Goal: Transaction & Acquisition: Purchase product/service

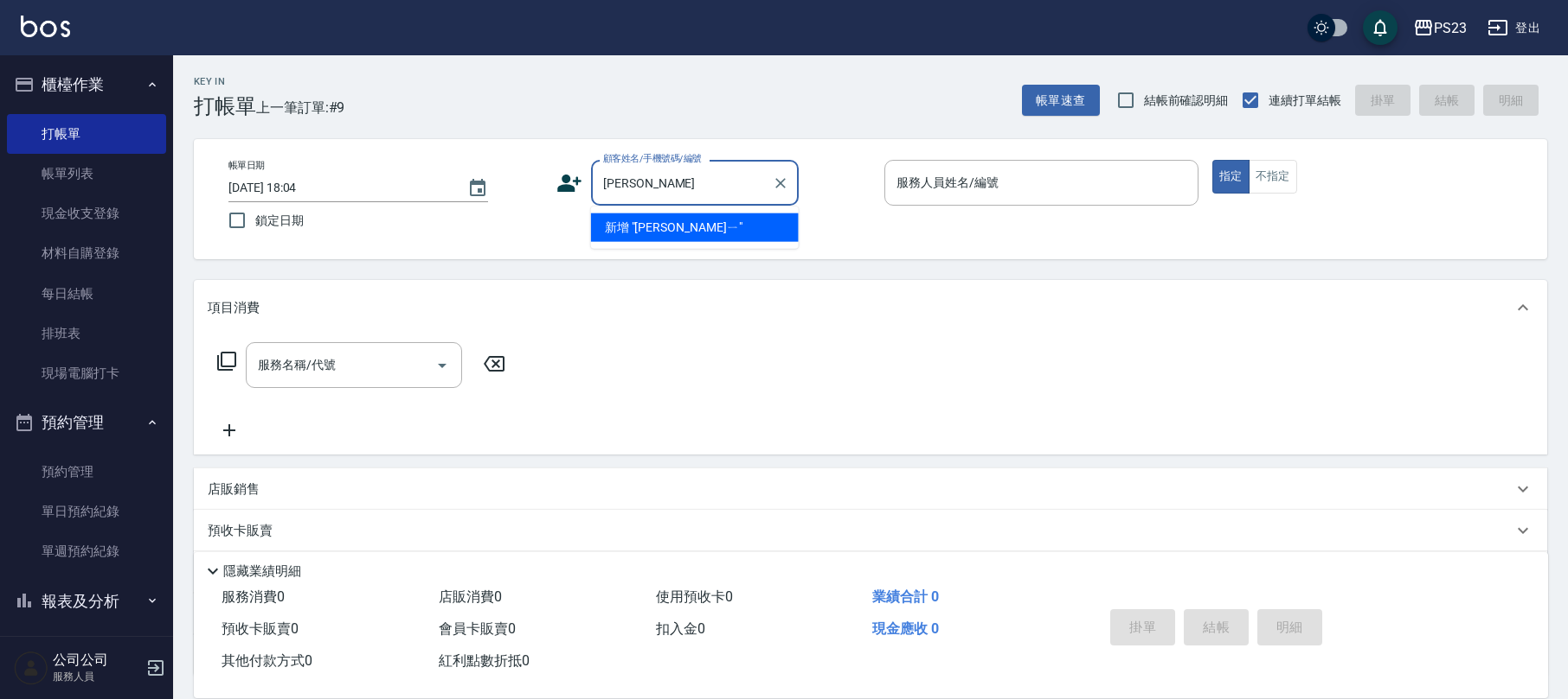
type input "蔡"
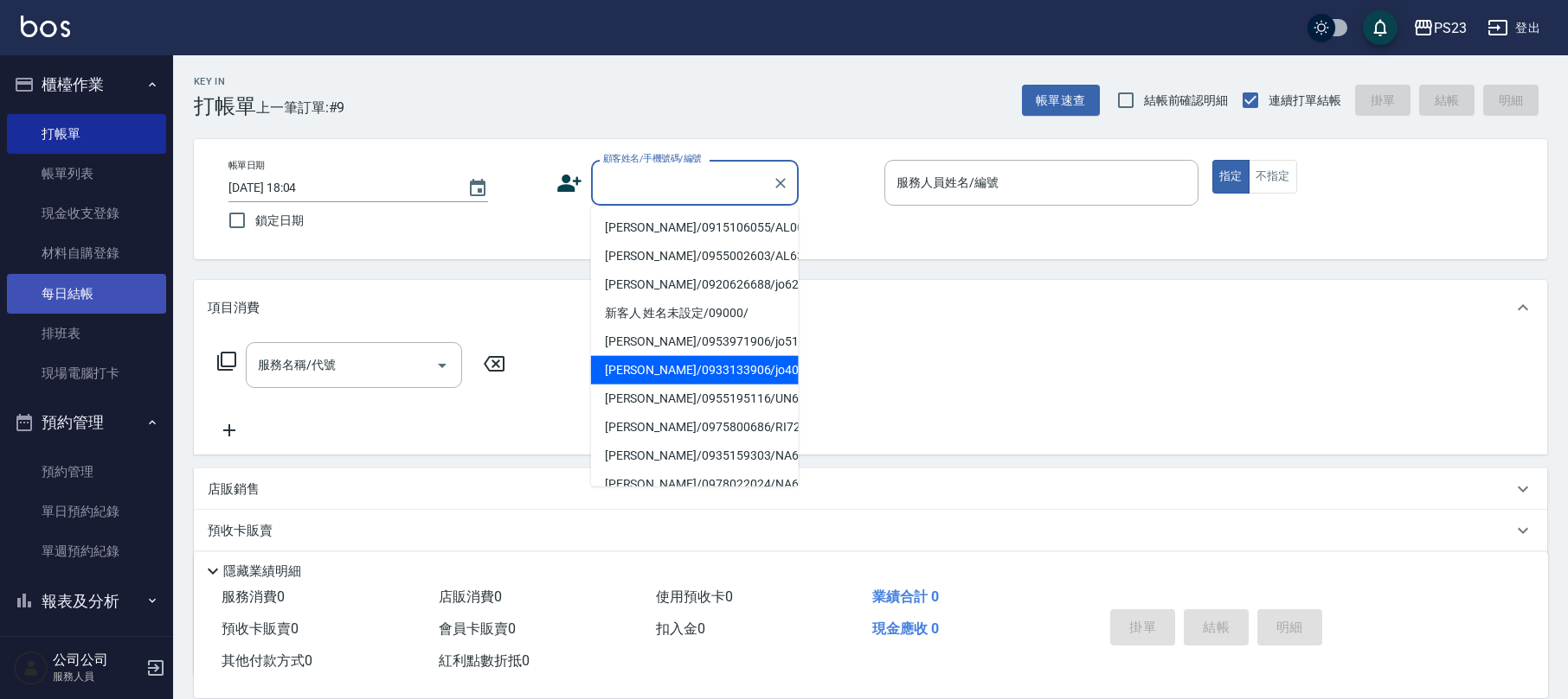
drag, startPoint x: 42, startPoint y: 174, endPoint x: 81, endPoint y: 281, distance: 113.9
click at [42, 173] on link "帳單列表" at bounding box center [87, 173] width 159 height 40
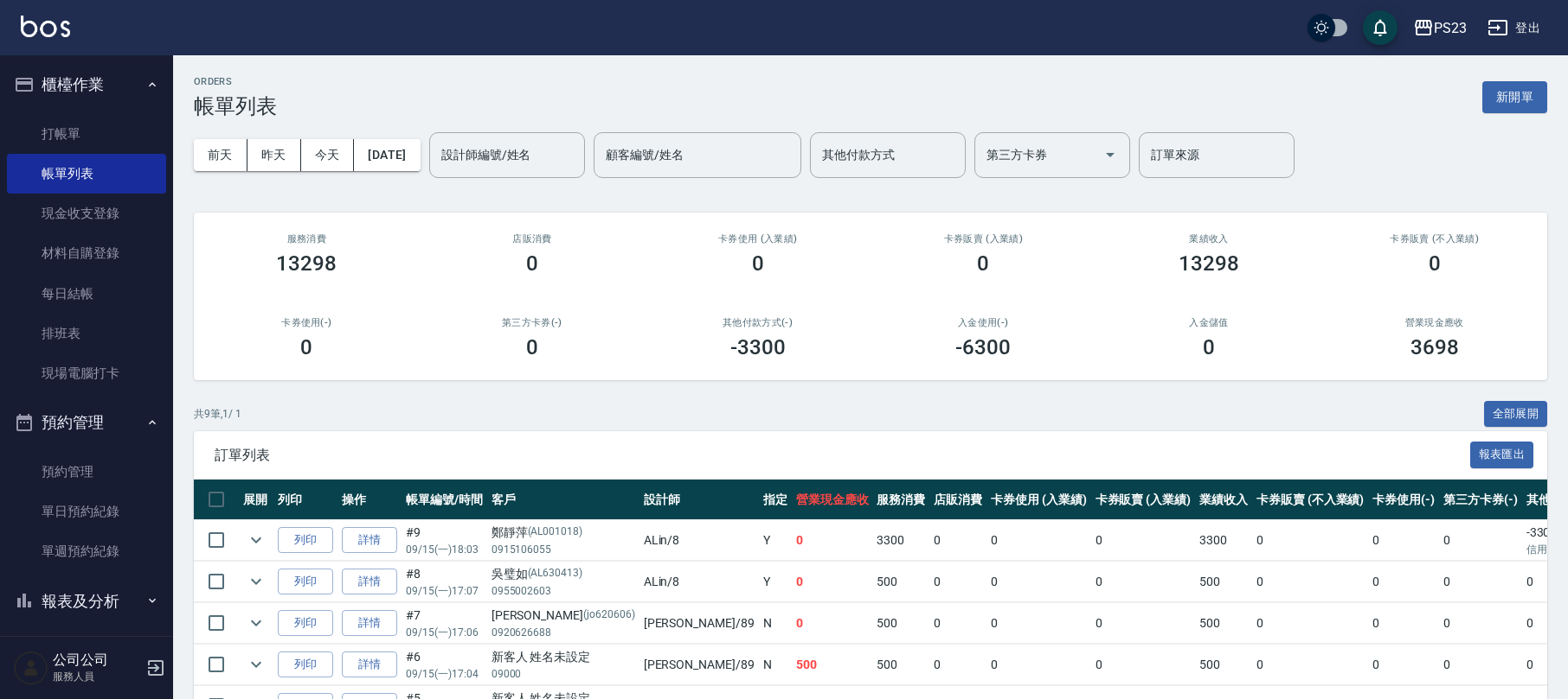
scroll to position [230, 0]
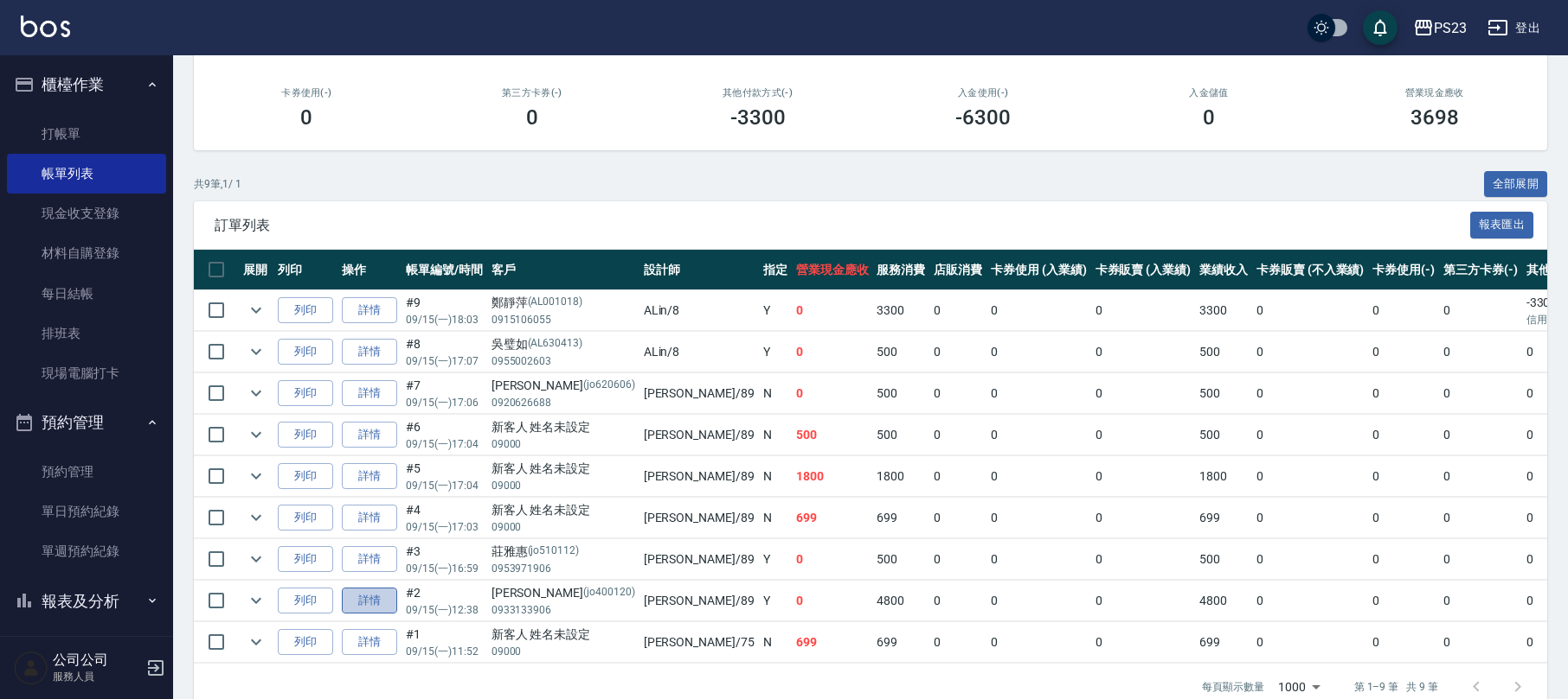
click at [359, 602] on link "詳情" at bounding box center [369, 601] width 56 height 27
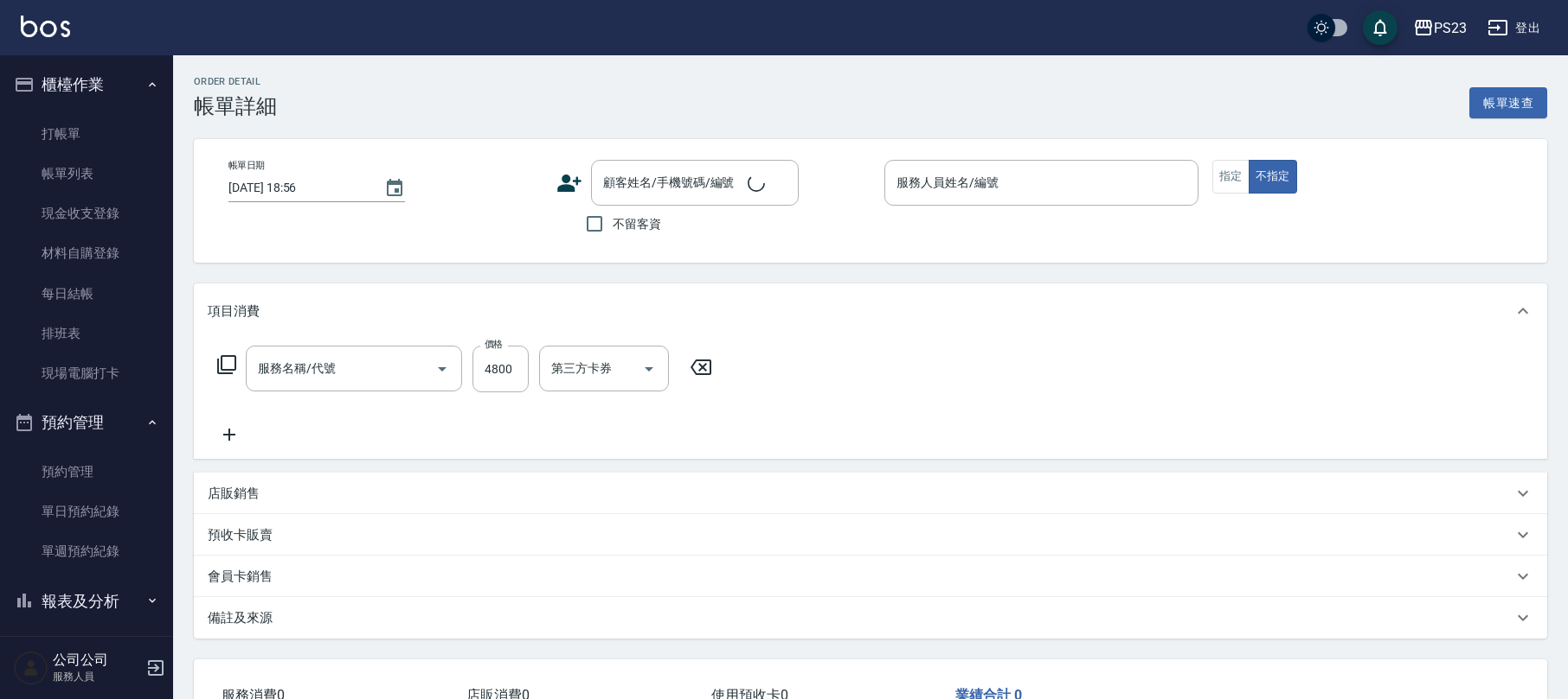
type input "[DATE] 12:38"
type input "[PERSON_NAME]-89"
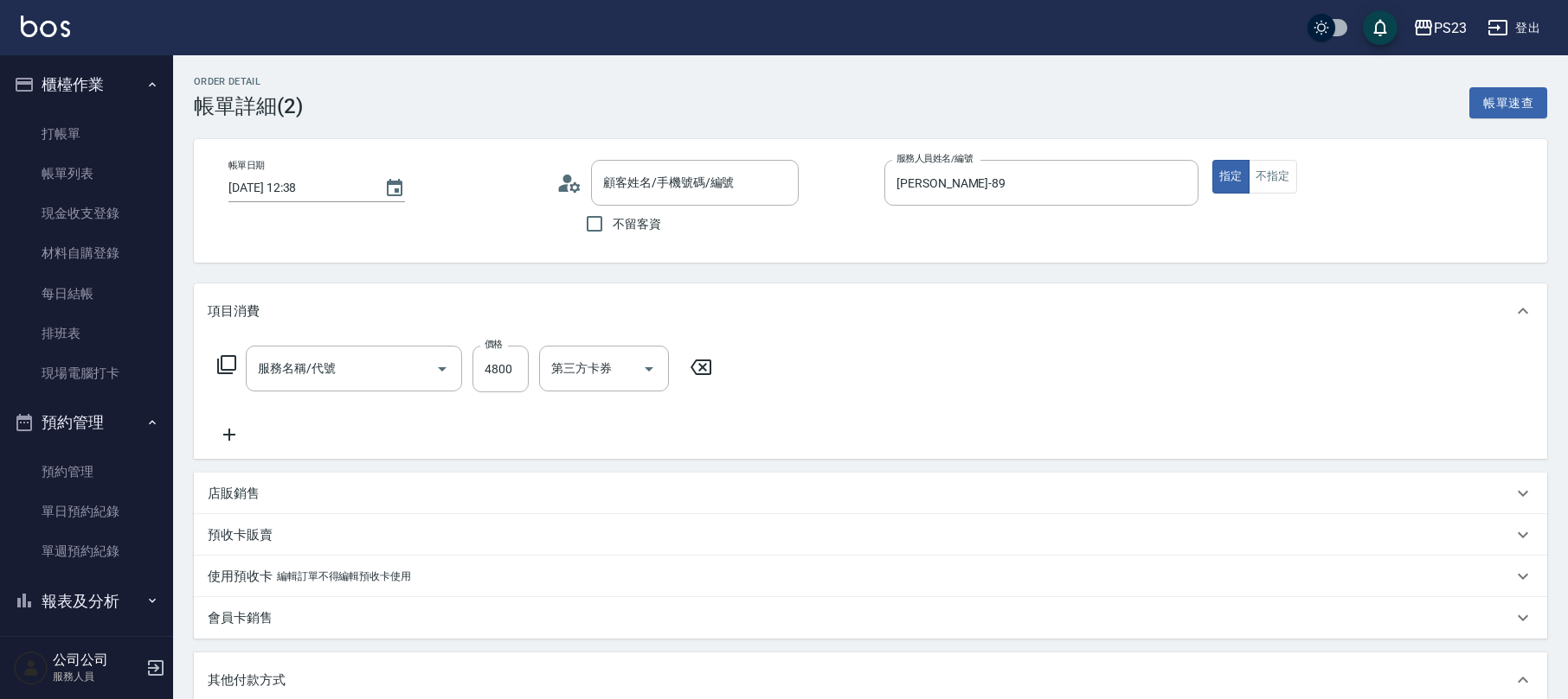
type input "[PERSON_NAME]燙(229)"
type input "[PERSON_NAME]/0933133906/jo400120"
click at [227, 364] on icon at bounding box center [226, 365] width 20 height 20
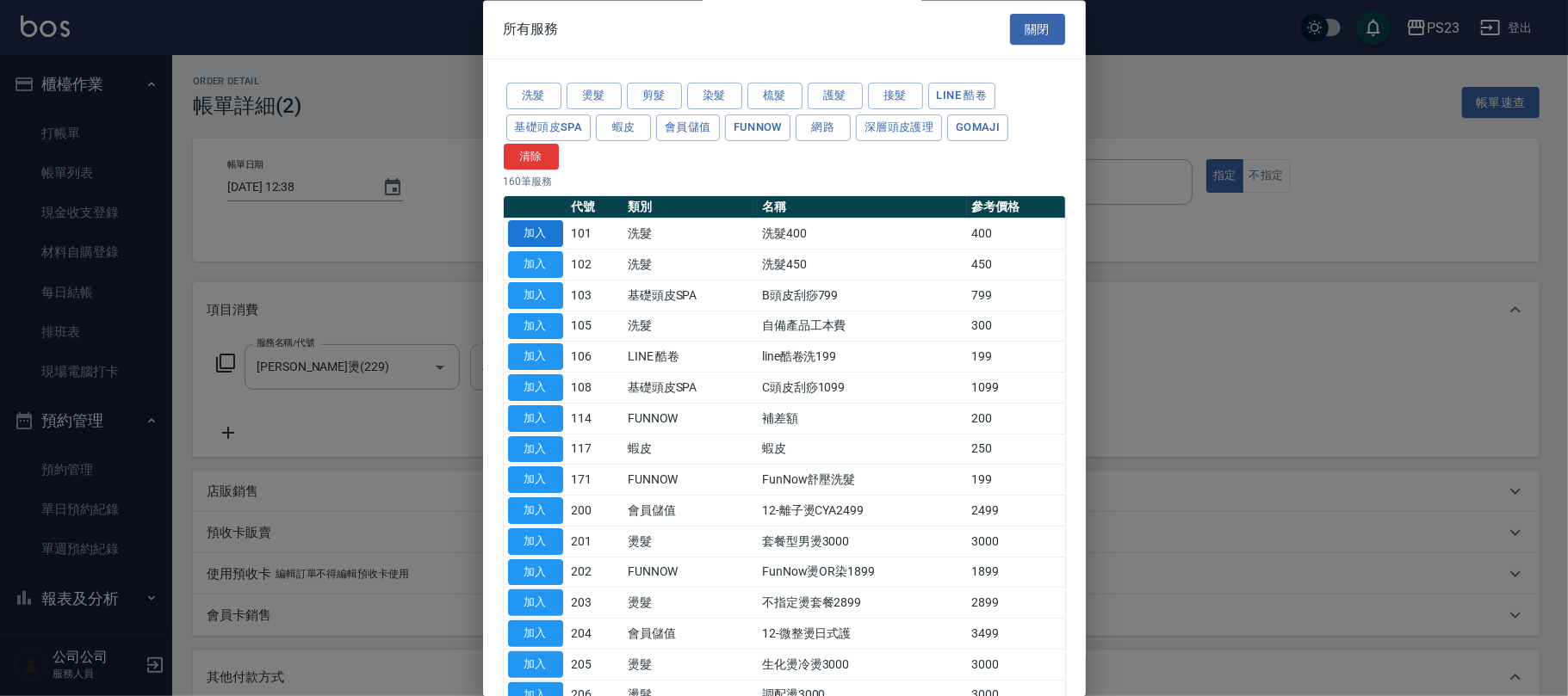
click at [543, 241] on button "加入" at bounding box center [535, 234] width 56 height 26
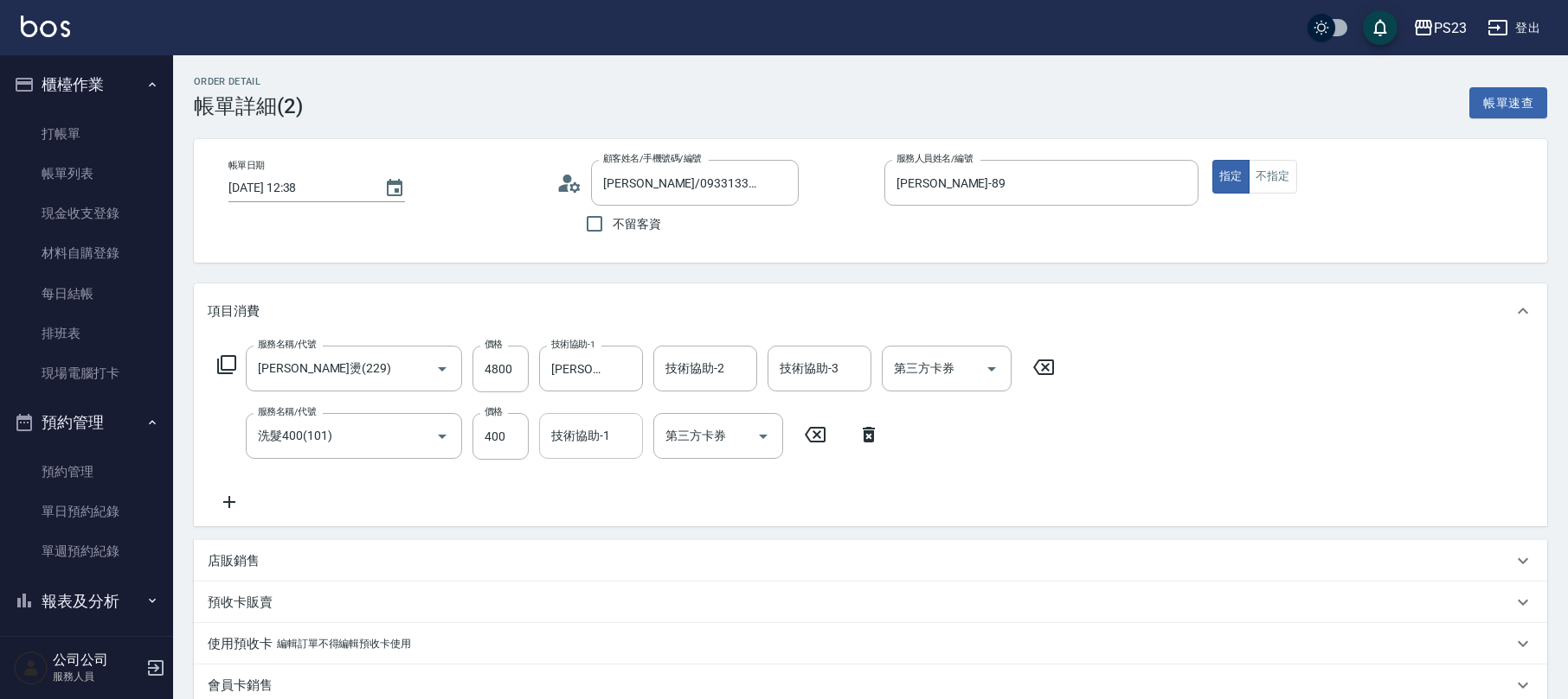
click at [565, 443] on input "技術協助-1" at bounding box center [591, 436] width 89 height 30
type input "[PERSON_NAME]-89"
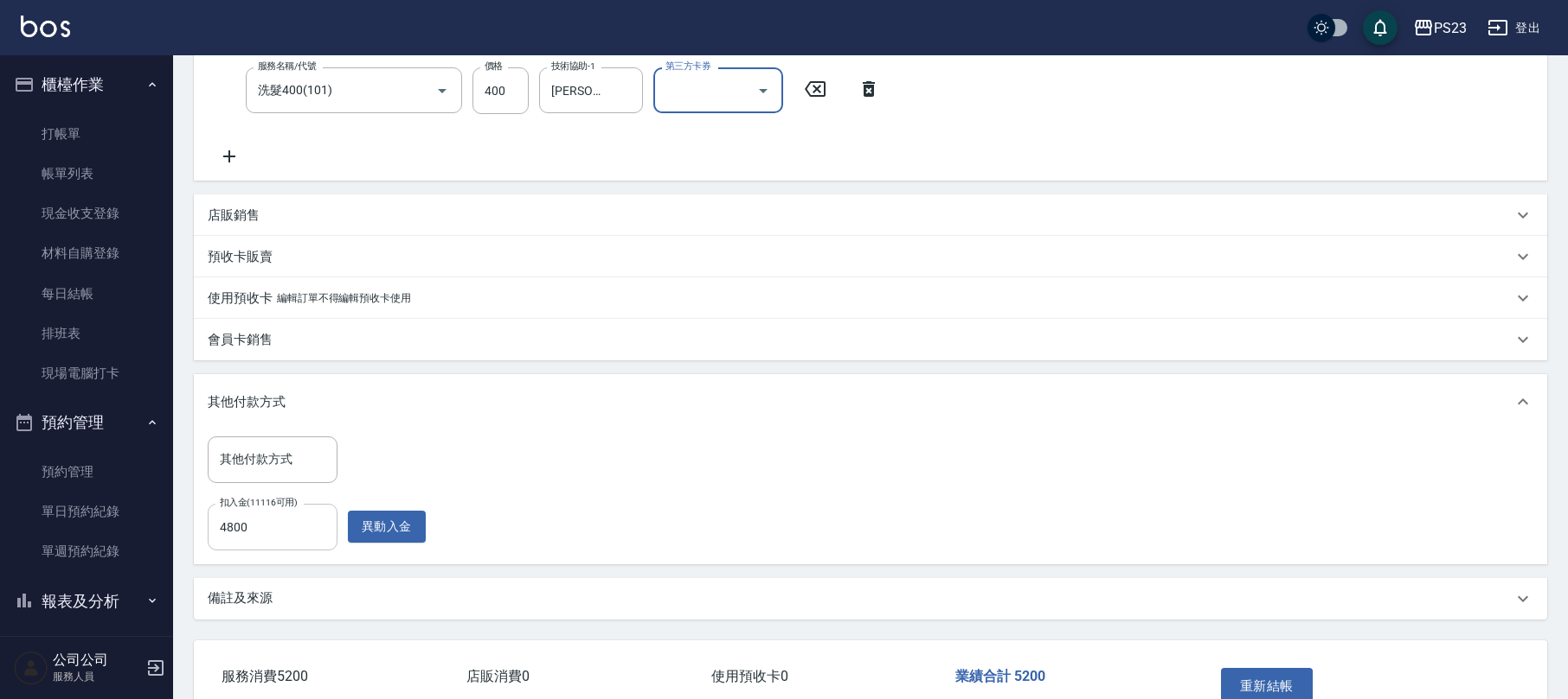
click at [292, 516] on input "4800" at bounding box center [273, 527] width 130 height 47
type input "5200"
click at [1278, 680] on button "重新結帳" at bounding box center [1267, 686] width 92 height 36
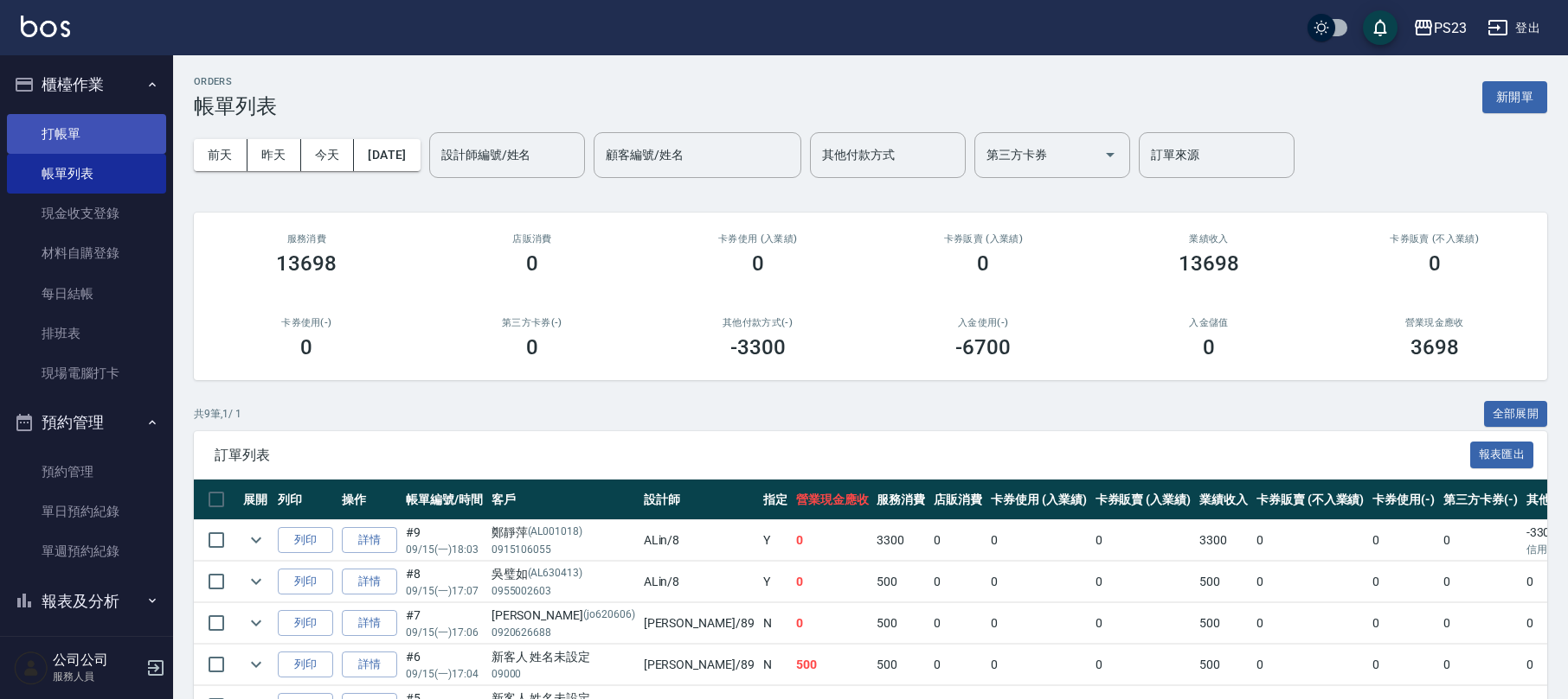
click at [97, 134] on link "打帳單" at bounding box center [87, 134] width 159 height 40
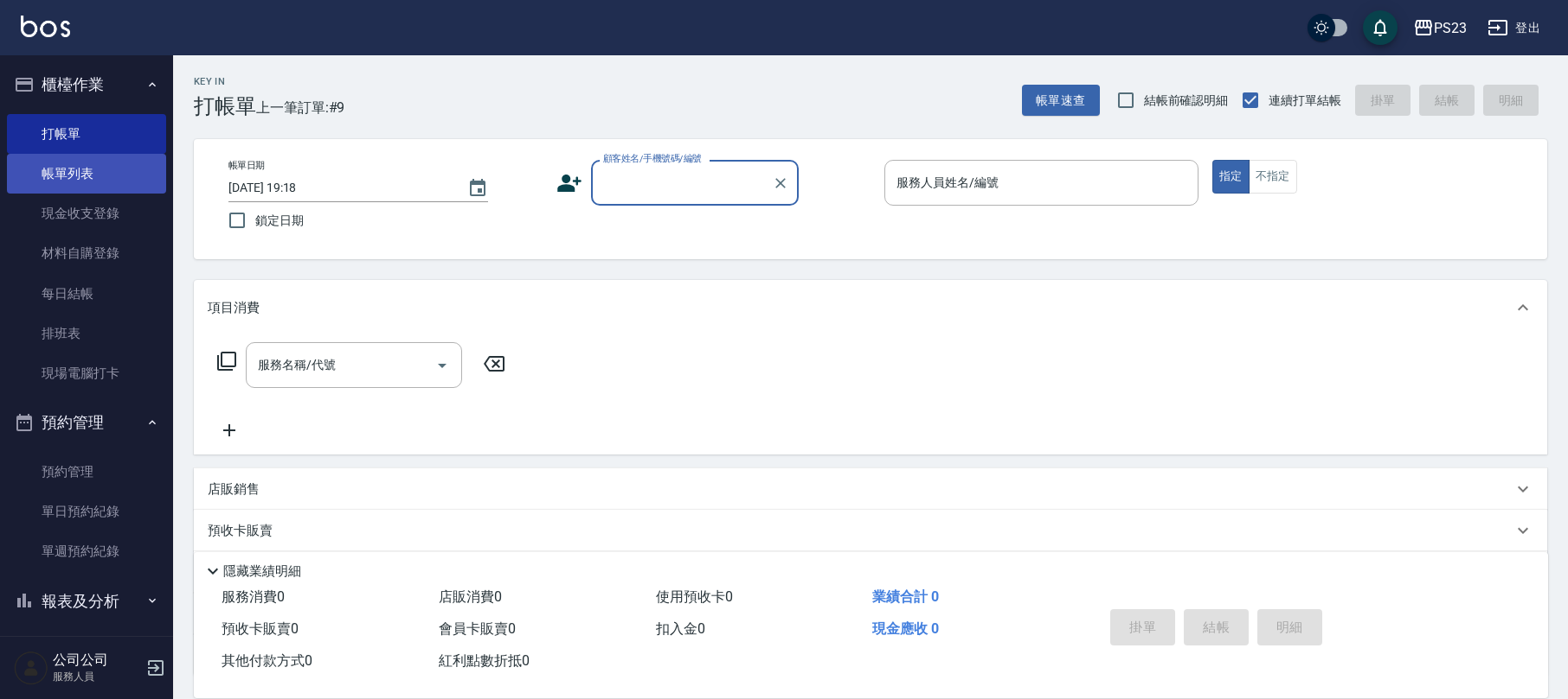
click at [118, 174] on link "帳單列表" at bounding box center [87, 173] width 159 height 40
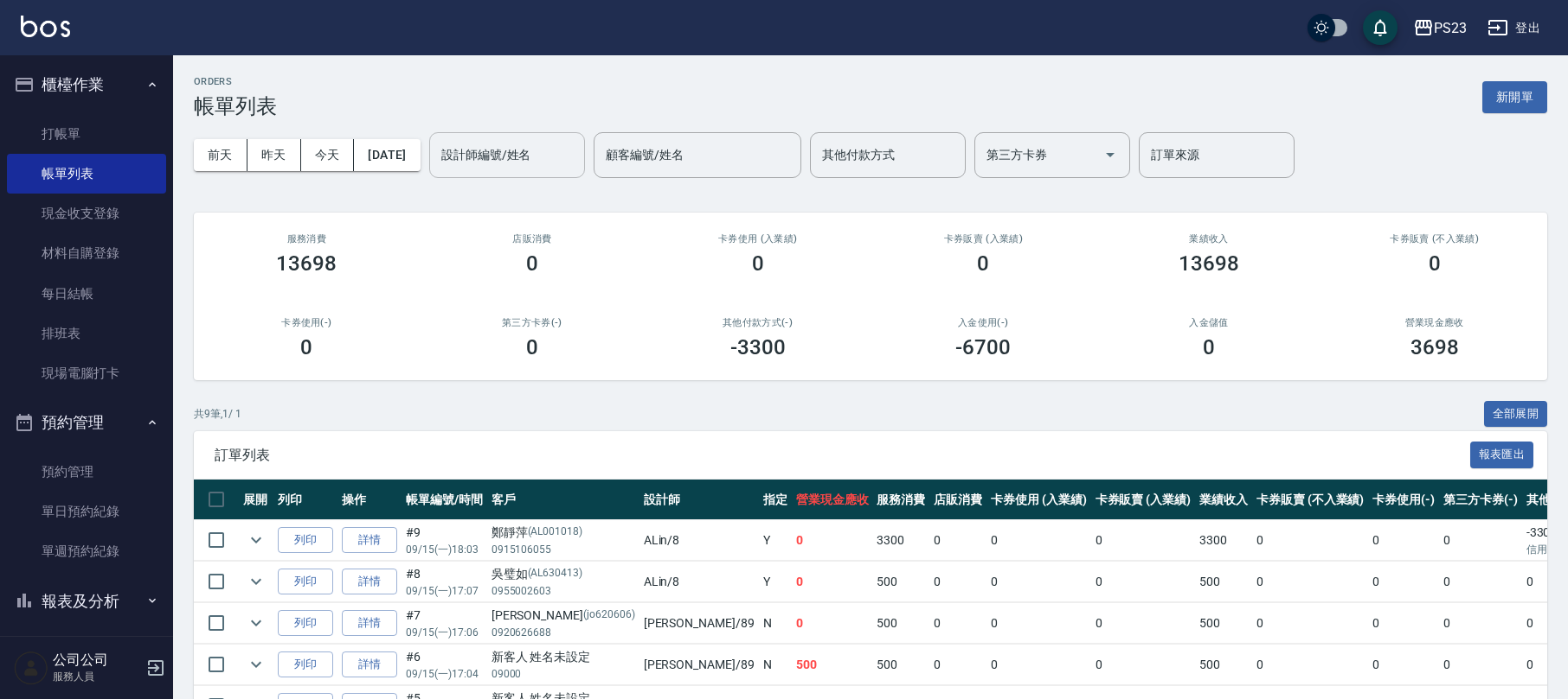
click at [537, 153] on input "設計師編號/姓名" at bounding box center [506, 155] width 140 height 30
click at [538, 202] on div "[PERSON_NAME] -89" at bounding box center [537, 198] width 156 height 28
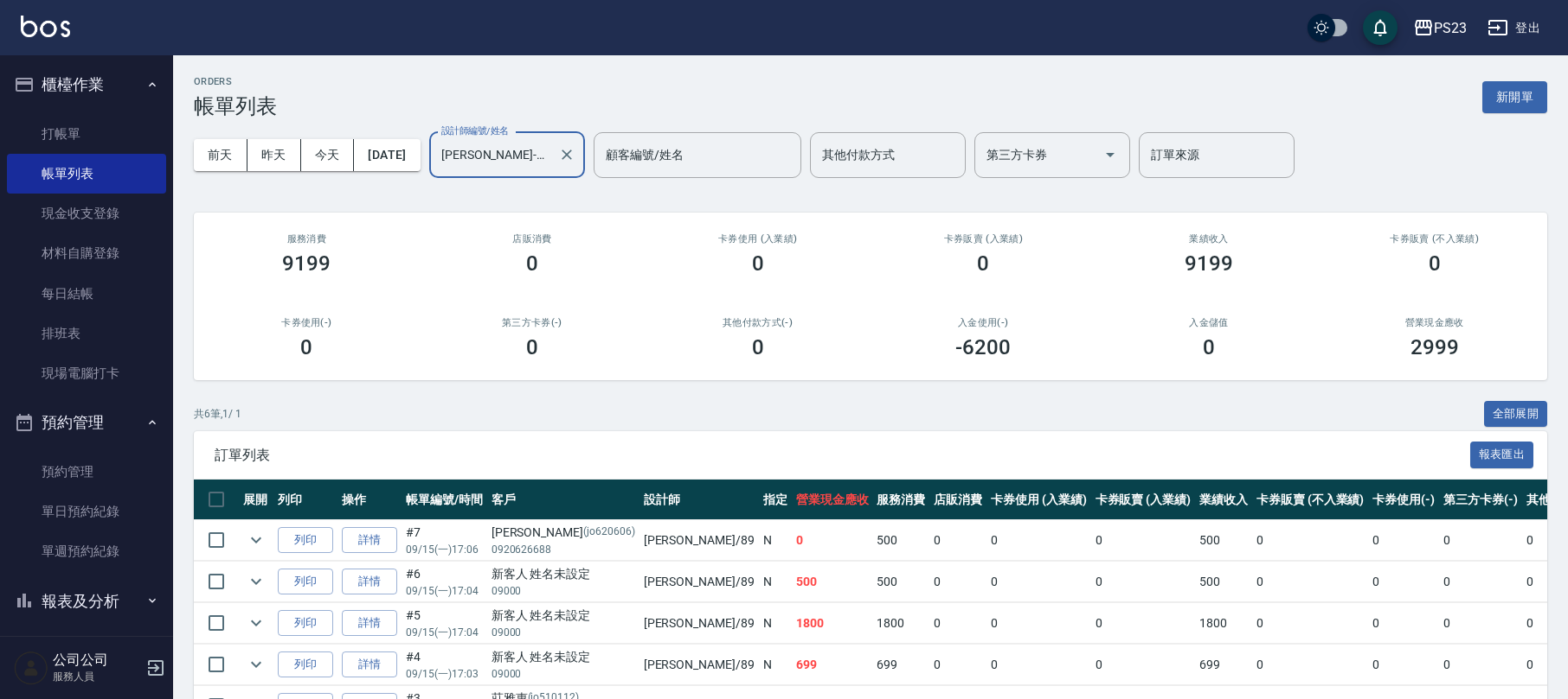
scroll to position [159, 0]
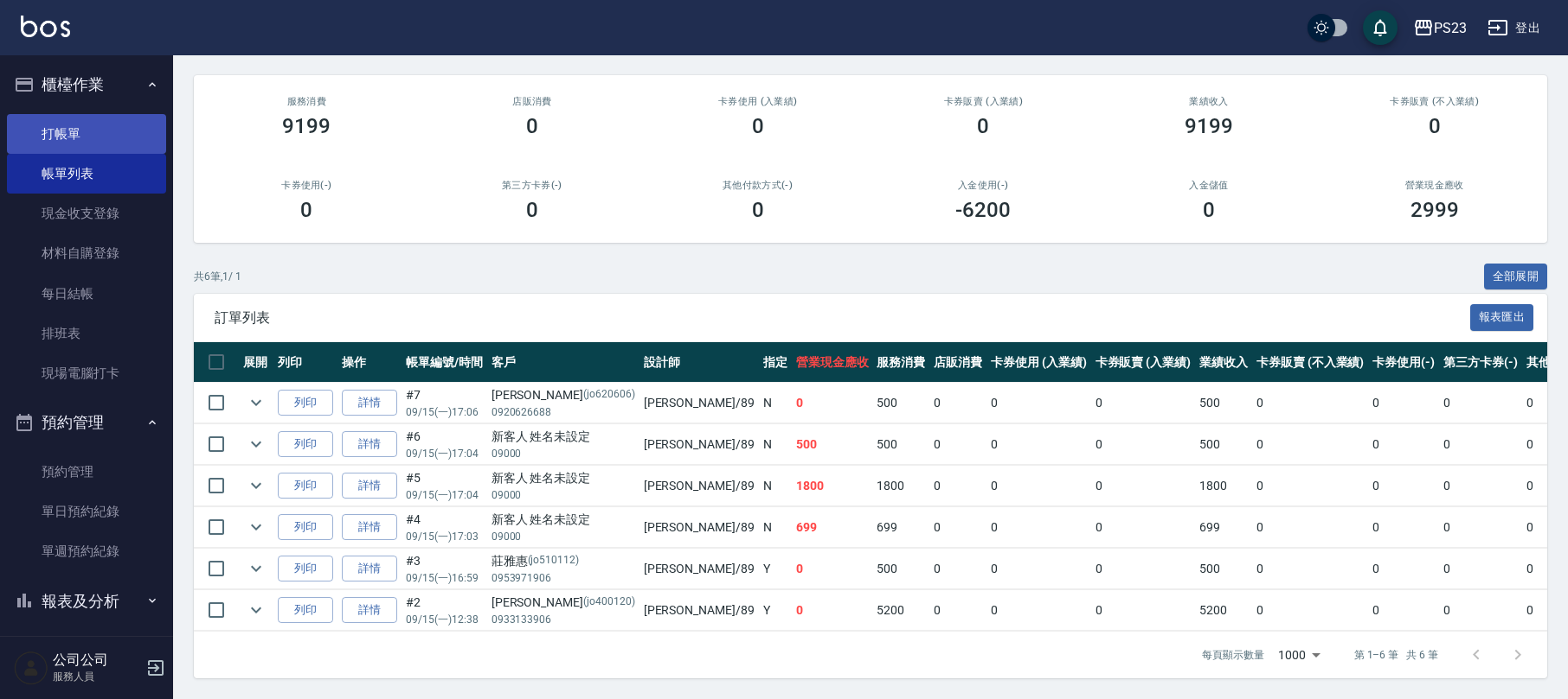
type input "[PERSON_NAME]-89"
click at [70, 119] on link "打帳單" at bounding box center [87, 134] width 159 height 40
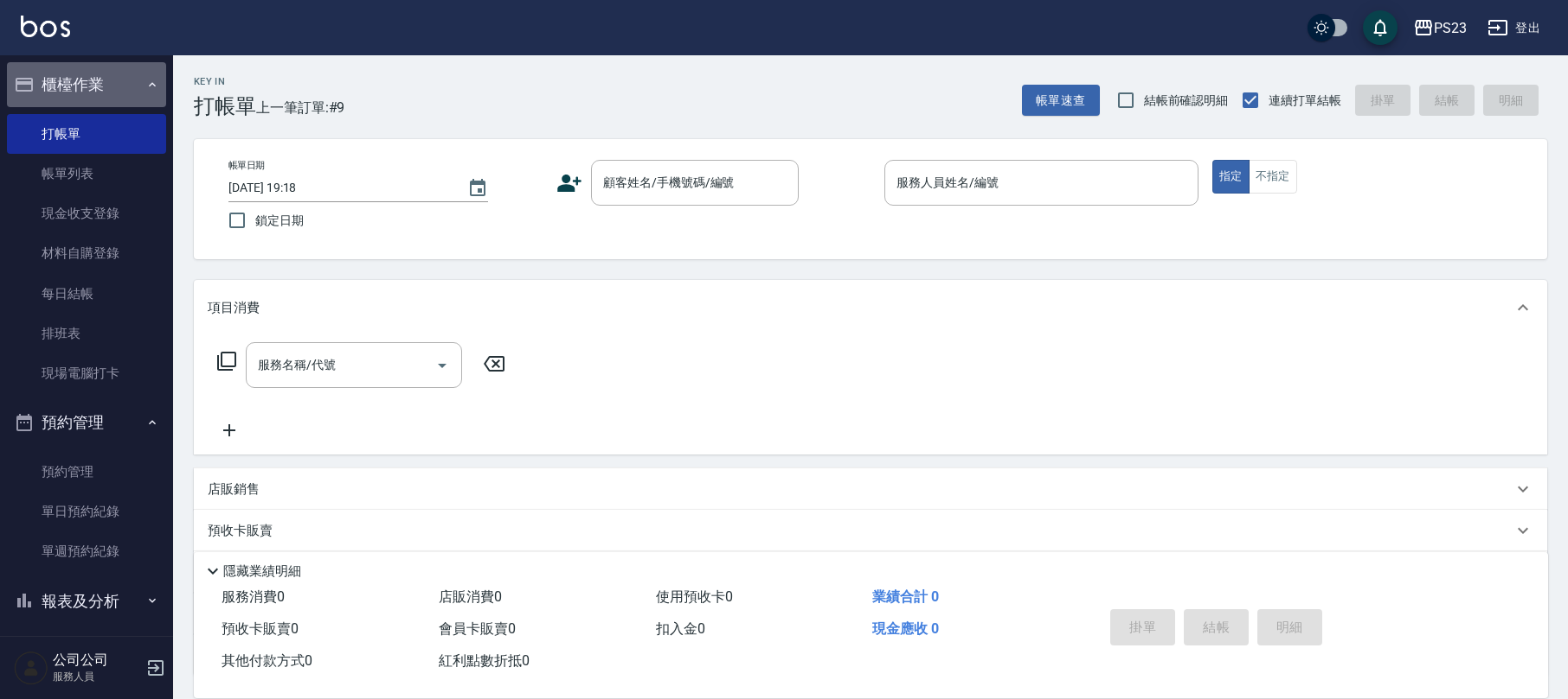
click at [97, 78] on button "櫃檯作業" at bounding box center [87, 84] width 159 height 45
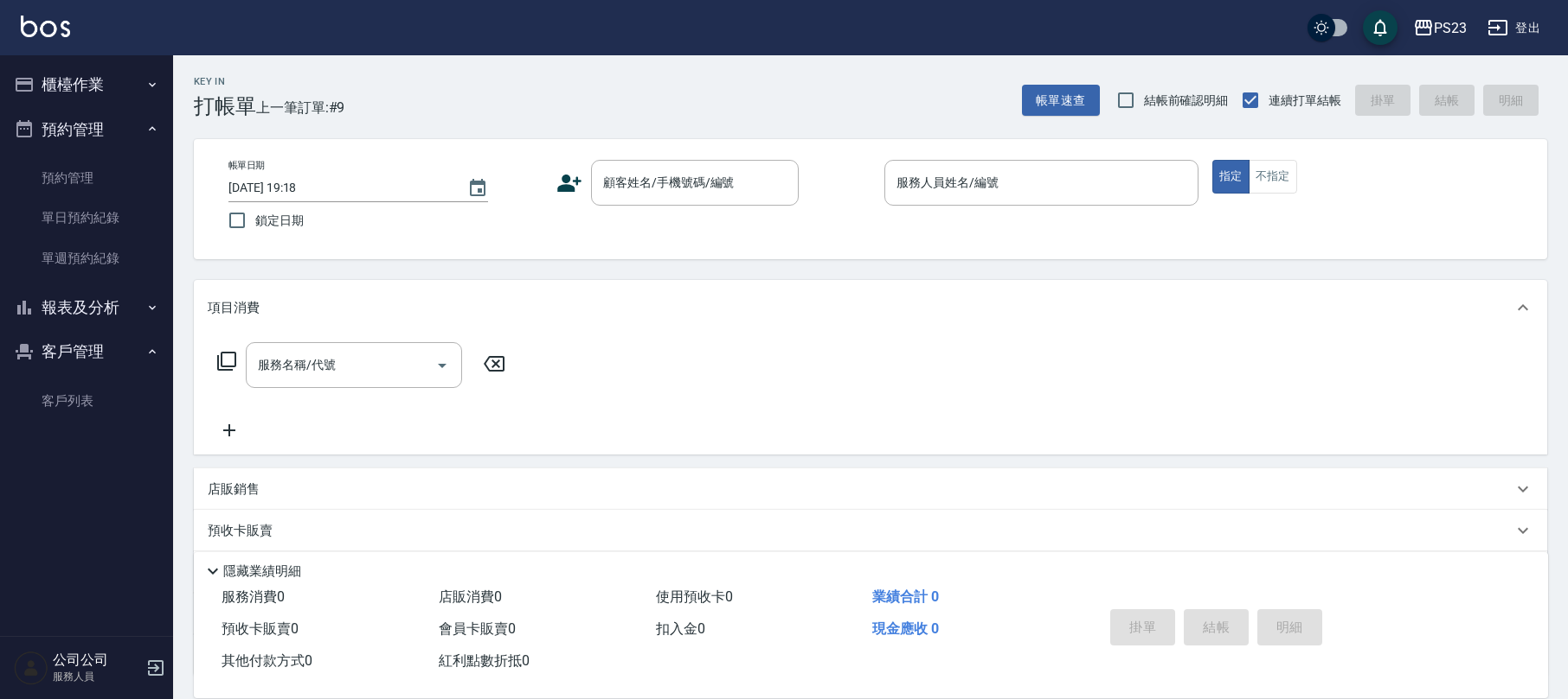
click at [63, 422] on ul "客戶列表" at bounding box center [87, 401] width 159 height 54
click at [74, 404] on link "客戶列表" at bounding box center [87, 401] width 159 height 40
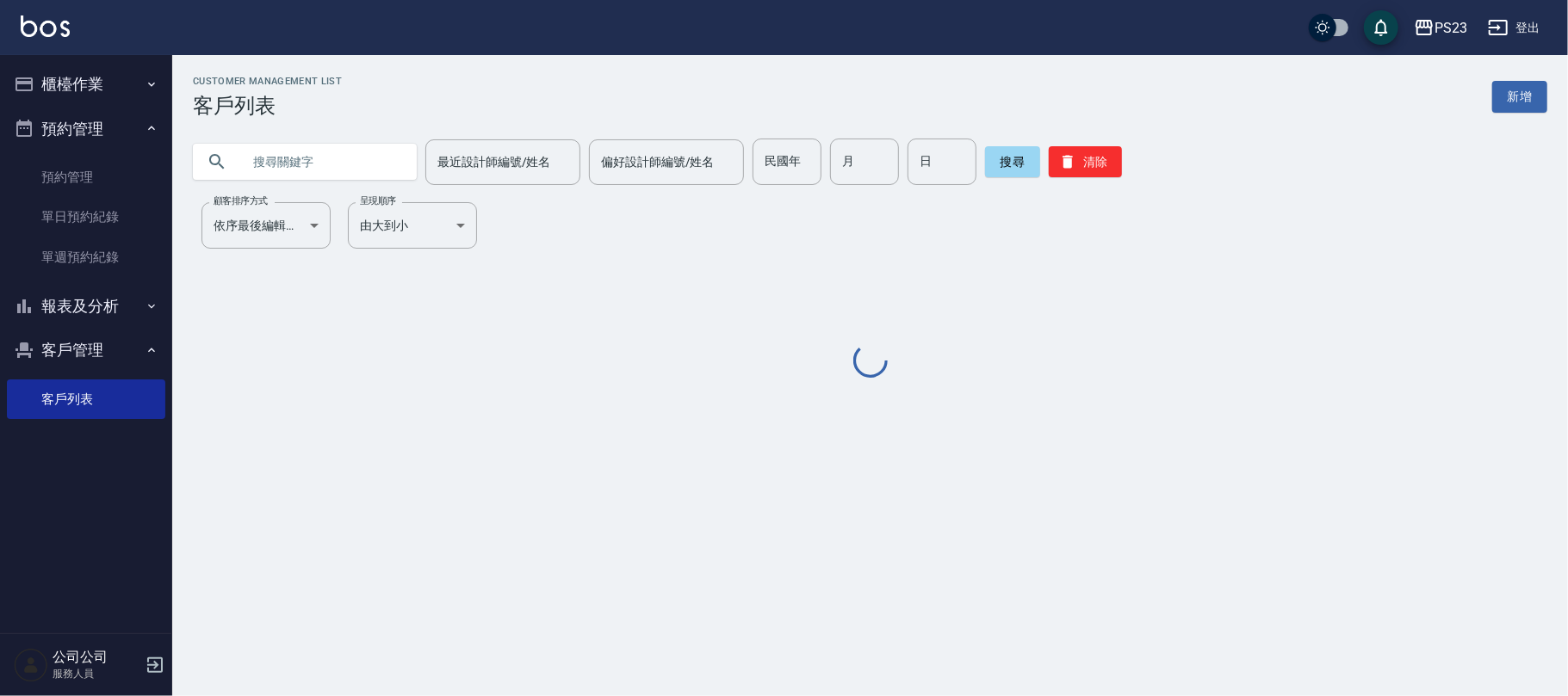
click at [296, 163] on input "text" at bounding box center [323, 161] width 162 height 47
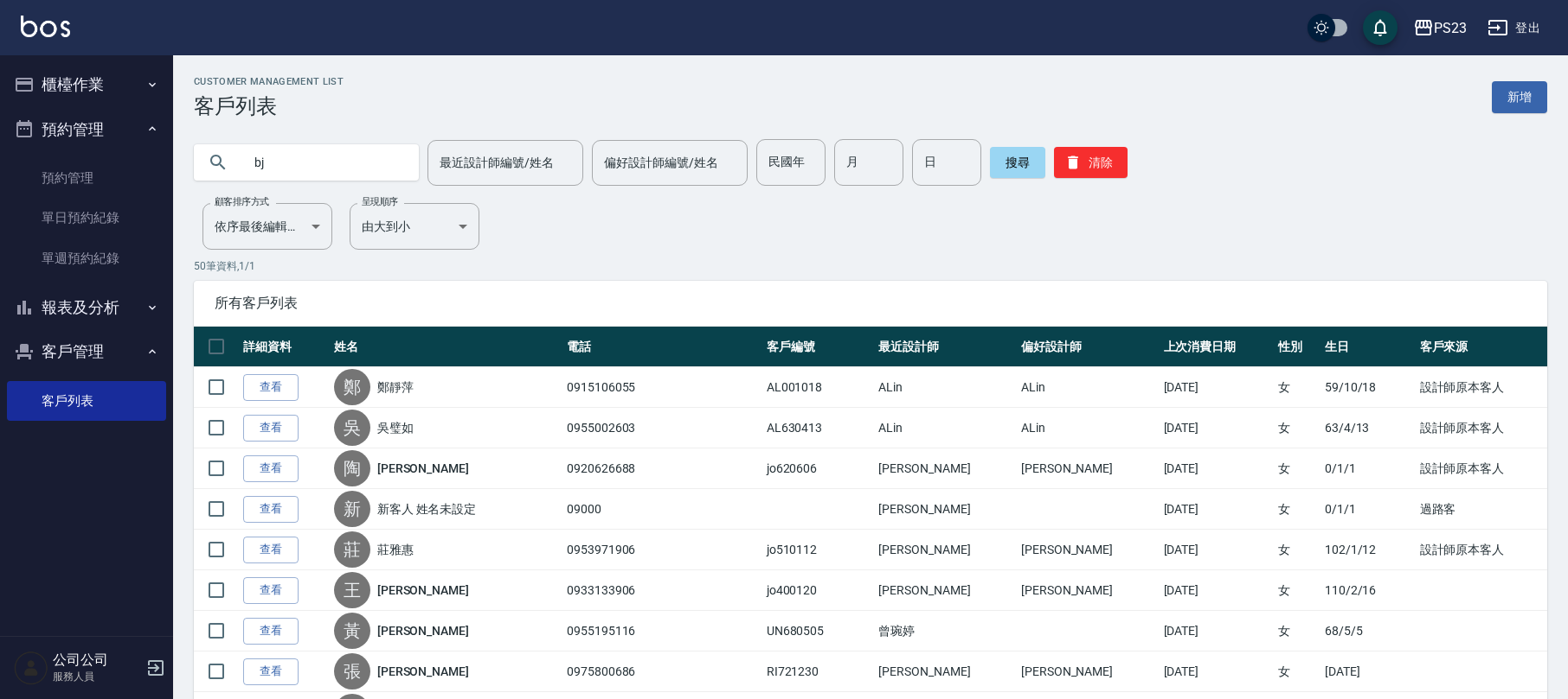
type input "b"
type input "睿"
click at [1023, 173] on button "搜尋" at bounding box center [1017, 162] width 56 height 31
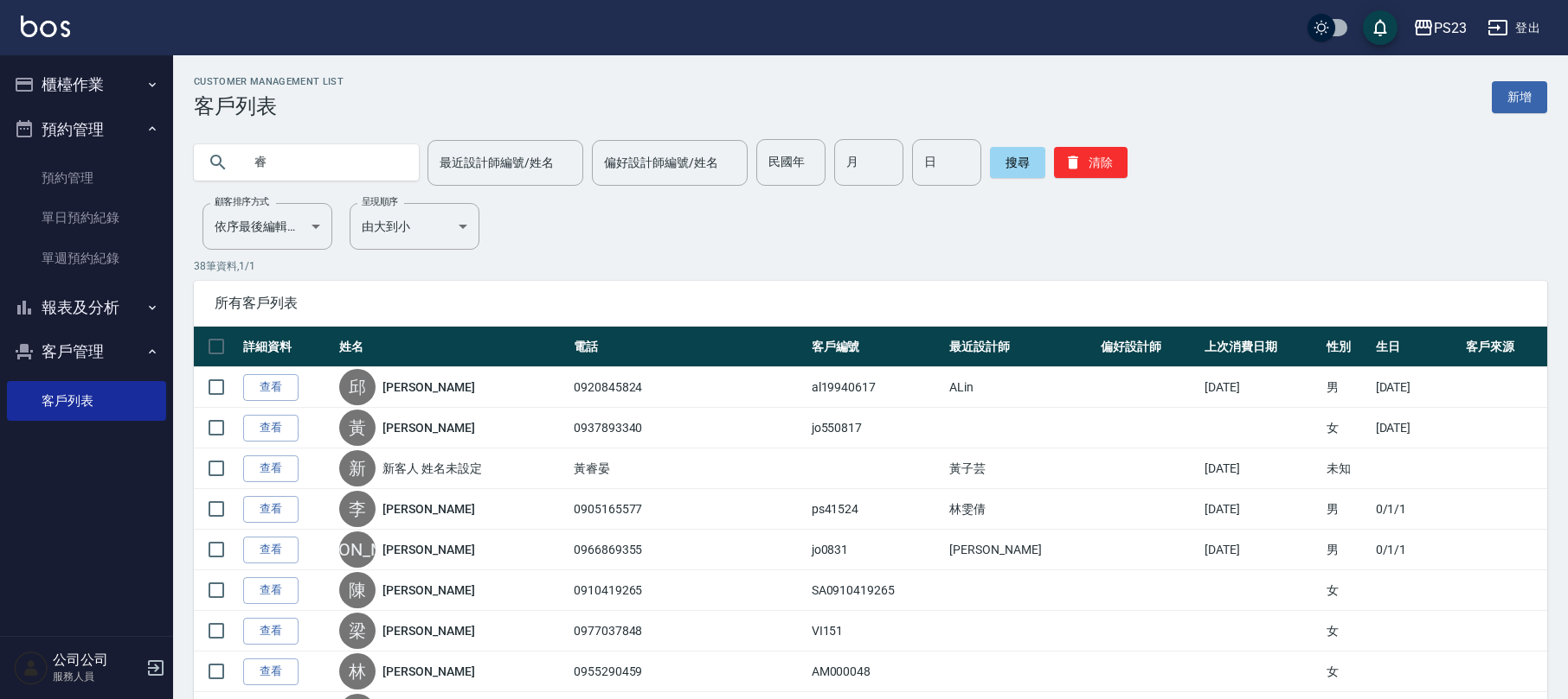
click at [291, 156] on input "睿" at bounding box center [324, 162] width 163 height 47
type input "黃"
type input "潘"
click at [1014, 153] on button "搜尋" at bounding box center [1017, 162] width 56 height 31
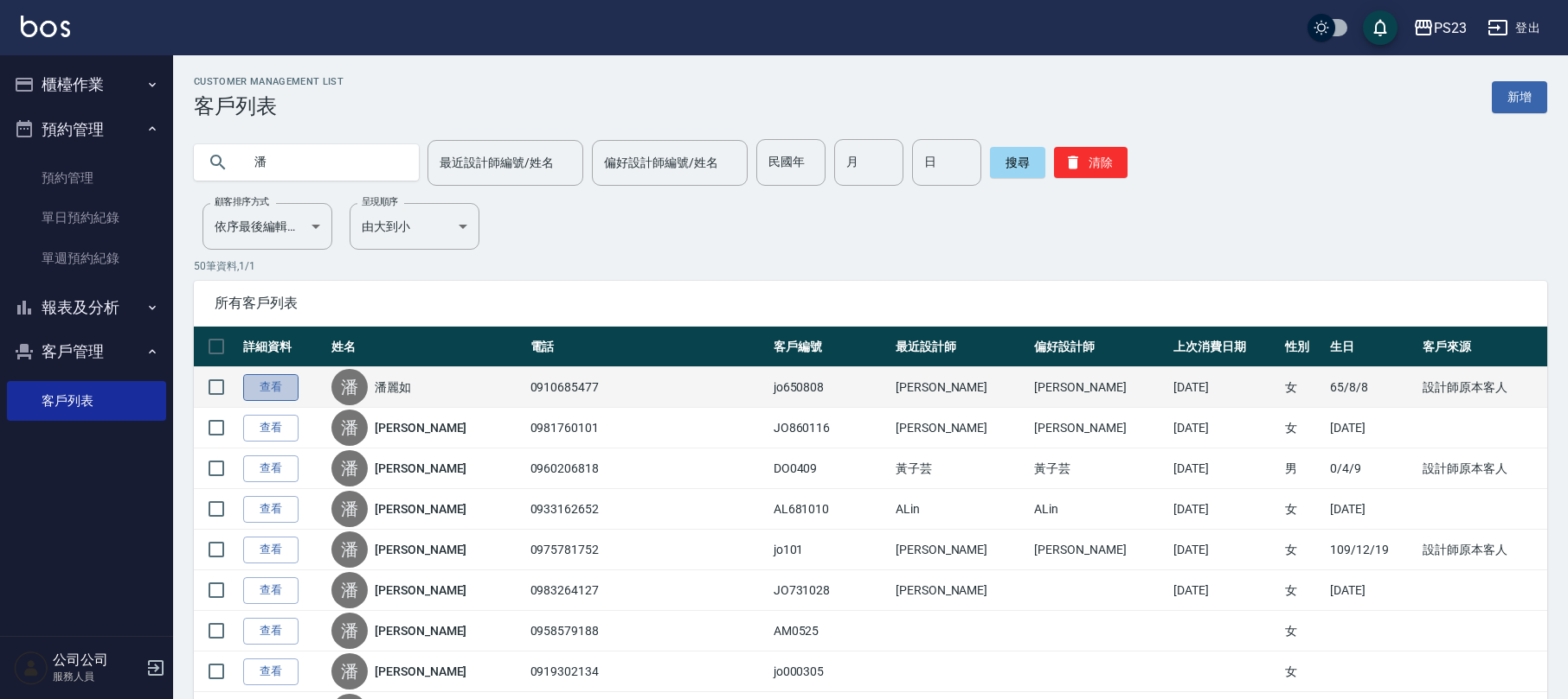
click at [267, 388] on link "查看" at bounding box center [271, 388] width 56 height 27
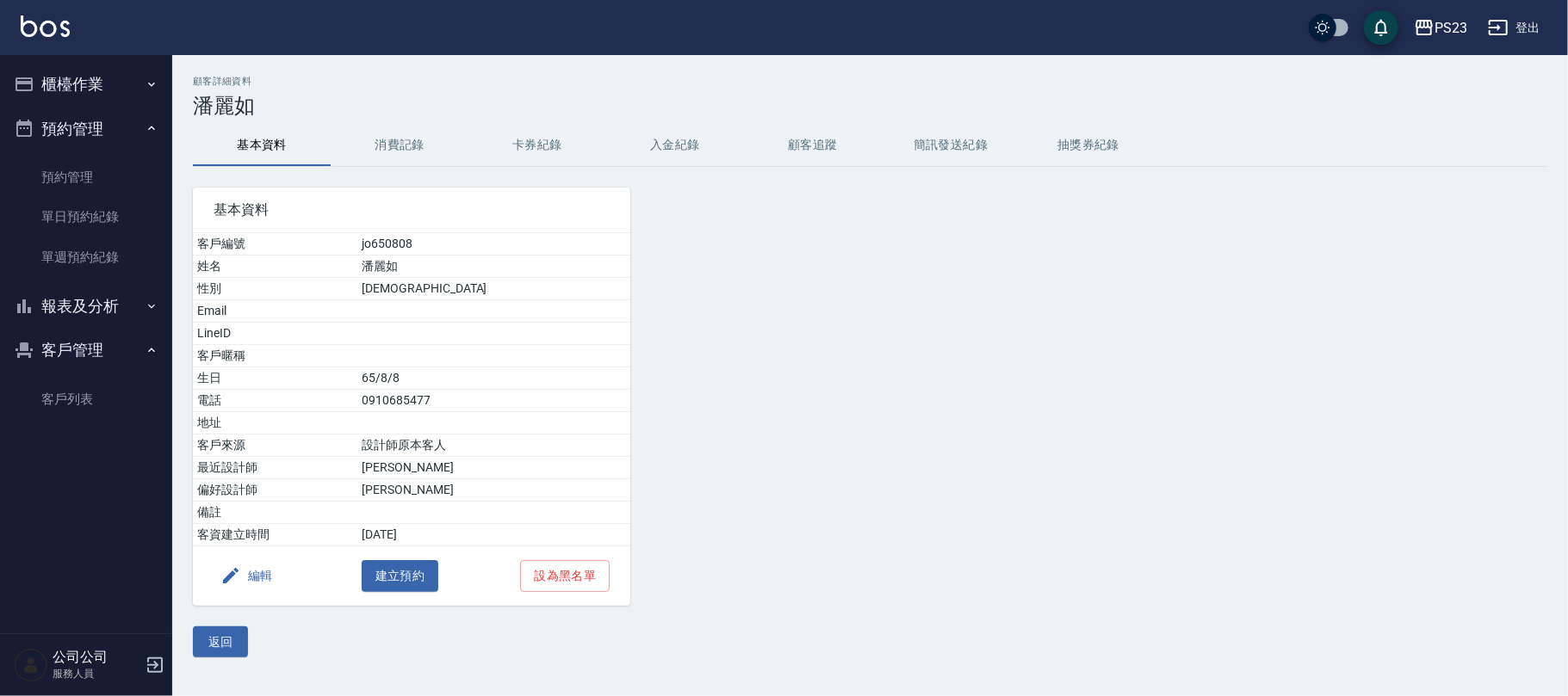
click at [680, 137] on button "入金紀錄" at bounding box center [675, 145] width 137 height 41
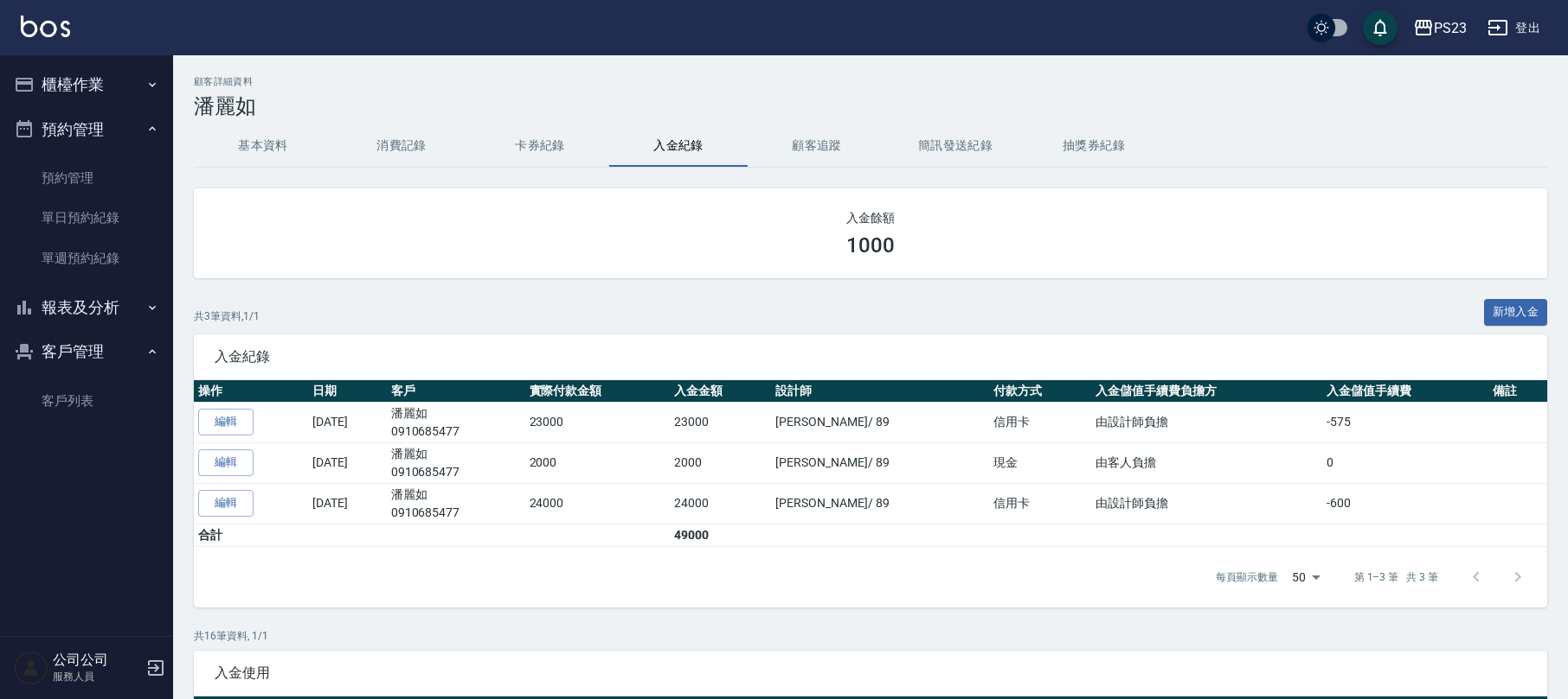
click at [91, 70] on button "櫃檯作業" at bounding box center [87, 84] width 159 height 45
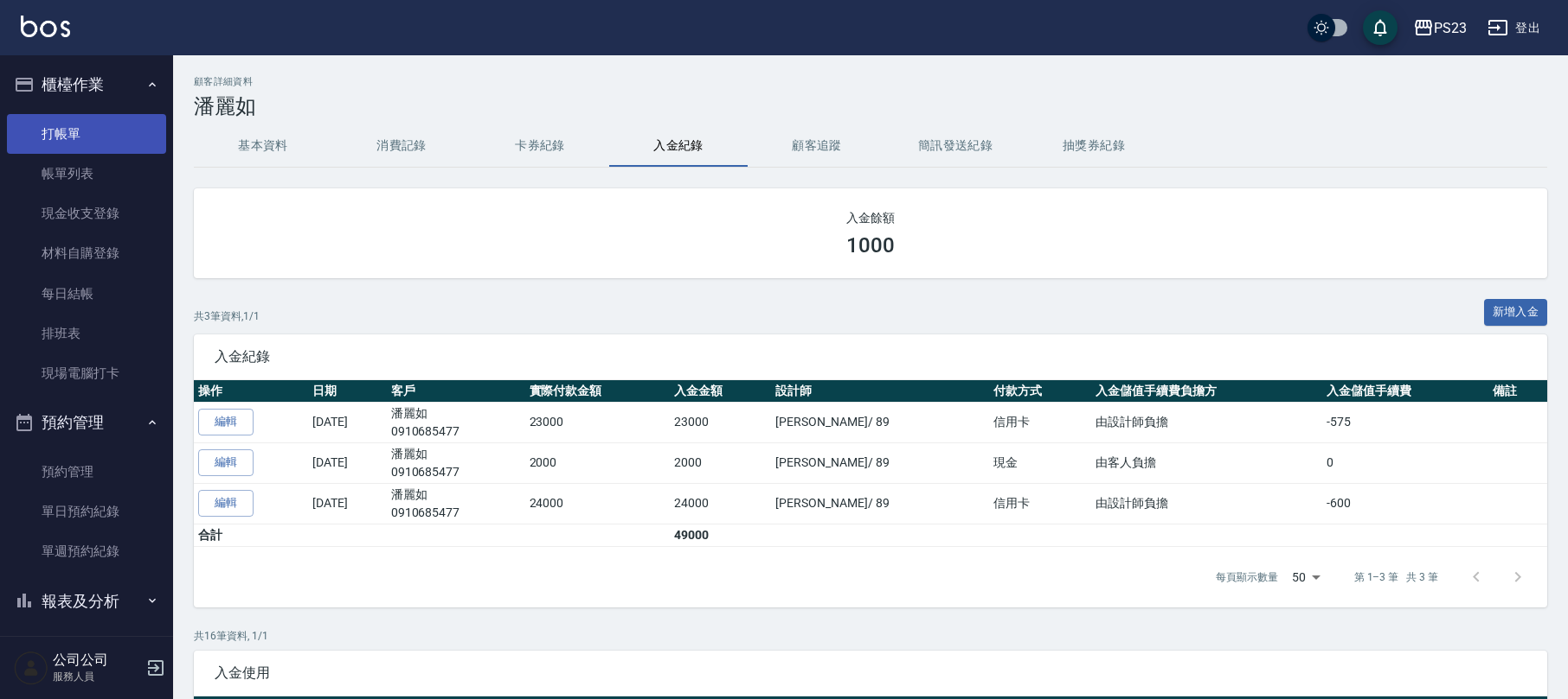
drag, startPoint x: 81, startPoint y: 133, endPoint x: 95, endPoint y: 121, distance: 18.4
click at [81, 132] on link "打帳單" at bounding box center [87, 134] width 159 height 40
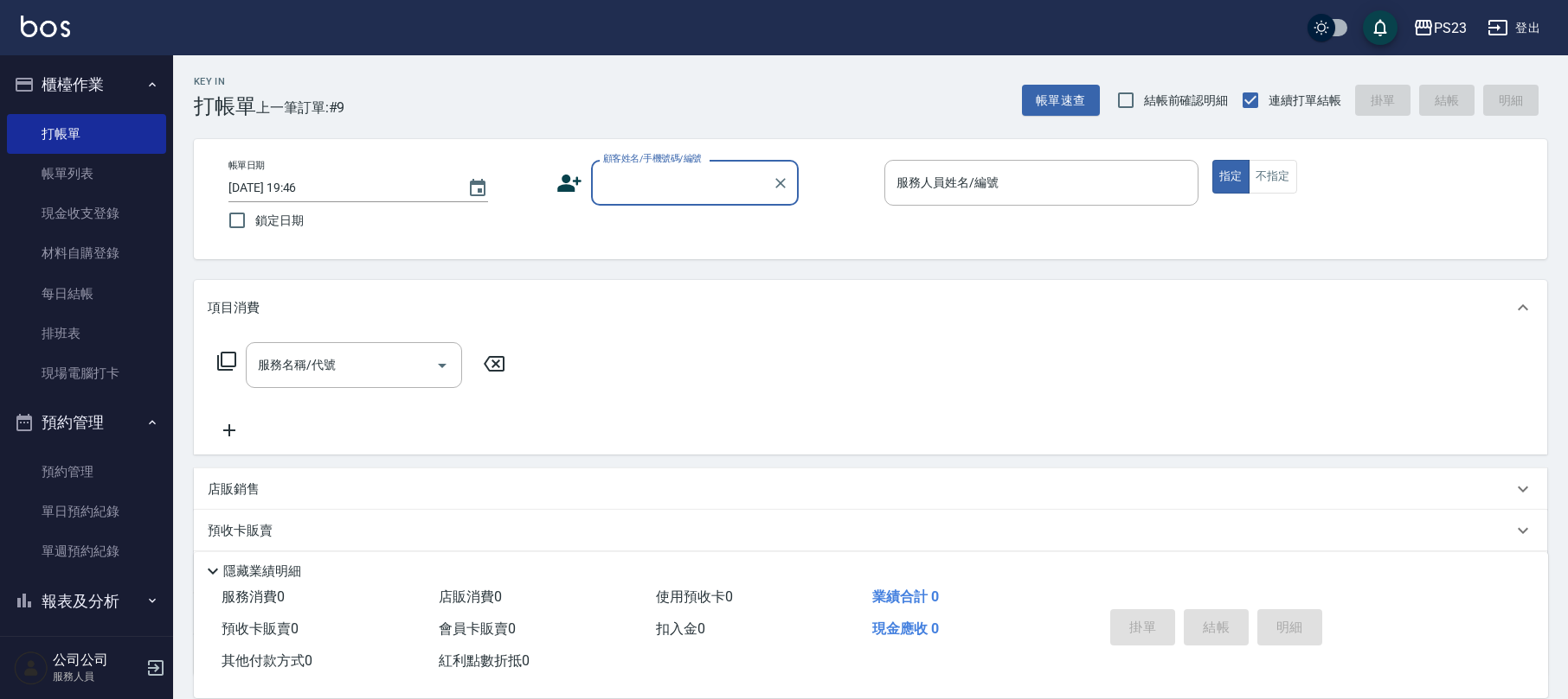
click at [602, 188] on input "顧客姓名/手機號碼/編號" at bounding box center [682, 183] width 166 height 30
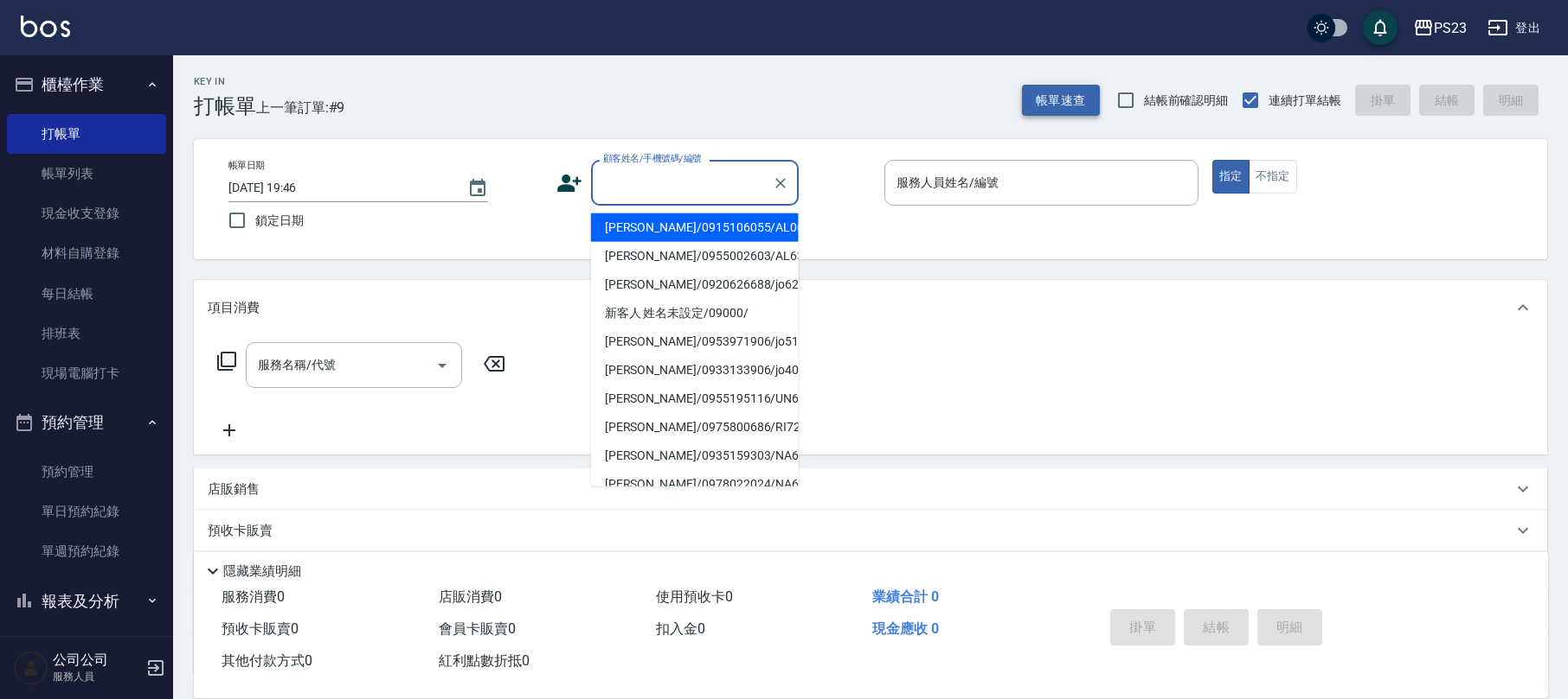
click at [1073, 101] on button "帳單速查" at bounding box center [1061, 101] width 78 height 32
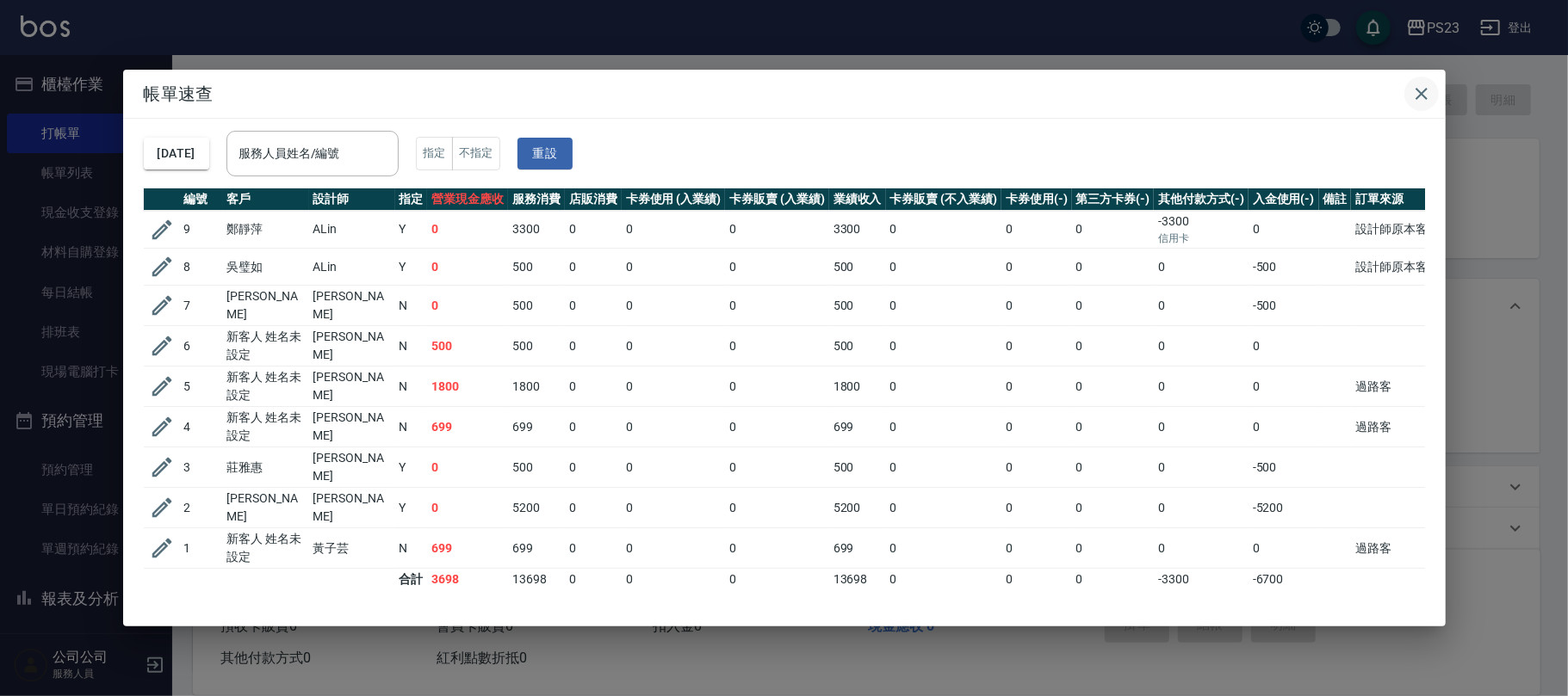
click at [1416, 97] on icon "button" at bounding box center [1421, 93] width 20 height 20
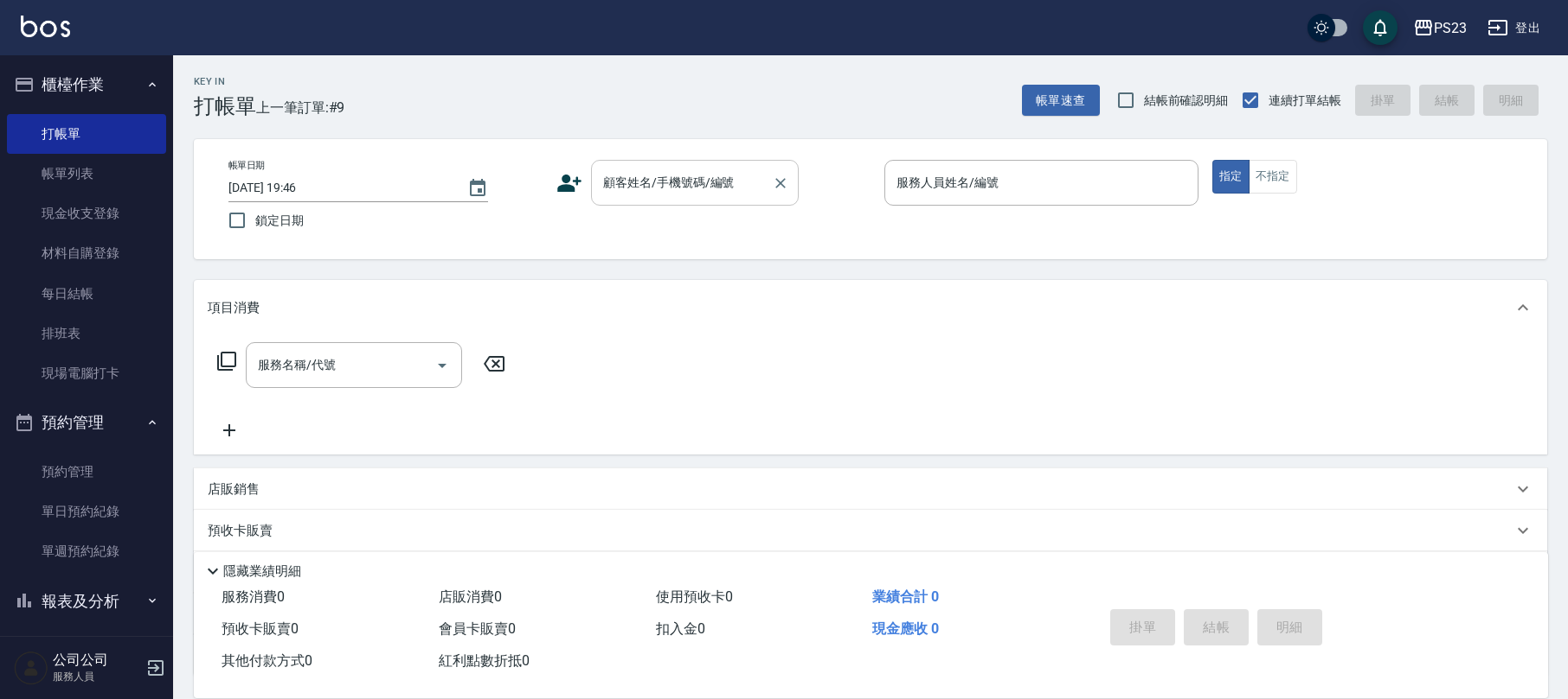
click at [692, 203] on div "顧客姓名/手機號碼/編號" at bounding box center [694, 183] width 208 height 46
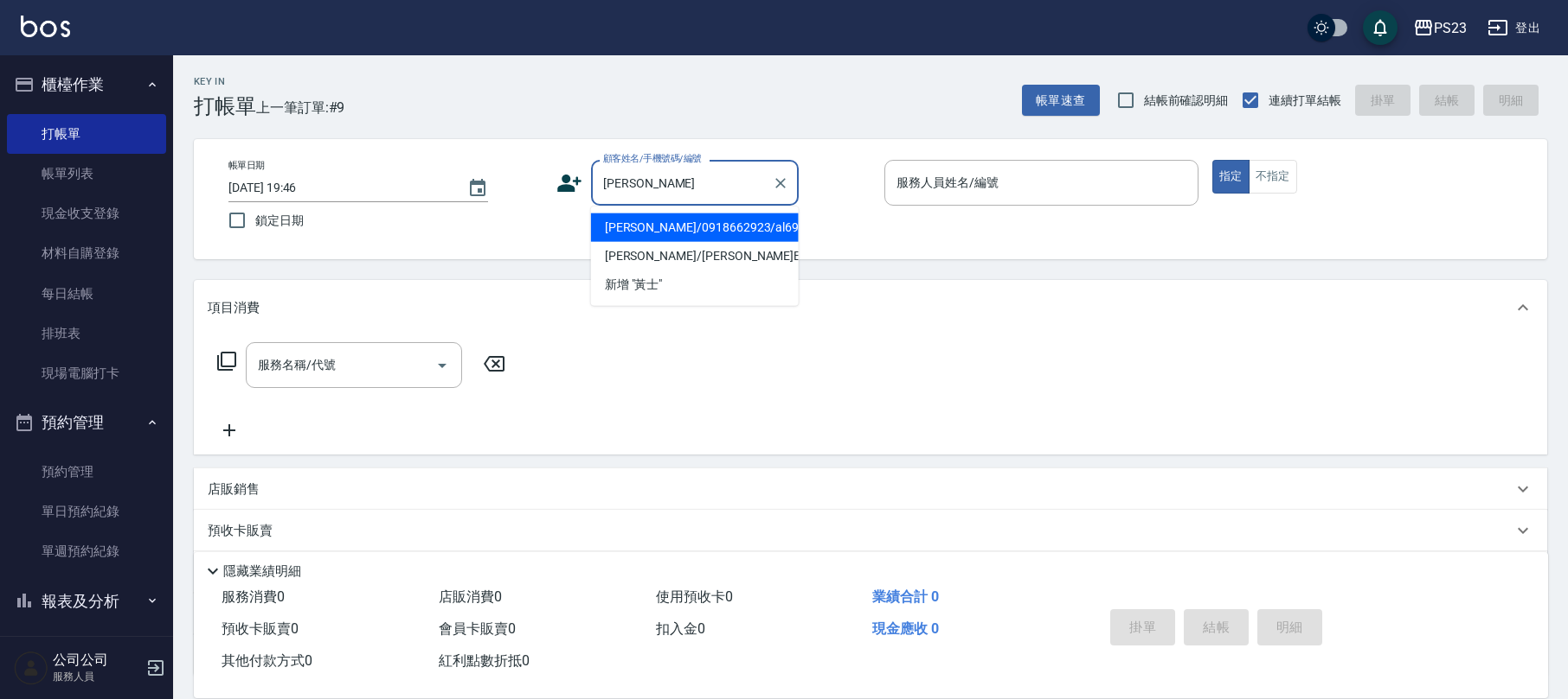
click at [729, 214] on li "[PERSON_NAME]/0918662923/al690806" at bounding box center [694, 227] width 208 height 28
type input "[PERSON_NAME]/0918662923/al690806"
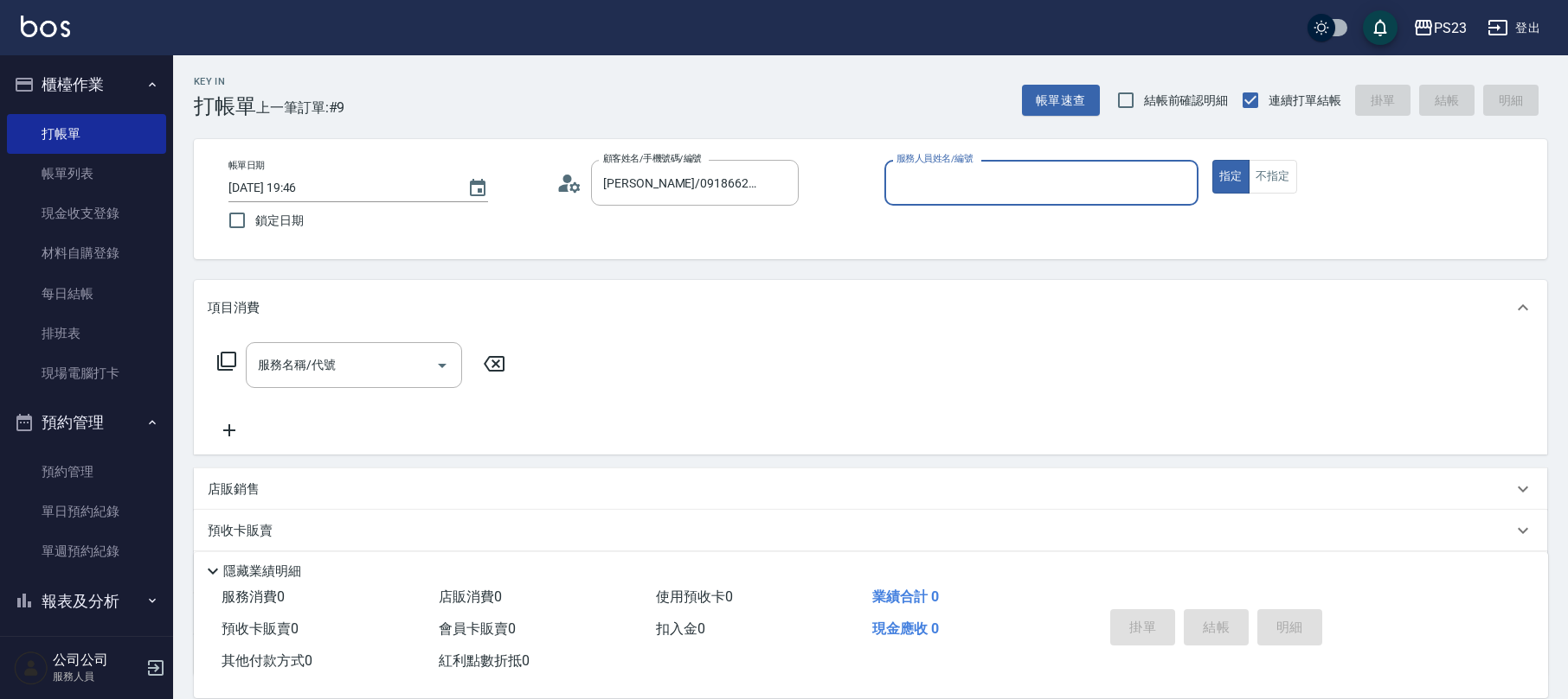
type input "ALin-8"
click at [291, 357] on div "服務名稱/代號 服務名稱/代號" at bounding box center [353, 365] width 216 height 46
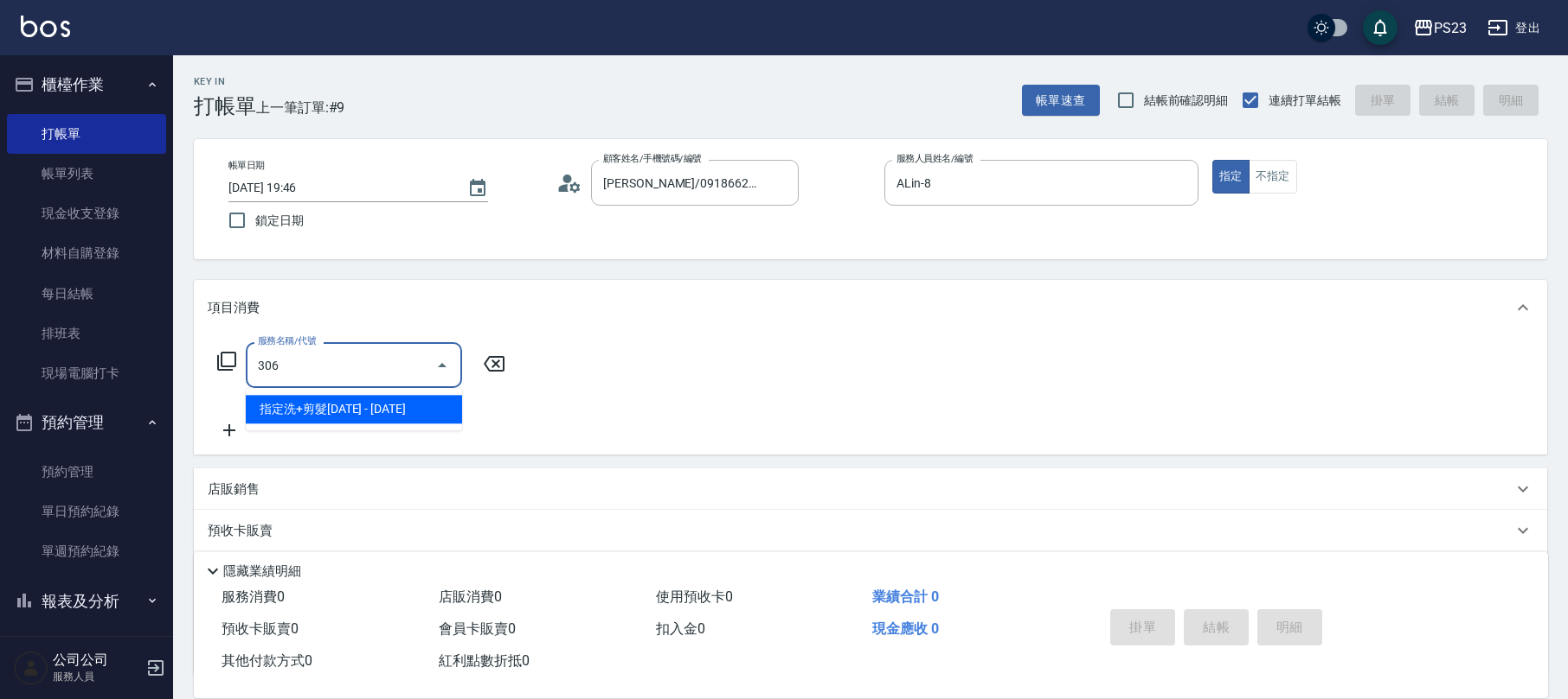
type input "指定洗+剪髮1500(306)"
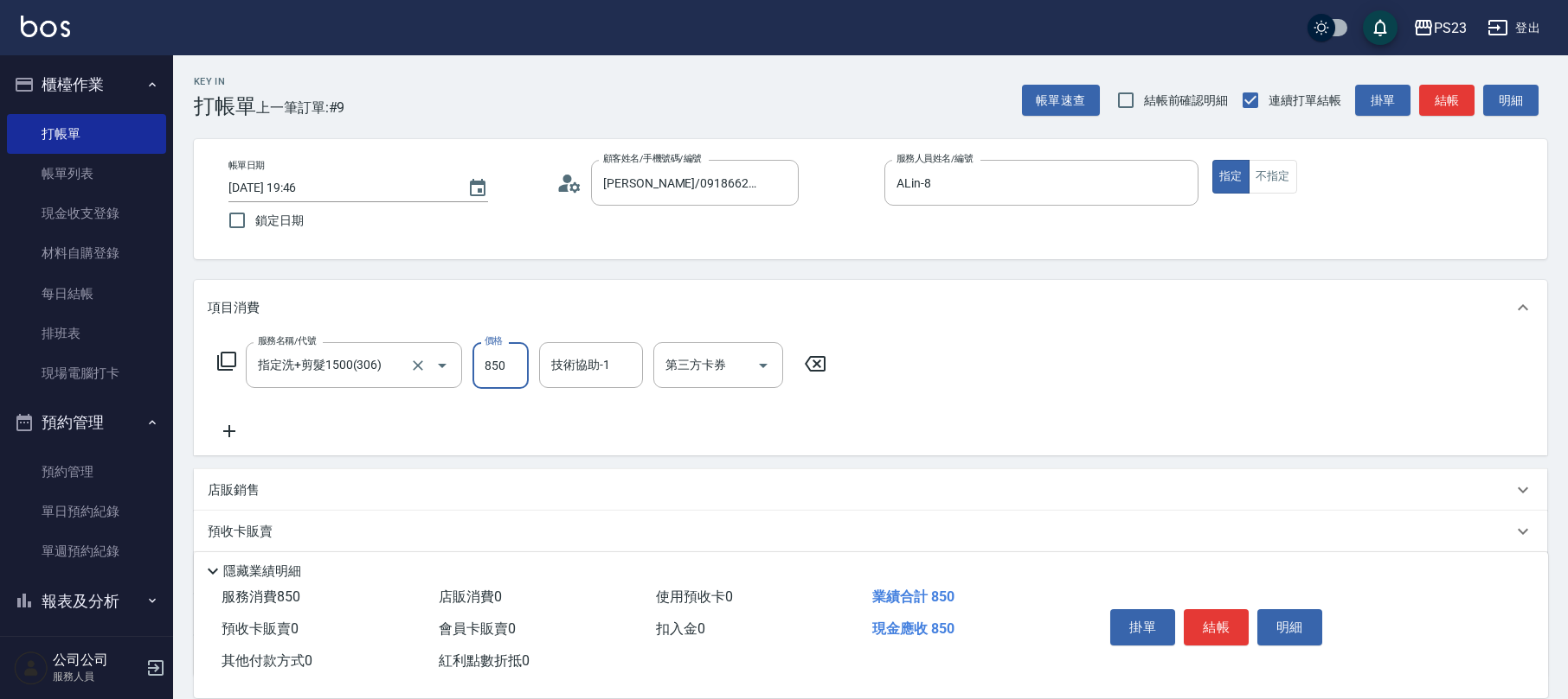
type input "850"
type input "青惠-26"
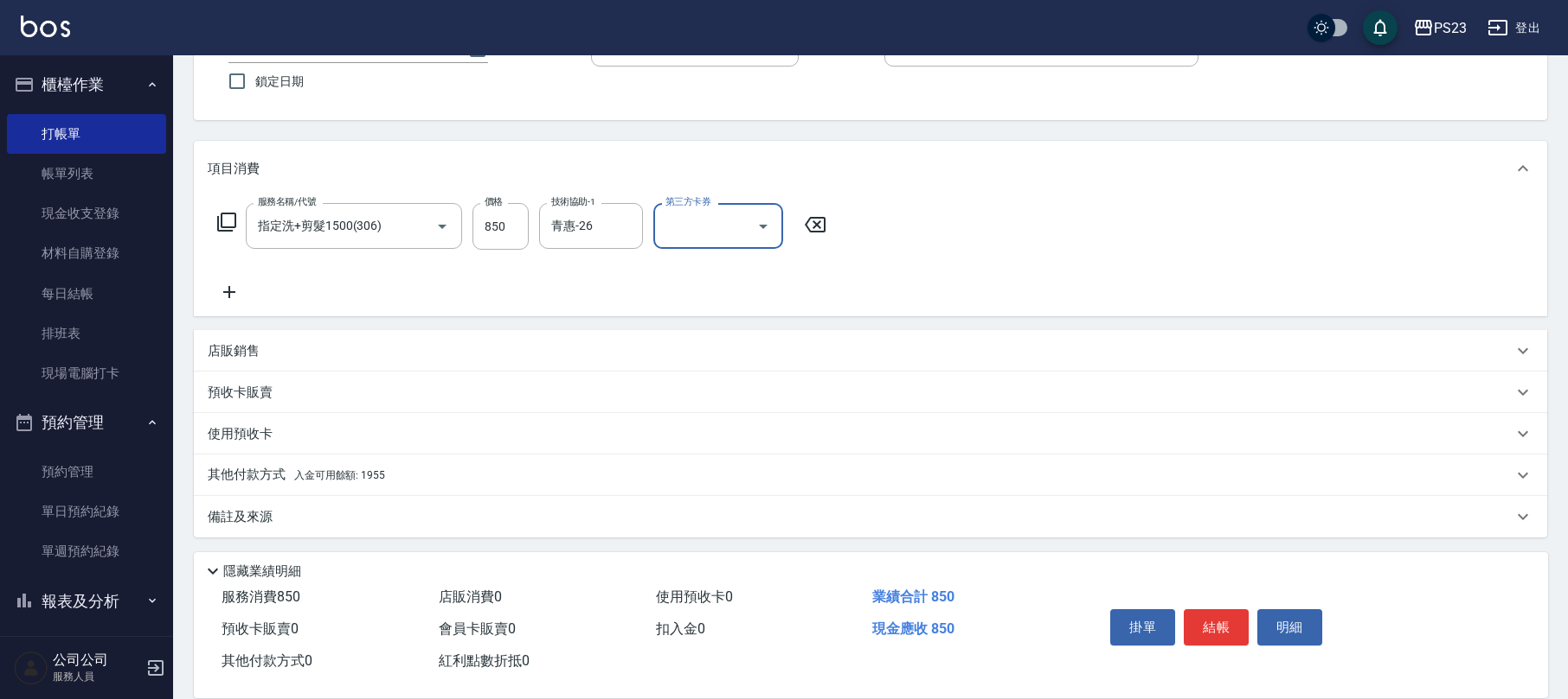
click at [288, 516] on div "備註及來源" at bounding box center [860, 518] width 1304 height 19
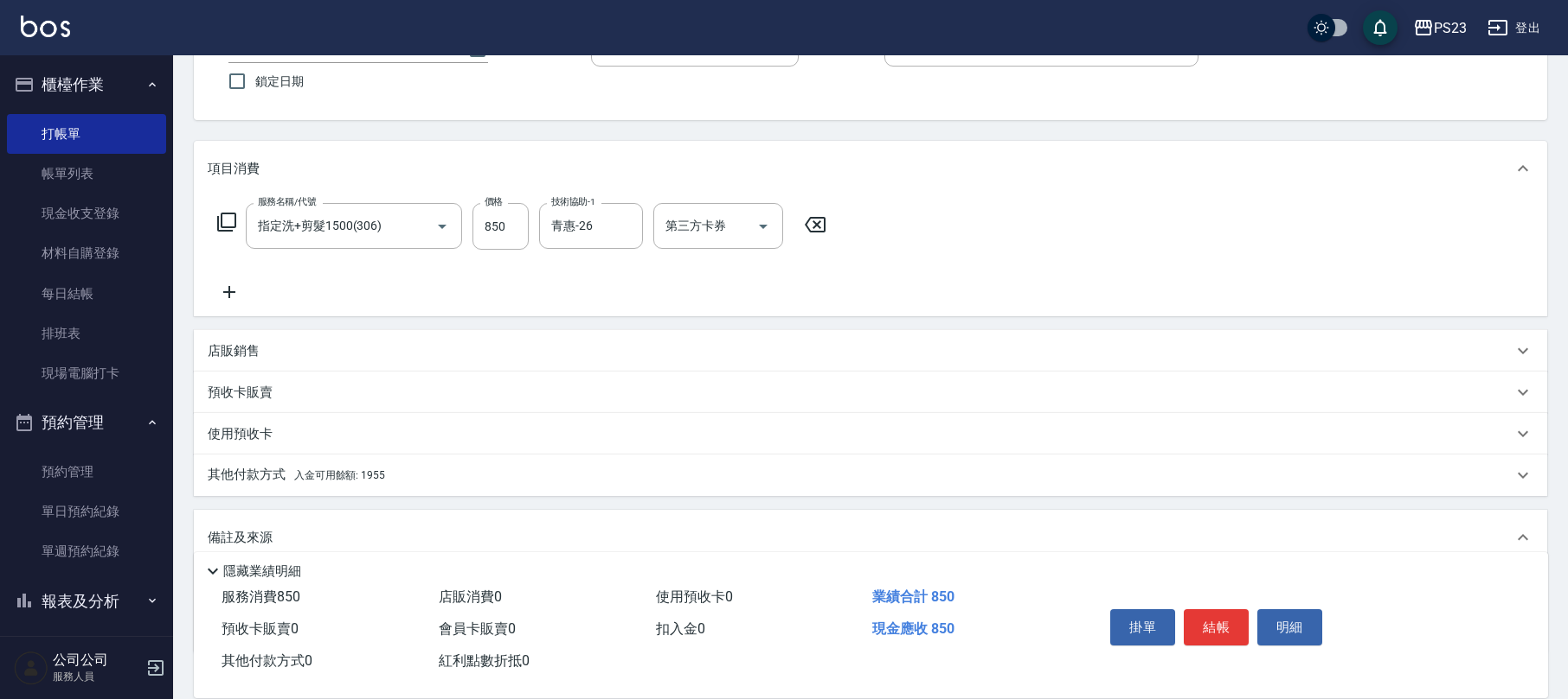
scroll to position [250, 0]
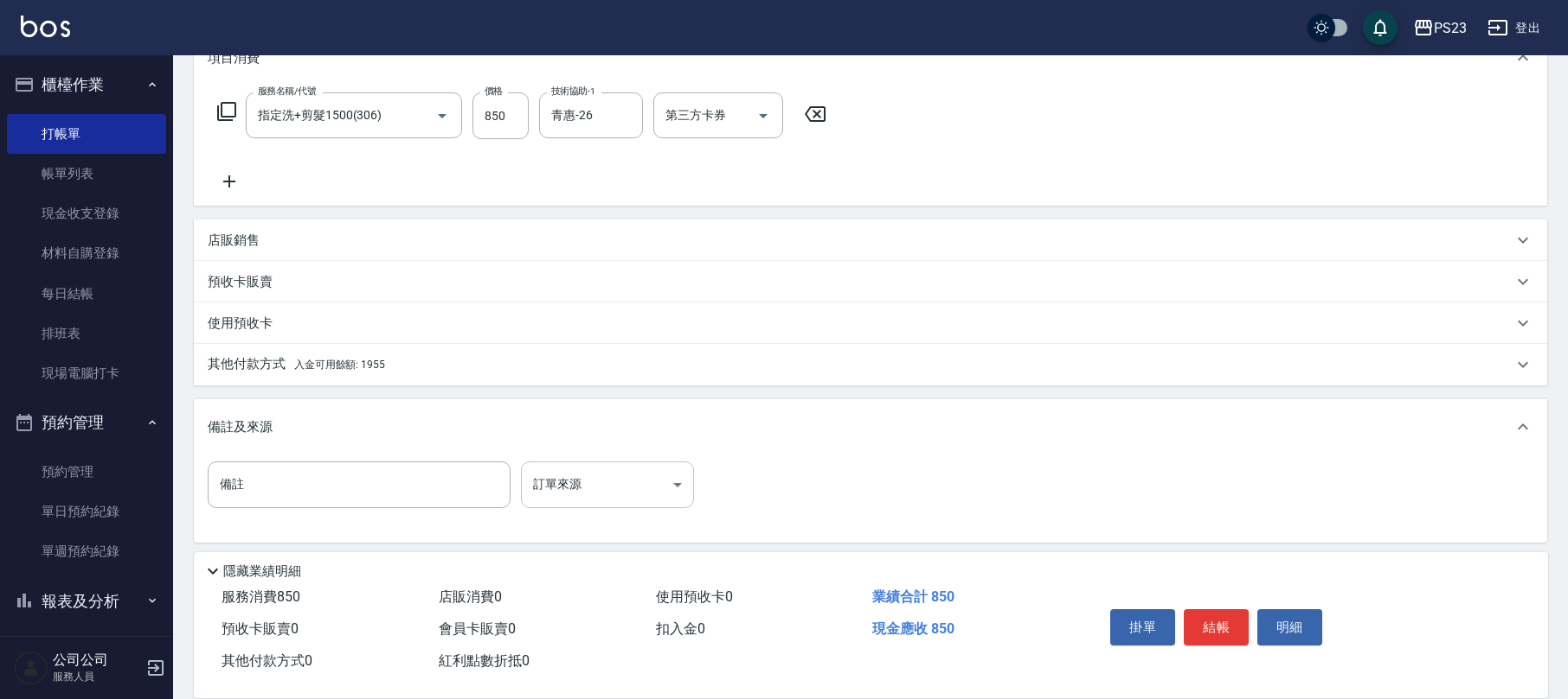
click at [652, 482] on body "PS23 登出 櫃檯作業 打帳單 帳單列表 現金收支登錄 材料自購登錄 每日結帳 排班表 現場電腦打卡 預約管理 預約管理 單日預約紀錄 單週預約紀錄 報表及…" at bounding box center [784, 228] width 1568 height 956
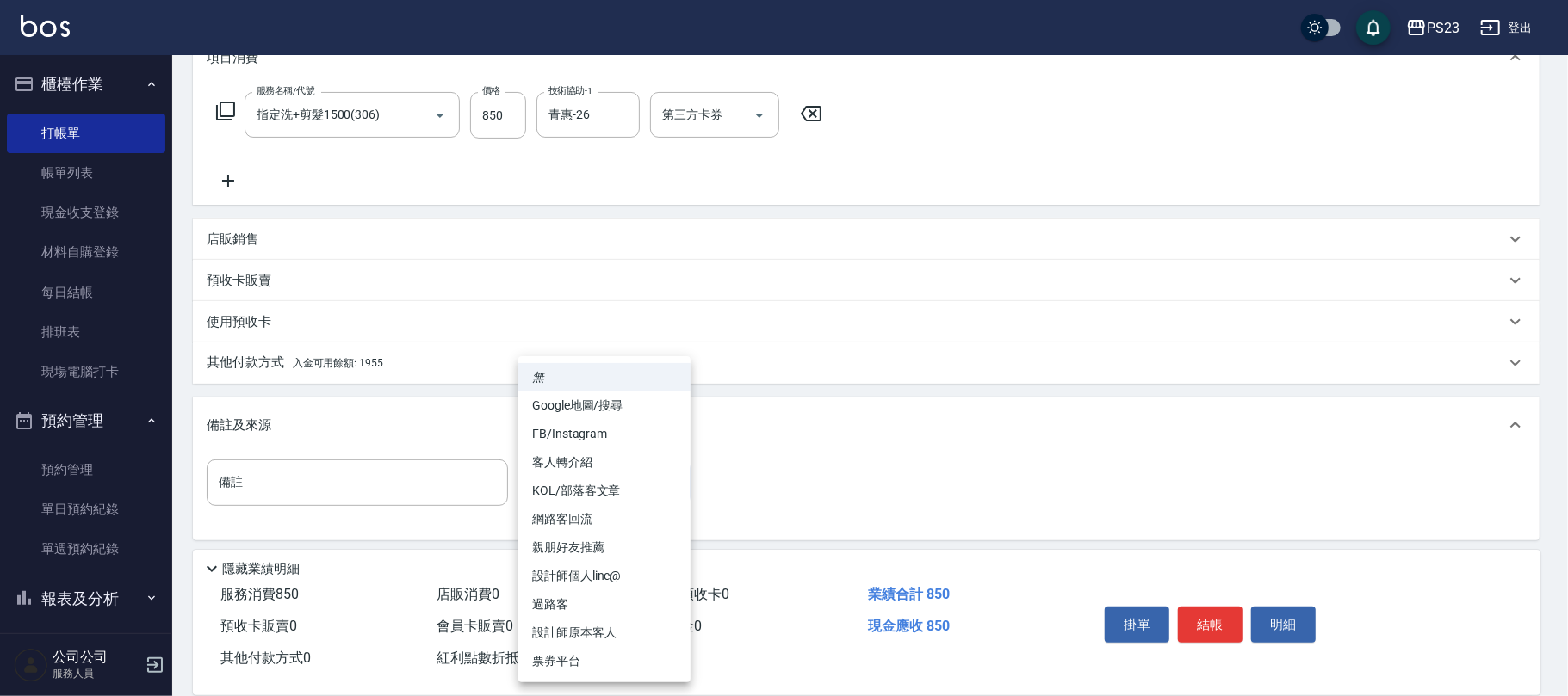
click at [580, 630] on li "設計師原本客人" at bounding box center [604, 633] width 172 height 28
type input "設計師原本客人"
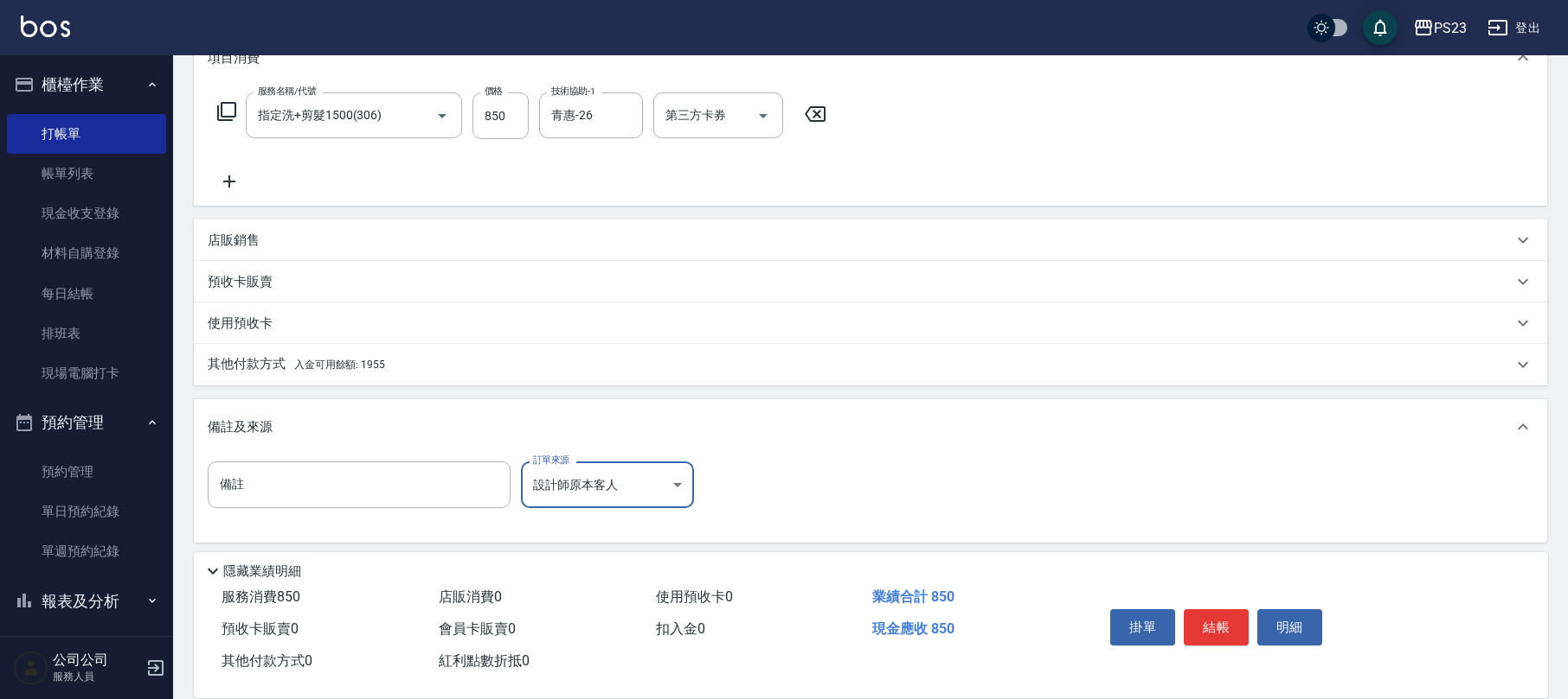
click at [403, 360] on div "其他付款方式 入金可用餘額: 1955" at bounding box center [860, 365] width 1304 height 19
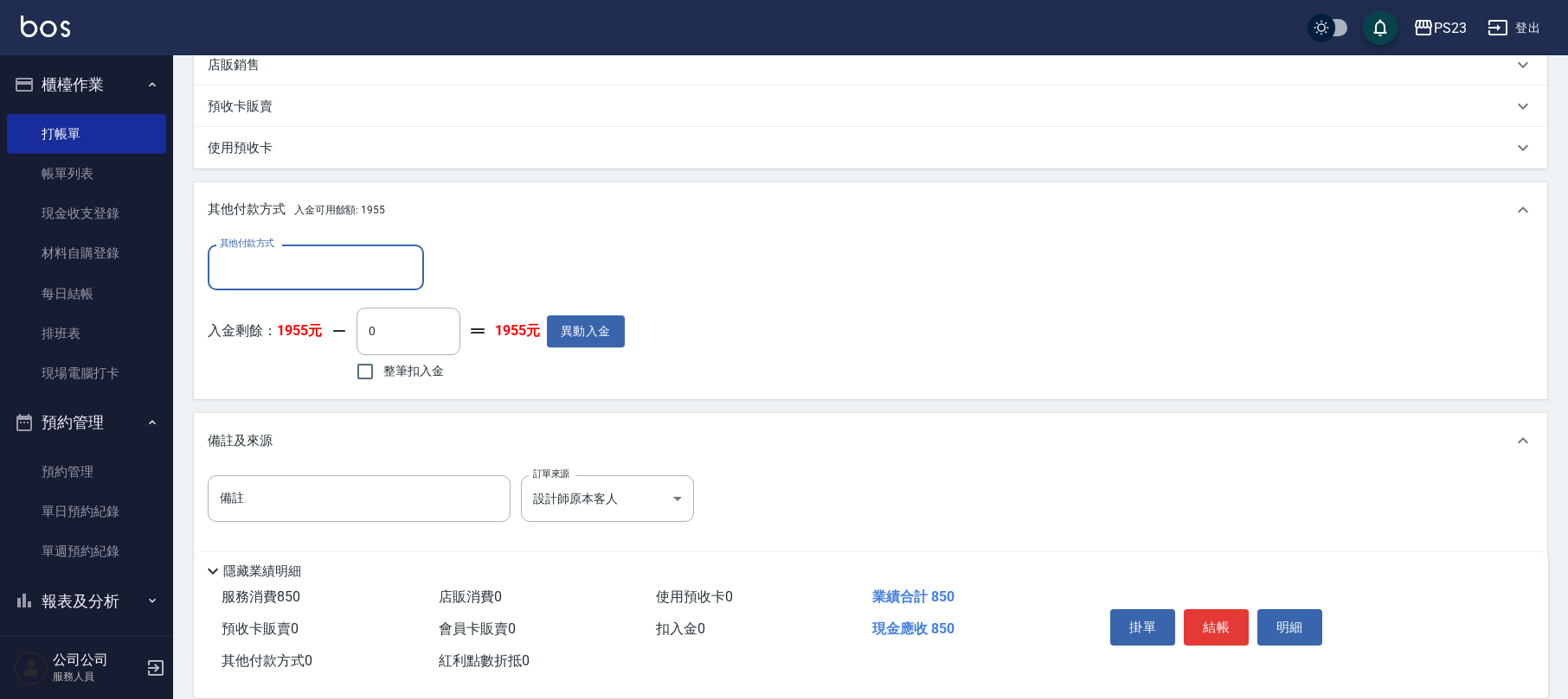
scroll to position [0, 0]
click at [410, 360] on label "整筆扣入金" at bounding box center [395, 372] width 97 height 36
click at [383, 360] on input "整筆扣入金" at bounding box center [365, 372] width 36 height 36
checkbox input "true"
type input "850"
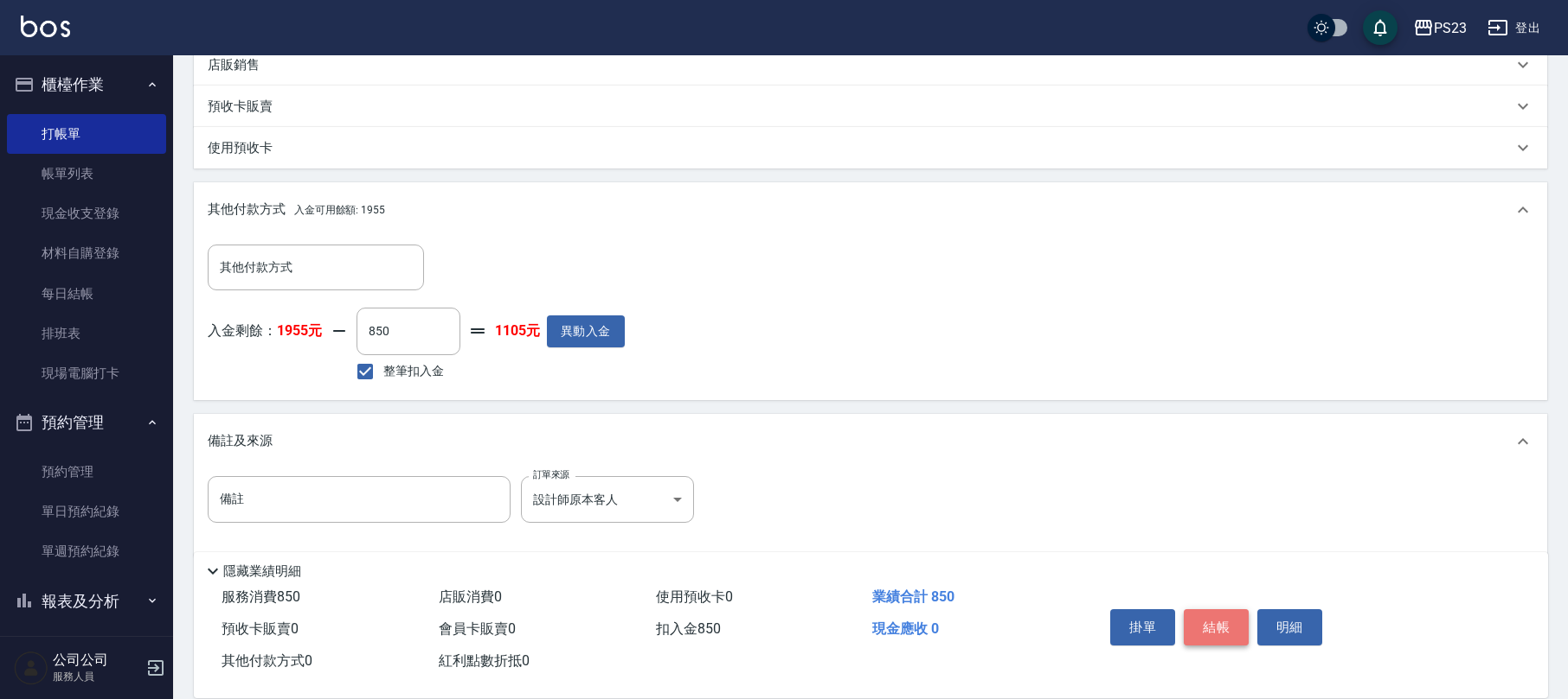
click at [1223, 626] on button "結帳" at bounding box center [1216, 627] width 65 height 36
type input "[DATE] 19:50"
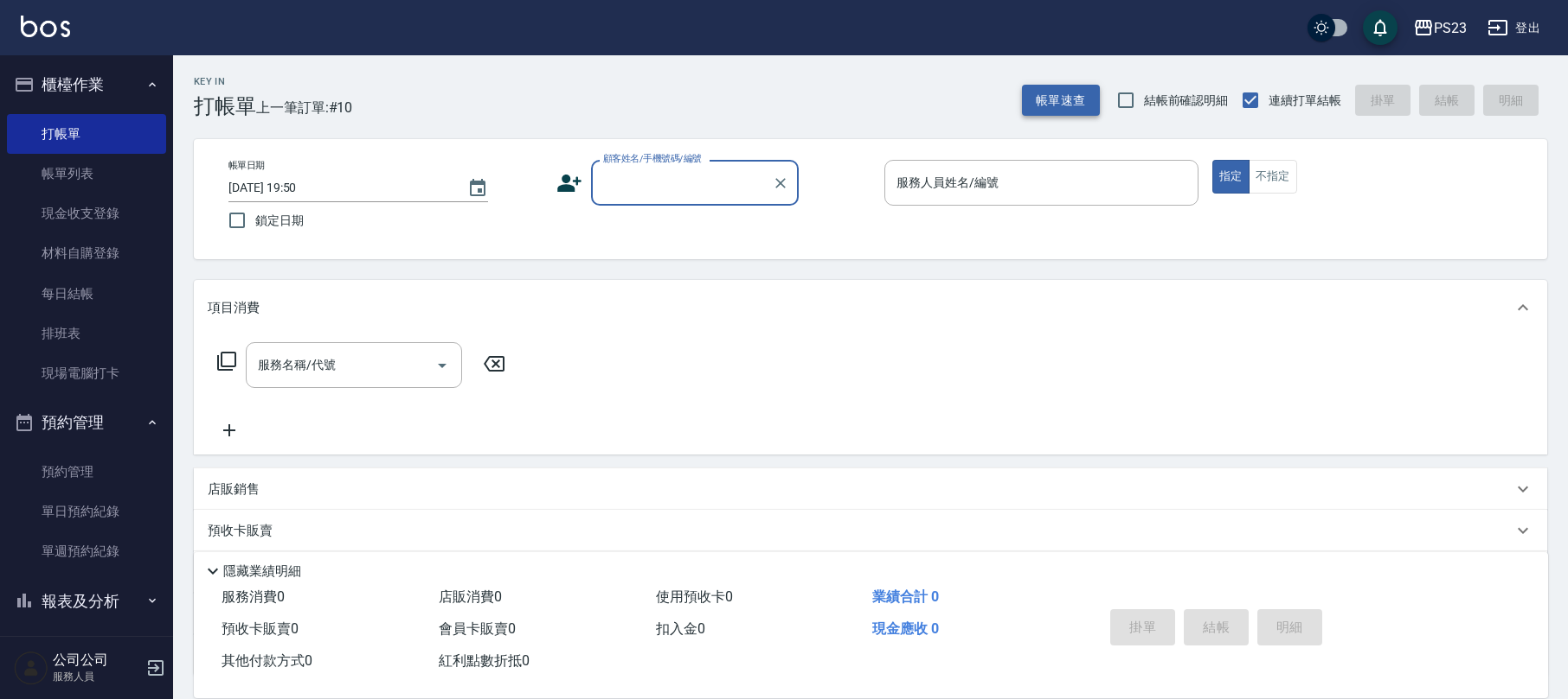
click at [1086, 95] on button "帳單速查" at bounding box center [1061, 101] width 78 height 32
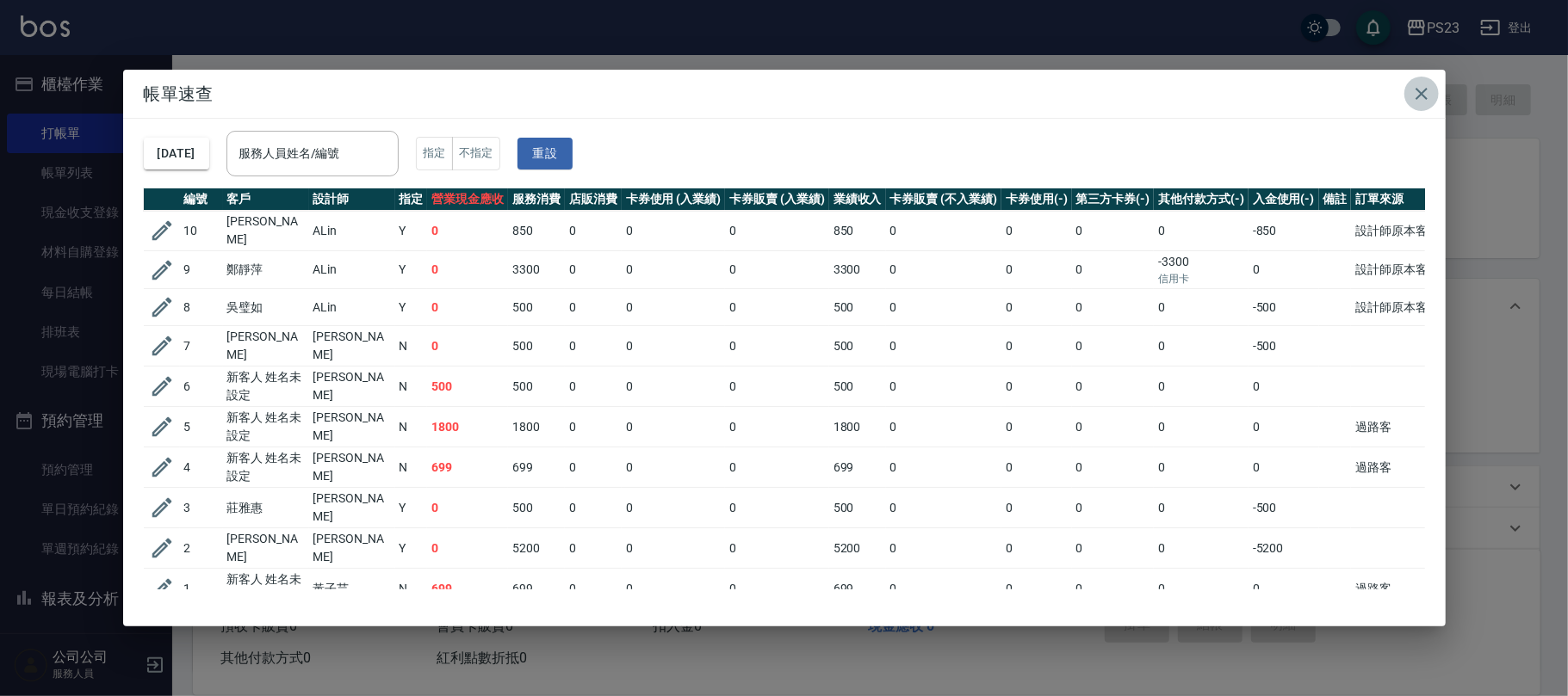
click at [1423, 94] on icon "button" at bounding box center [1422, 94] width 12 height 12
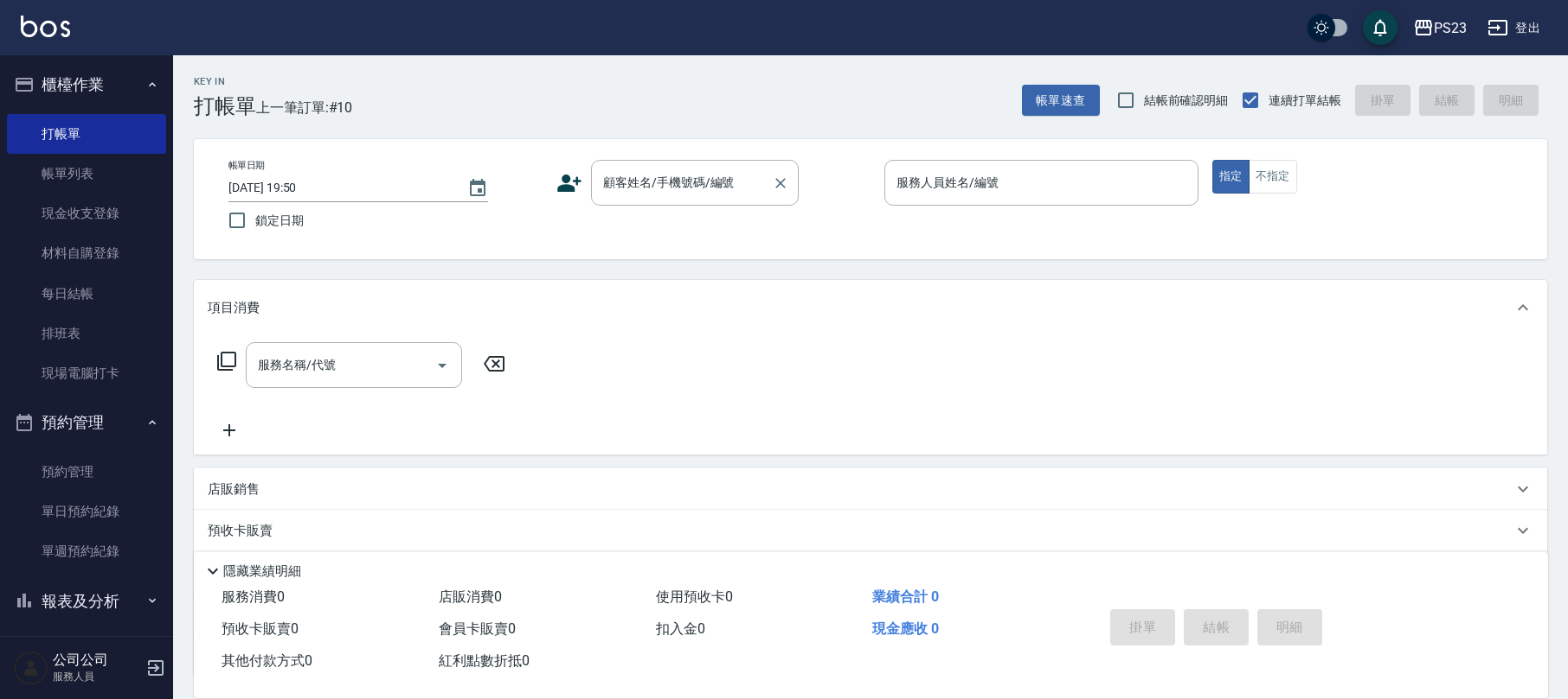
click at [690, 176] on div "顧客姓名/手機號碼/編號 顧客姓名/手機號碼/編號" at bounding box center [694, 183] width 208 height 46
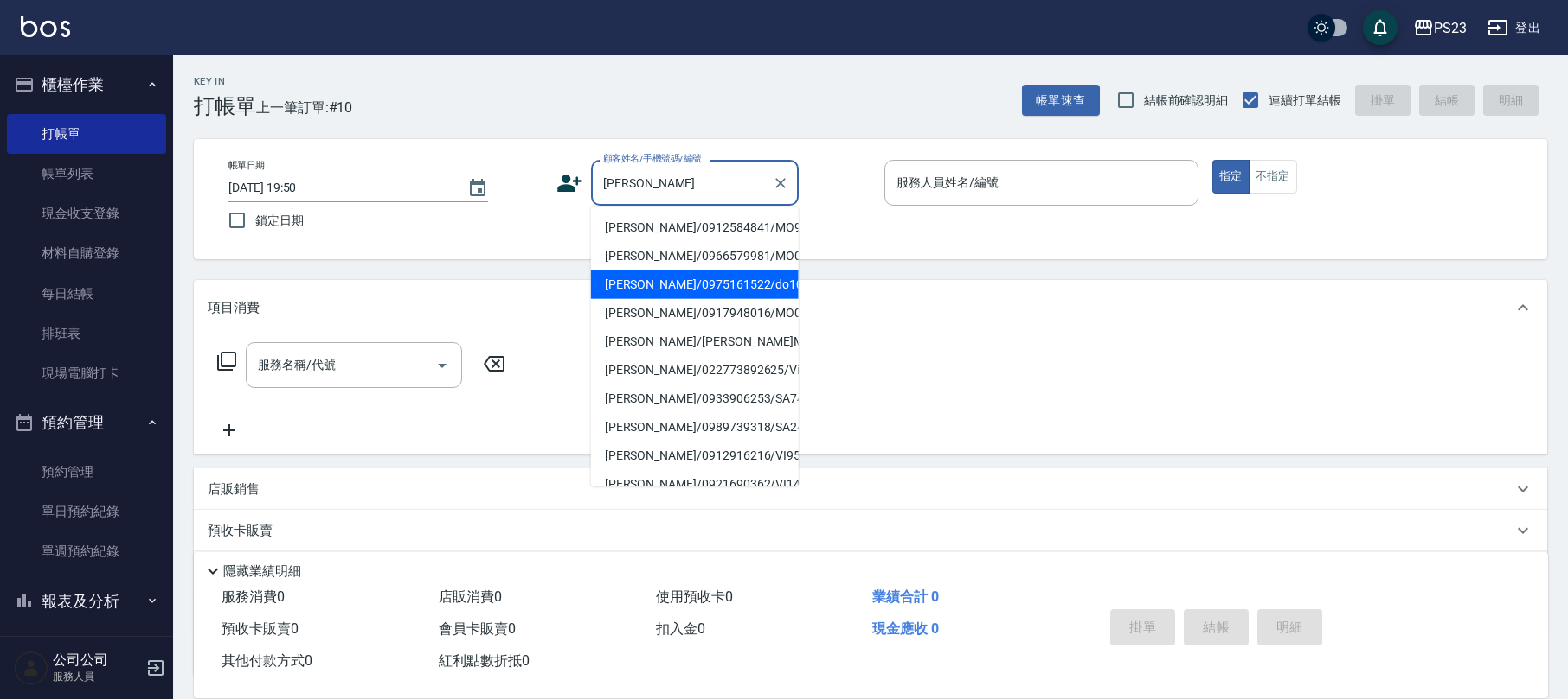
click at [698, 299] on li "[PERSON_NAME]/0975161522/do1020" at bounding box center [694, 285] width 208 height 28
type input "[PERSON_NAME]/0975161522/do1020"
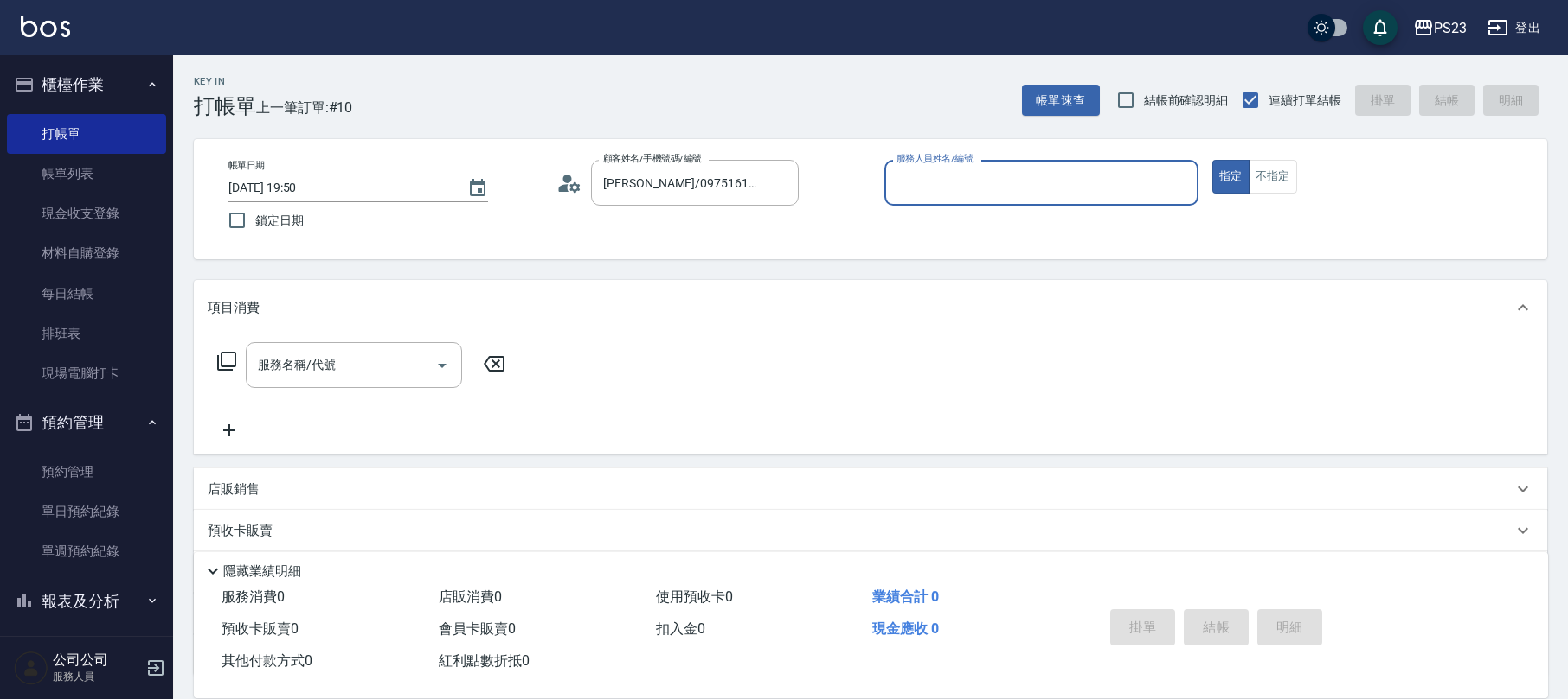
drag, startPoint x: 541, startPoint y: 176, endPoint x: 558, endPoint y: 176, distance: 17.0
click at [545, 176] on div "帳單日期 [DATE] 19:50 鎖定日期 顧客姓名/手機號碼/編號 [PERSON_NAME]/0975161522/do1020 顧客姓名/手機號碼/編…" at bounding box center [869, 199] width 1311 height 79
click at [565, 177] on circle at bounding box center [568, 179] width 9 height 9
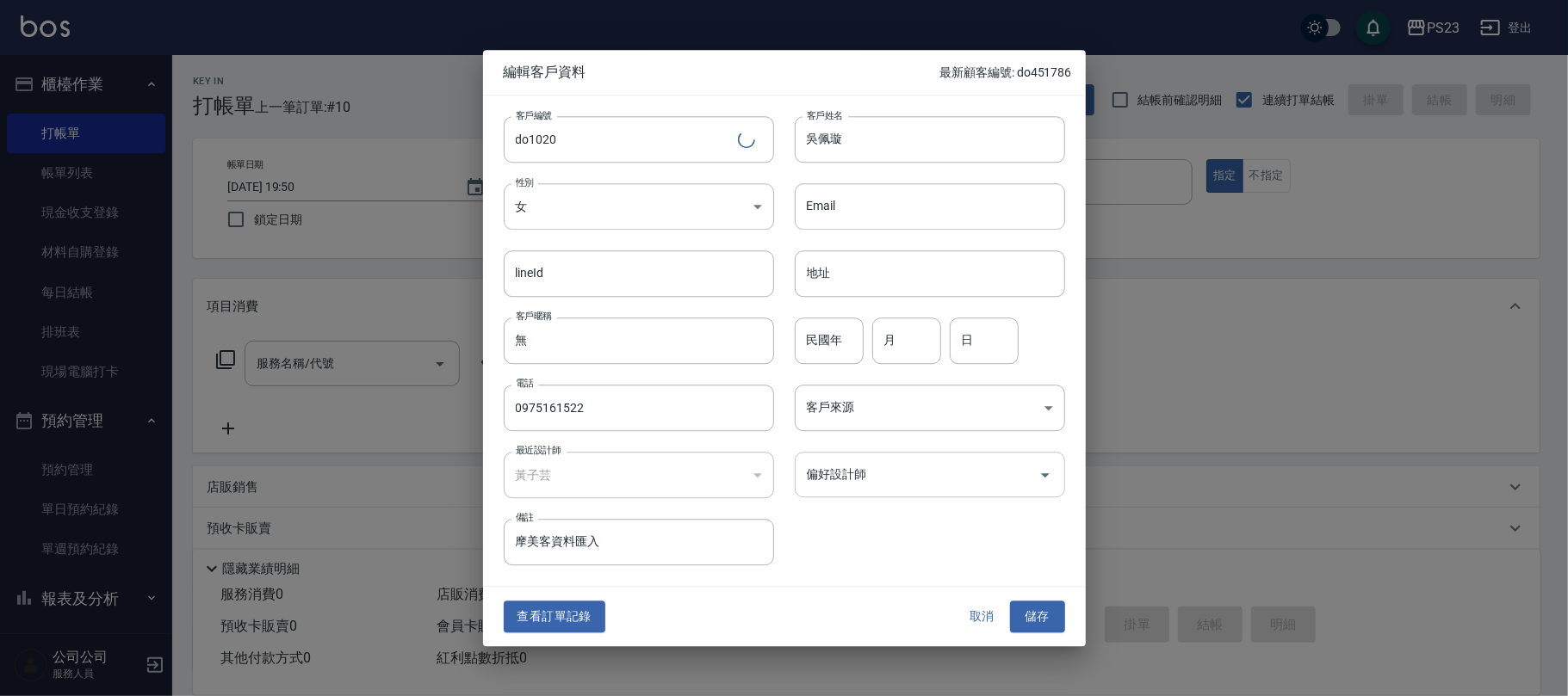
click at [896, 475] on input "偏好設計師" at bounding box center [918, 475] width 229 height 30
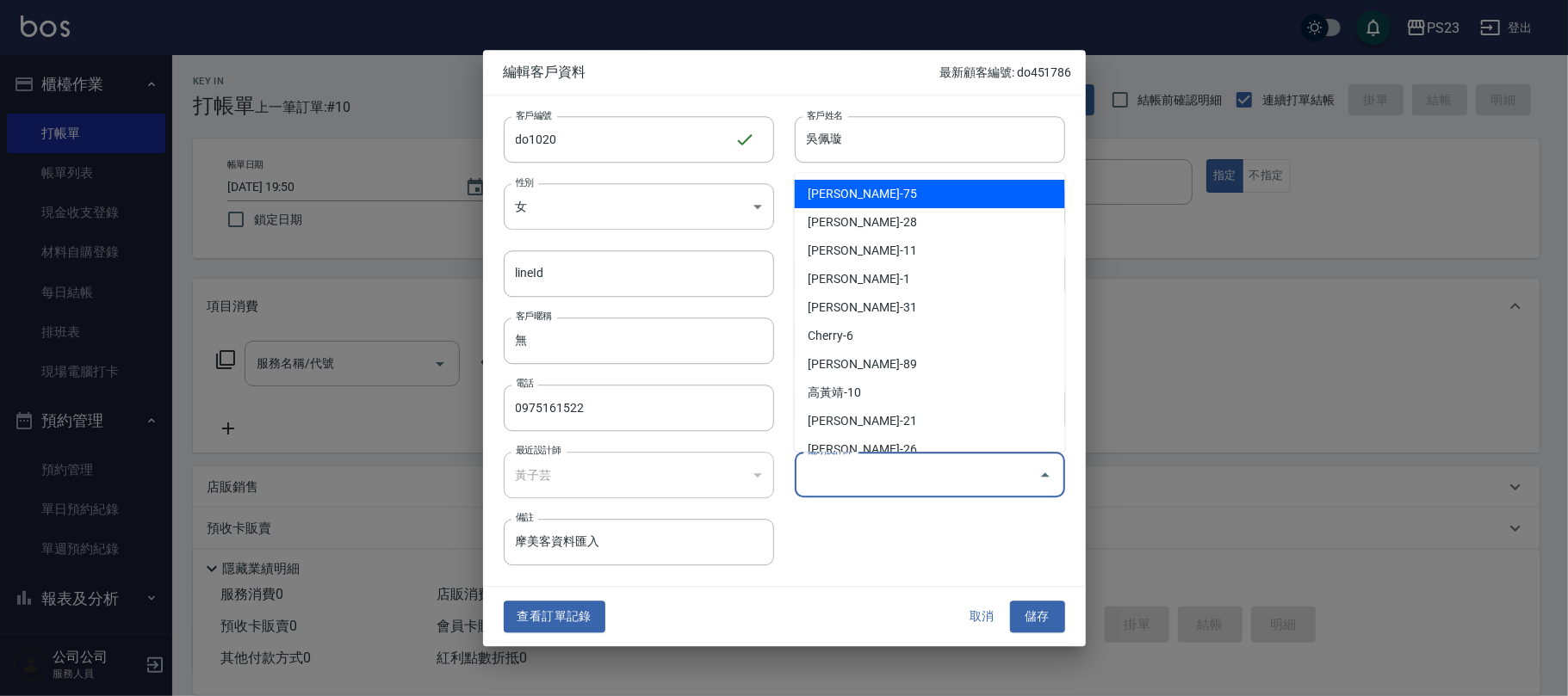
click at [865, 184] on li "[PERSON_NAME]-75" at bounding box center [930, 194] width 271 height 28
type input "黃子芸"
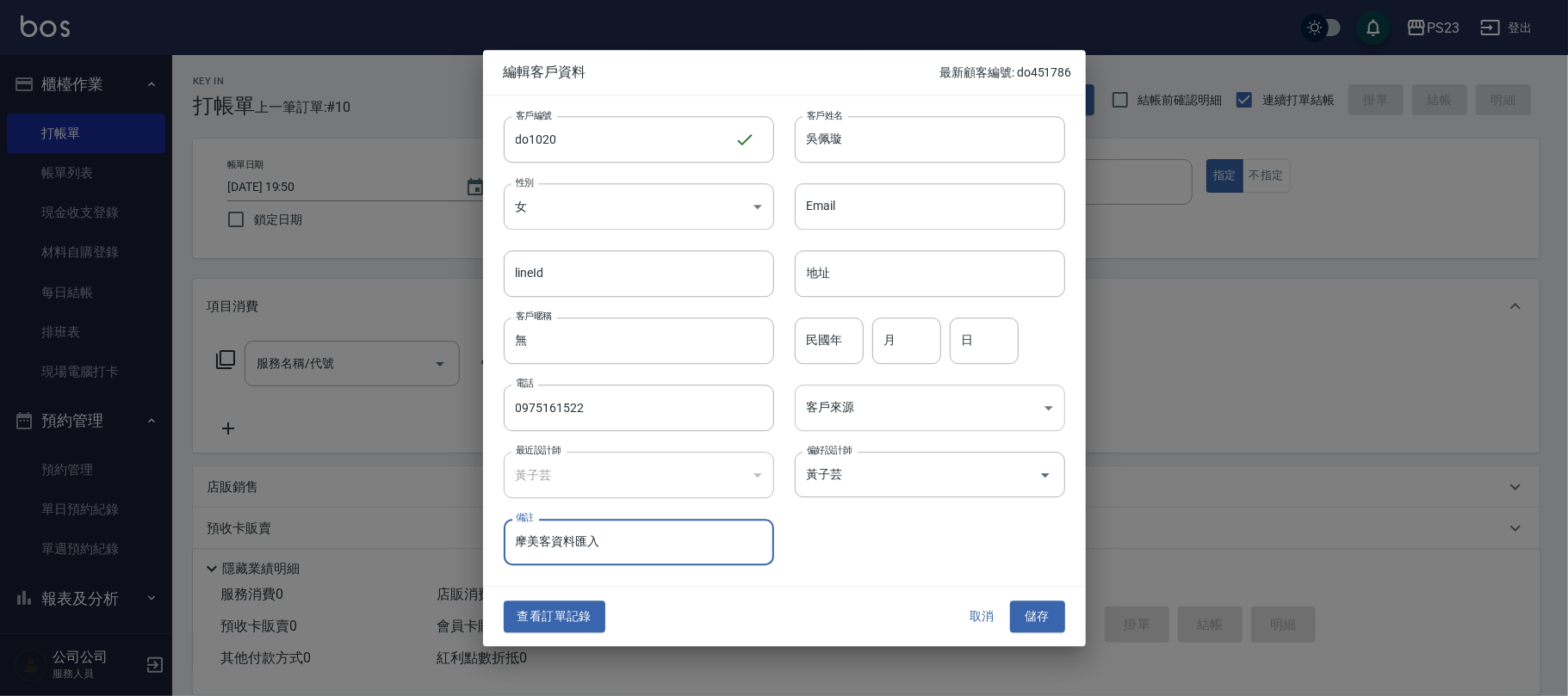
click at [881, 399] on body "PS23 登出 櫃檯作業 打帳單 帳單列表 現金收支登錄 材料自購登錄 每日結帳 排班表 現場電腦打卡 預約管理 預約管理 單日預約紀錄 單週預約紀錄 報表及…" at bounding box center [784, 418] width 1568 height 835
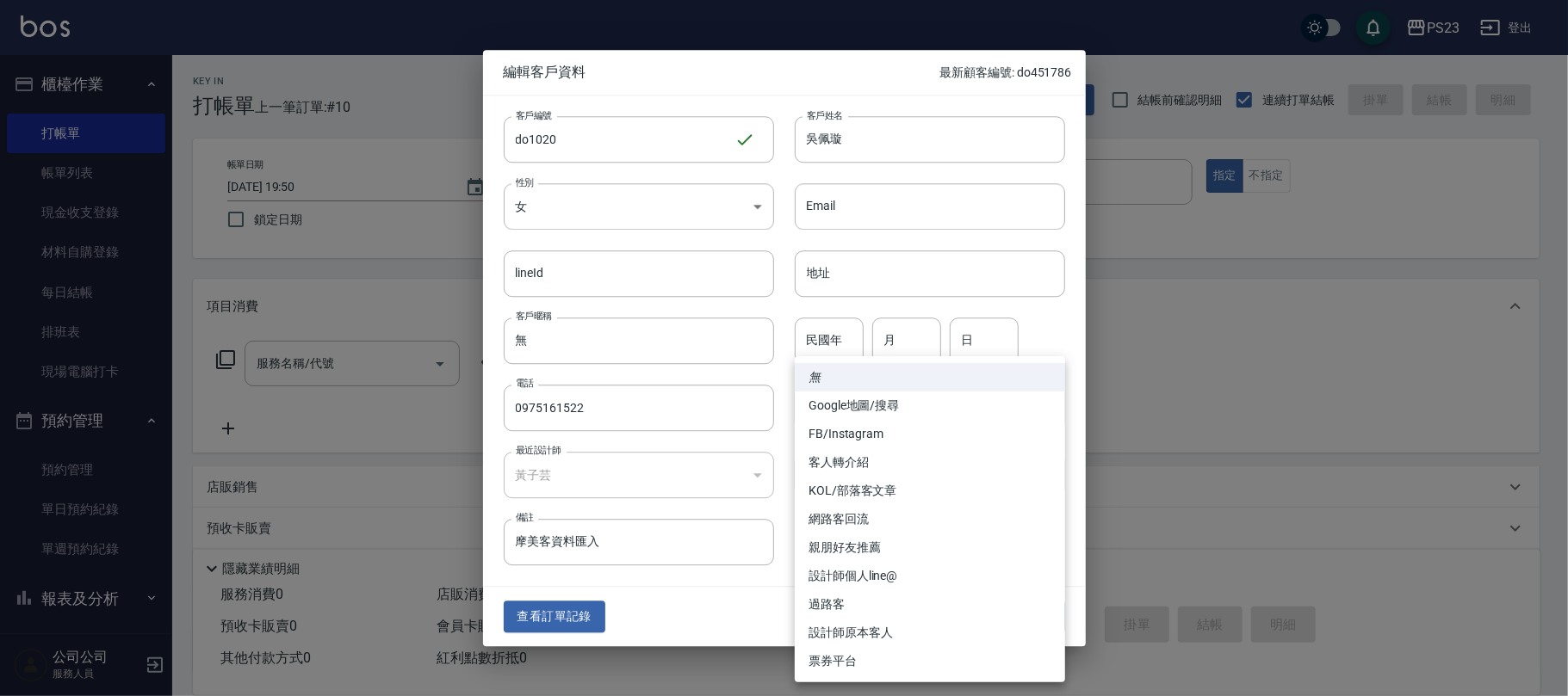
drag, startPoint x: 875, startPoint y: 626, endPoint x: 886, endPoint y: 627, distance: 11.0
click at [875, 627] on li "設計師原本客人" at bounding box center [930, 633] width 271 height 28
type input "設計師原本客人"
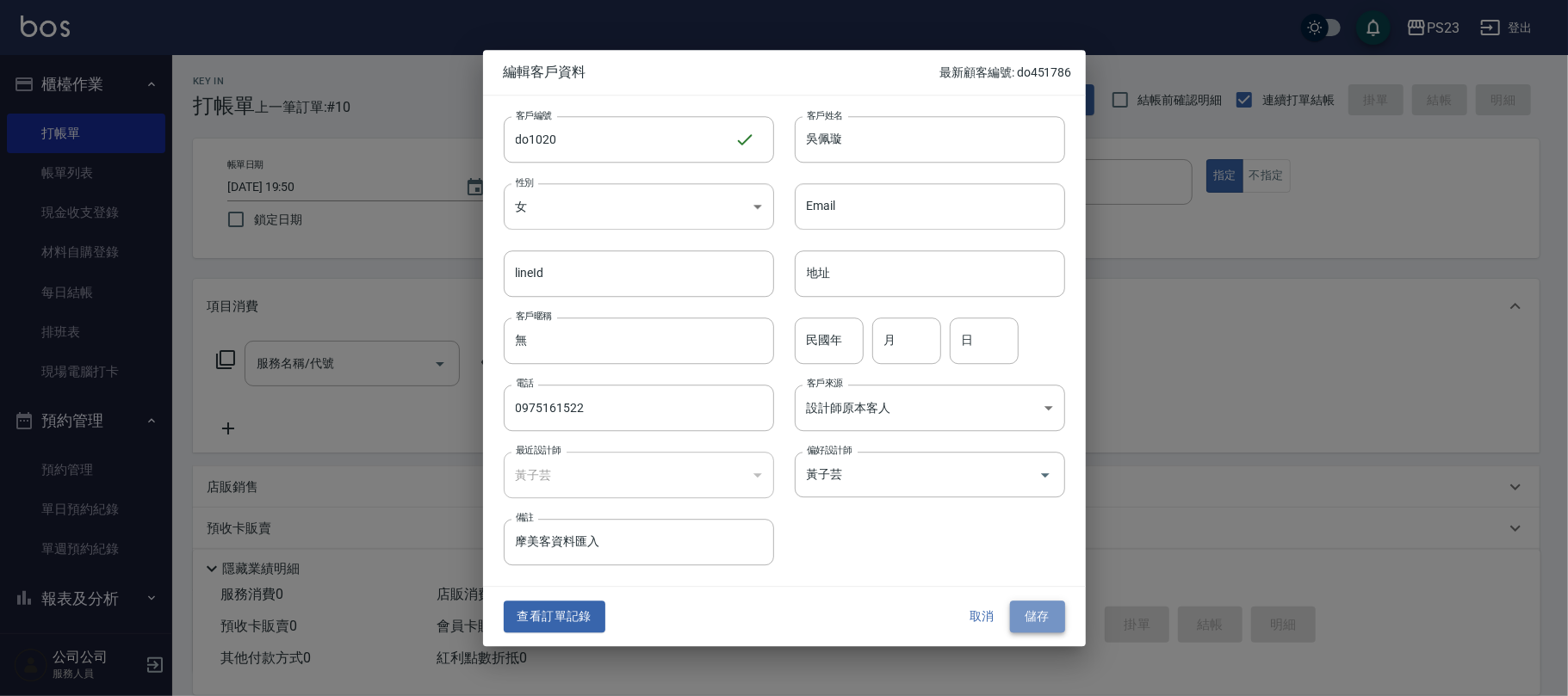
click at [1051, 618] on button "儲存" at bounding box center [1037, 618] width 56 height 32
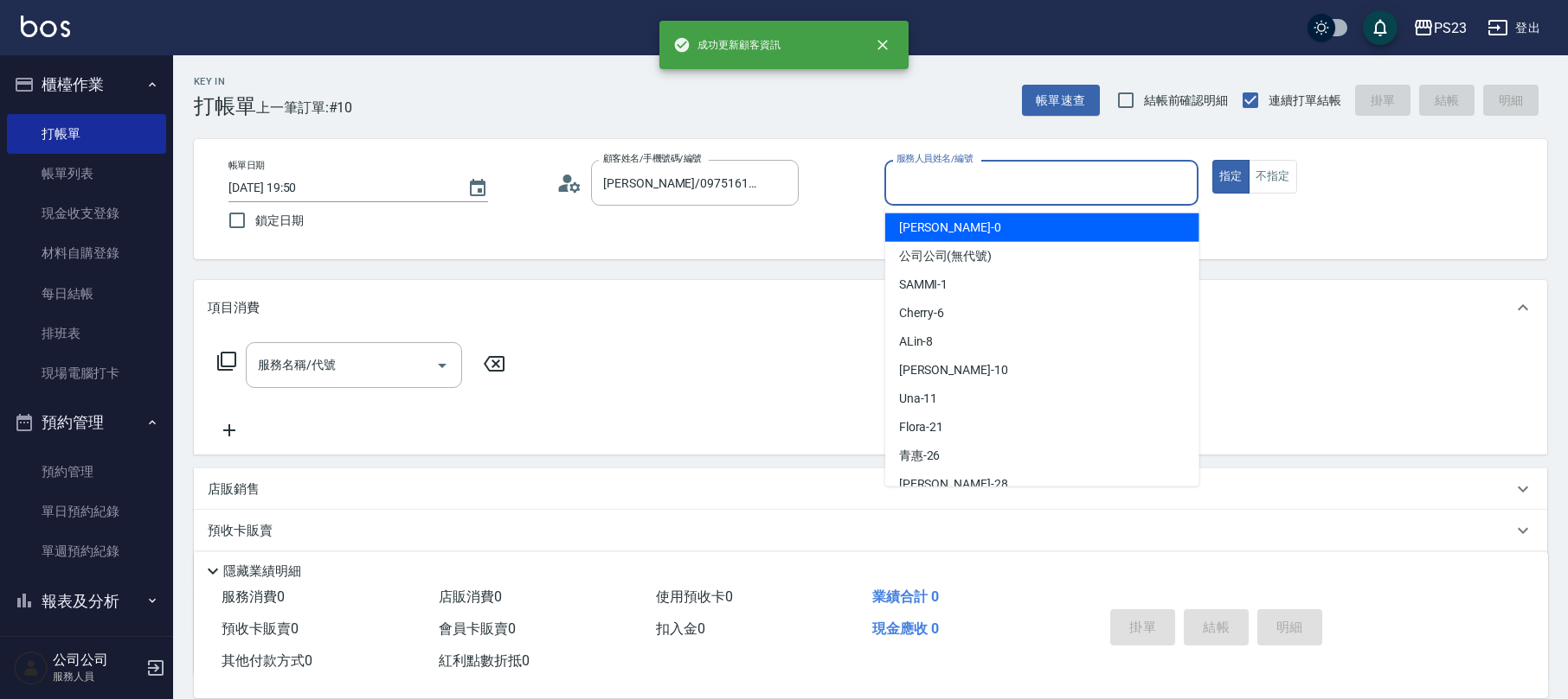
click at [1037, 185] on input "服務人員姓名/編號" at bounding box center [1040, 183] width 298 height 30
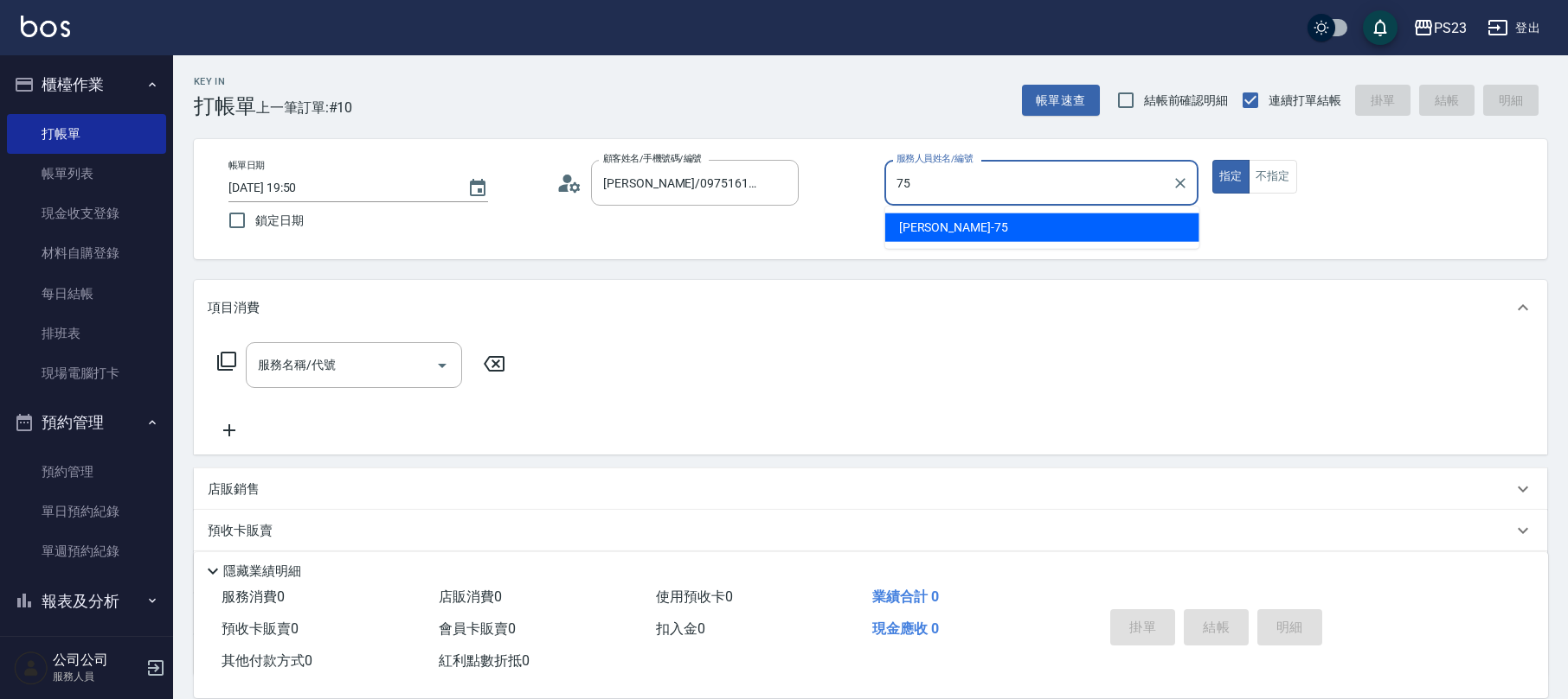
type input "Donna-75"
type button "true"
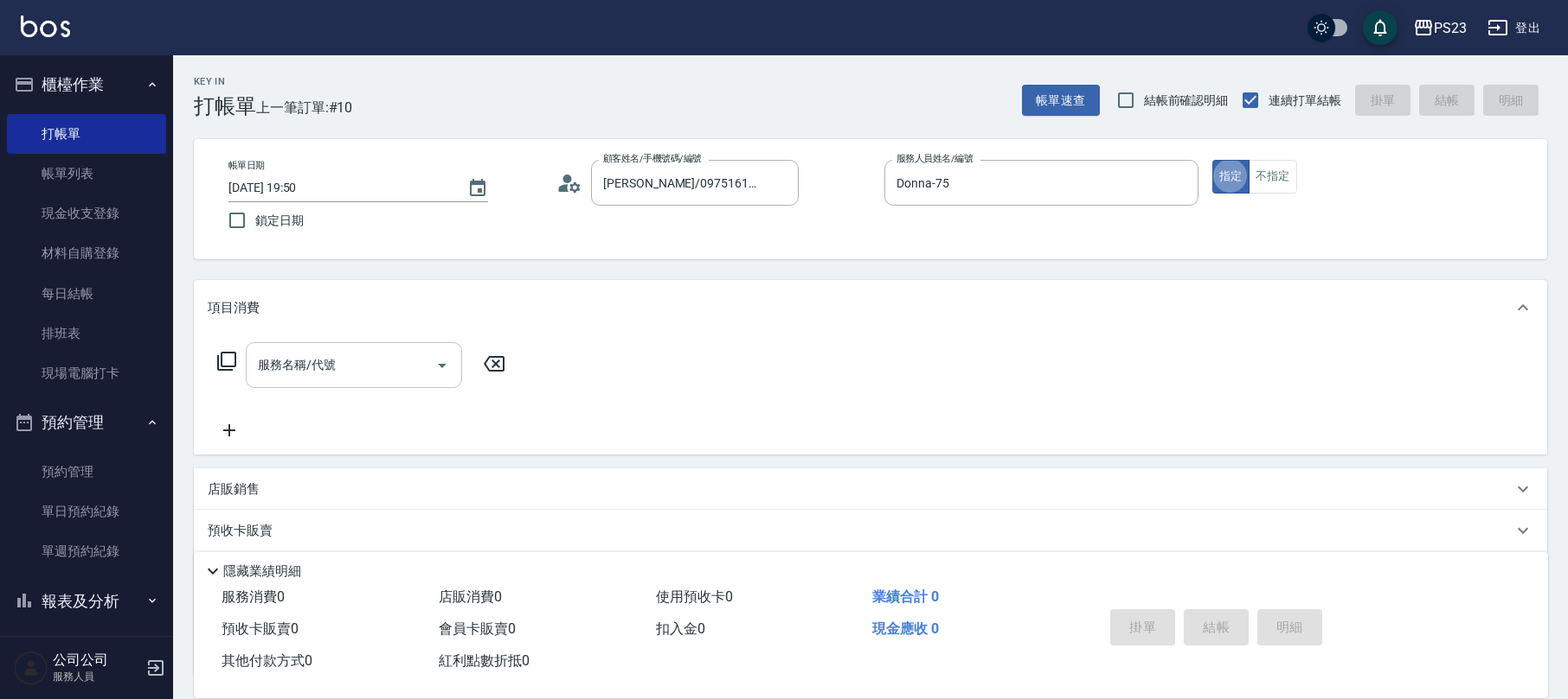
drag, startPoint x: 320, startPoint y: 355, endPoint x: 329, endPoint y: 355, distance: 9.0
click at [321, 355] on input "服務名稱/代號" at bounding box center [340, 365] width 174 height 30
type input "條"
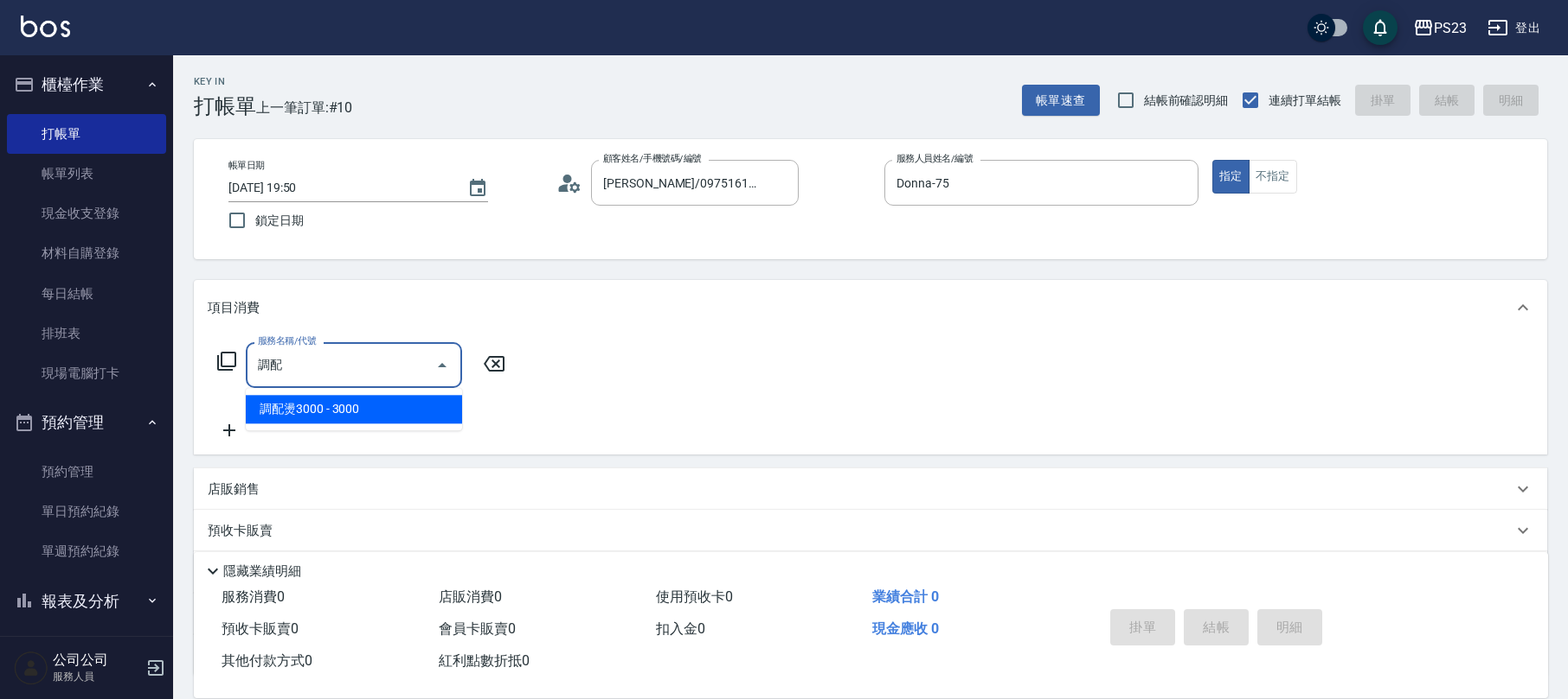
click at [347, 408] on span "調配燙3000 - 3000" at bounding box center [353, 410] width 216 height 28
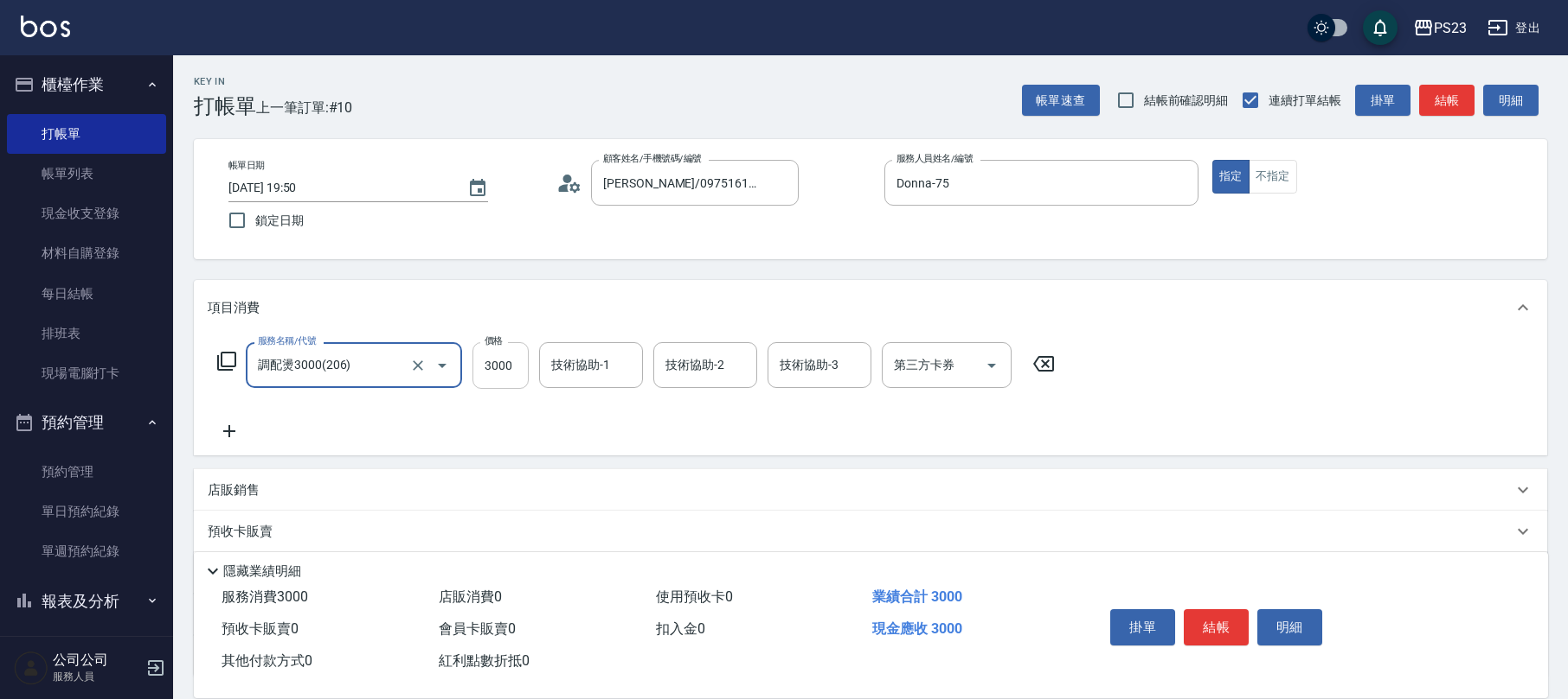
type input "調配燙3000(206)"
click at [510, 357] on input "3000" at bounding box center [500, 365] width 57 height 47
type input "2500"
type input "8"
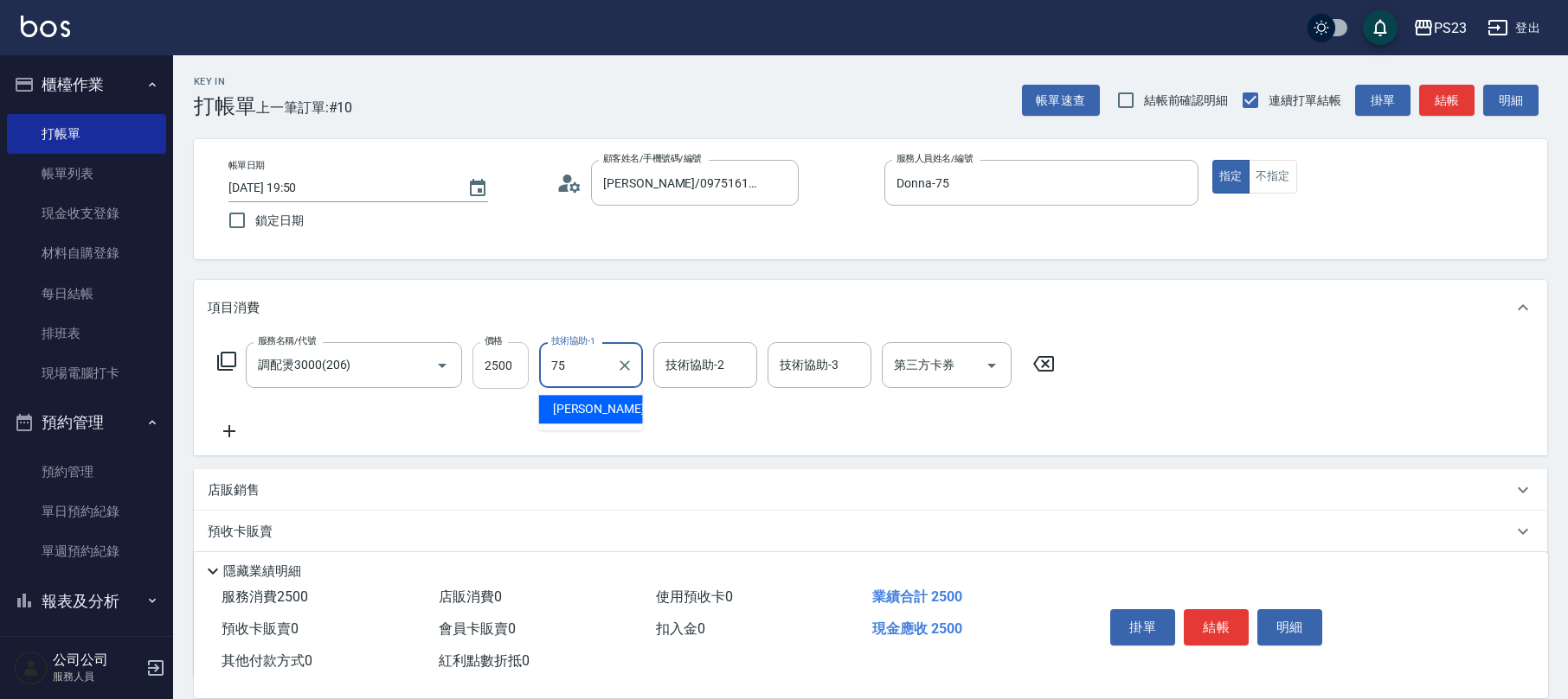
type input "Donna-75"
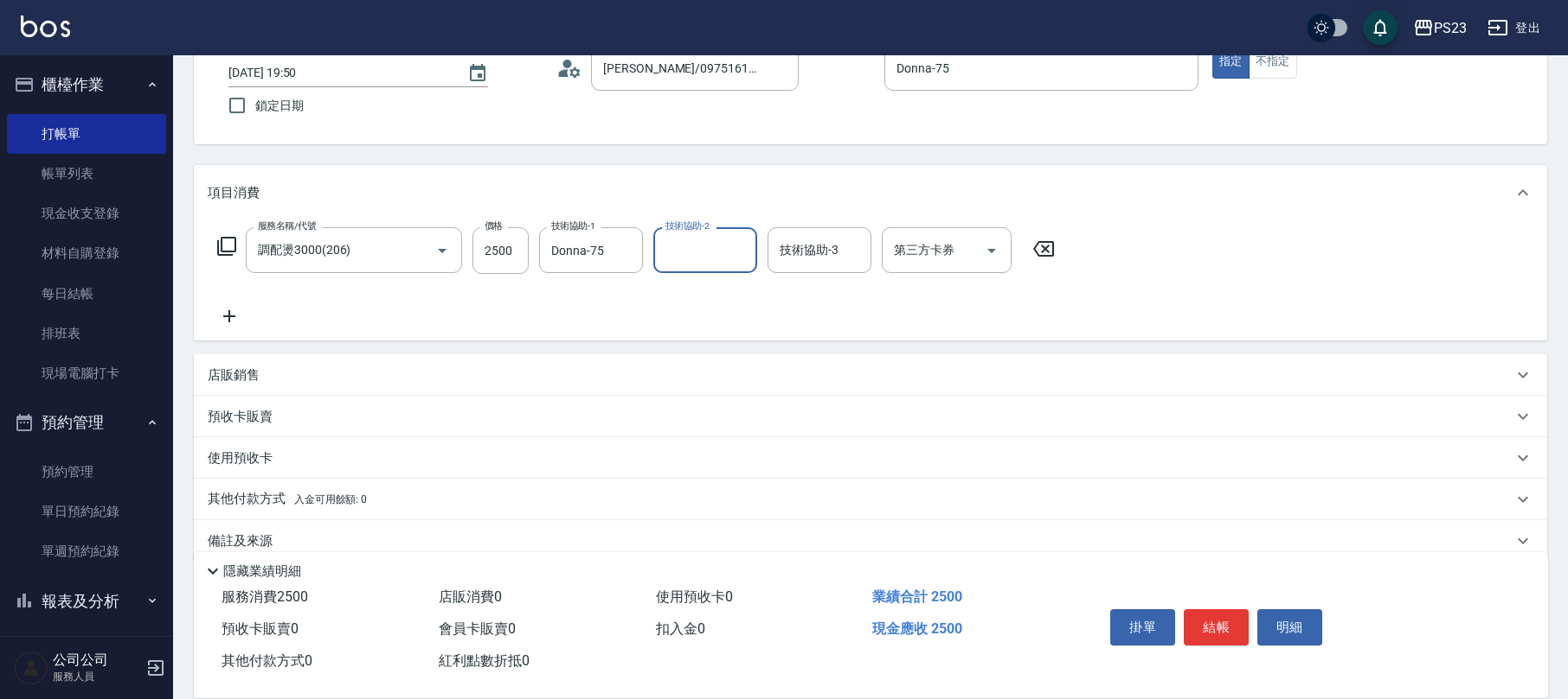
click at [228, 311] on icon at bounding box center [229, 317] width 12 height 12
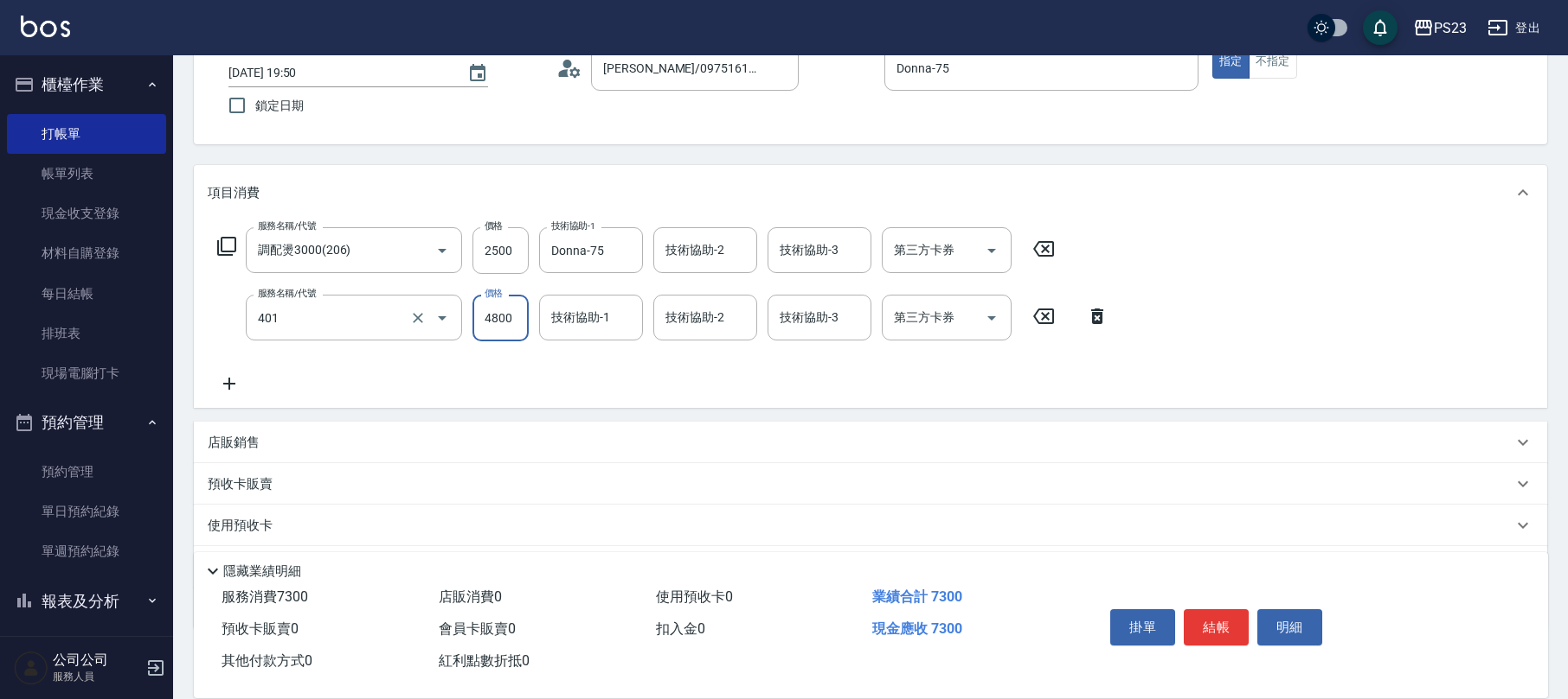
type input "染(401)"
type input "1800"
type input "Donna-75"
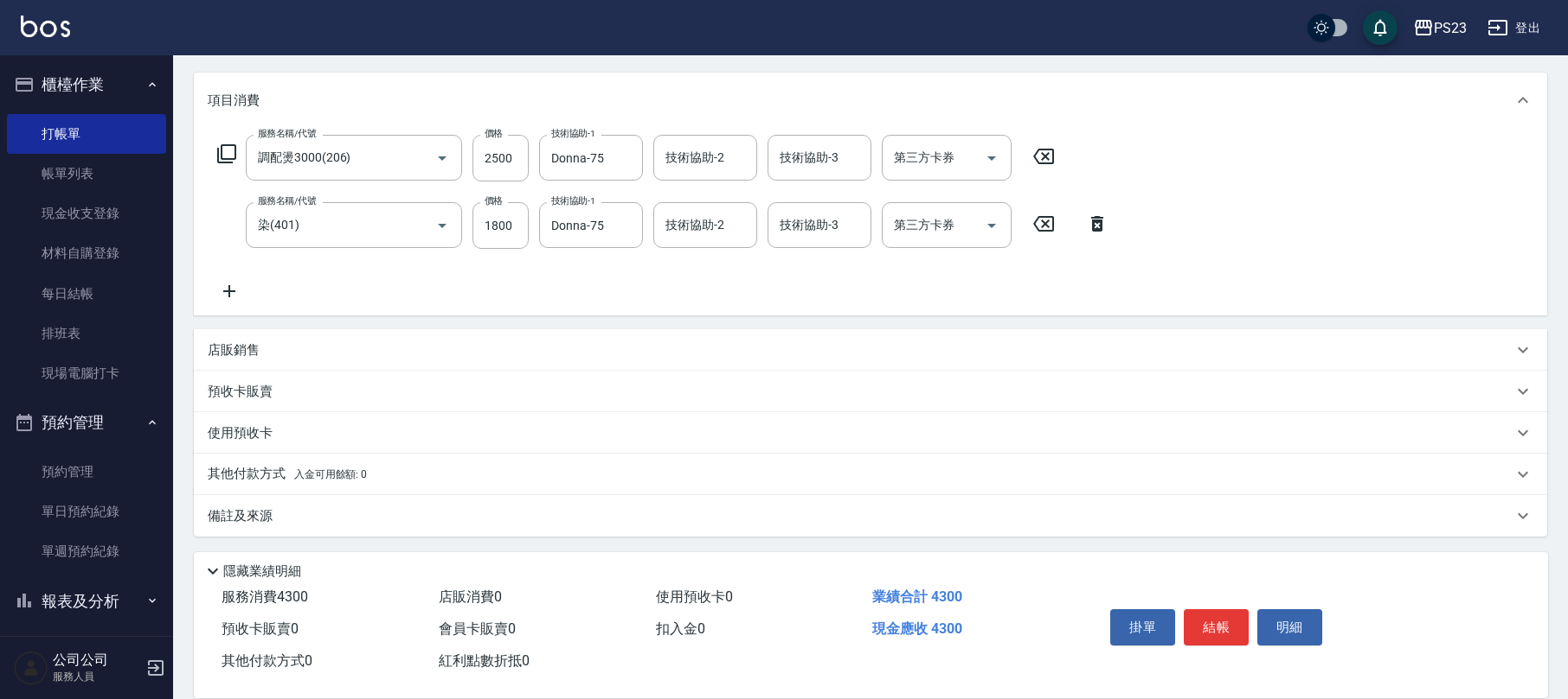
drag, startPoint x: 277, startPoint y: 516, endPoint x: 382, endPoint y: 518, distance: 105.0
click at [283, 516] on div "備註及來源" at bounding box center [860, 517] width 1304 height 19
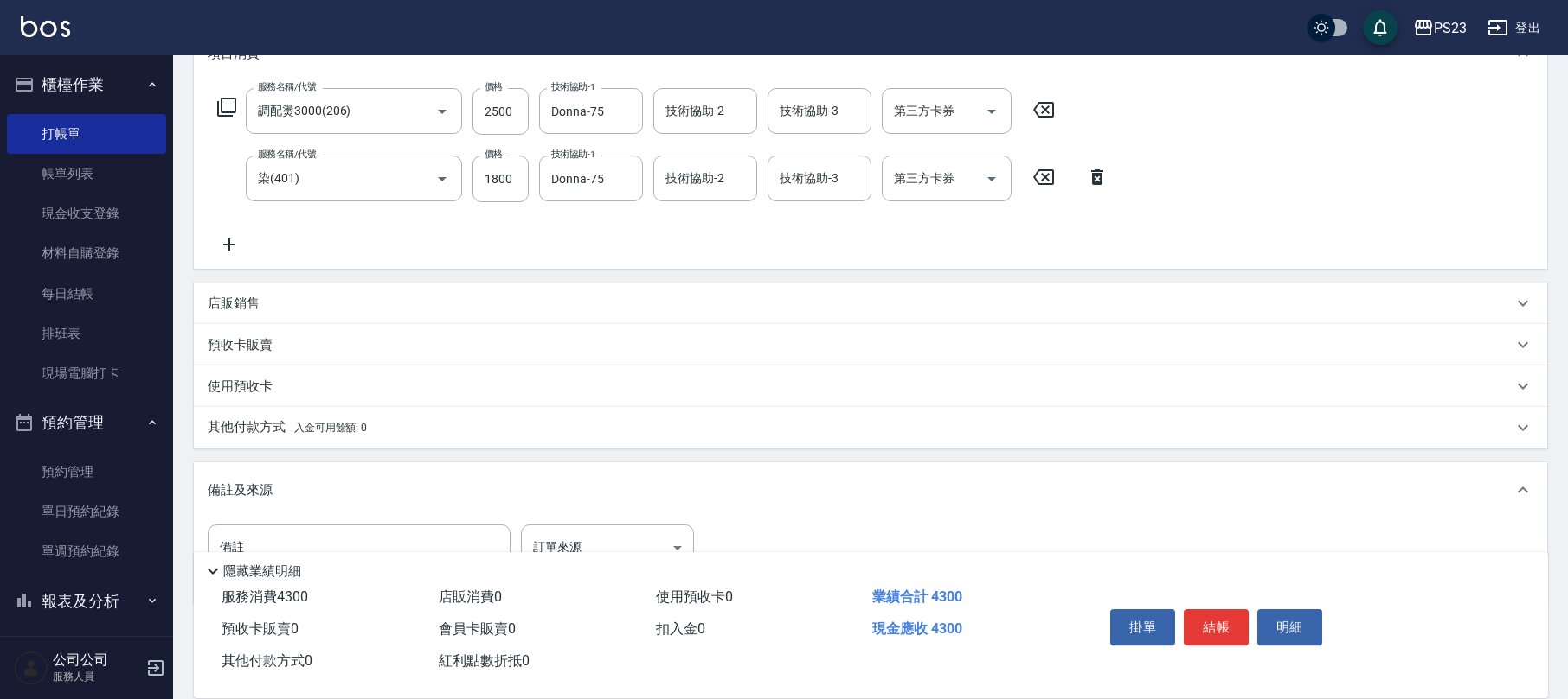
scroll to position [319, 0]
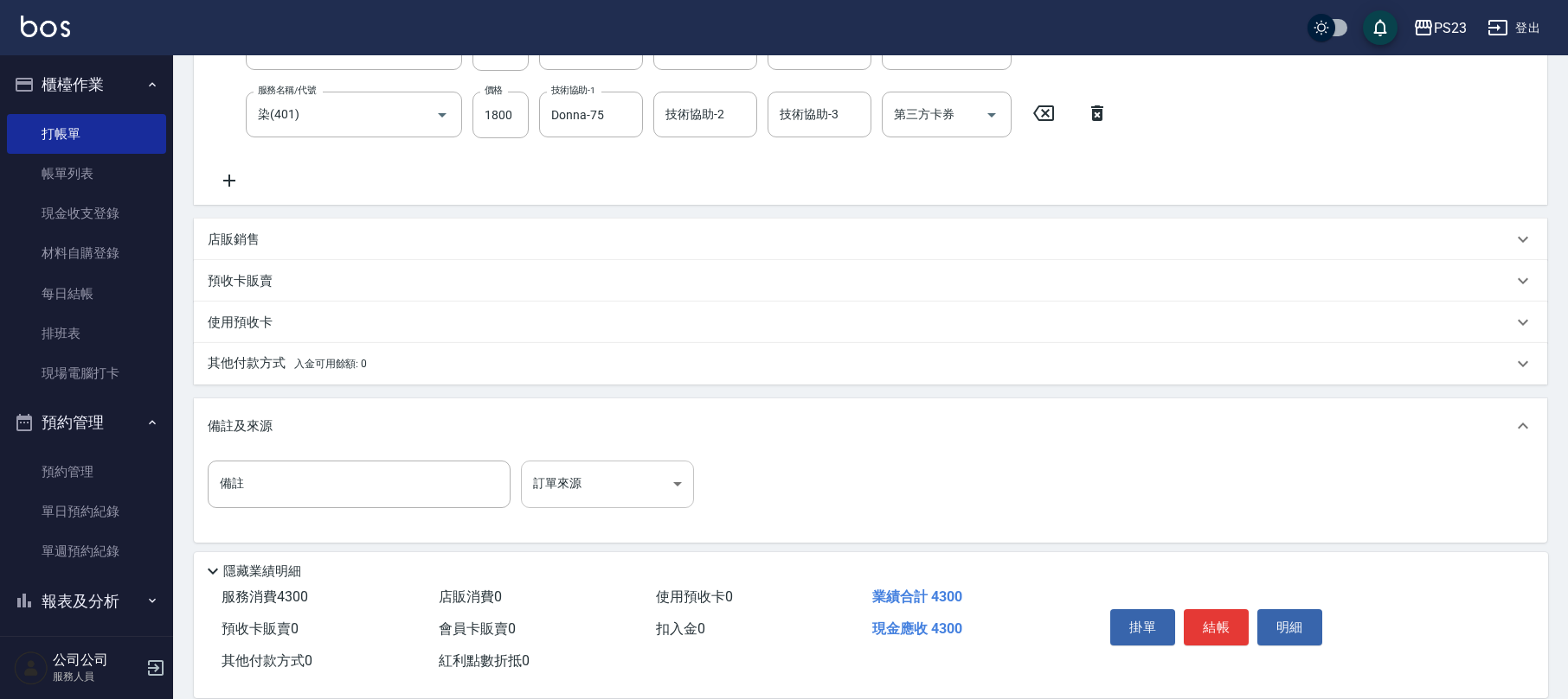
click at [624, 503] on body "PS23 登出 櫃檯作業 打帳單 帳單列表 現金收支登錄 材料自購登錄 每日結帳 排班表 現場電腦打卡 預約管理 預約管理 單日預約紀錄 單週預約紀錄 報表及…" at bounding box center [784, 193] width 1568 height 1024
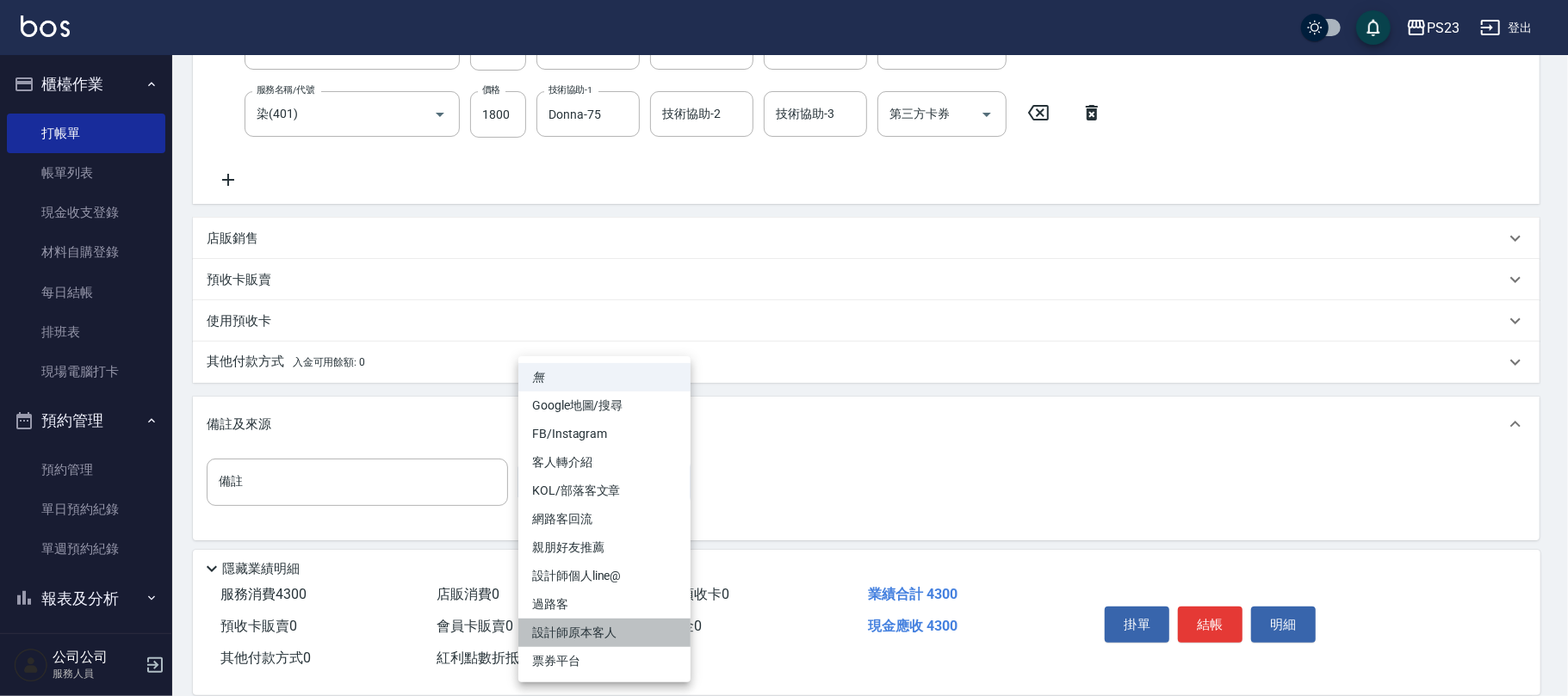
click at [601, 632] on li "設計師原本客人" at bounding box center [604, 633] width 172 height 28
type input "設計師原本客人"
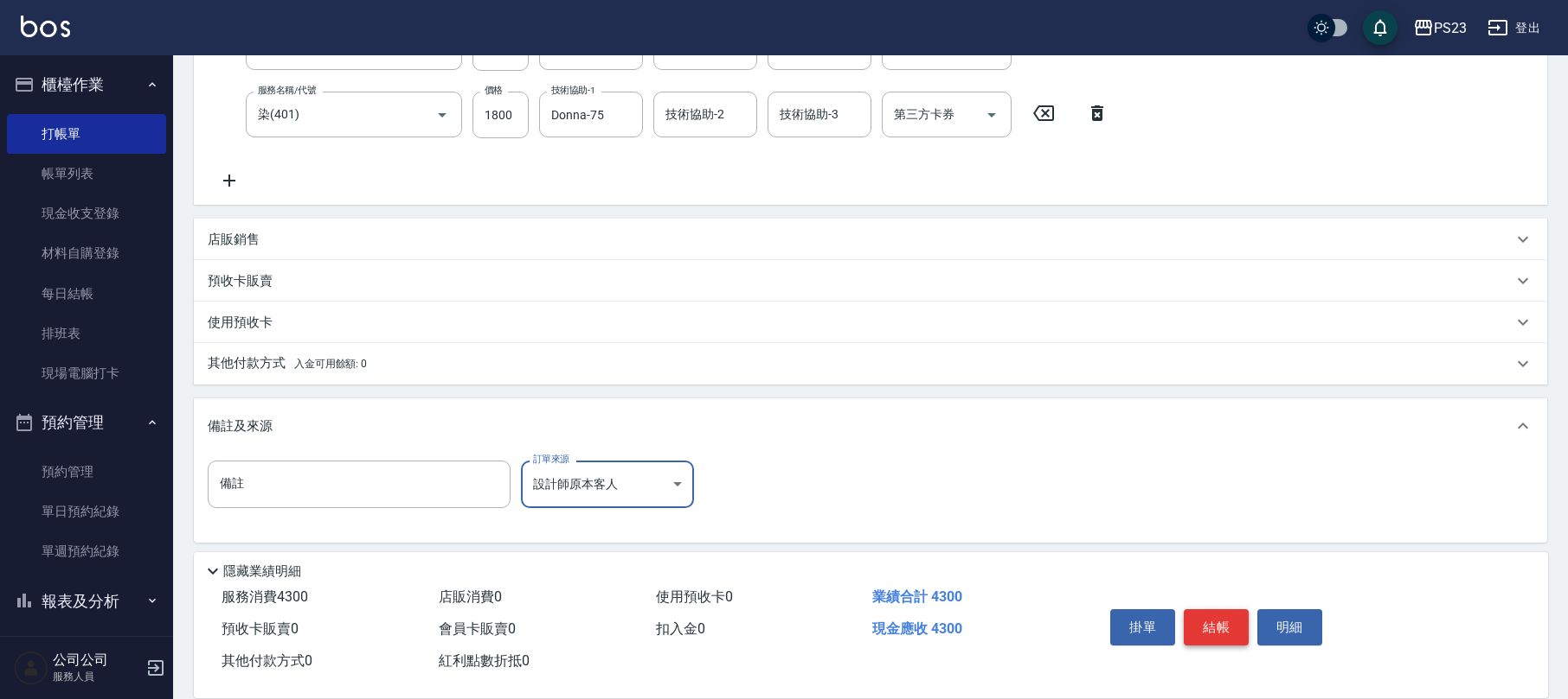
click at [1233, 638] on button "結帳" at bounding box center [1216, 627] width 65 height 36
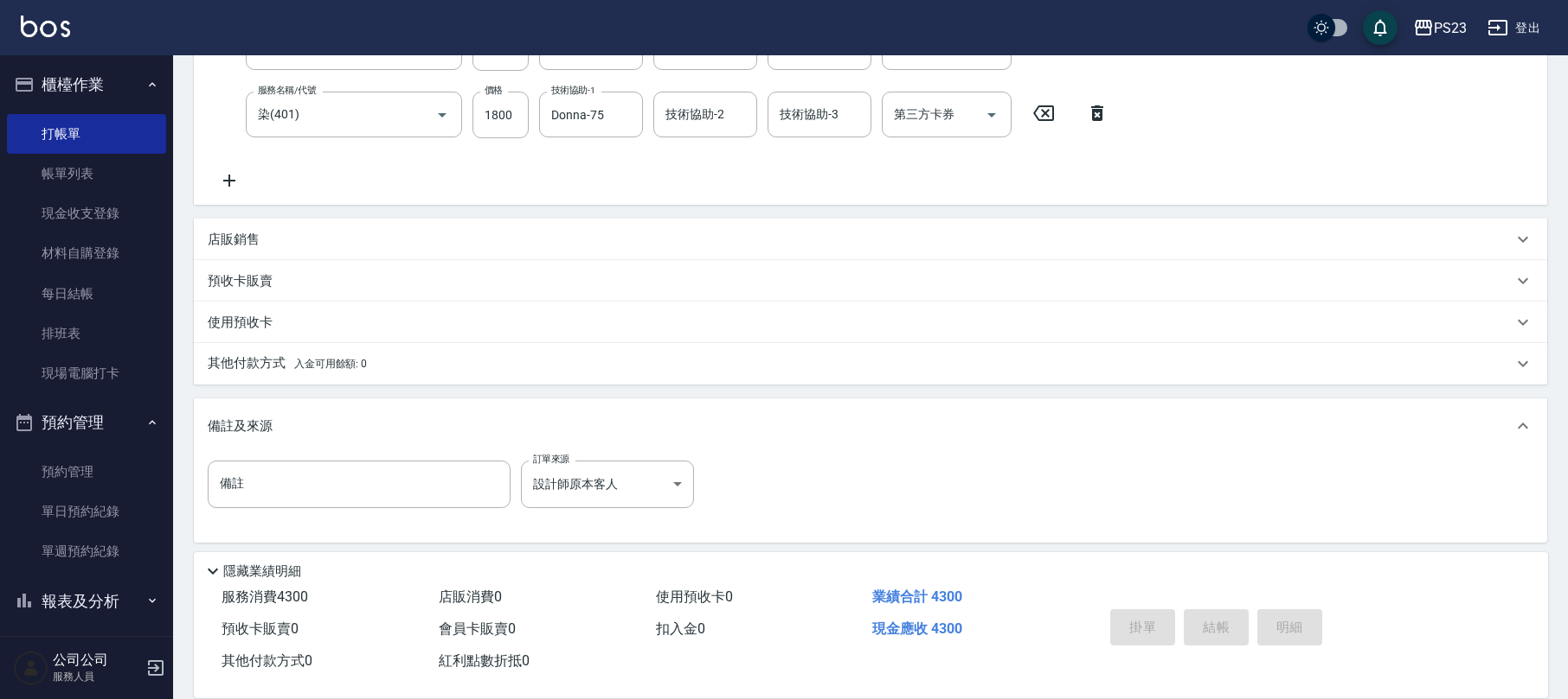
type input "[DATE] 19:51"
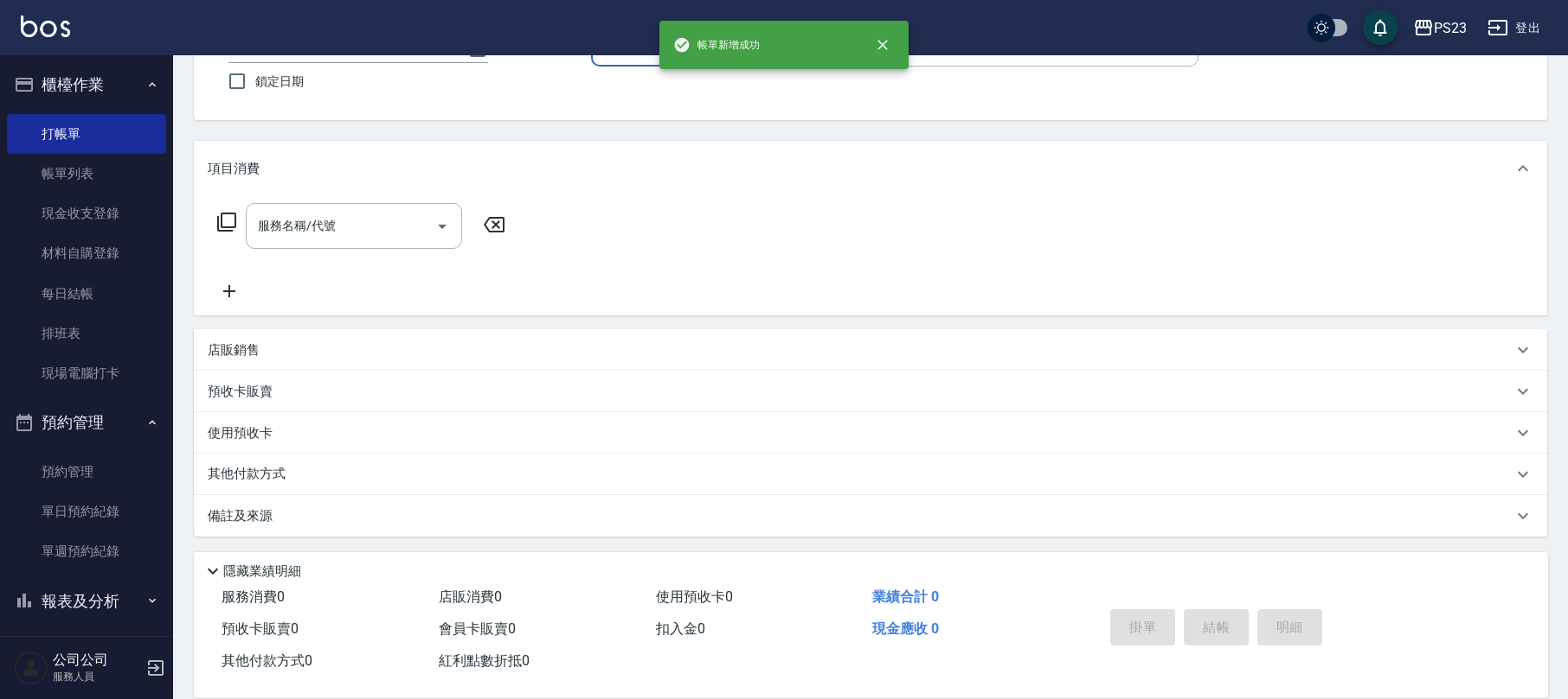
scroll to position [0, 0]
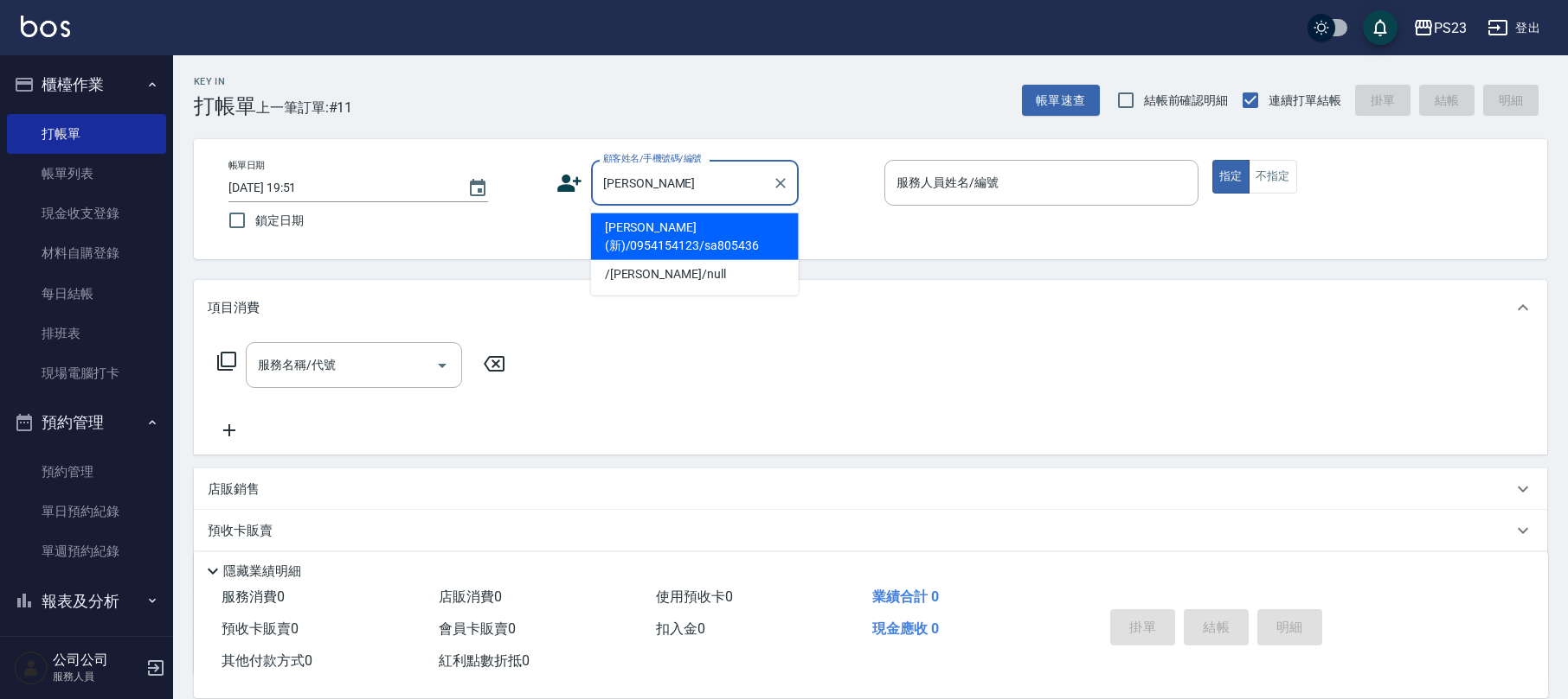
click at [647, 219] on li "[PERSON_NAME](新)/0954154123/sa805436" at bounding box center [694, 236] width 208 height 47
type input "[PERSON_NAME](新)/0954154123/sa805436"
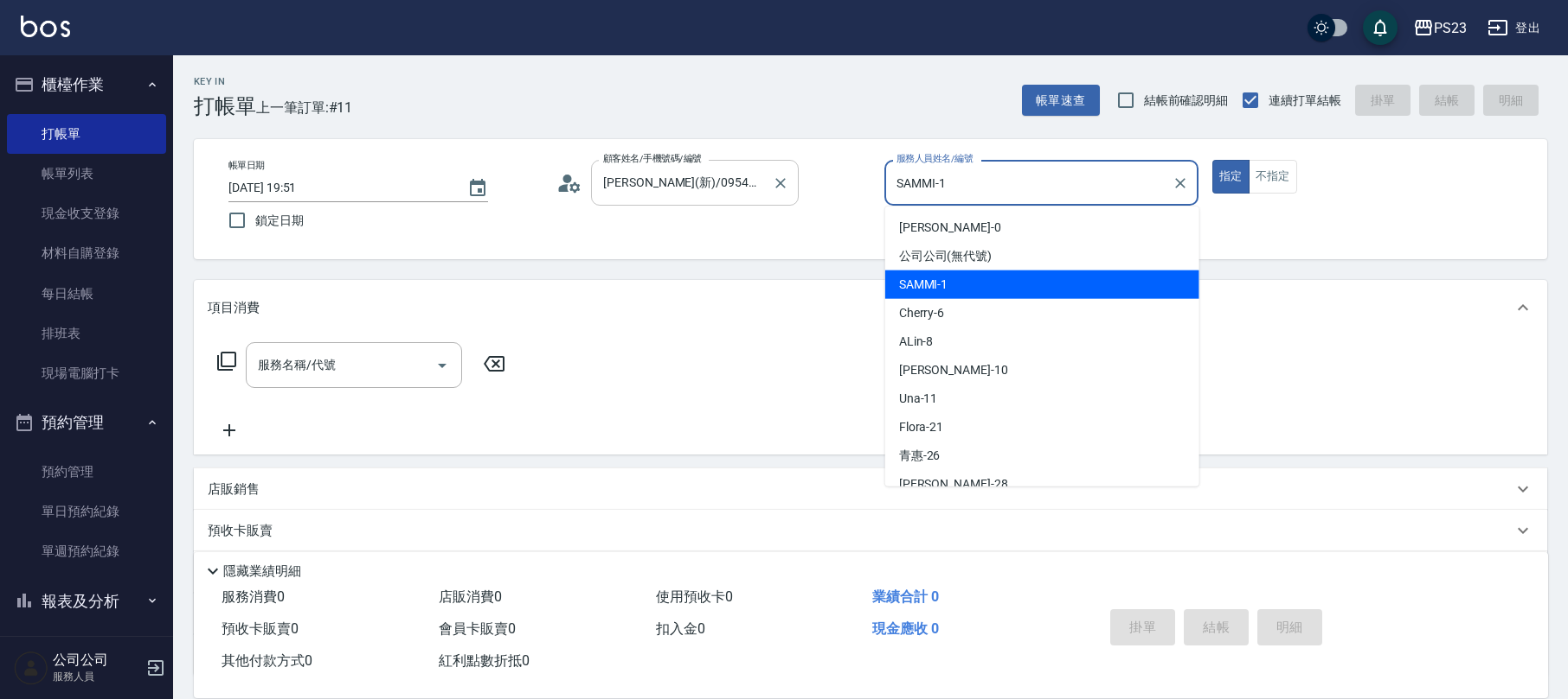
drag, startPoint x: 1055, startPoint y: 183, endPoint x: 607, endPoint y: 202, distance: 448.4
click at [591, 196] on div "帳單日期 [DATE] 19:51 鎖定日期 顧客姓名/手機號碼/編號 [PERSON_NAME](新)/0954154123/sa805436 顧客姓名/手…" at bounding box center [869, 199] width 1311 height 79
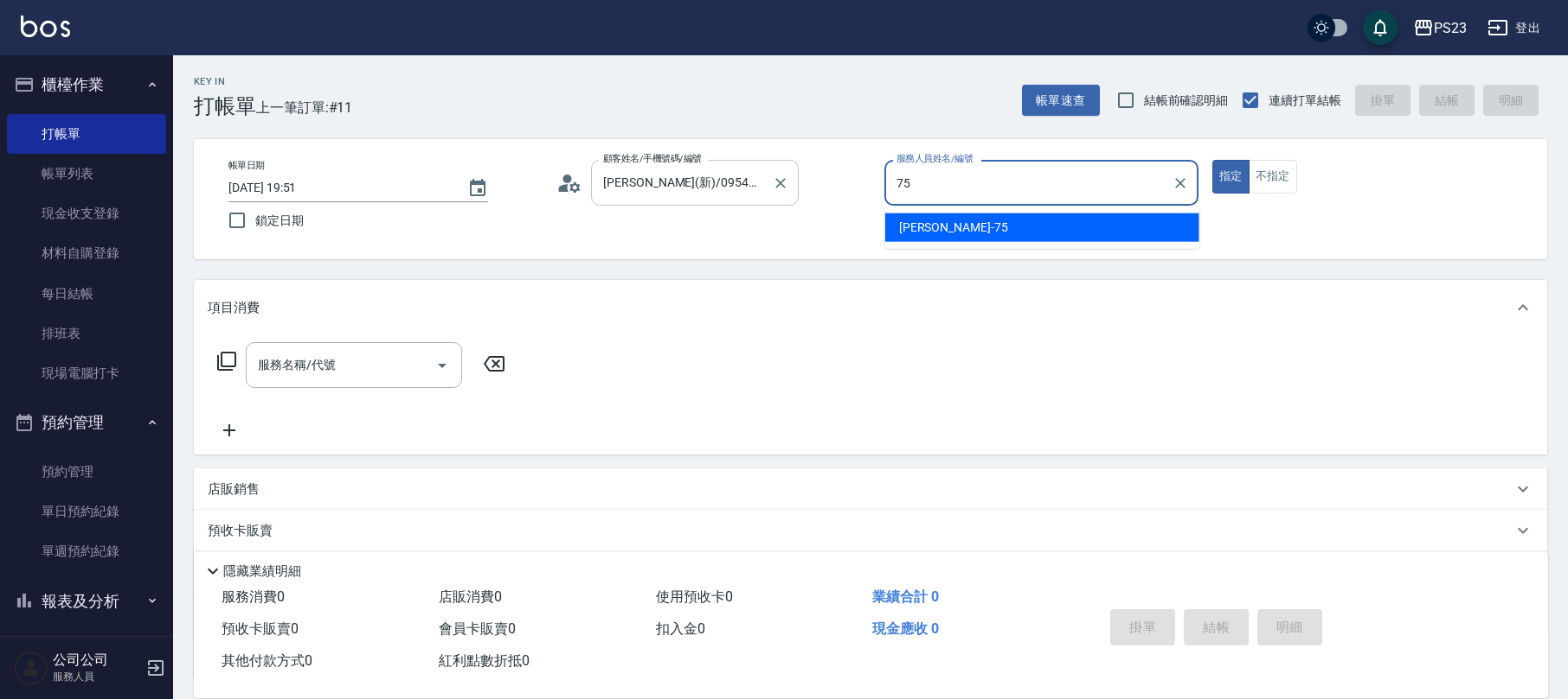
type input "Donna-75"
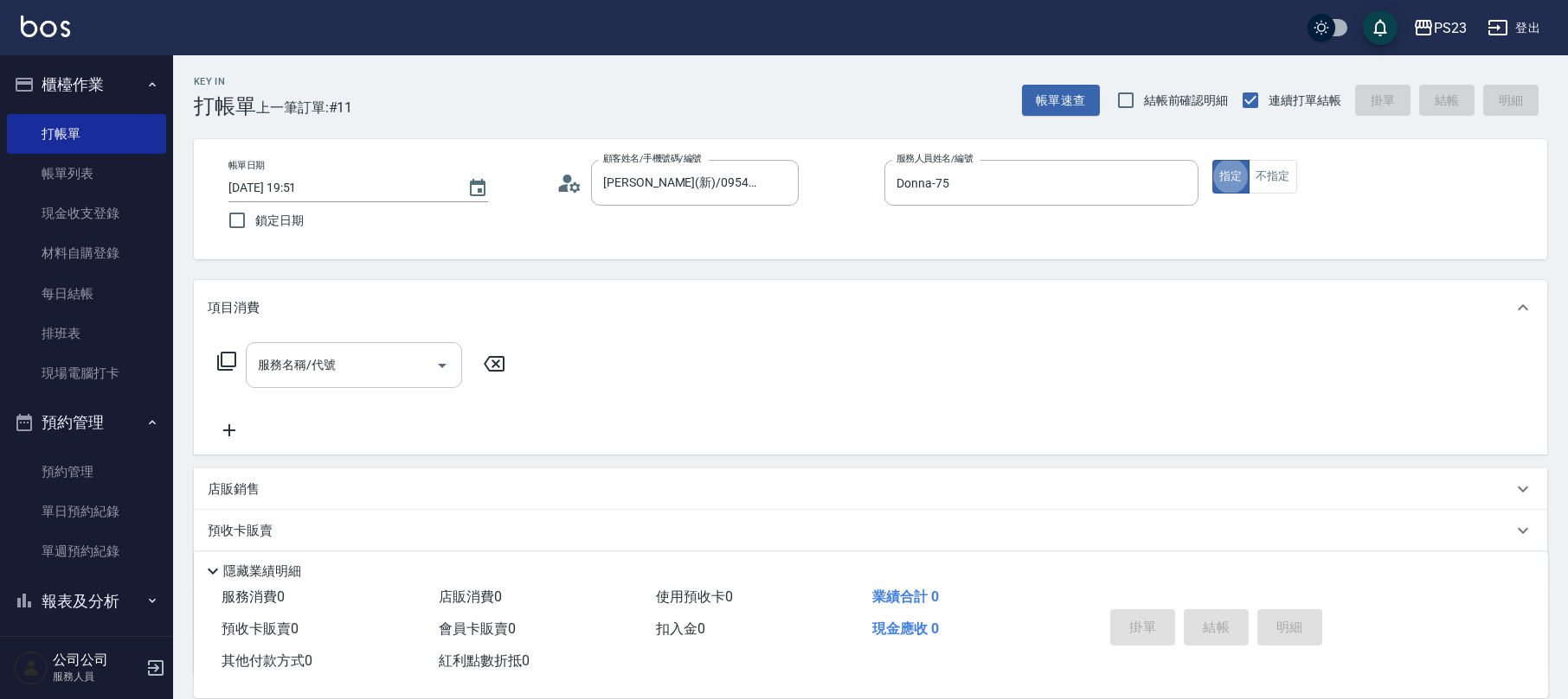
click at [370, 357] on input "服務名稱/代號" at bounding box center [340, 365] width 174 height 30
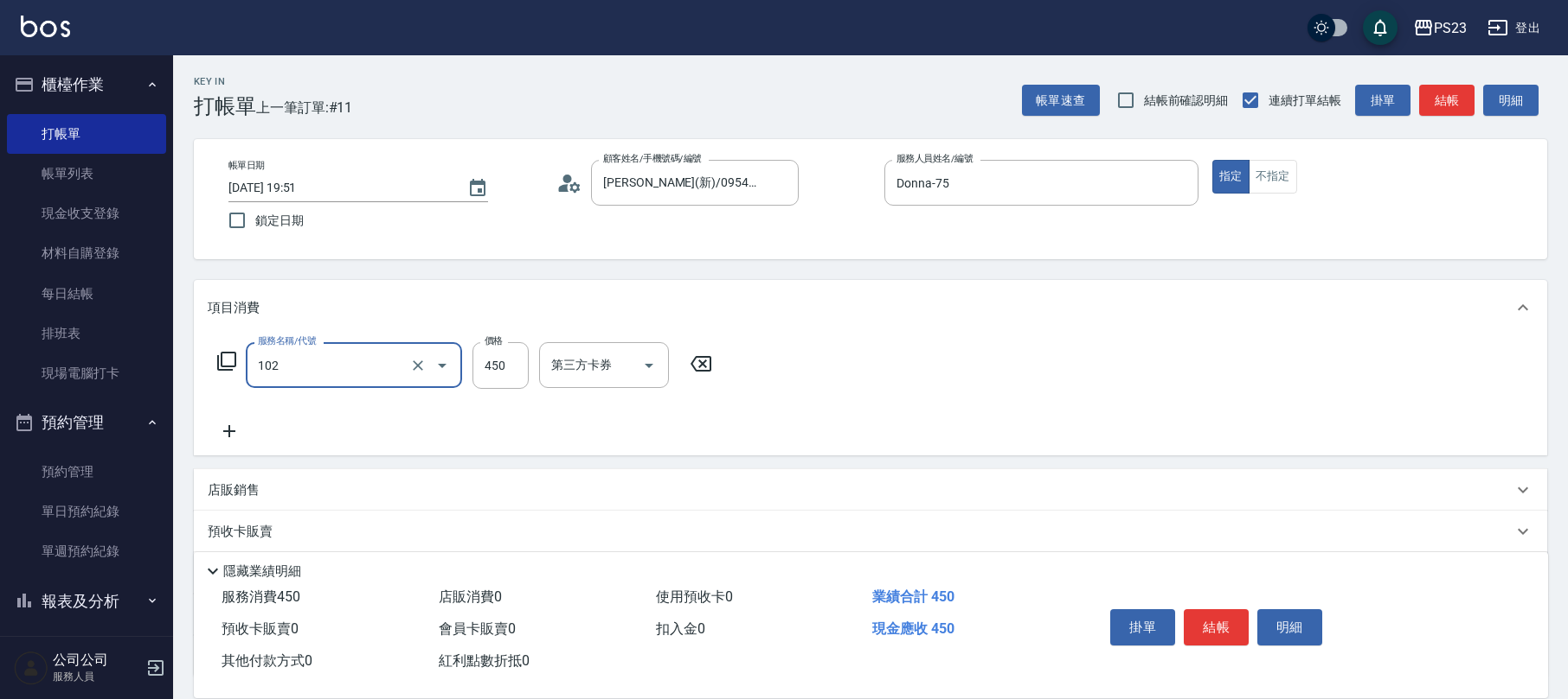
type input "洗髮450(102)"
type input "600"
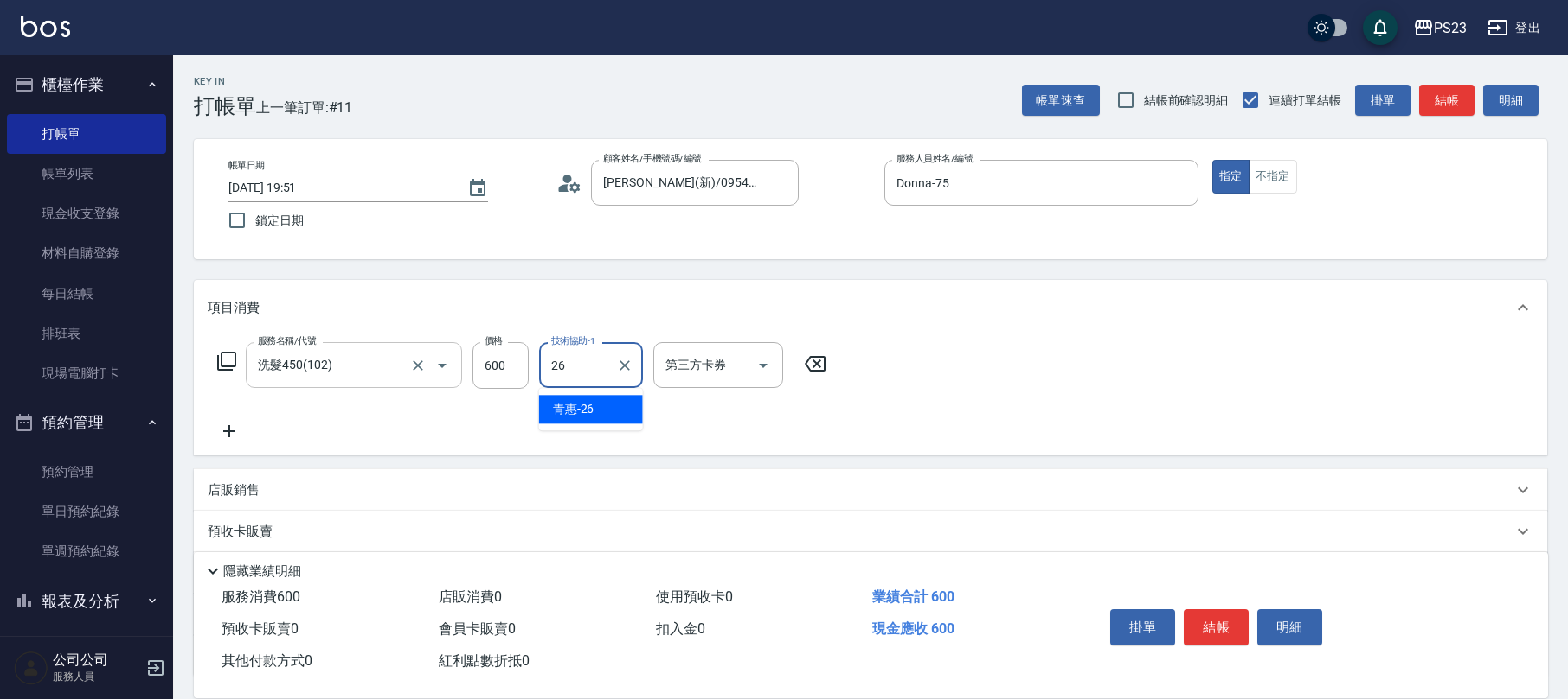
type input "青惠-26"
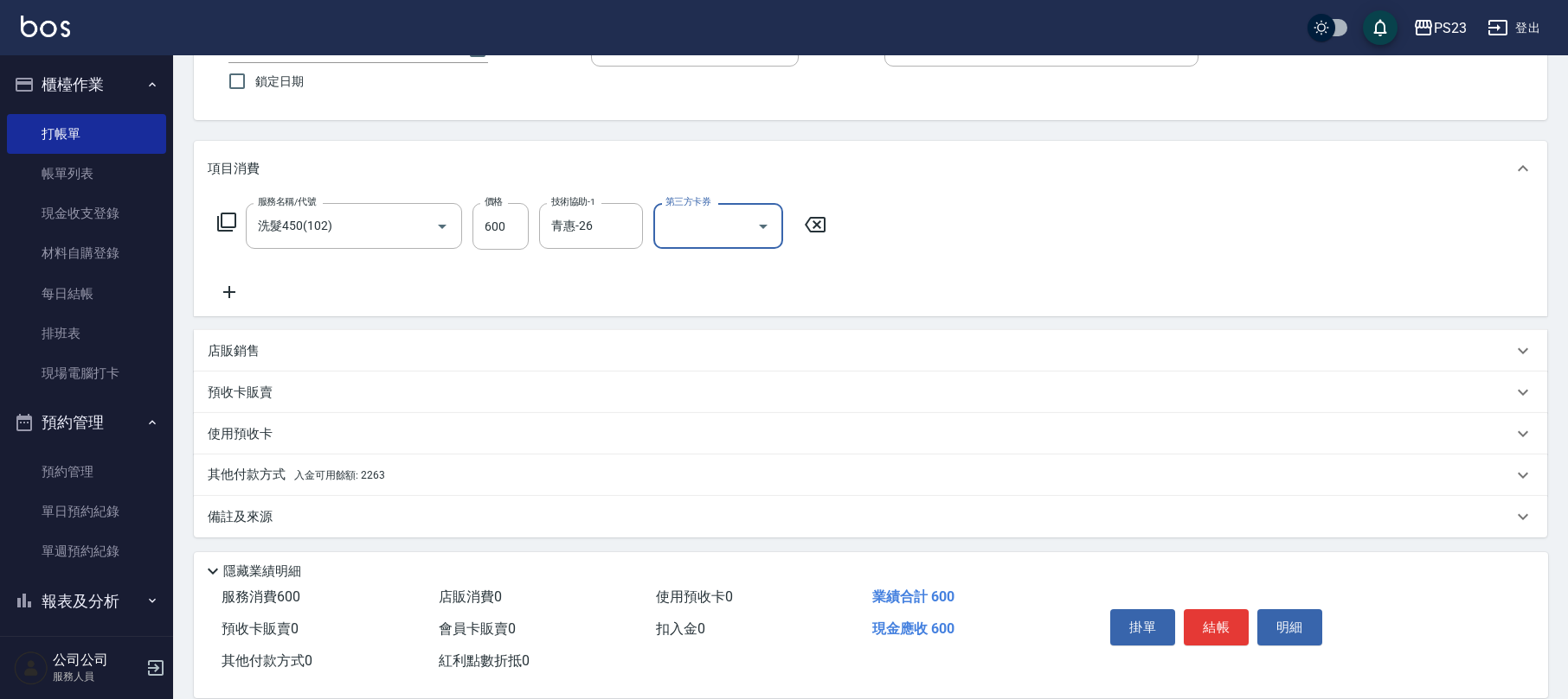
click at [275, 502] on div "備註及來源" at bounding box center [870, 517] width 1353 height 42
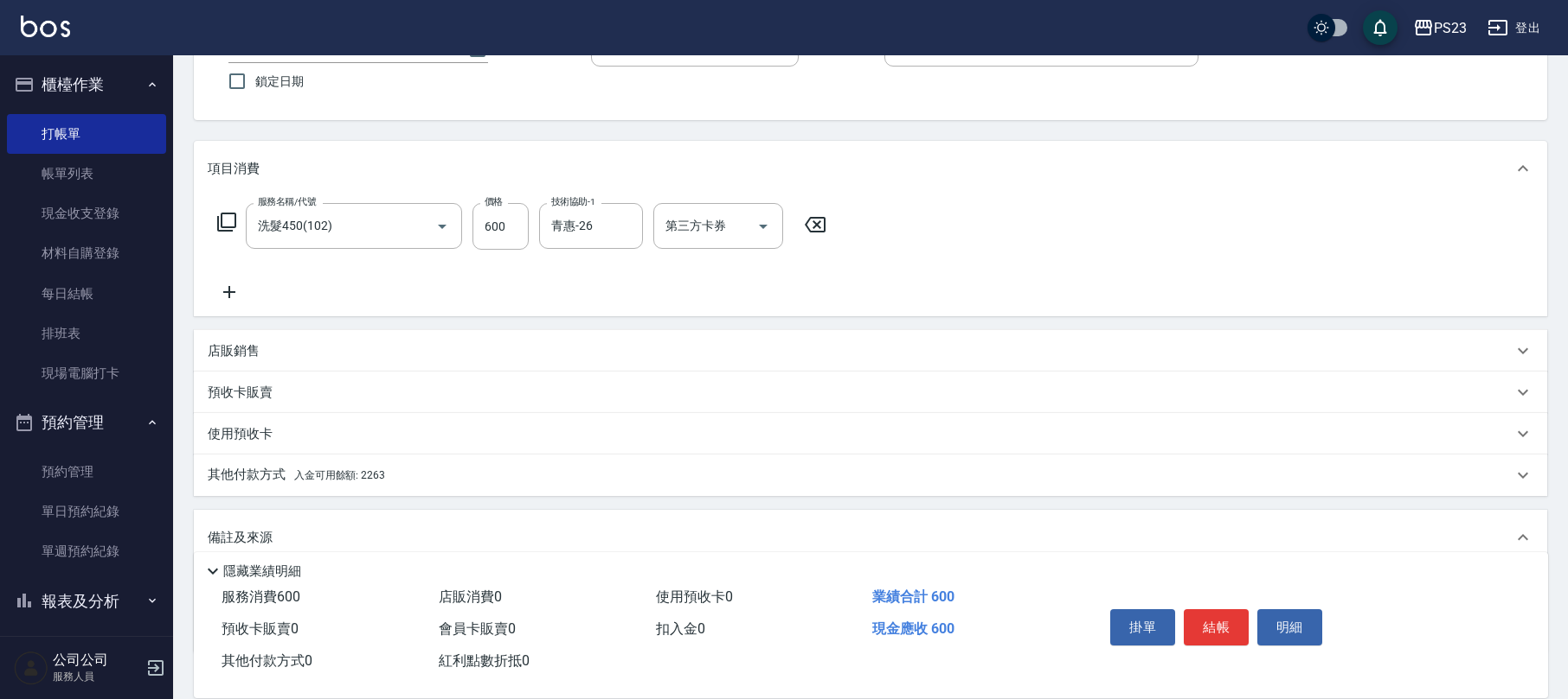
scroll to position [254, 0]
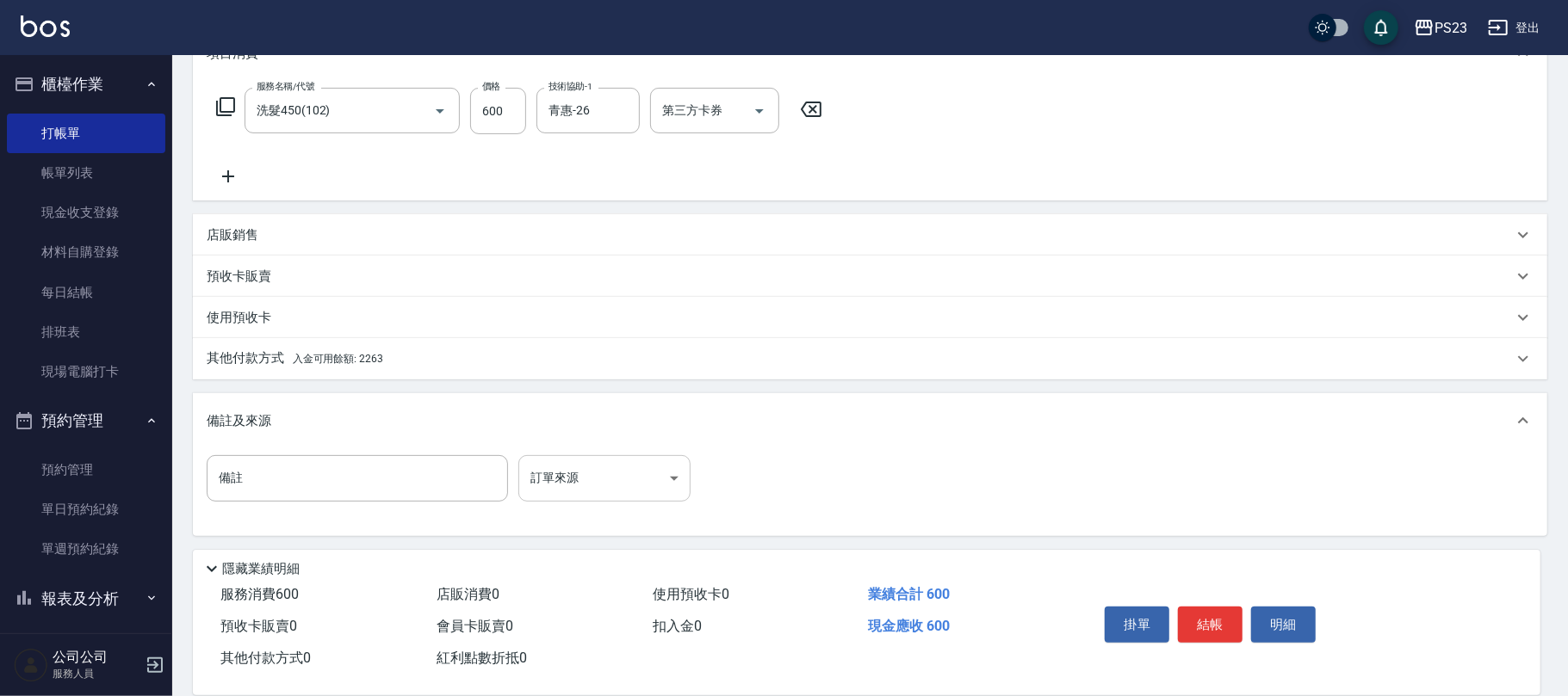
click at [597, 475] on body "PS23 登出 櫃檯作業 打帳單 帳單列表 現金收支登錄 材料自購登錄 每日結帳 排班表 現場電腦打卡 預約管理 預約管理 單日預約紀錄 單週預約紀錄 報表及…" at bounding box center [784, 223] width 1568 height 951
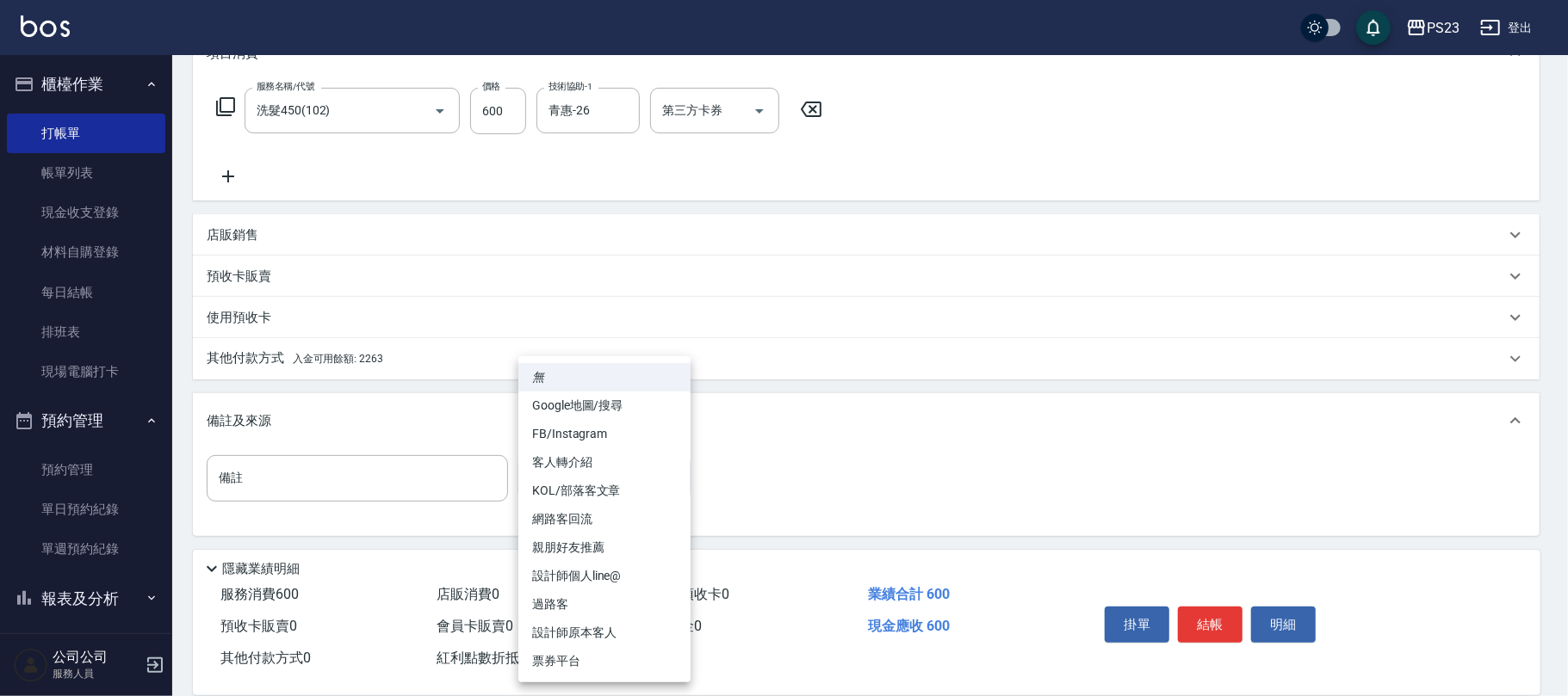
drag, startPoint x: 566, startPoint y: 626, endPoint x: 442, endPoint y: 421, distance: 239.6
click at [569, 625] on li "設計師原本客人" at bounding box center [604, 633] width 172 height 28
type input "設計師原本客人"
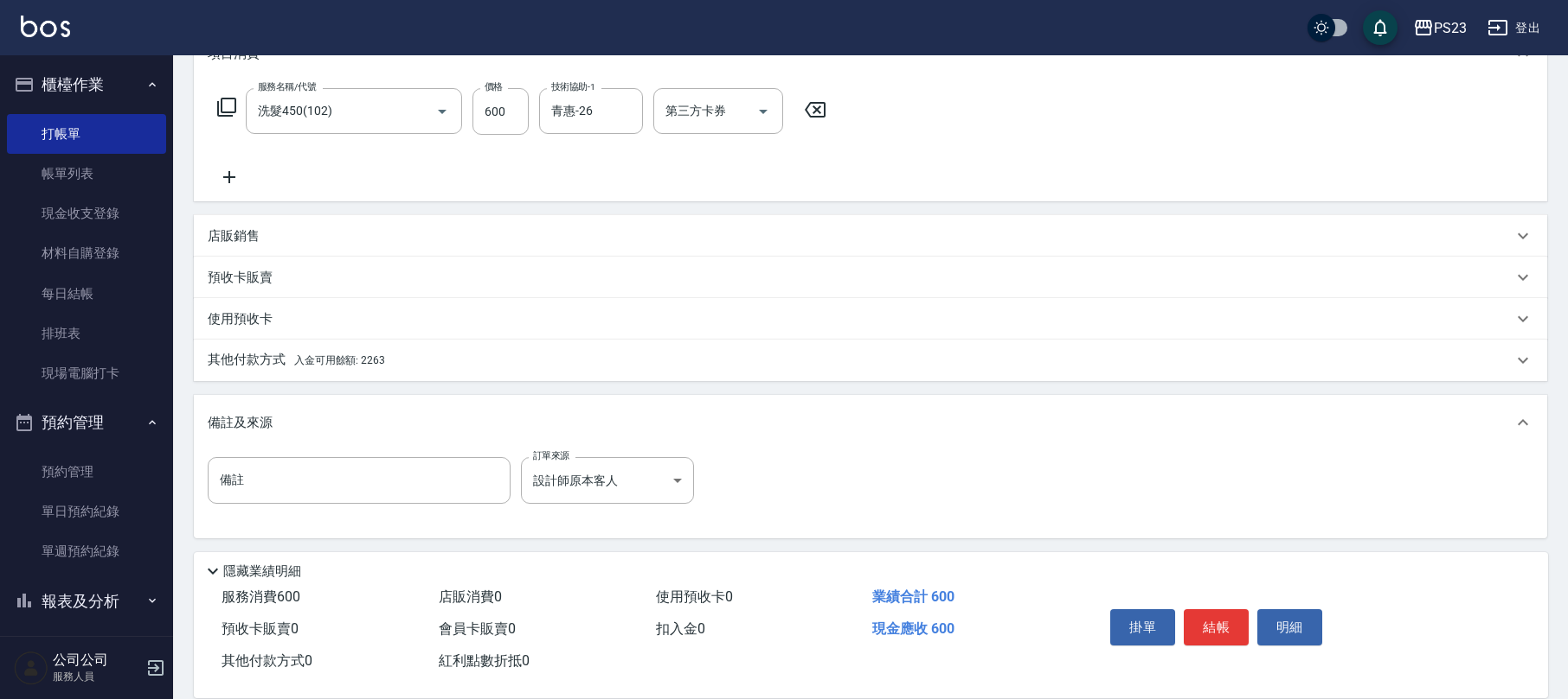
drag, startPoint x: 379, startPoint y: 355, endPoint x: 450, endPoint y: 353, distance: 71.0
click at [382, 355] on span "入金可用餘額: 2263" at bounding box center [339, 361] width 91 height 12
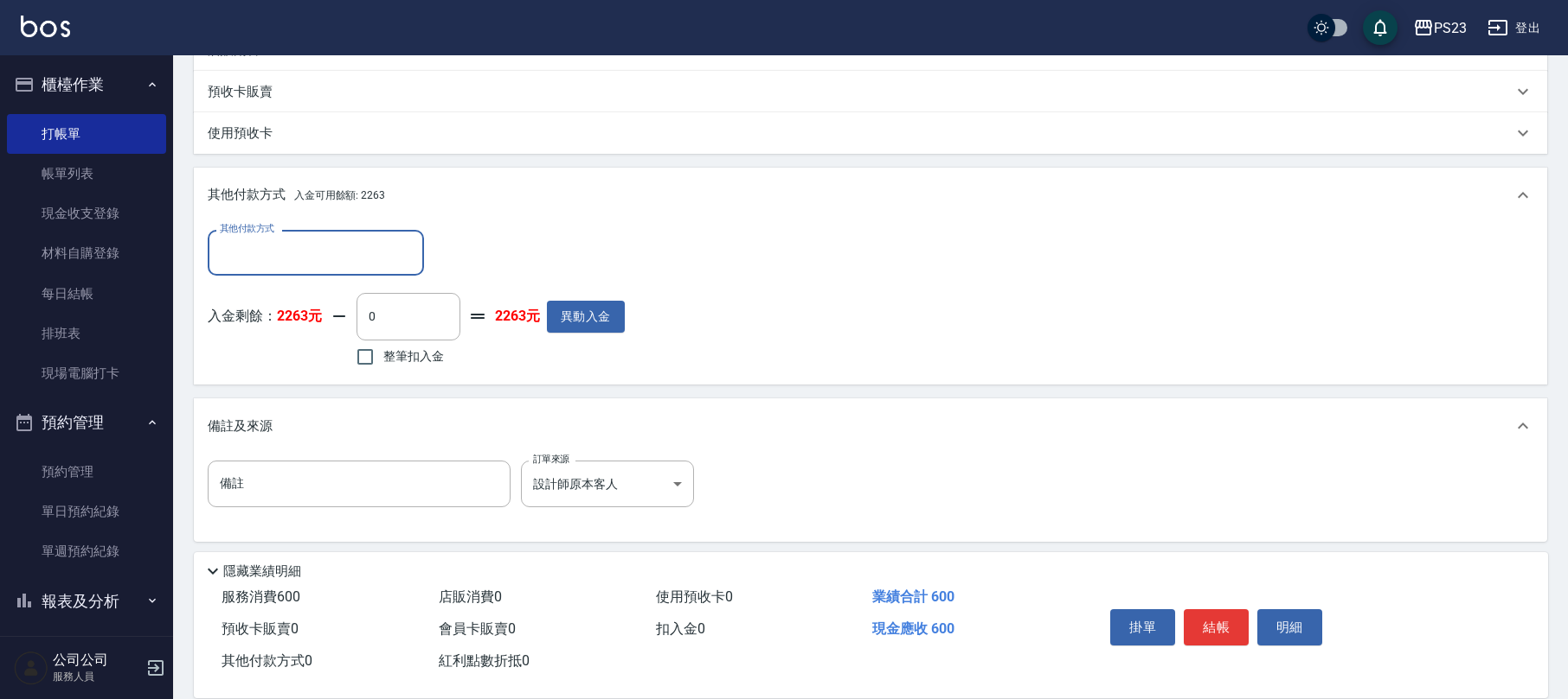
scroll to position [0, 0]
click at [426, 350] on span "整筆扣入金" at bounding box center [413, 357] width 60 height 19
drag, startPoint x: 405, startPoint y: 360, endPoint x: 420, endPoint y: 359, distance: 15.0
click at [405, 359] on span "整筆扣入金" at bounding box center [413, 357] width 60 height 19
click at [383, 359] on input "整筆扣入金" at bounding box center [365, 357] width 36 height 36
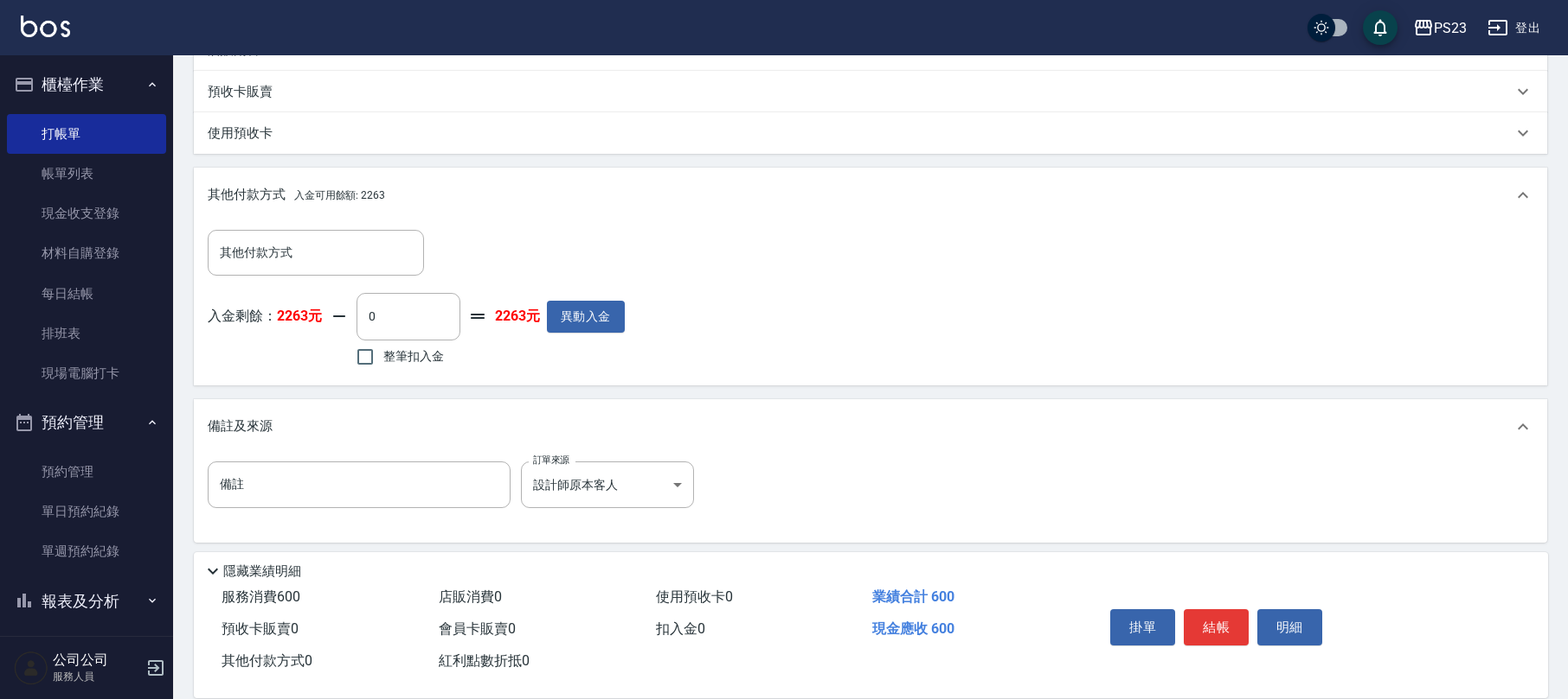
checkbox input "true"
type input "600"
click at [1226, 610] on button "結帳" at bounding box center [1216, 627] width 65 height 36
type input "[DATE] 19:52"
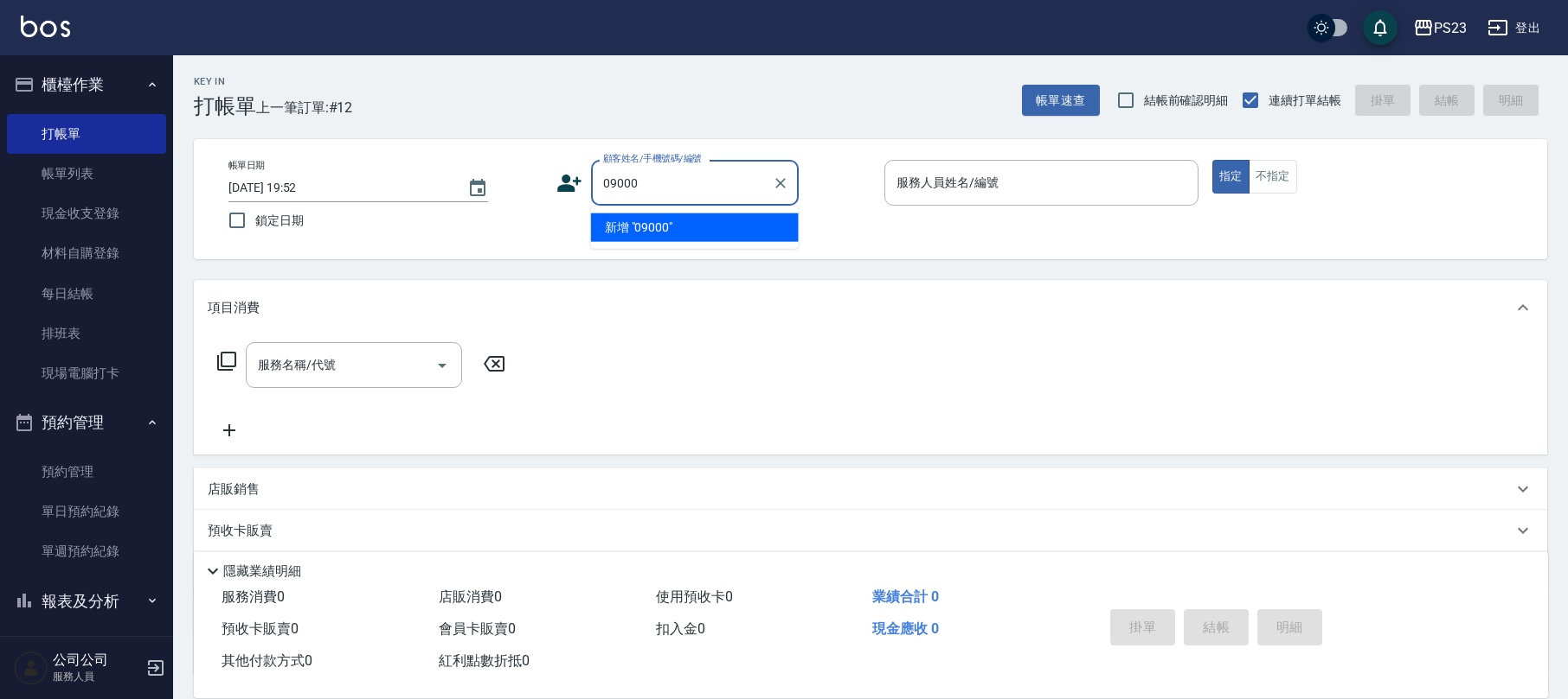
type input "09000"
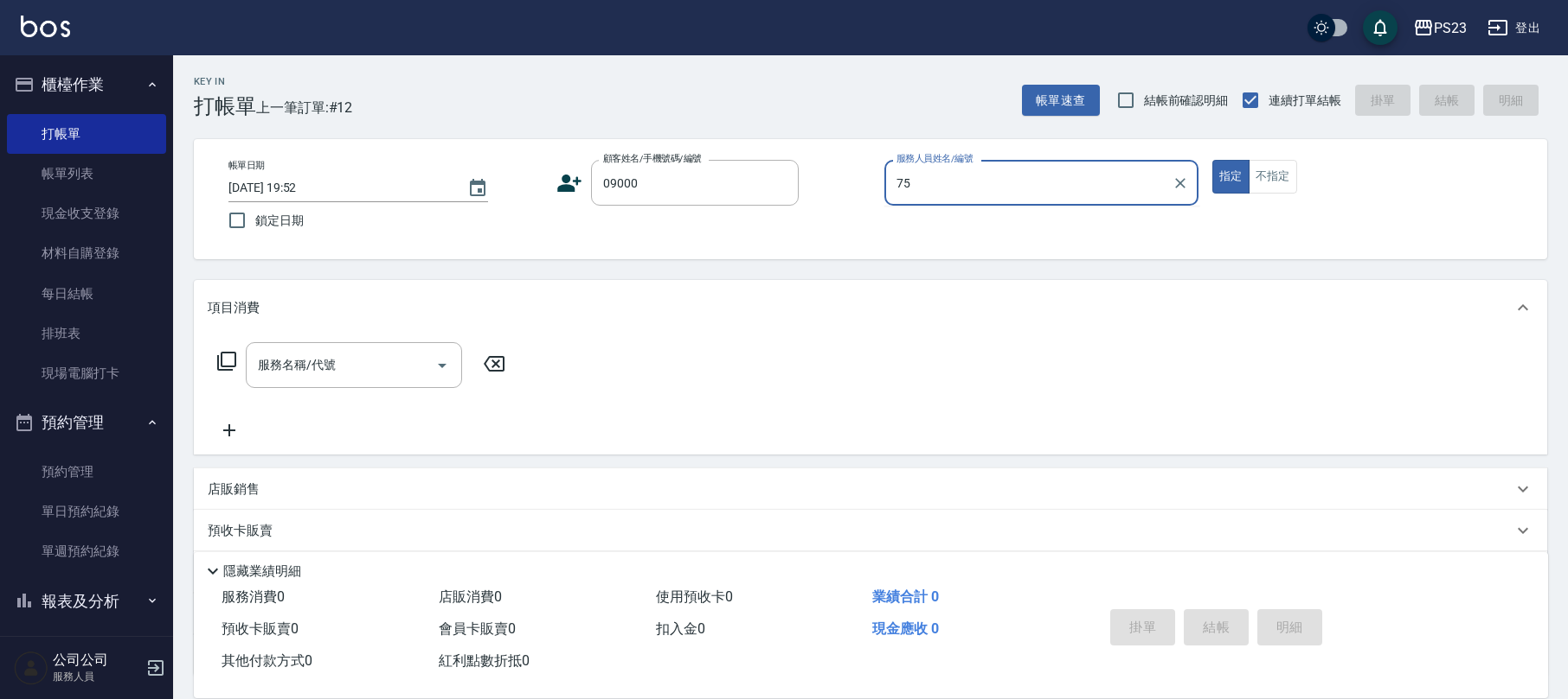
type input "Donna-75"
type input "新客人 姓名未設定/09000/"
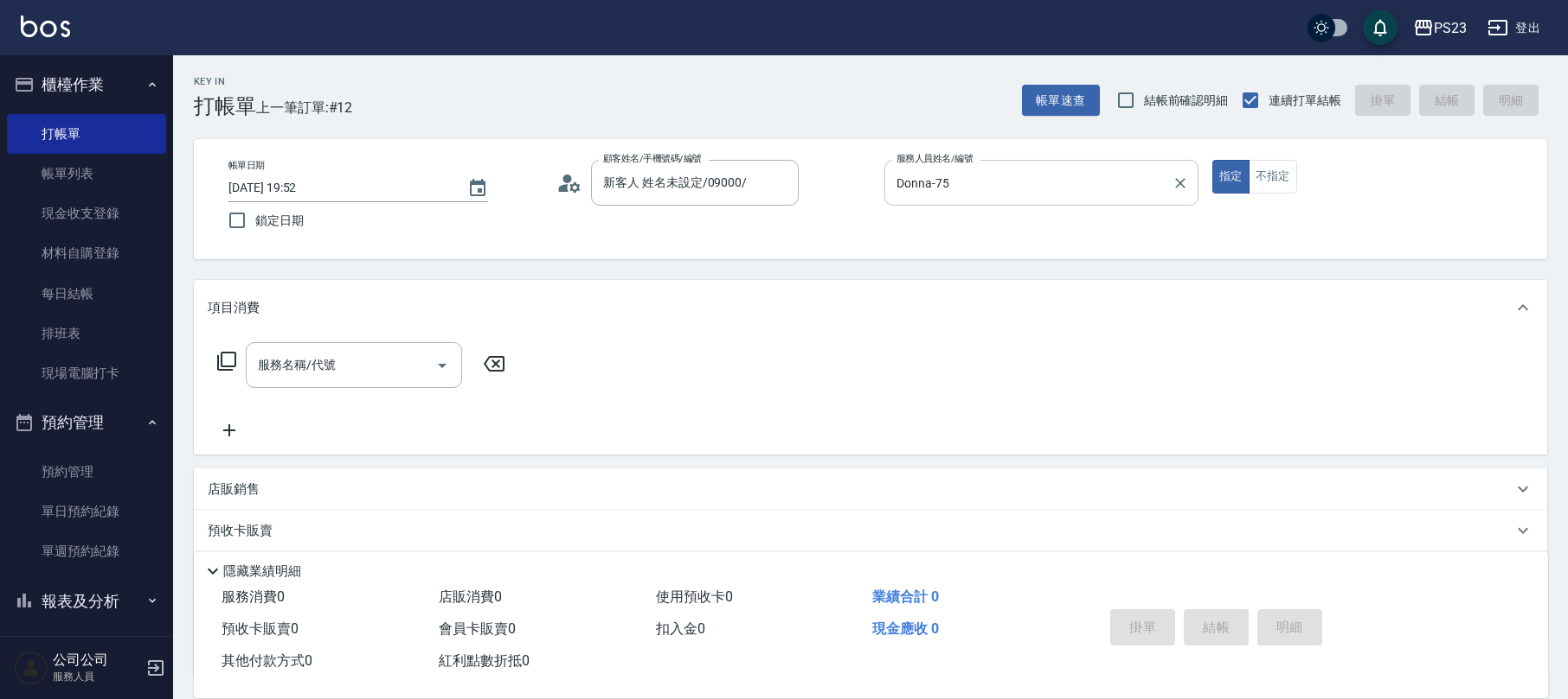
drag, startPoint x: 1278, startPoint y: 173, endPoint x: 1101, endPoint y: 180, distance: 177.1
click at [1281, 173] on button "不指定" at bounding box center [1272, 177] width 49 height 34
click at [350, 363] on input "服務名稱/代號" at bounding box center [340, 365] width 174 height 30
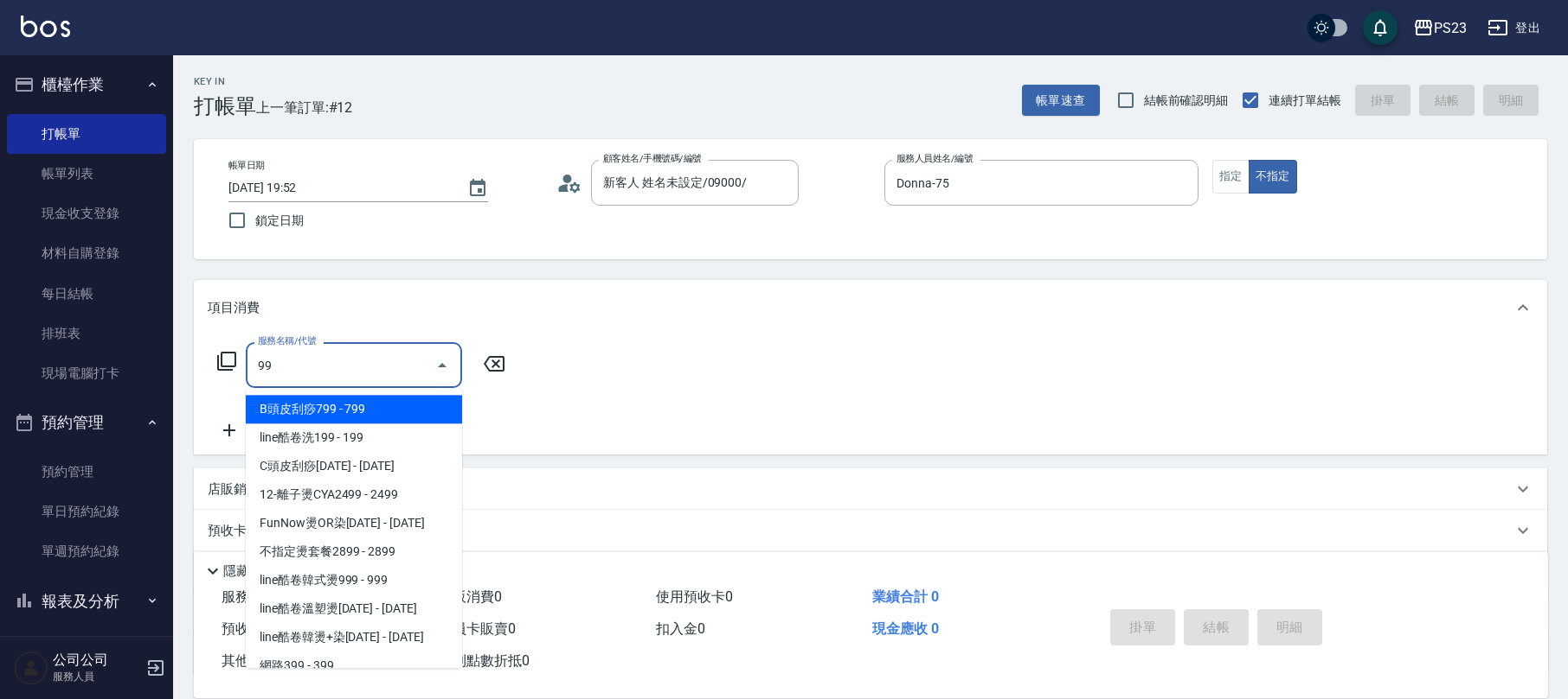
type input "9"
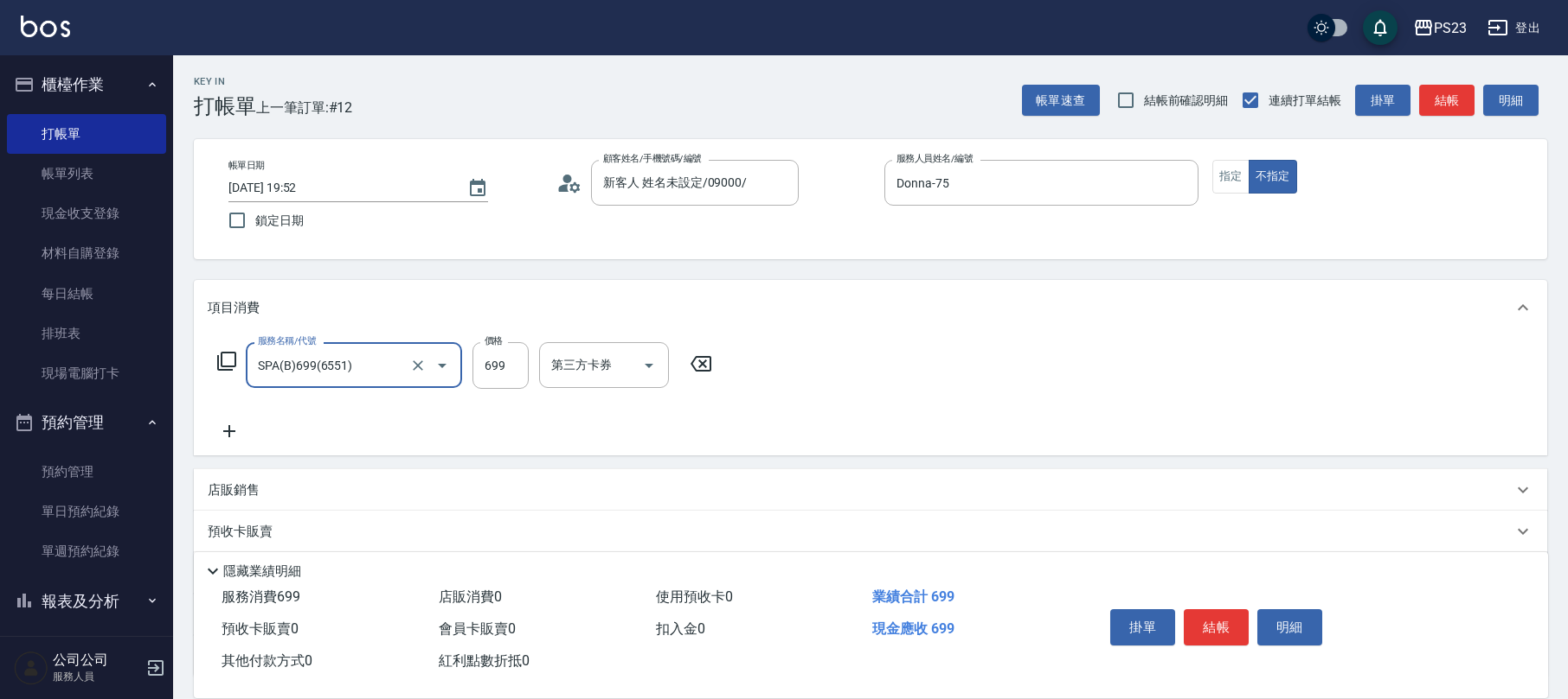
type input "SPA(B)699(6551)"
type input "1049"
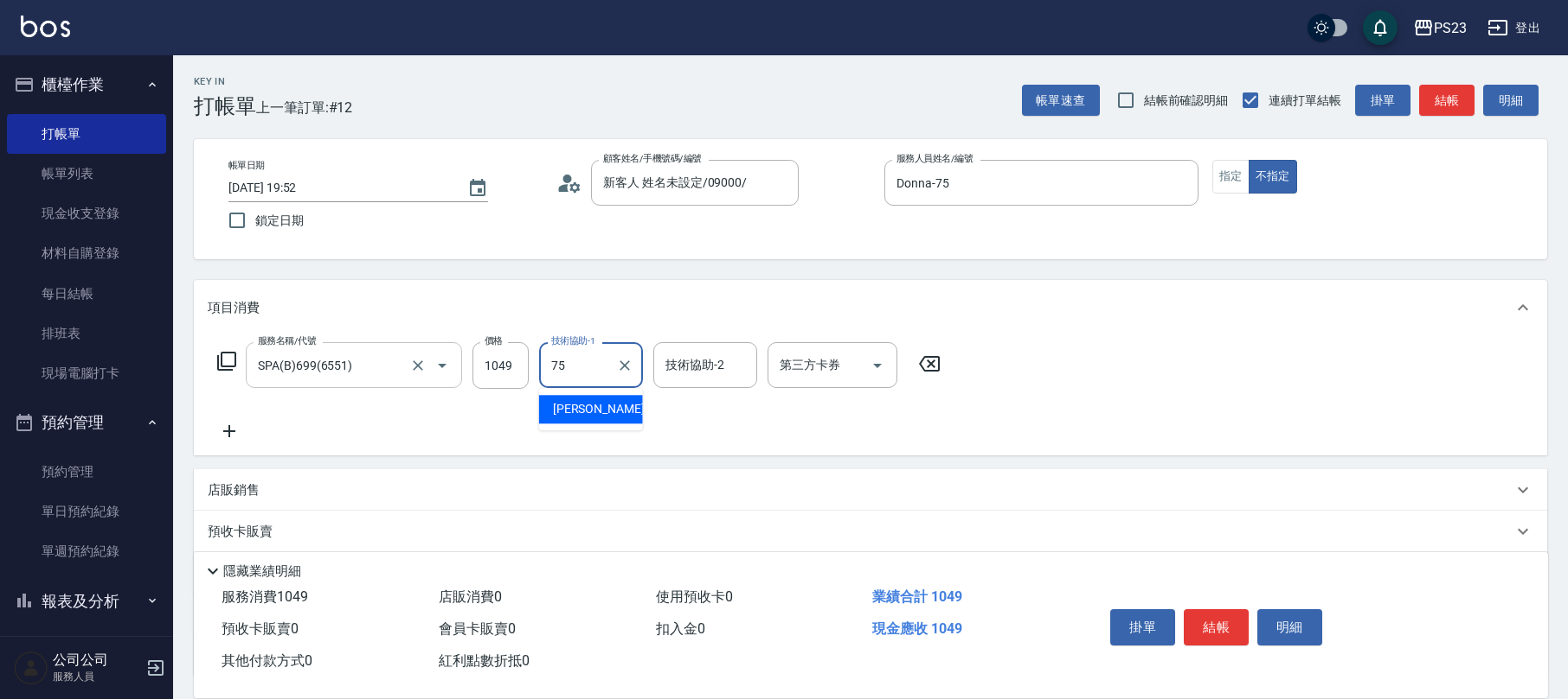
type input "Donna-75"
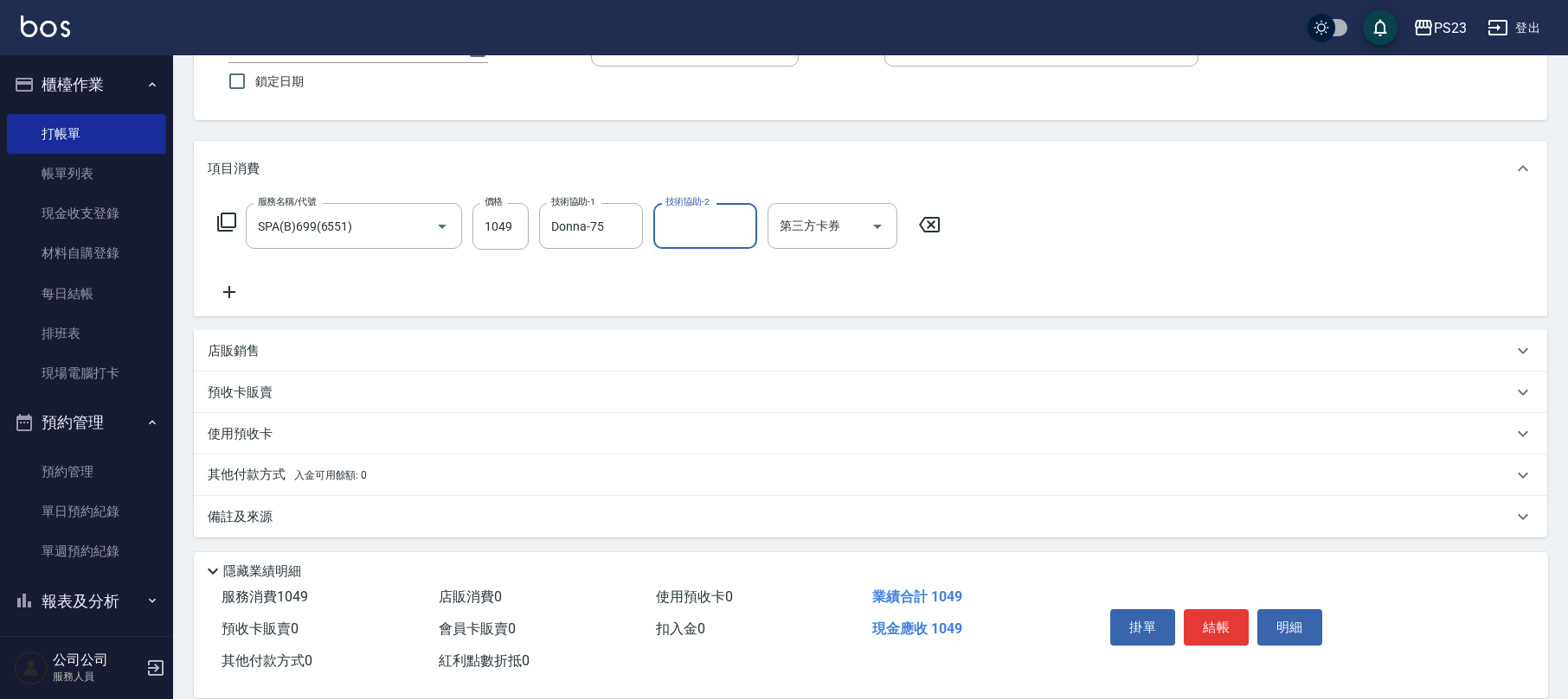
click at [246, 511] on p "備註及來源" at bounding box center [240, 518] width 65 height 19
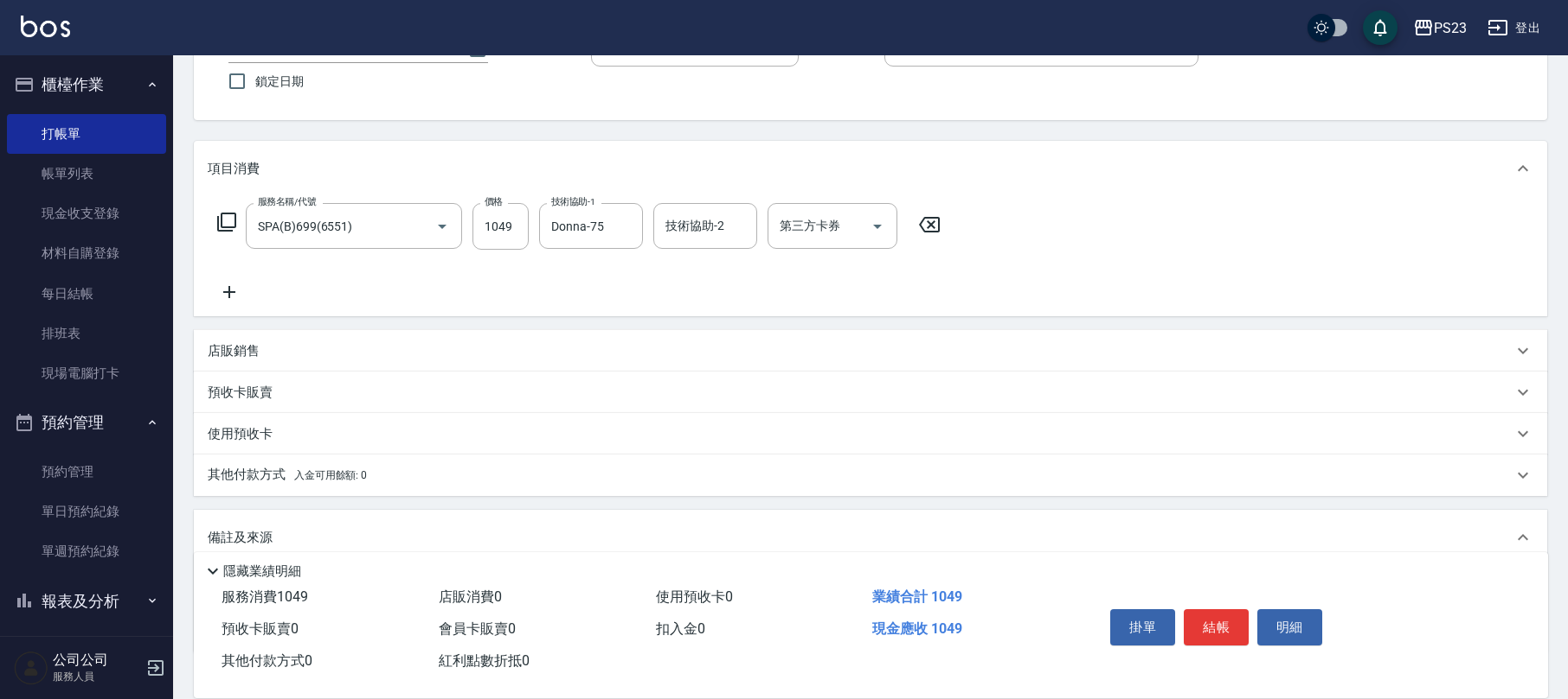
scroll to position [256, 0]
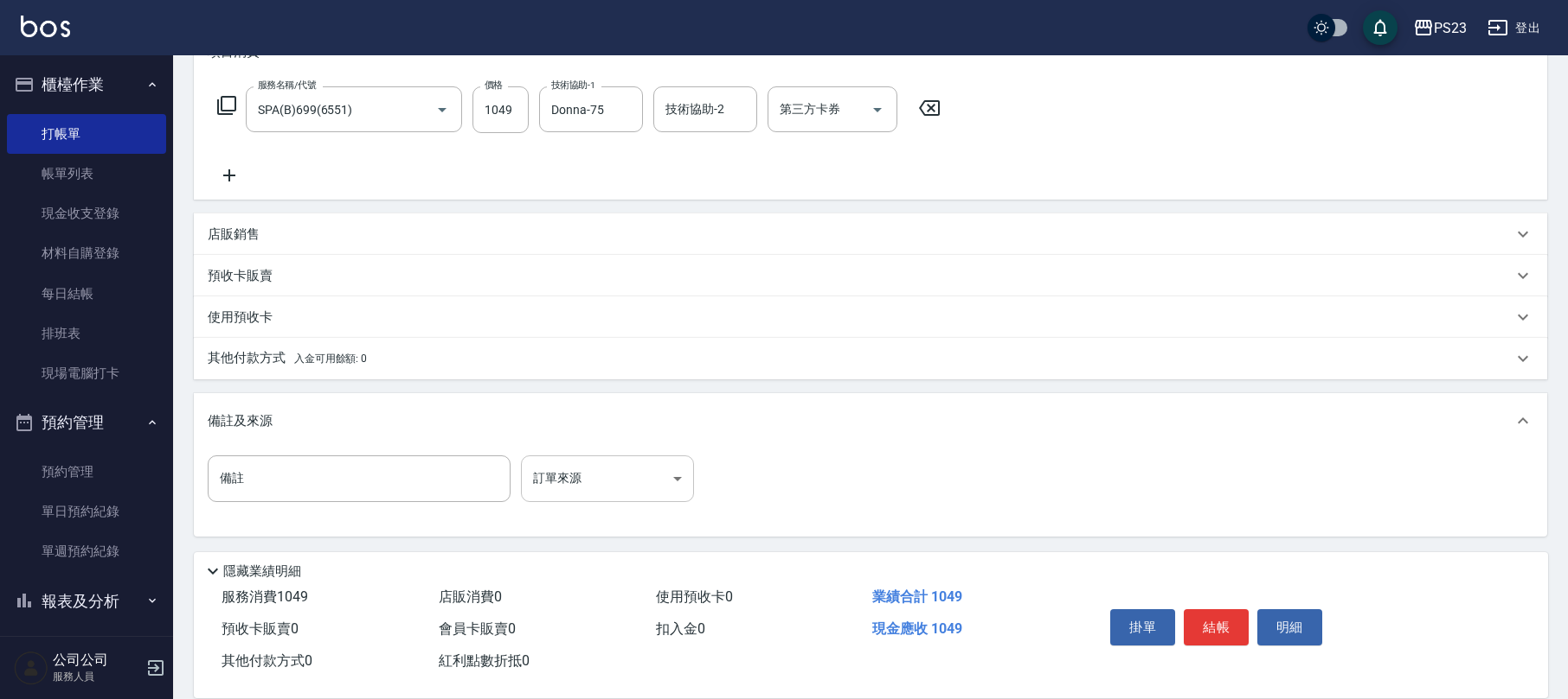
click at [559, 473] on body "PS23 登出 櫃檯作業 打帳單 帳單列表 現金收支登錄 材料自購登錄 每日結帳 排班表 現場電腦打卡 預約管理 預約管理 單日預約紀錄 單週預約紀錄 報表及…" at bounding box center [784, 222] width 1568 height 956
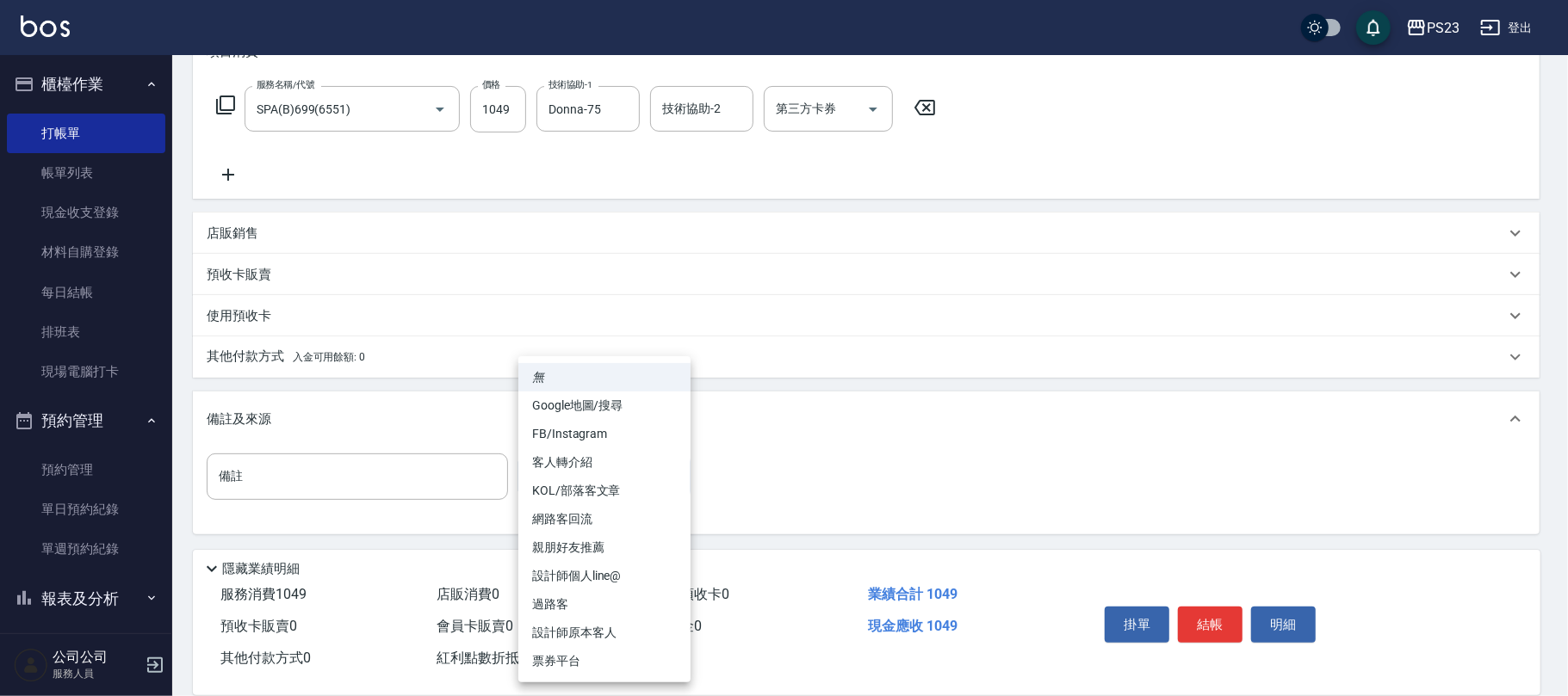
click at [583, 593] on li "過路客" at bounding box center [604, 604] width 172 height 28
type input "過路客"
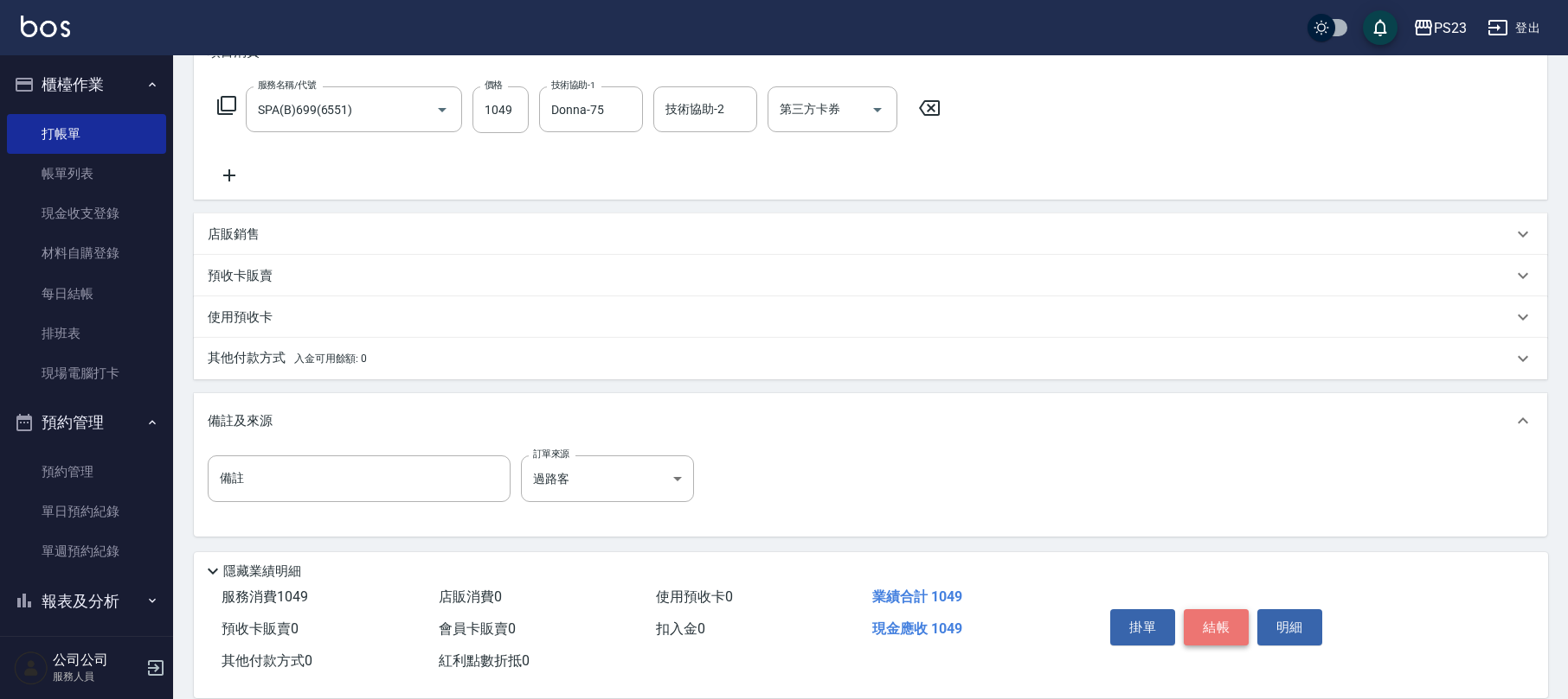
click at [1213, 610] on button "結帳" at bounding box center [1216, 627] width 65 height 36
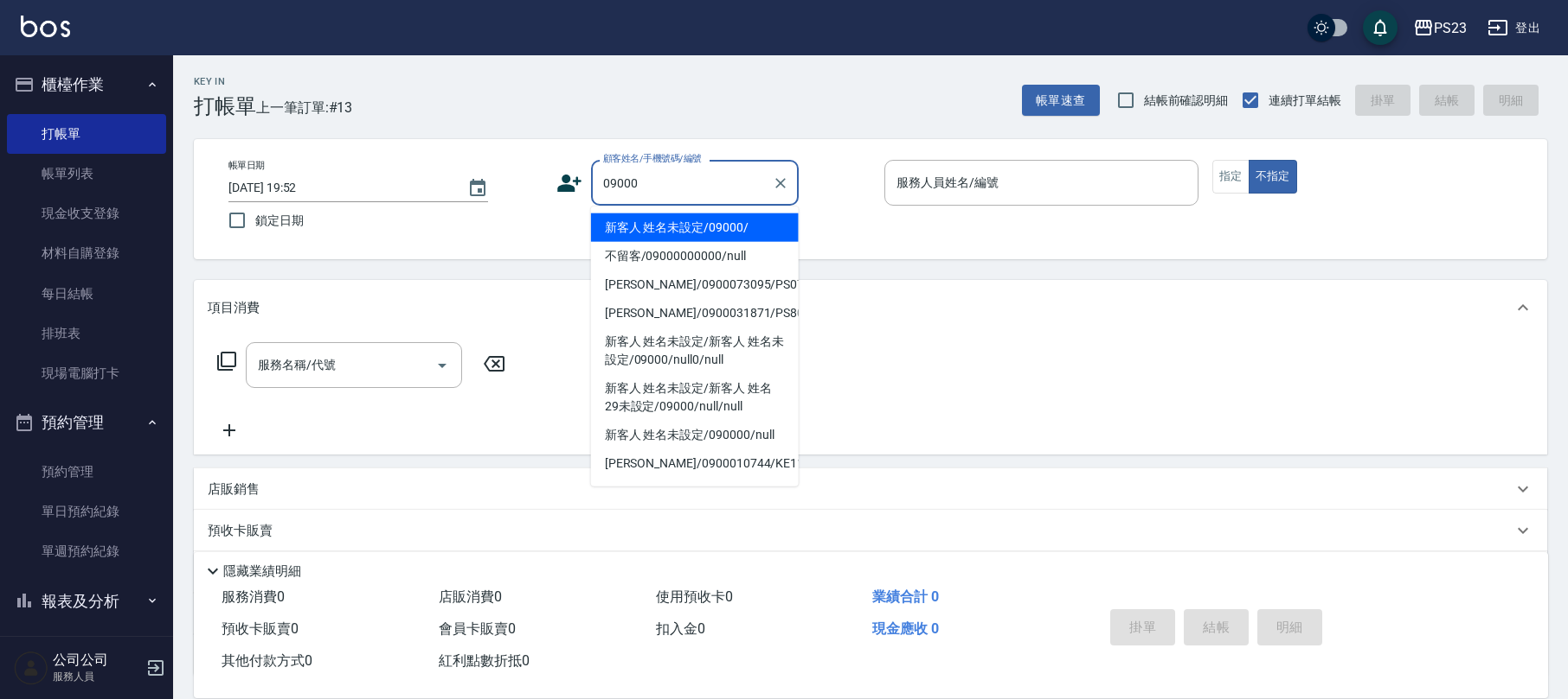
type input "新客人 姓名未設定/09000/"
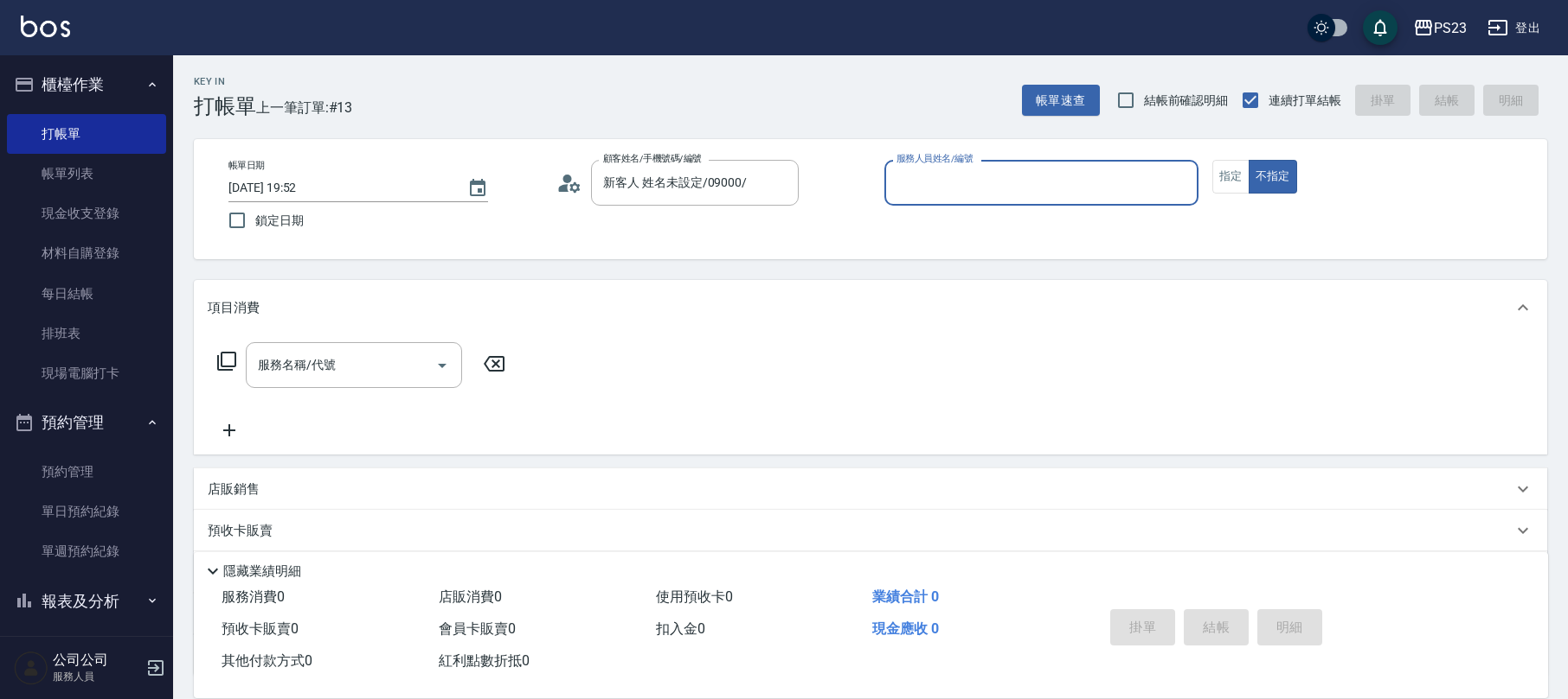
click at [572, 188] on icon at bounding box center [575, 187] width 11 height 11
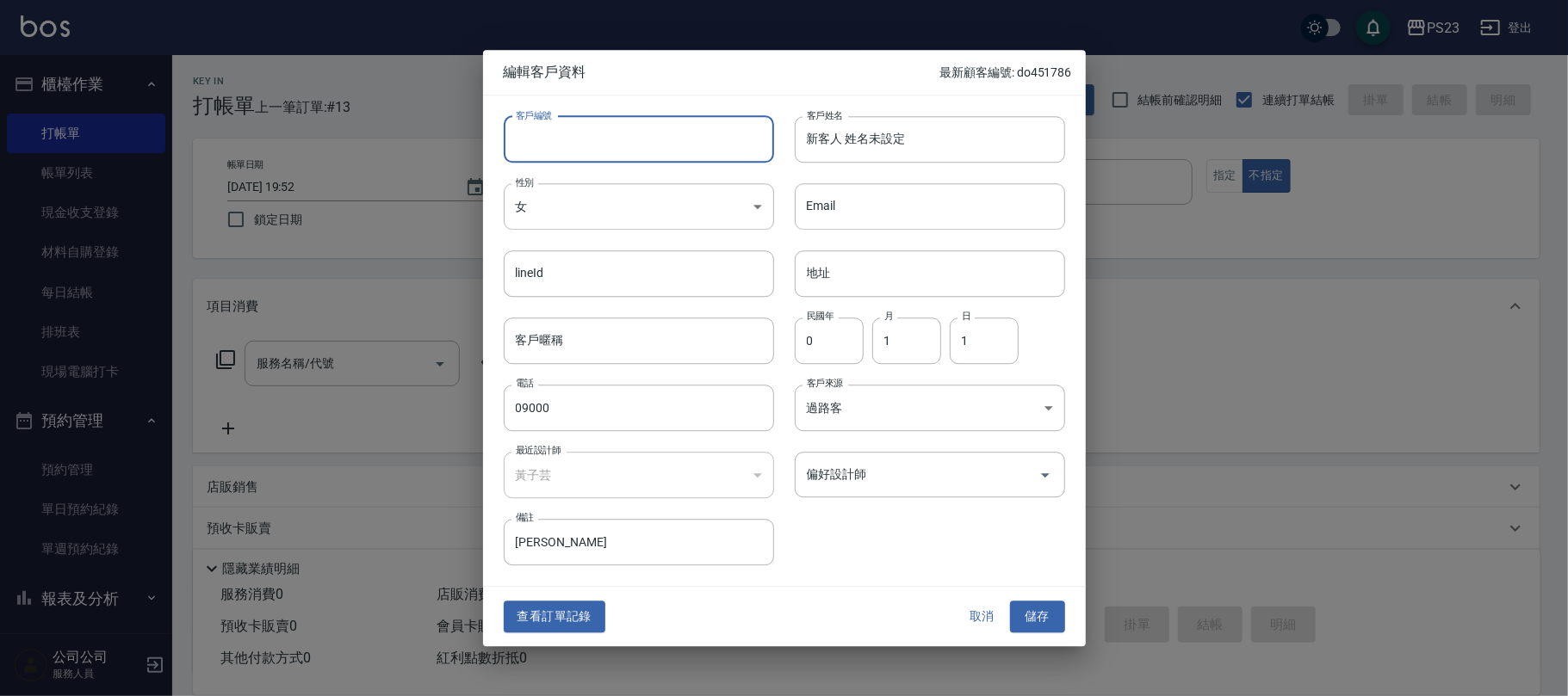
click at [644, 146] on input "客戶編號" at bounding box center [639, 139] width 271 height 47
type input "0"
type input "46176"
click at [994, 613] on button "取消" at bounding box center [983, 618] width 56 height 32
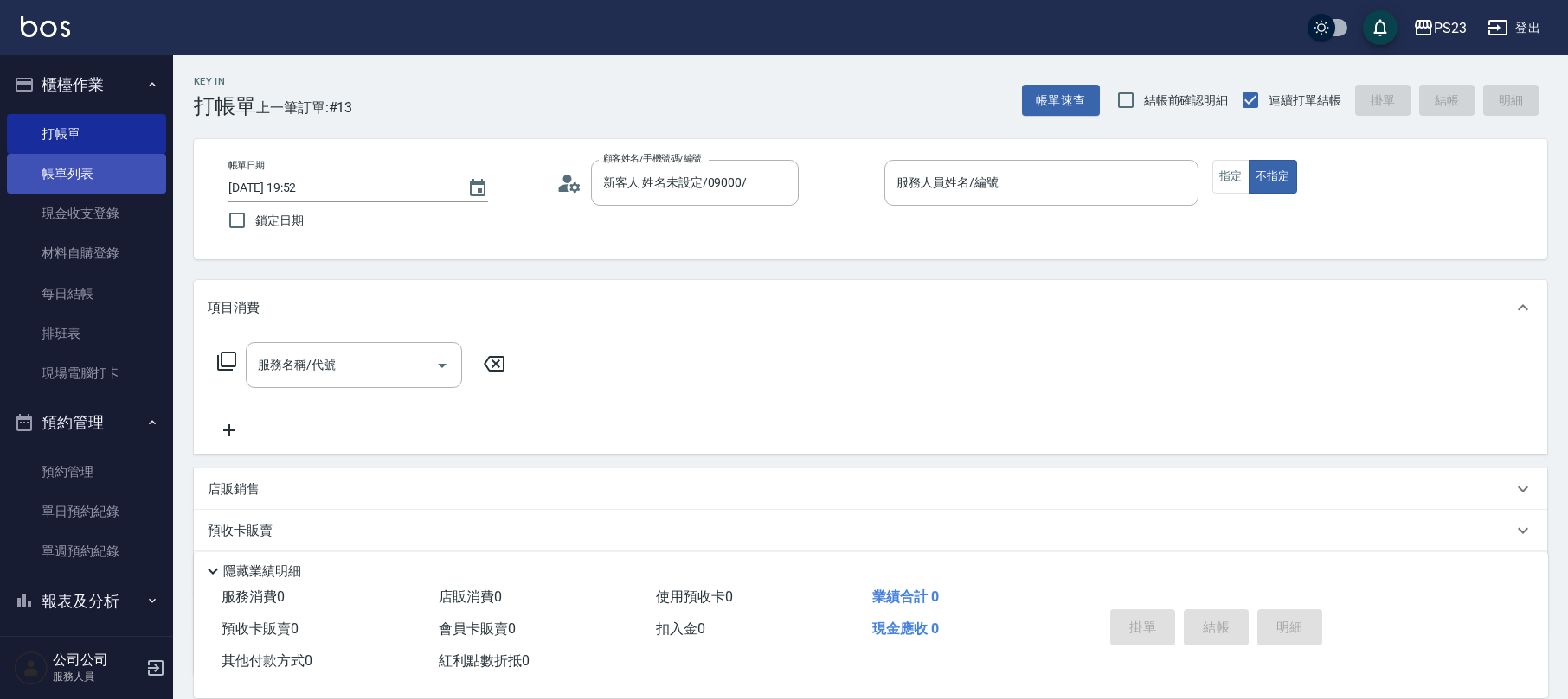
click at [54, 160] on link "帳單列表" at bounding box center [87, 173] width 159 height 40
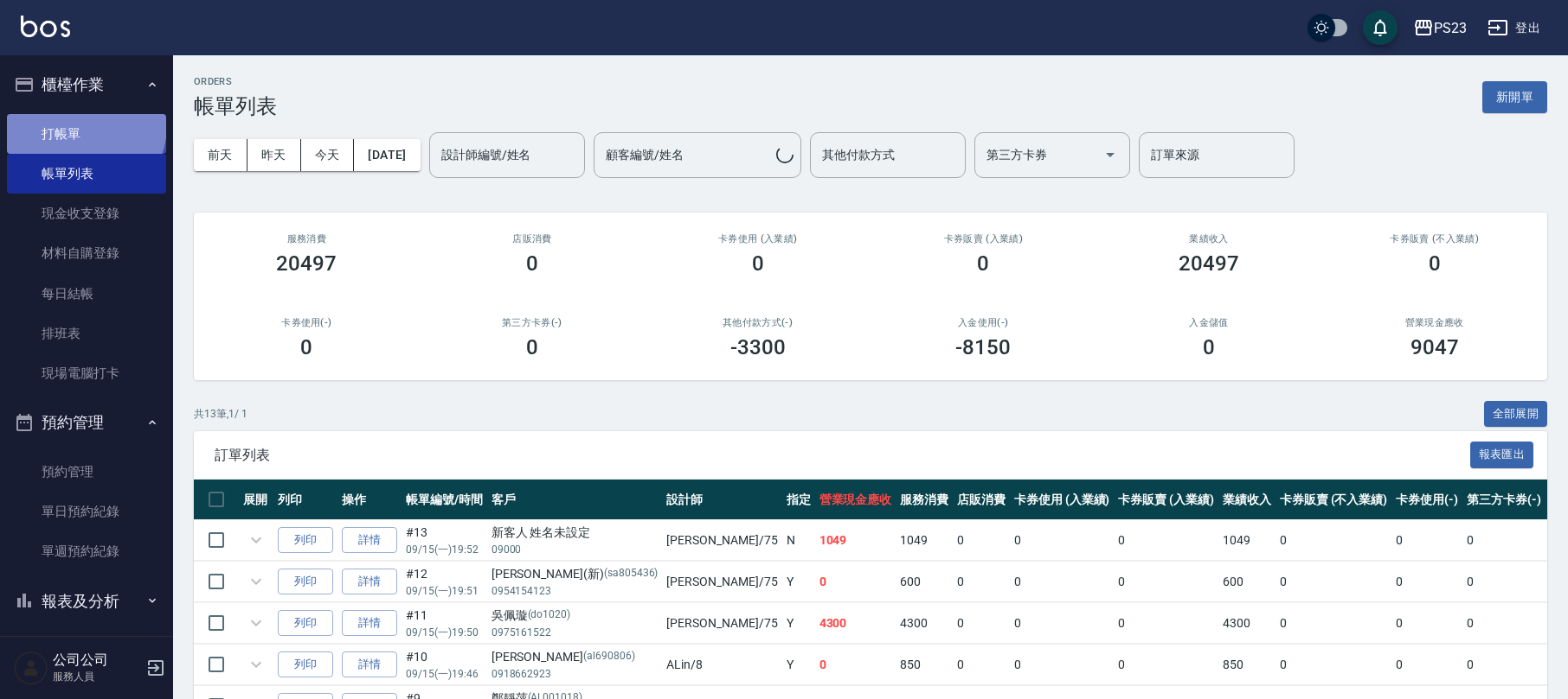
click at [84, 126] on link "打帳單" at bounding box center [87, 134] width 159 height 40
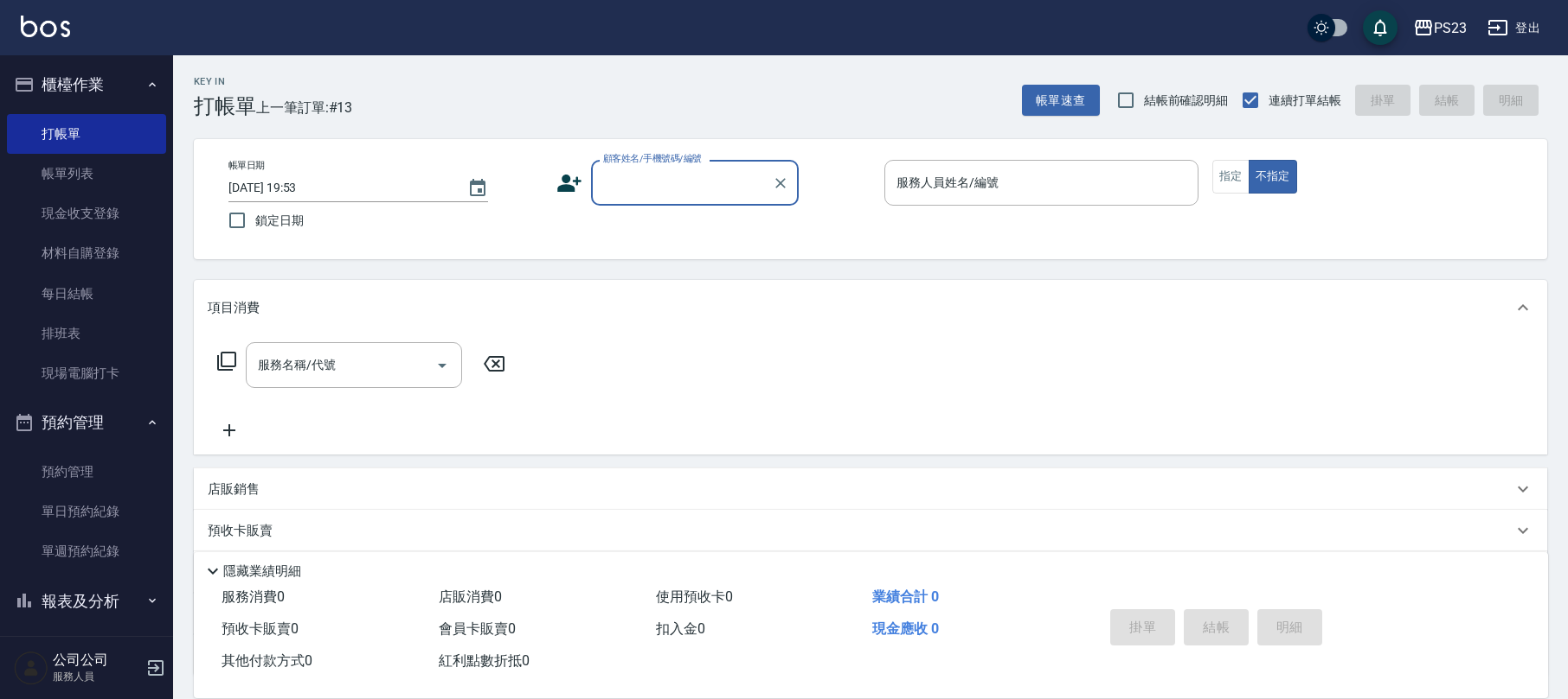
click at [576, 176] on icon at bounding box center [568, 182] width 26 height 26
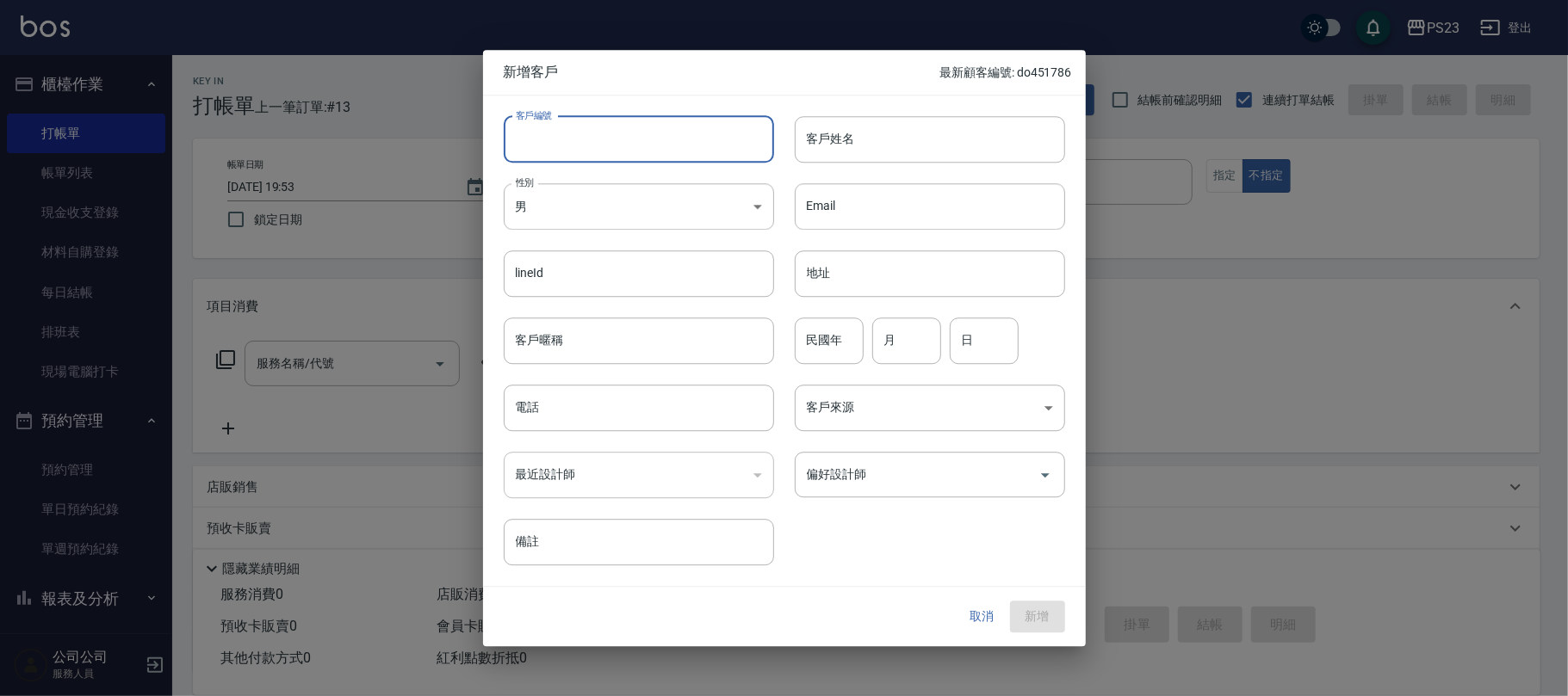
click at [617, 126] on input "客戶編號" at bounding box center [639, 139] width 271 height 47
type input "PS46176"
click at [614, 401] on input "電話" at bounding box center [639, 408] width 271 height 47
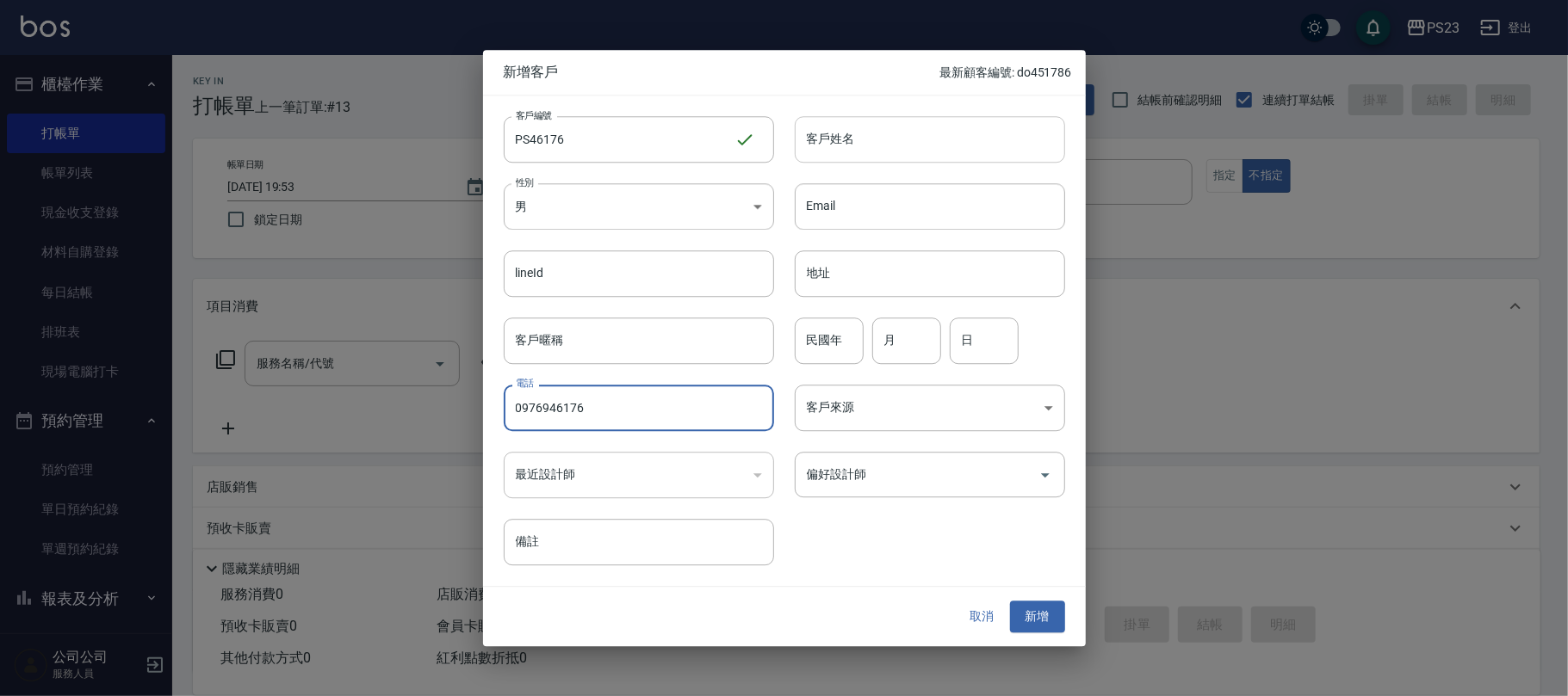
type input "0976946176"
click at [854, 143] on input "客戶姓名" at bounding box center [930, 139] width 271 height 47
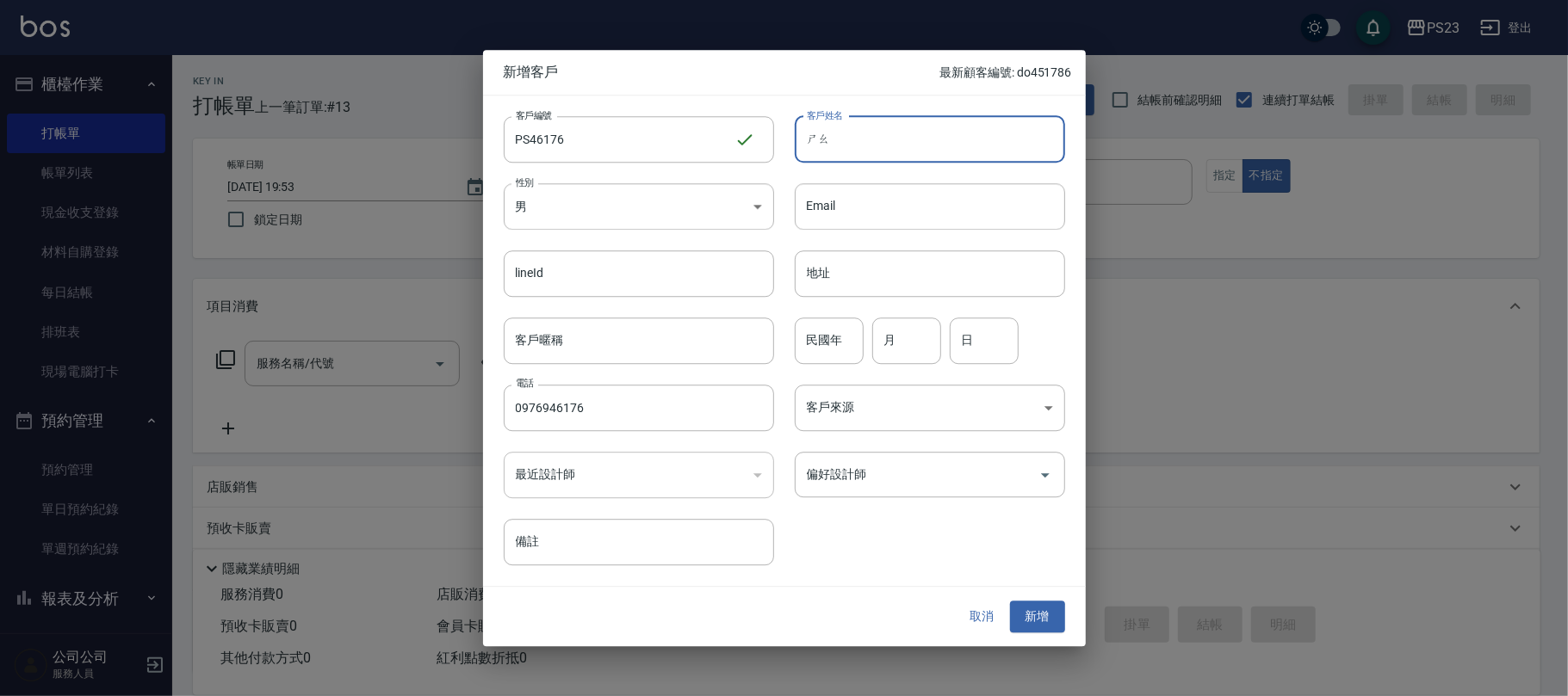
type input "紹"
type input "驟"
type input "縐"
type input "邵"
type input "縐"
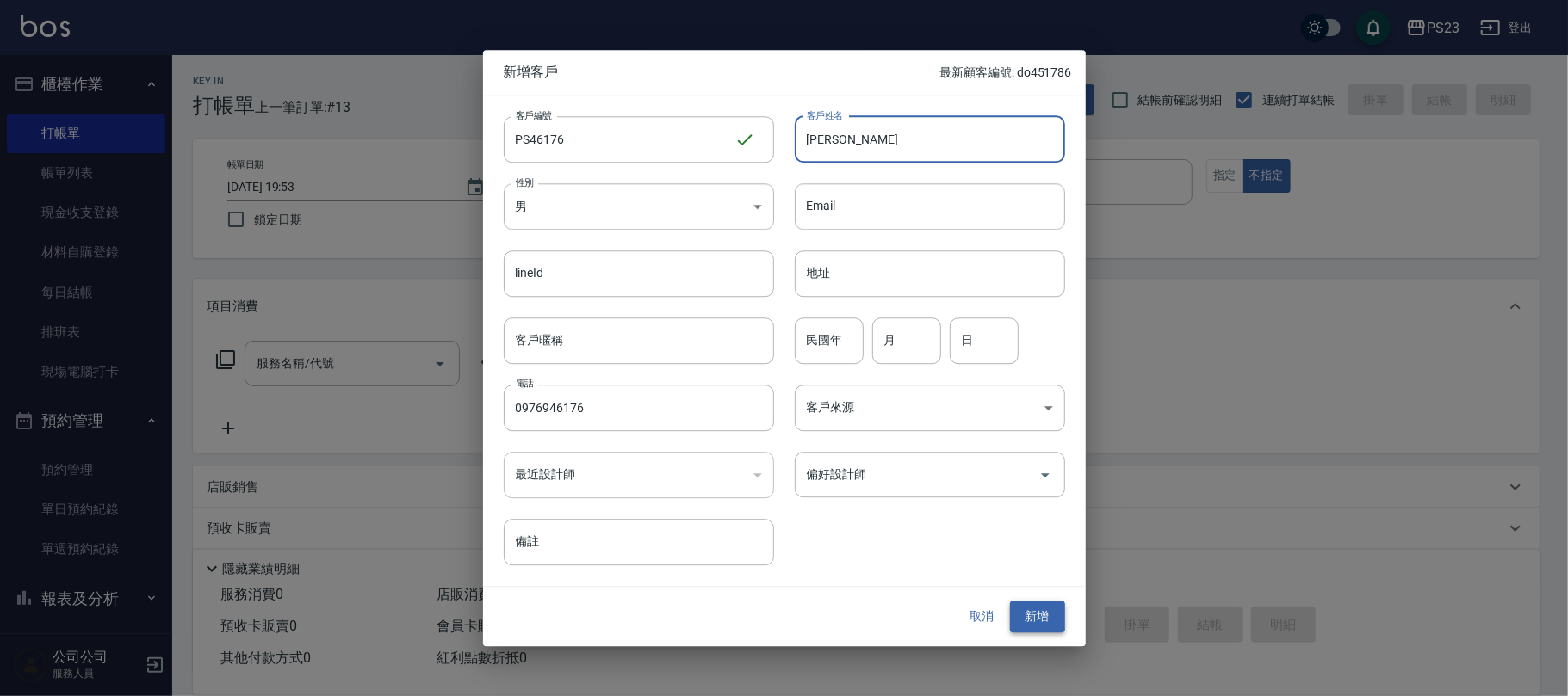
type input "[PERSON_NAME]"
click at [1051, 620] on button "新增" at bounding box center [1037, 618] width 56 height 32
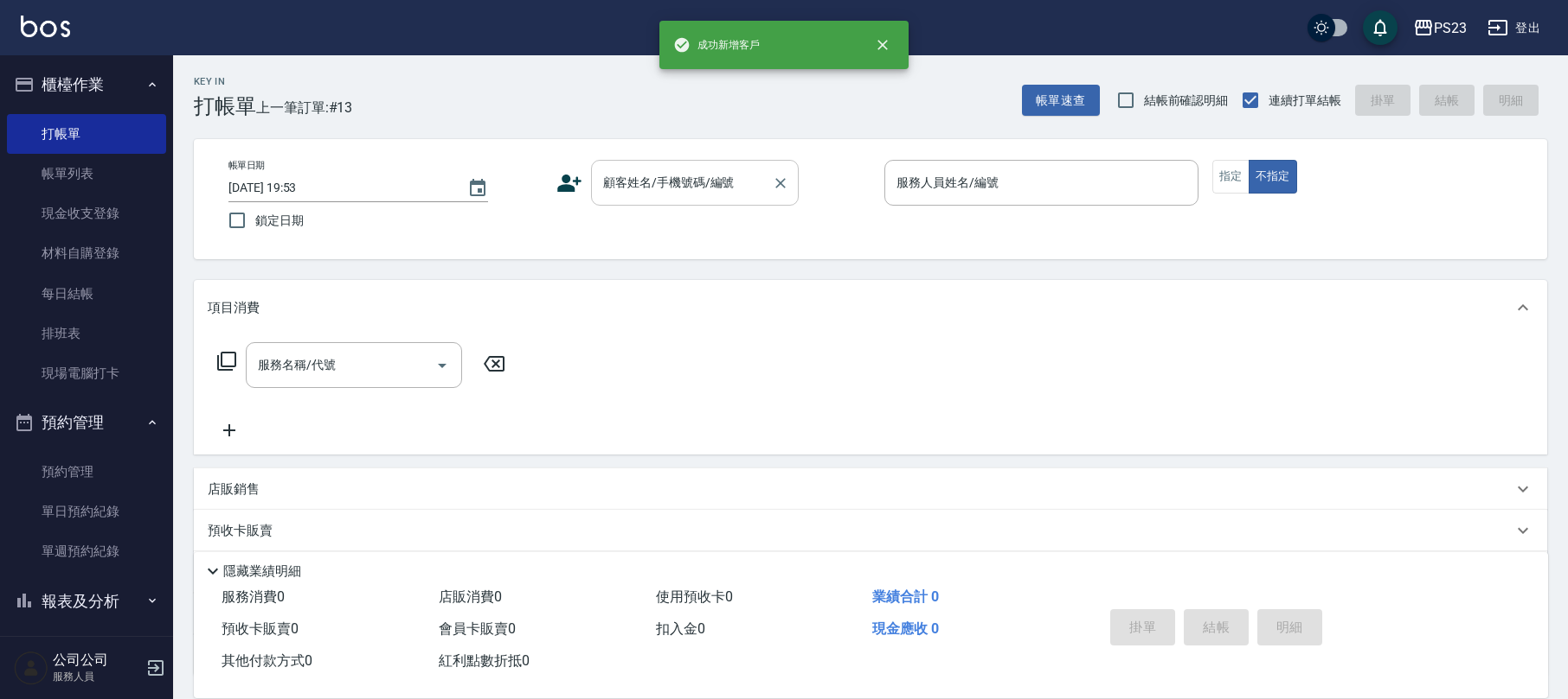
drag, startPoint x: 676, startPoint y: 197, endPoint x: 661, endPoint y: 181, distance: 21.9
click at [676, 196] on input "顧客姓名/手機號碼/編號" at bounding box center [682, 183] width 166 height 30
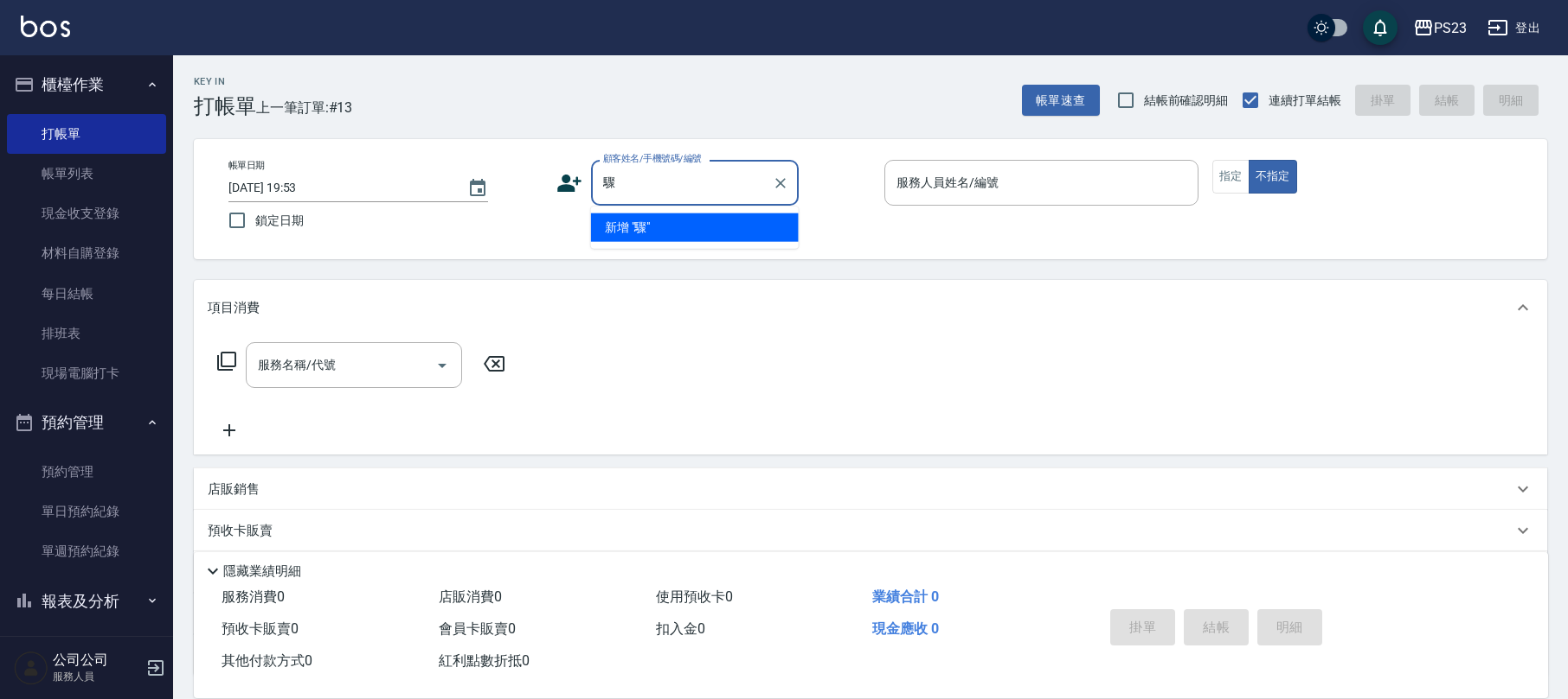
type input "奏"
type input "縐"
type input "周"
type input "邵"
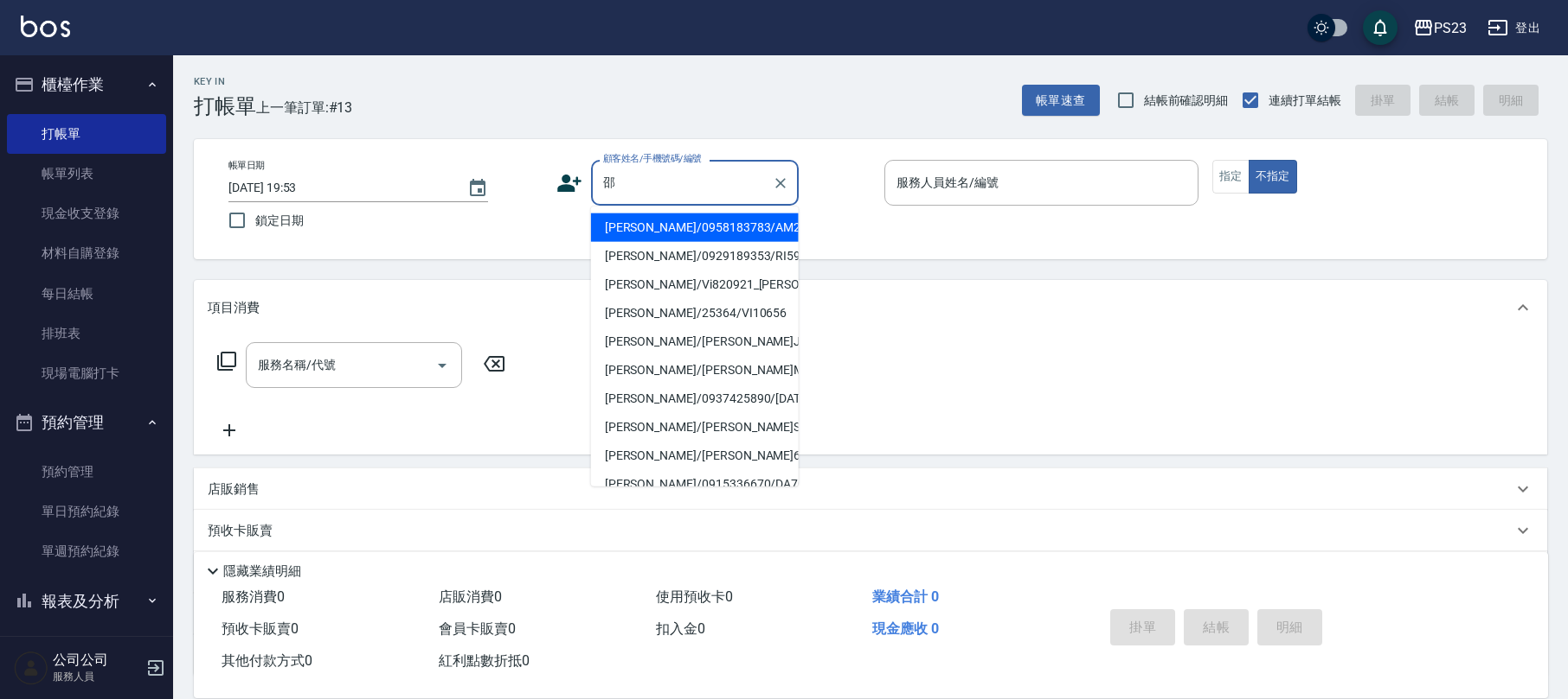
type input "紹"
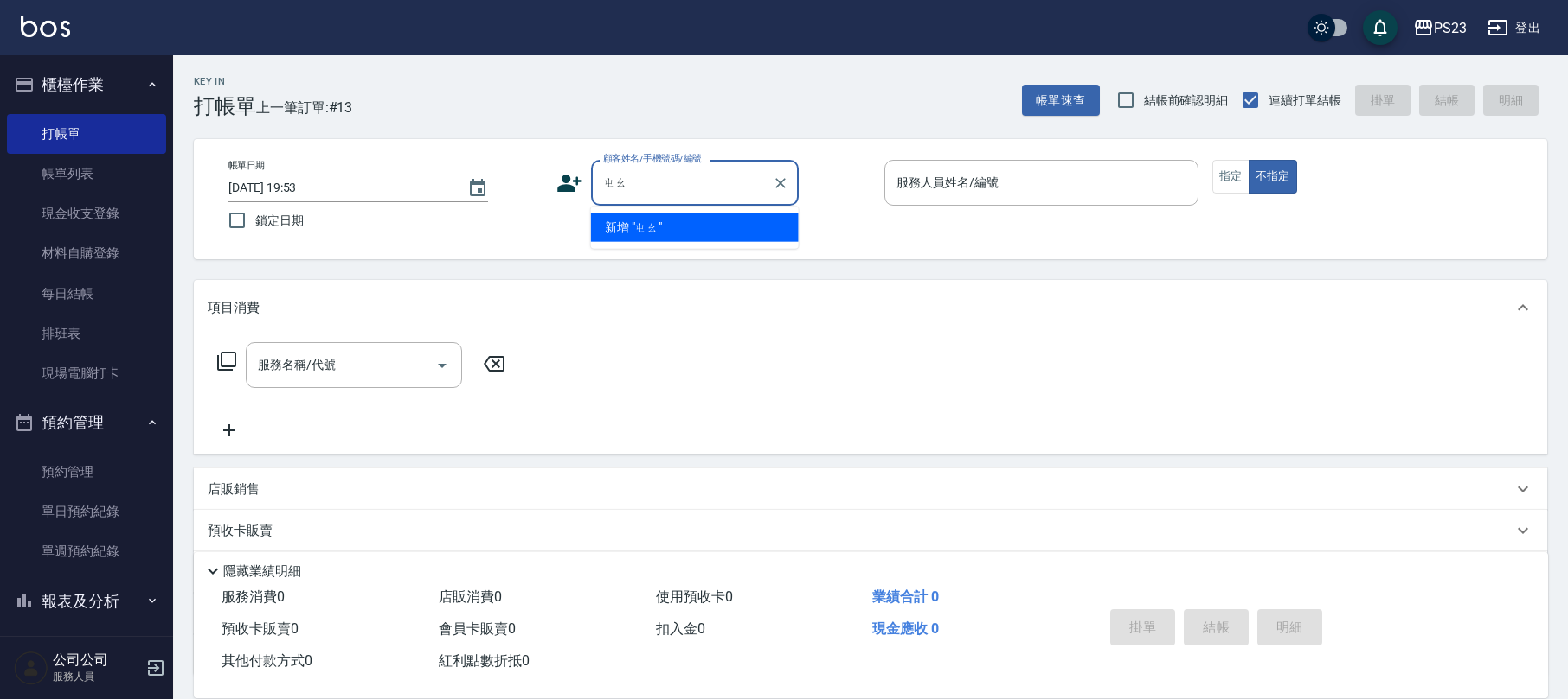
type input "照"
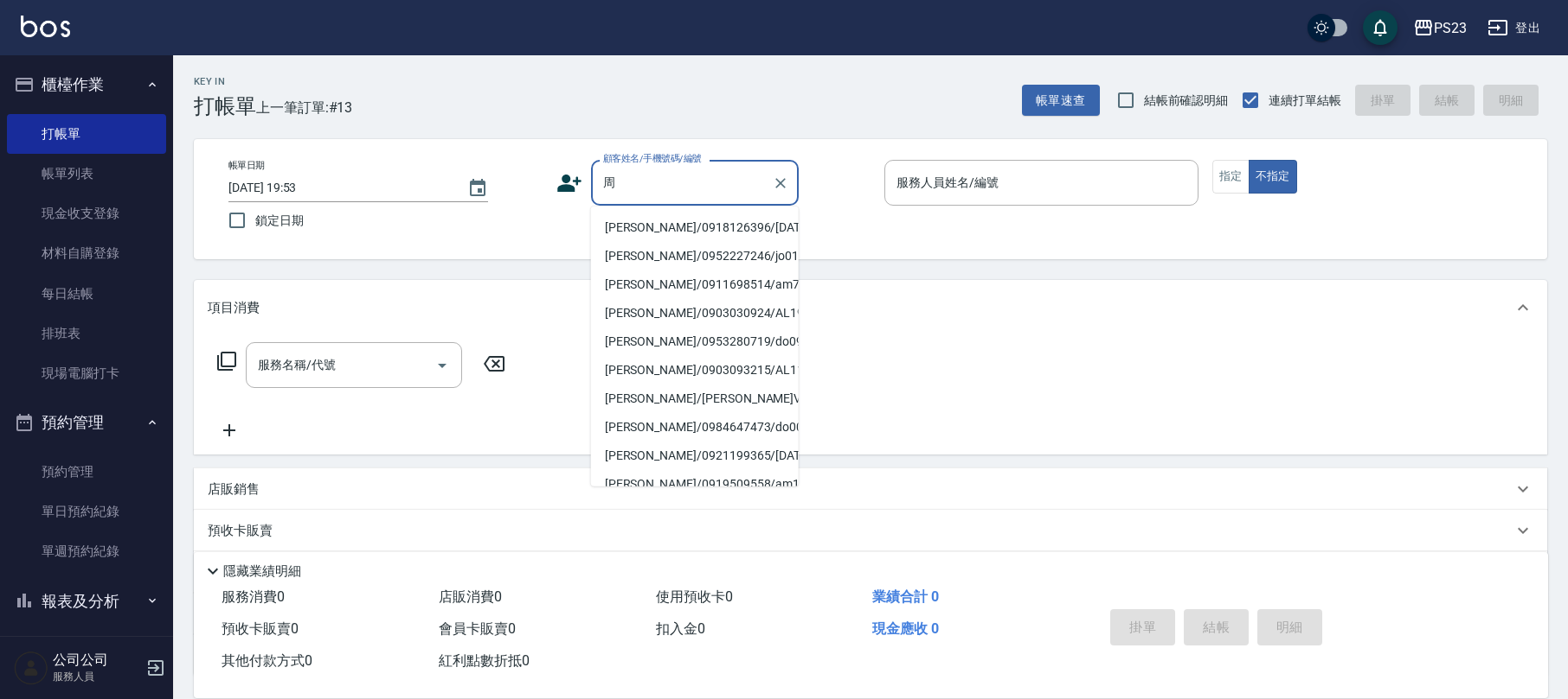
type input "州"
click at [745, 236] on li "[PERSON_NAME]/0976946176/PS46176" at bounding box center [694, 227] width 208 height 28
type input "[PERSON_NAME]/0976946176/PS46176"
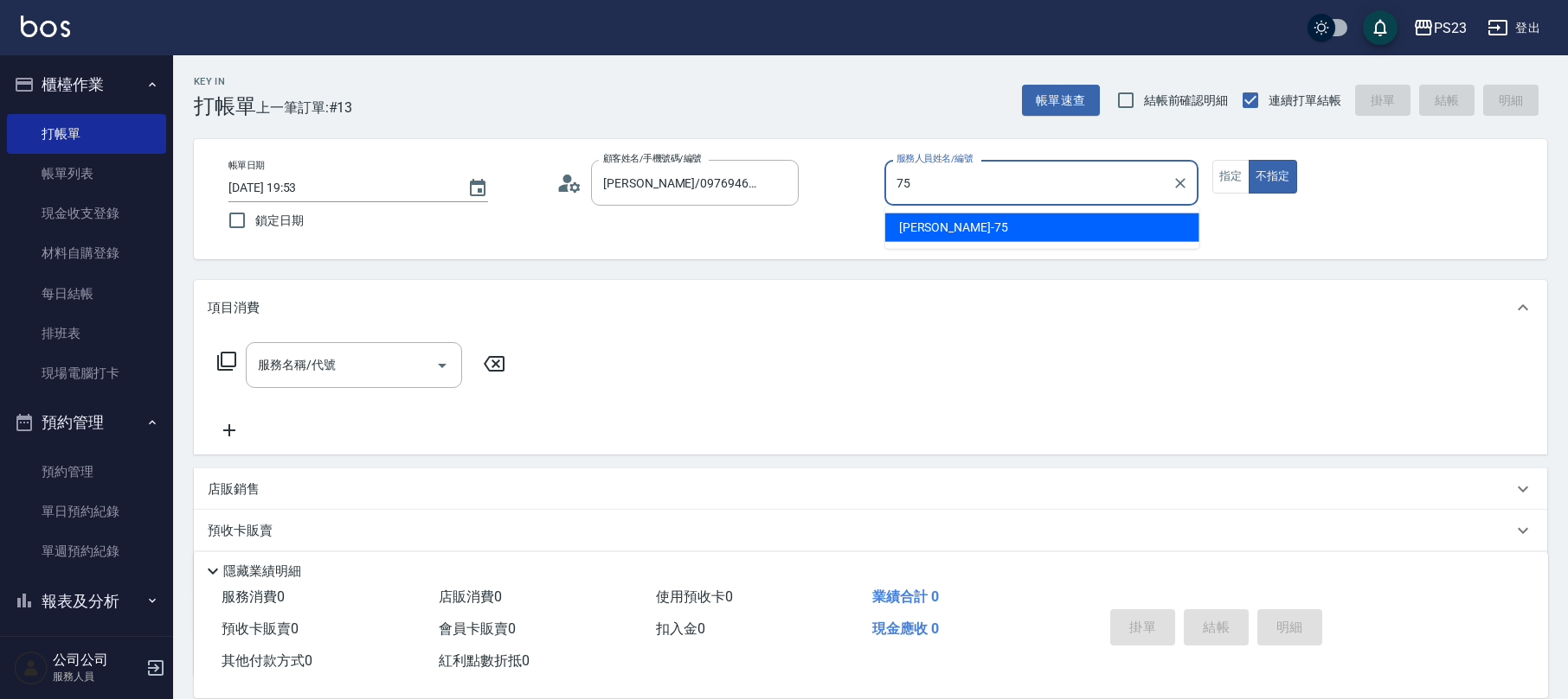
type input "Donna-75"
type button "false"
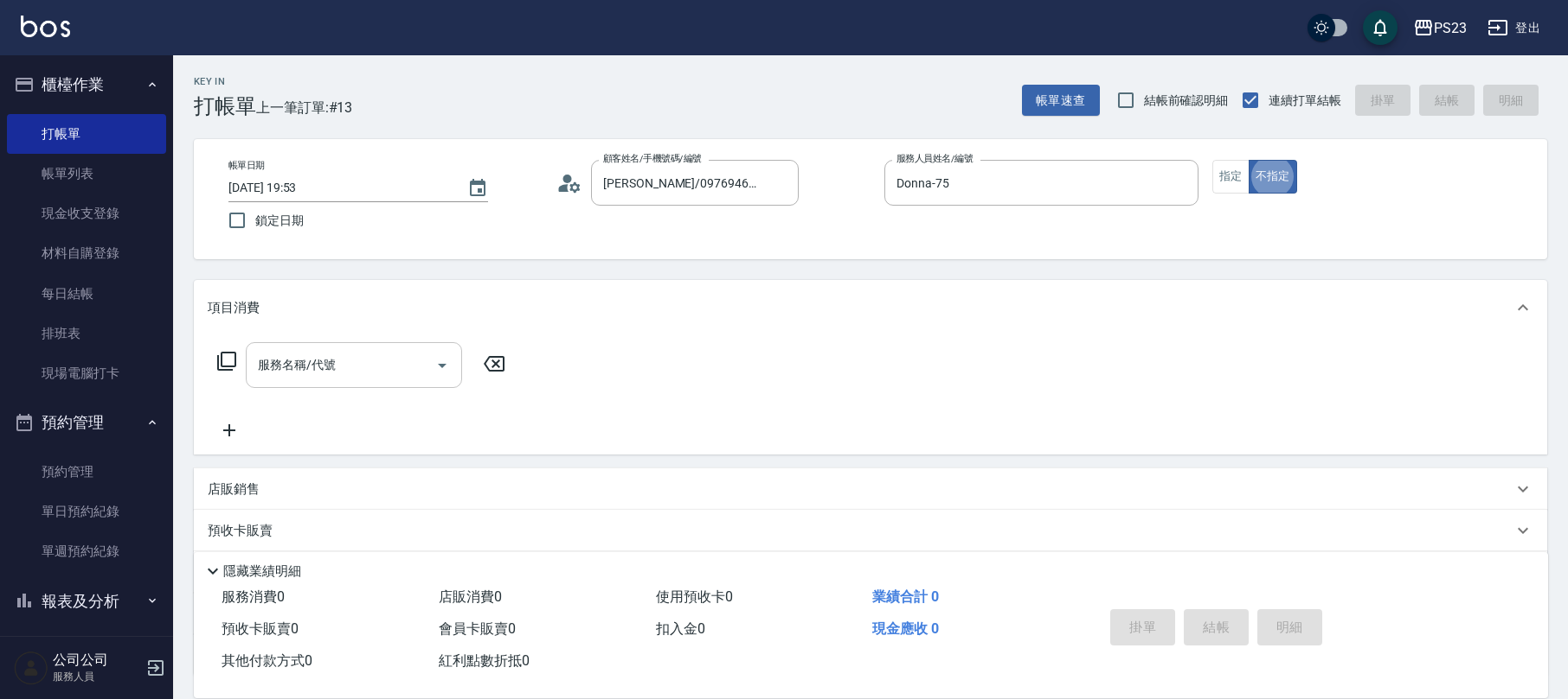
click at [344, 361] on input "服務名稱/代號" at bounding box center [340, 365] width 174 height 30
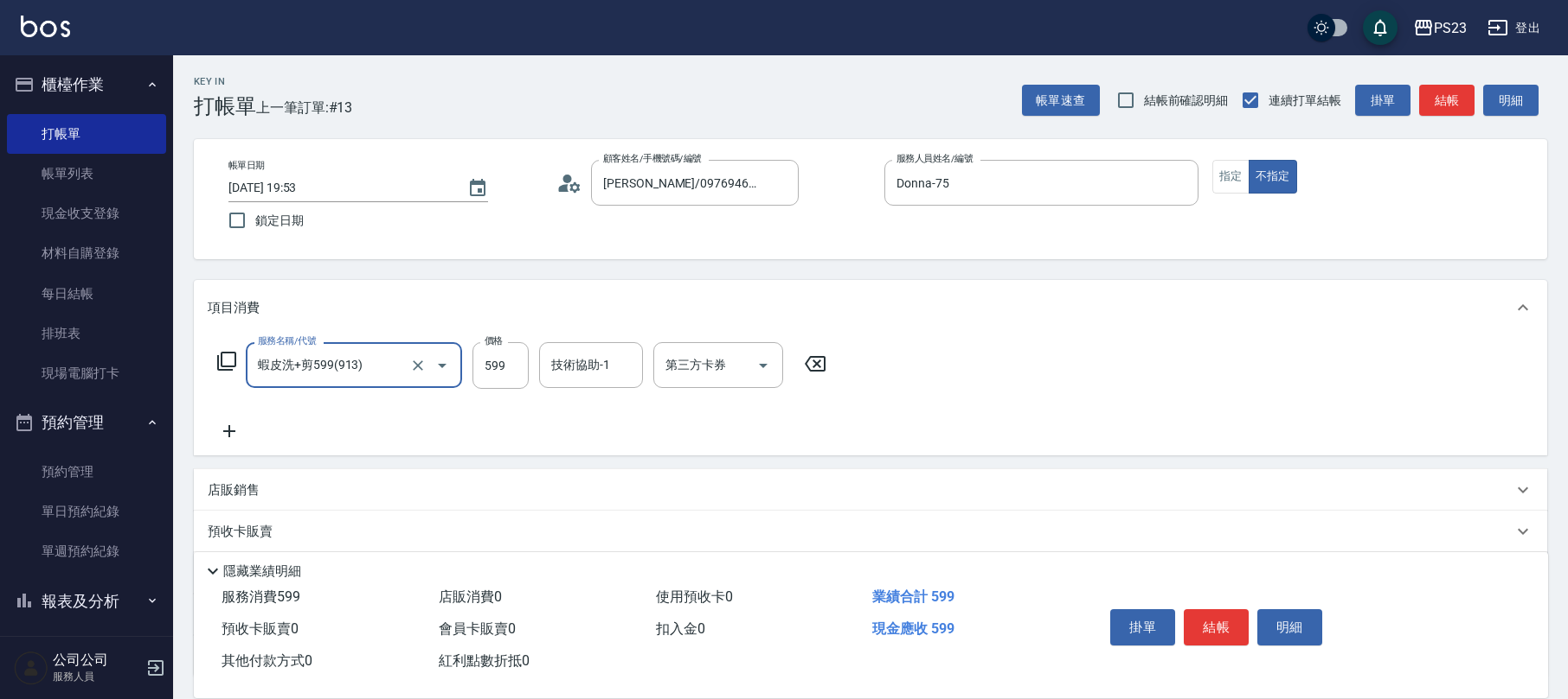
type input "蝦皮洗+剪599(913)"
type input "549"
type input "Donna-75"
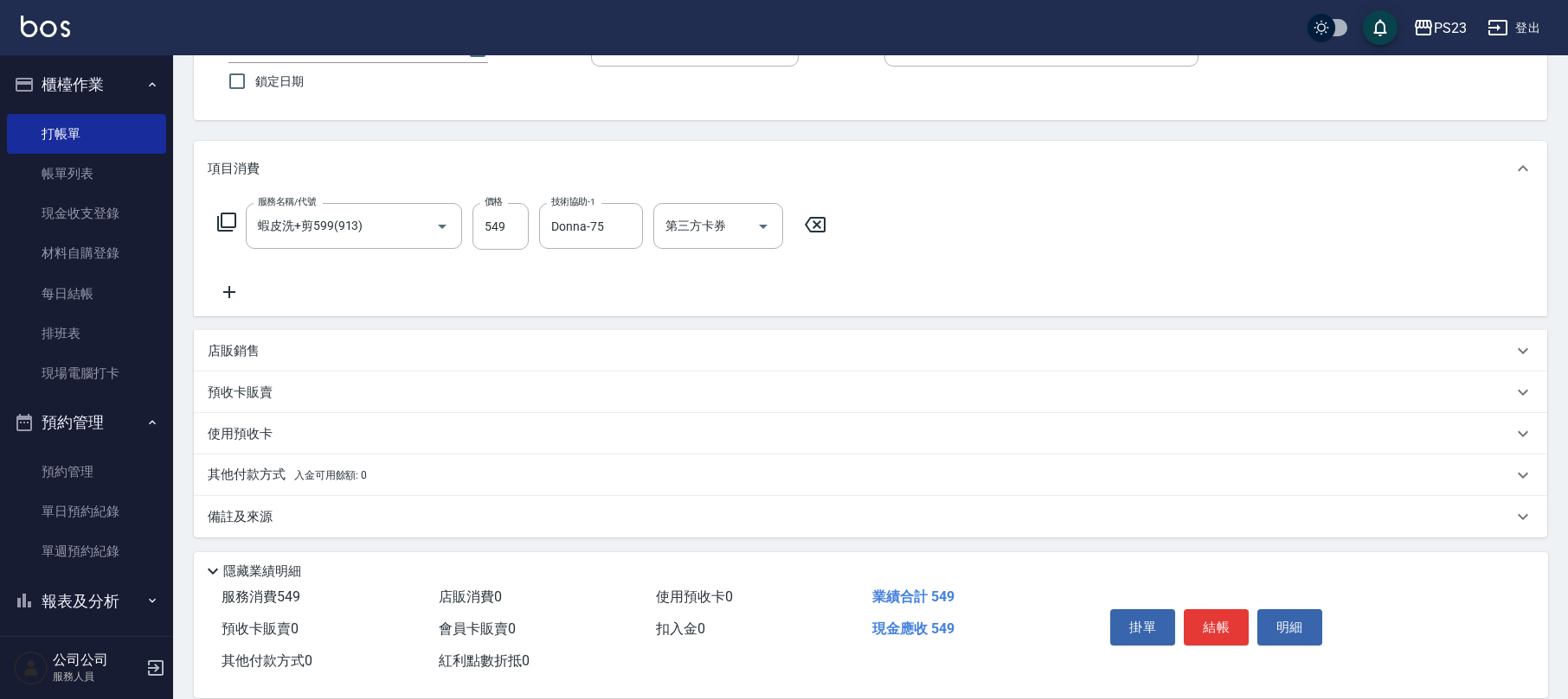
drag, startPoint x: 285, startPoint y: 518, endPoint x: 351, endPoint y: 526, distance: 66.5
click at [288, 517] on div "備註及來源" at bounding box center [860, 518] width 1304 height 19
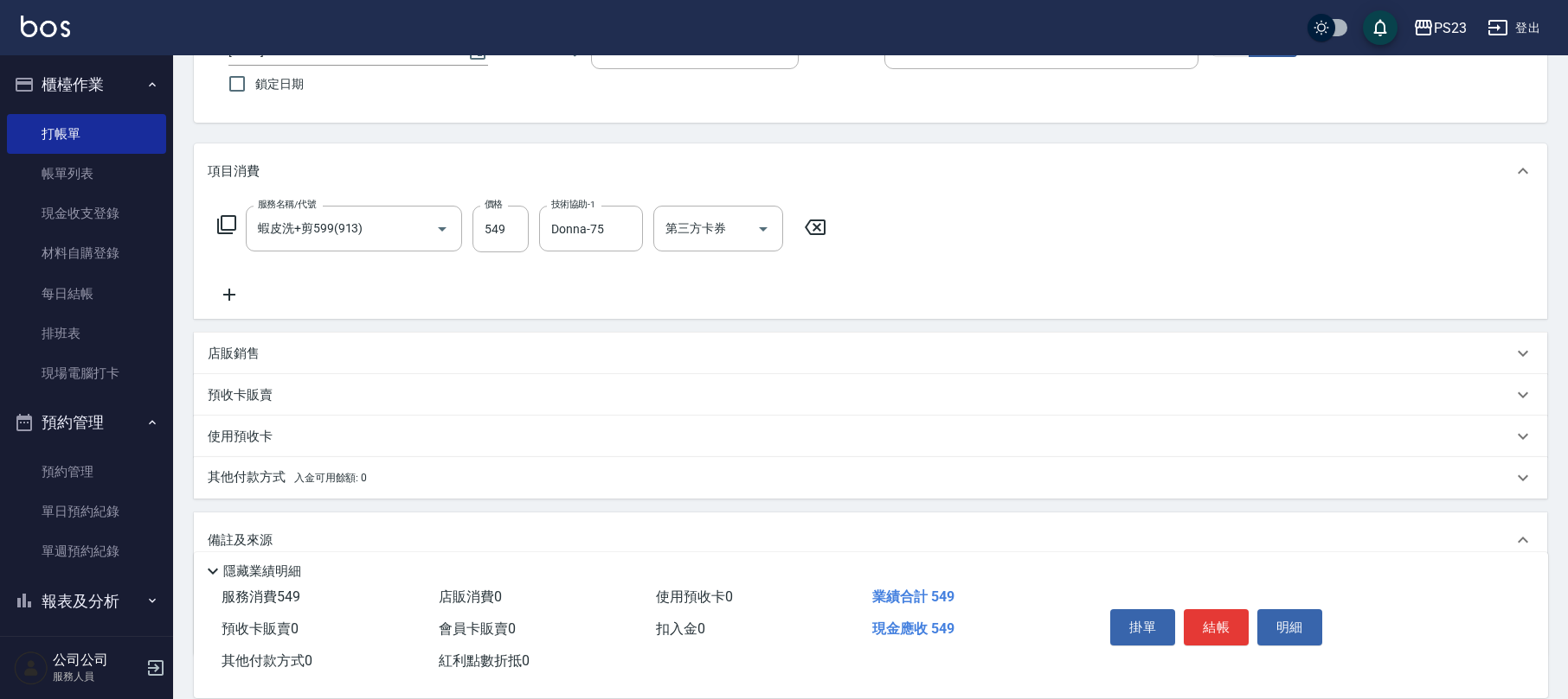
scroll to position [256, 0]
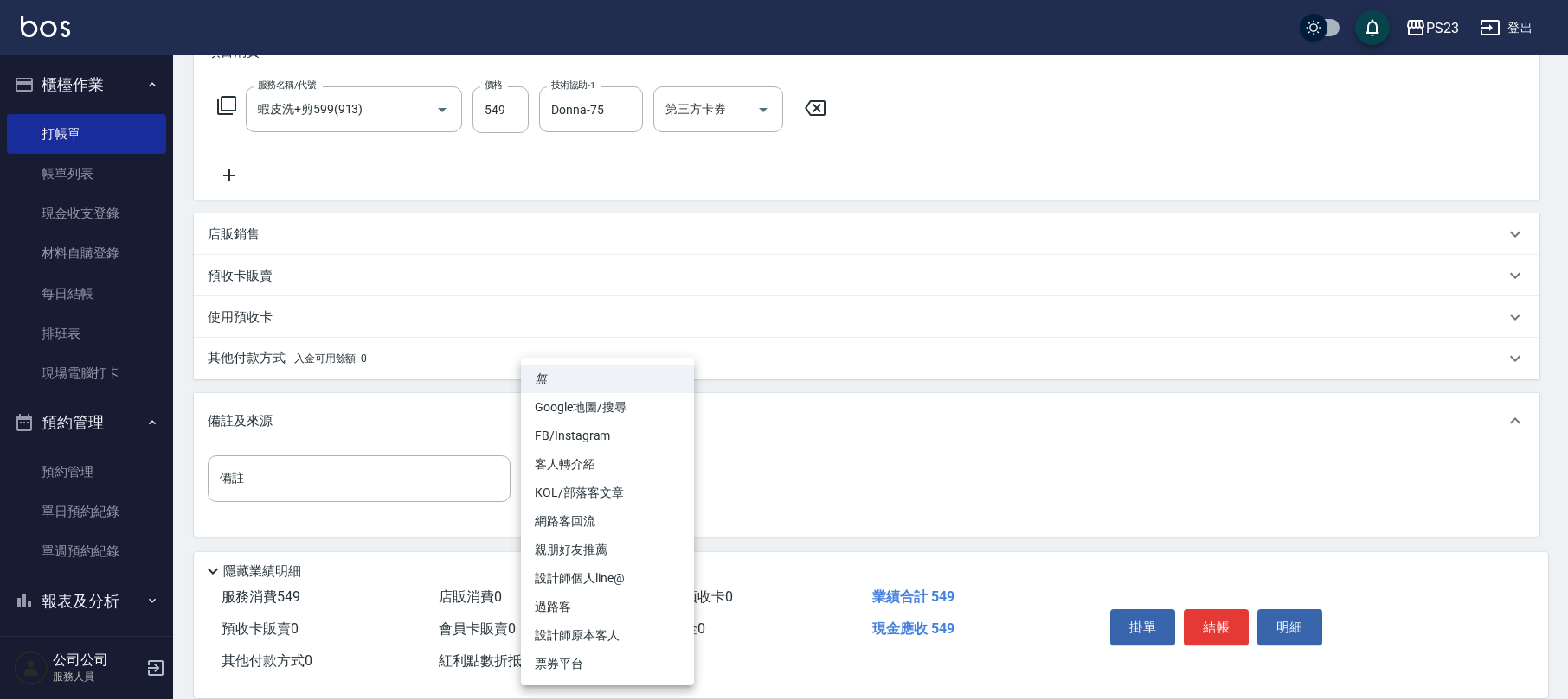
click at [689, 479] on body "PS23 登出 櫃檯作業 打帳單 帳單列表 現金收支登錄 材料自購登錄 每日結帳 排班表 現場電腦打卡 預約管理 預約管理 單日預約紀錄 單週預約紀錄 報表及…" at bounding box center [784, 222] width 1568 height 956
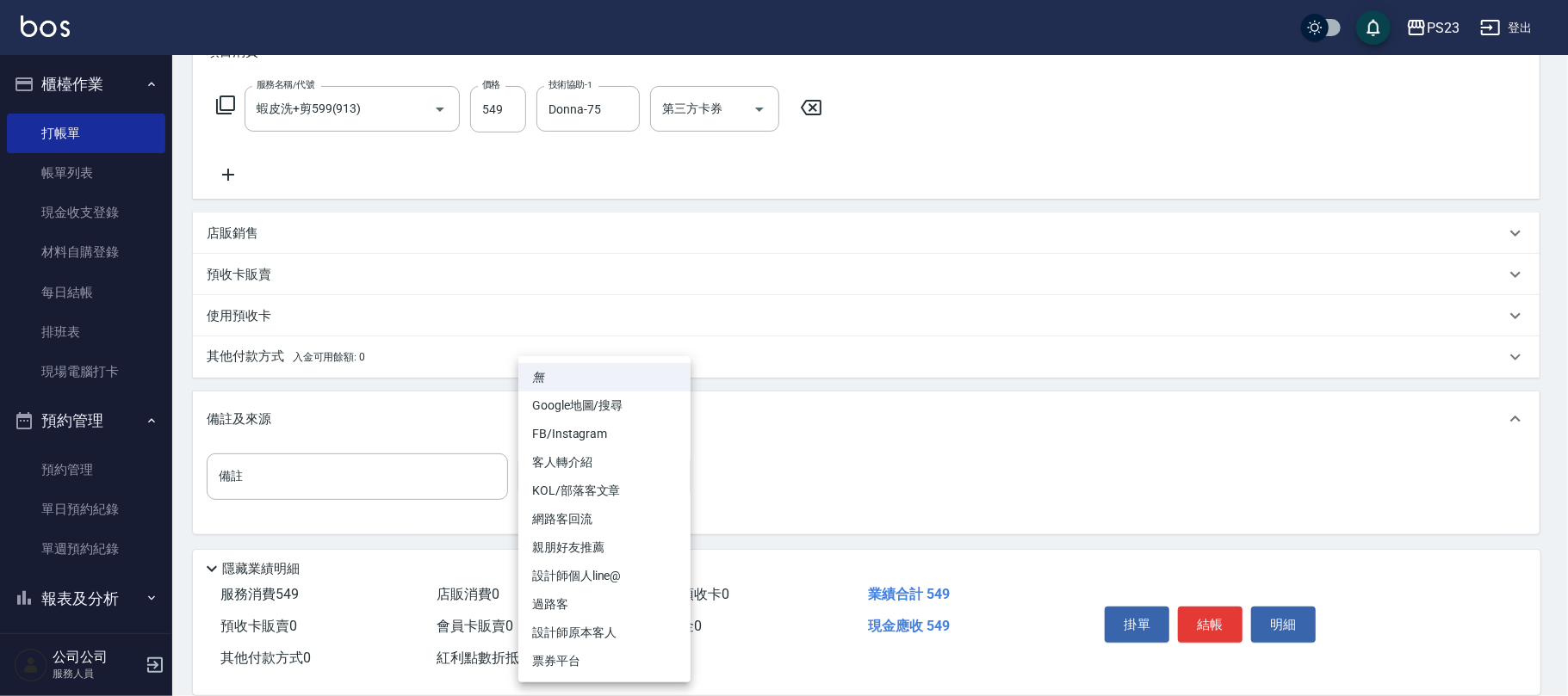
click at [581, 659] on li "票券平台" at bounding box center [604, 662] width 172 height 28
type input "票券平台"
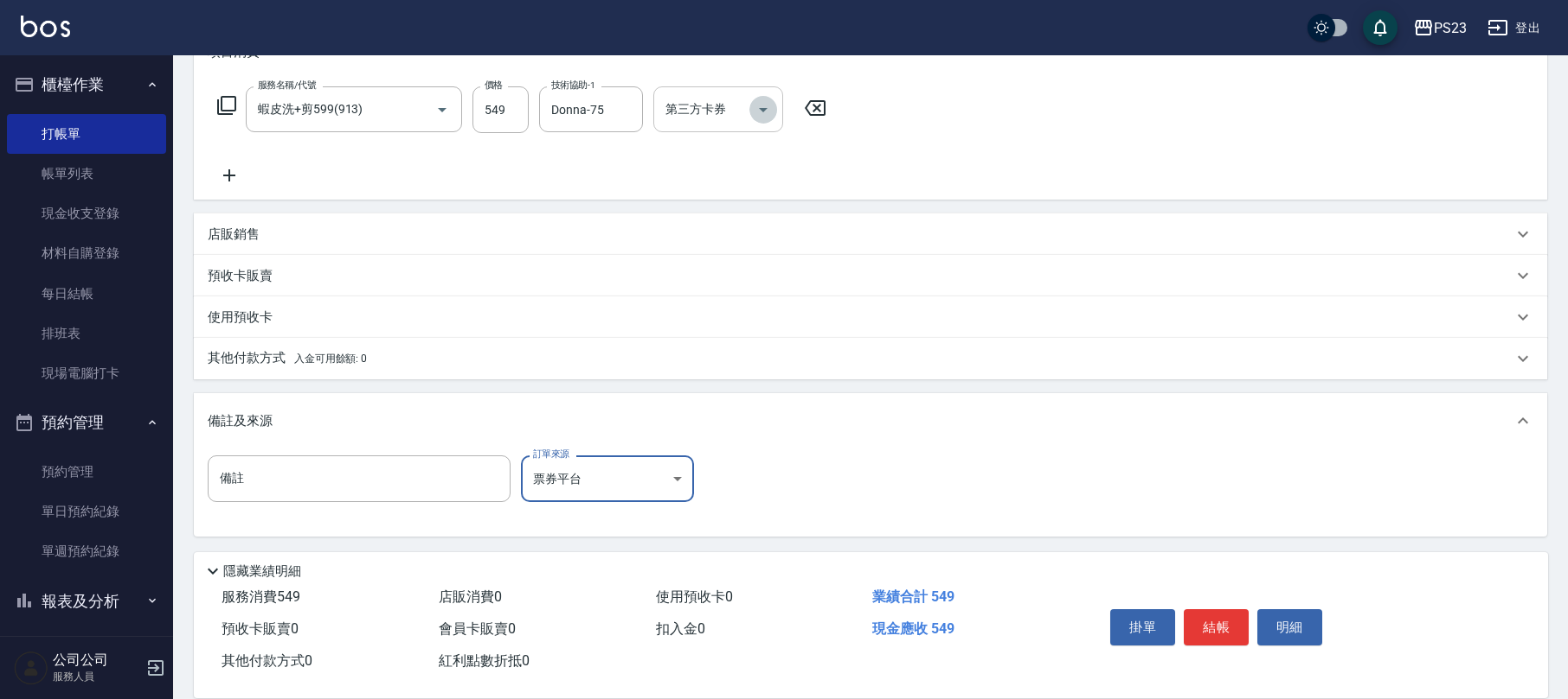
click at [753, 111] on icon "Open" at bounding box center [762, 109] width 20 height 20
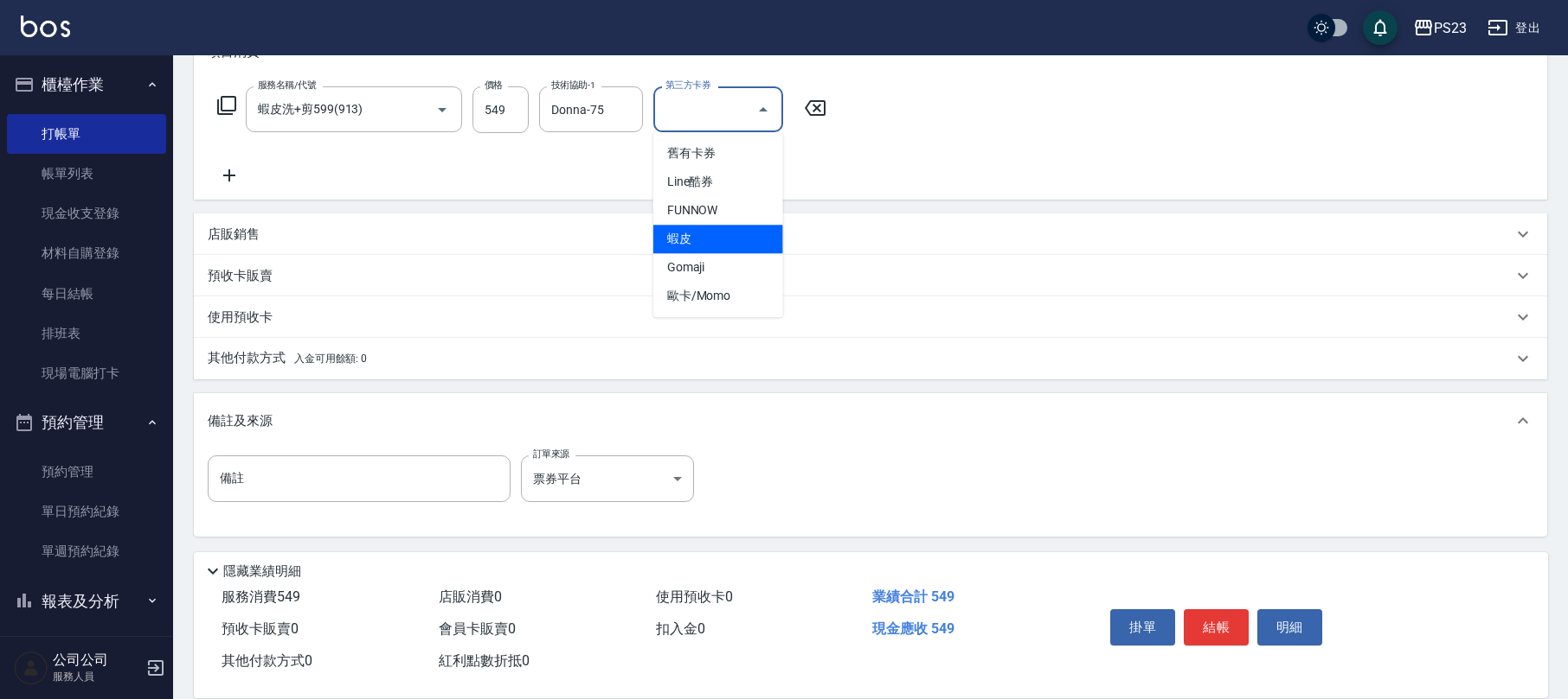
drag, startPoint x: 732, startPoint y: 233, endPoint x: 754, endPoint y: 235, distance: 22.1
click at [732, 234] on span "蝦皮" at bounding box center [718, 239] width 130 height 28
type input "蝦皮"
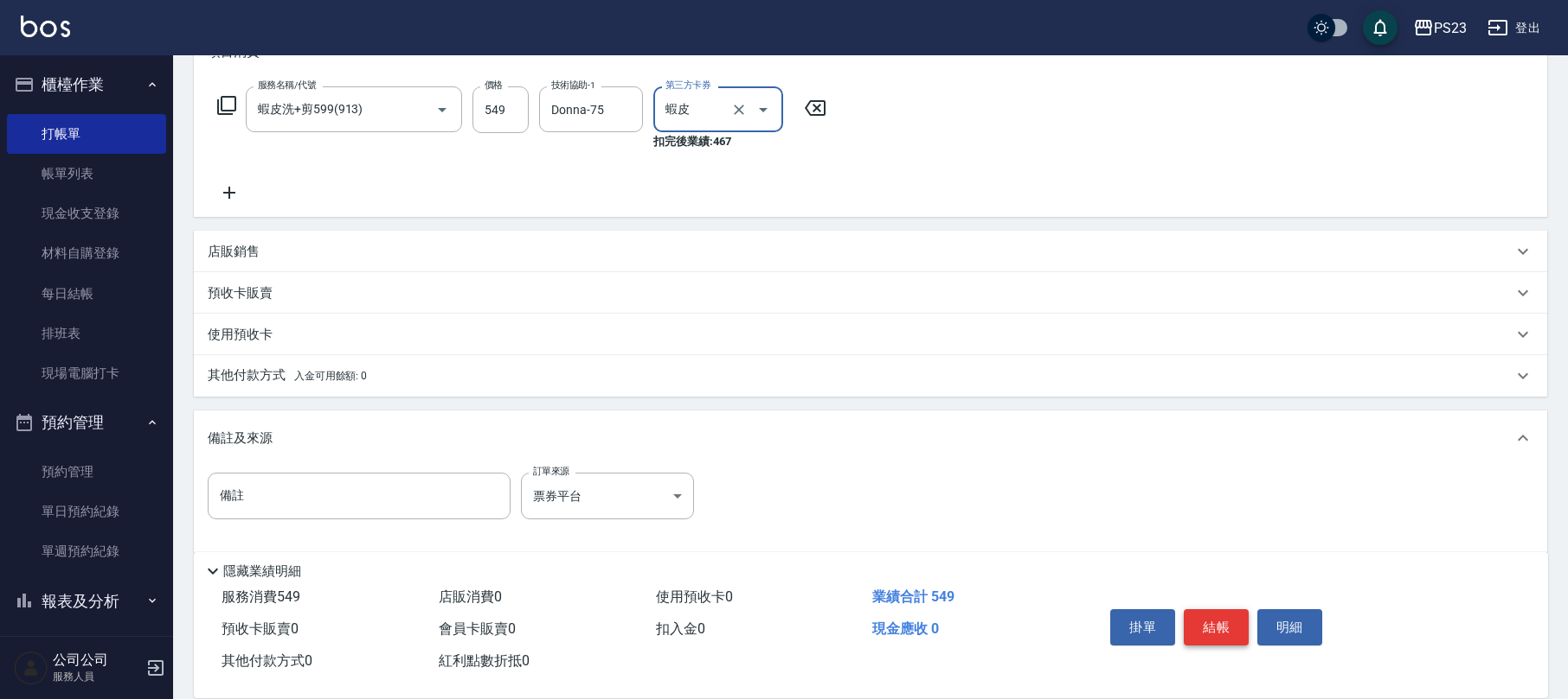
click at [1235, 626] on button "結帳" at bounding box center [1216, 627] width 65 height 36
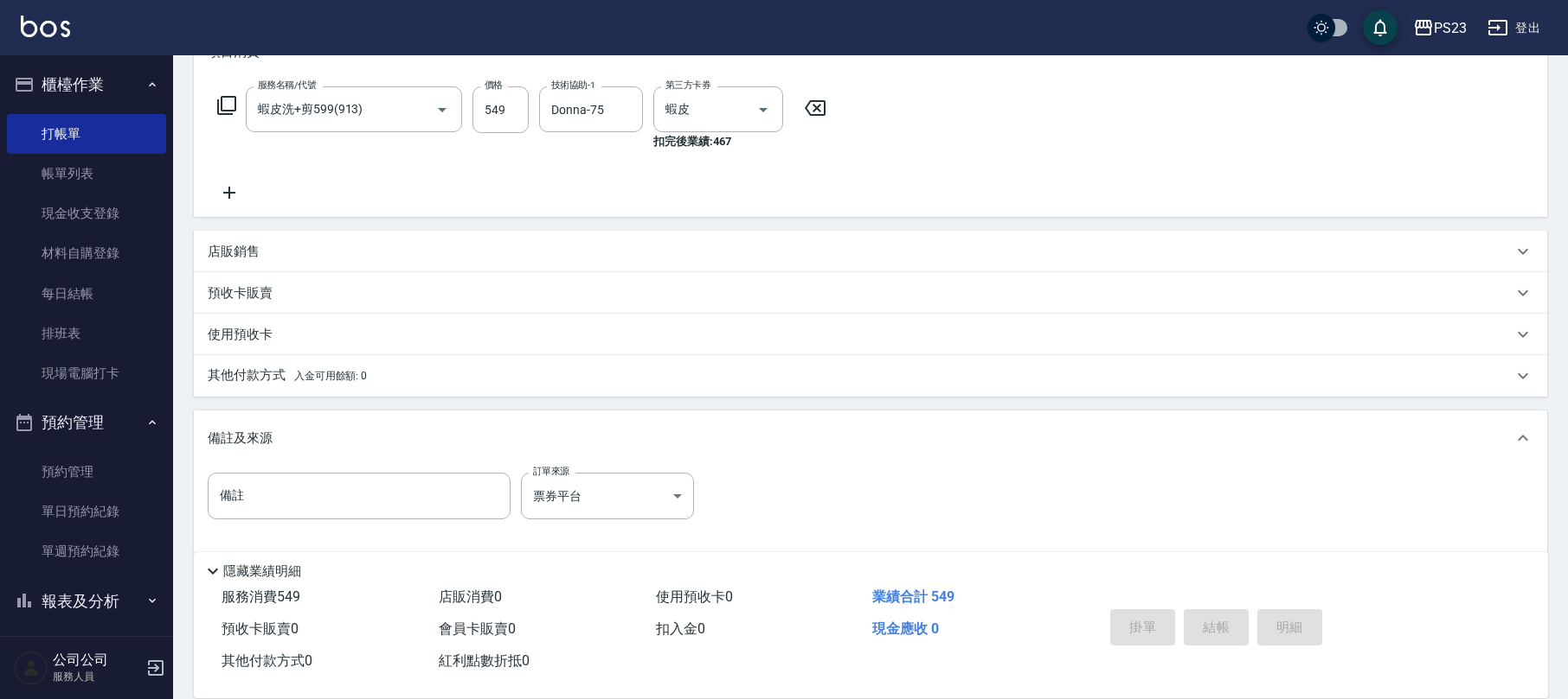
type input "[DATE] 19:56"
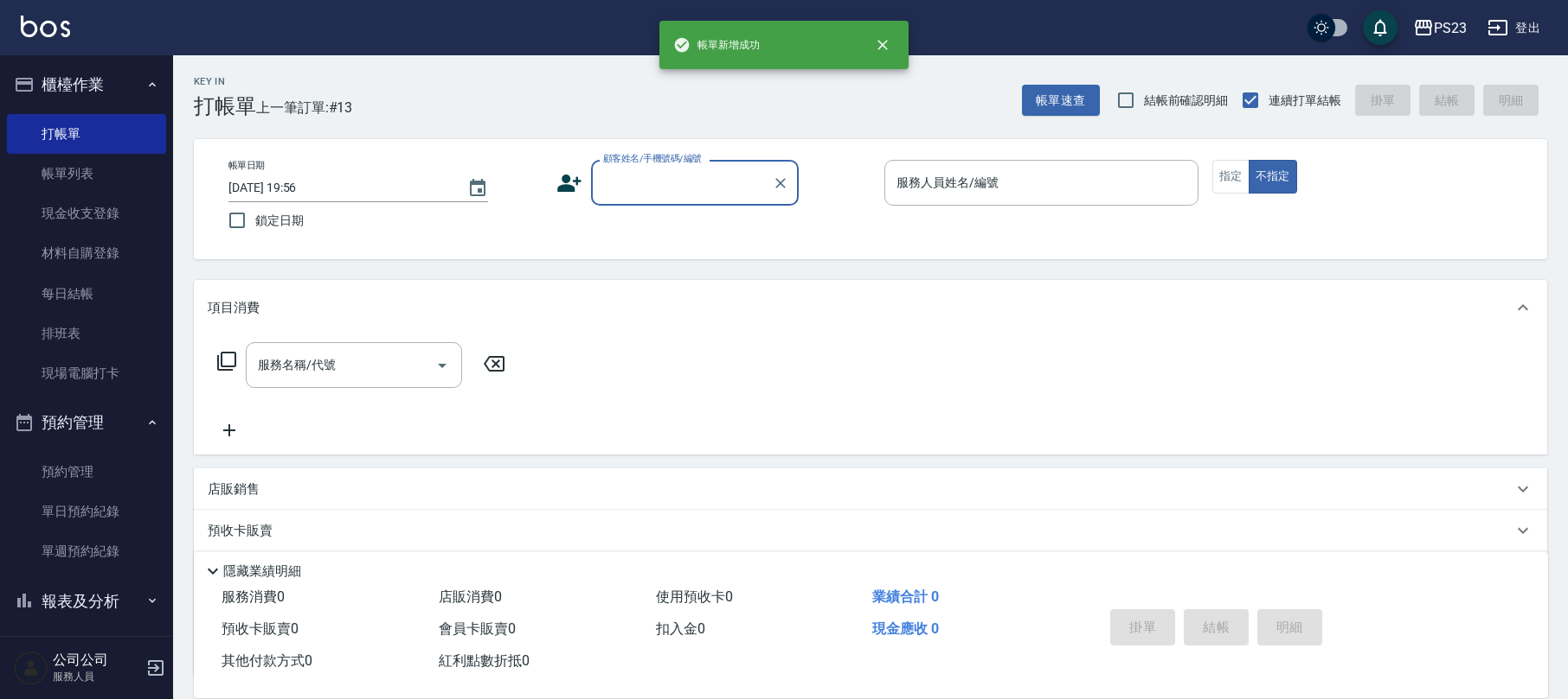
scroll to position [0, 0]
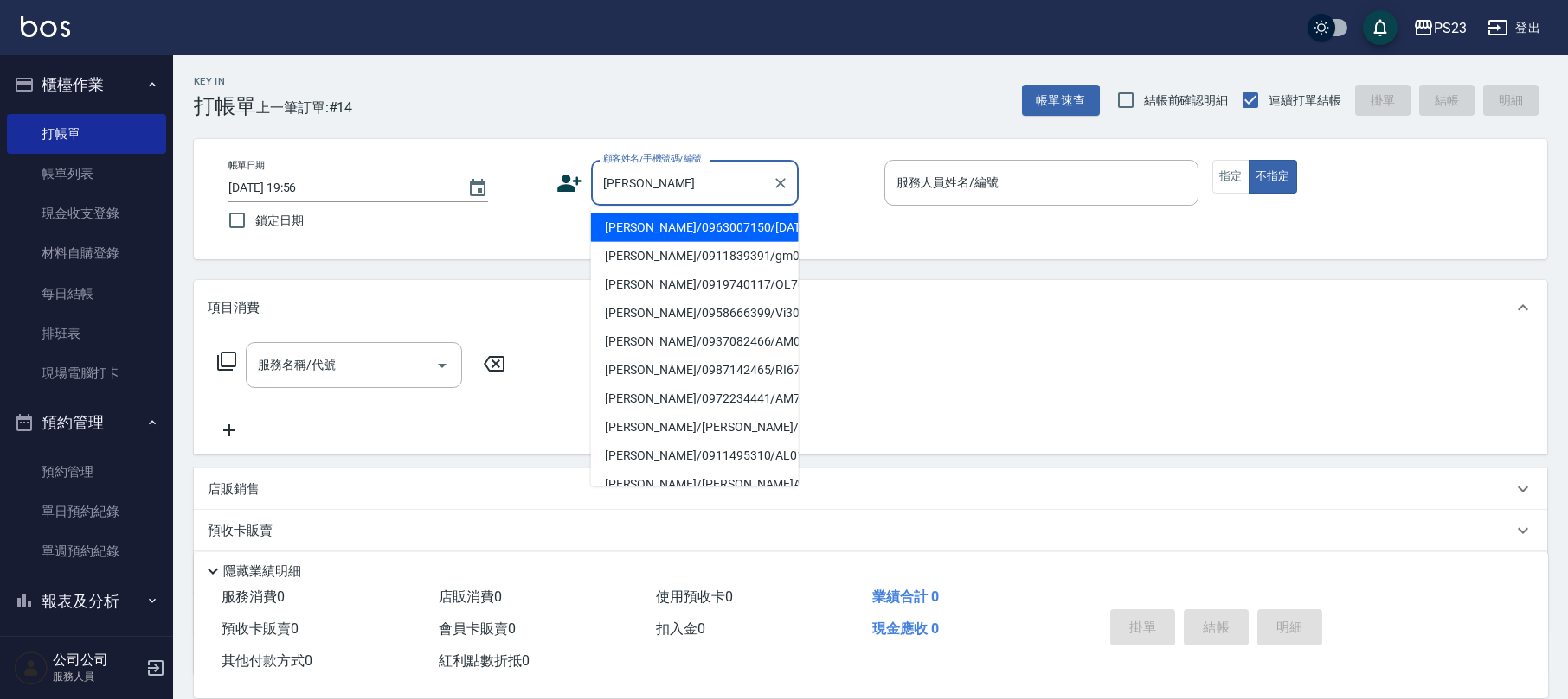
click at [731, 240] on li "[PERSON_NAME]/0963007150/[DATE]" at bounding box center [694, 227] width 208 height 28
type input "[PERSON_NAME]/0963007150/[DATE]"
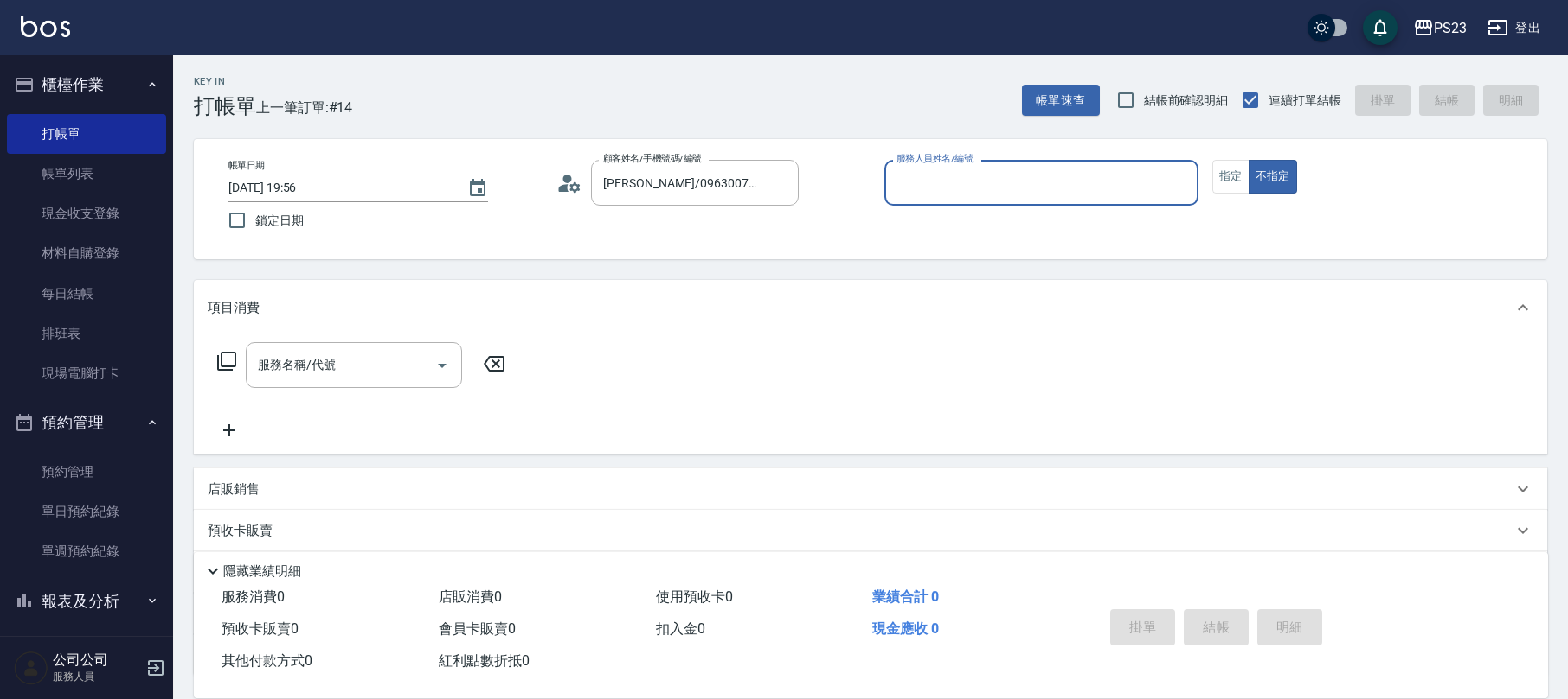
type input "[PERSON_NAME]-0"
click at [1237, 166] on button "指定" at bounding box center [1231, 177] width 37 height 34
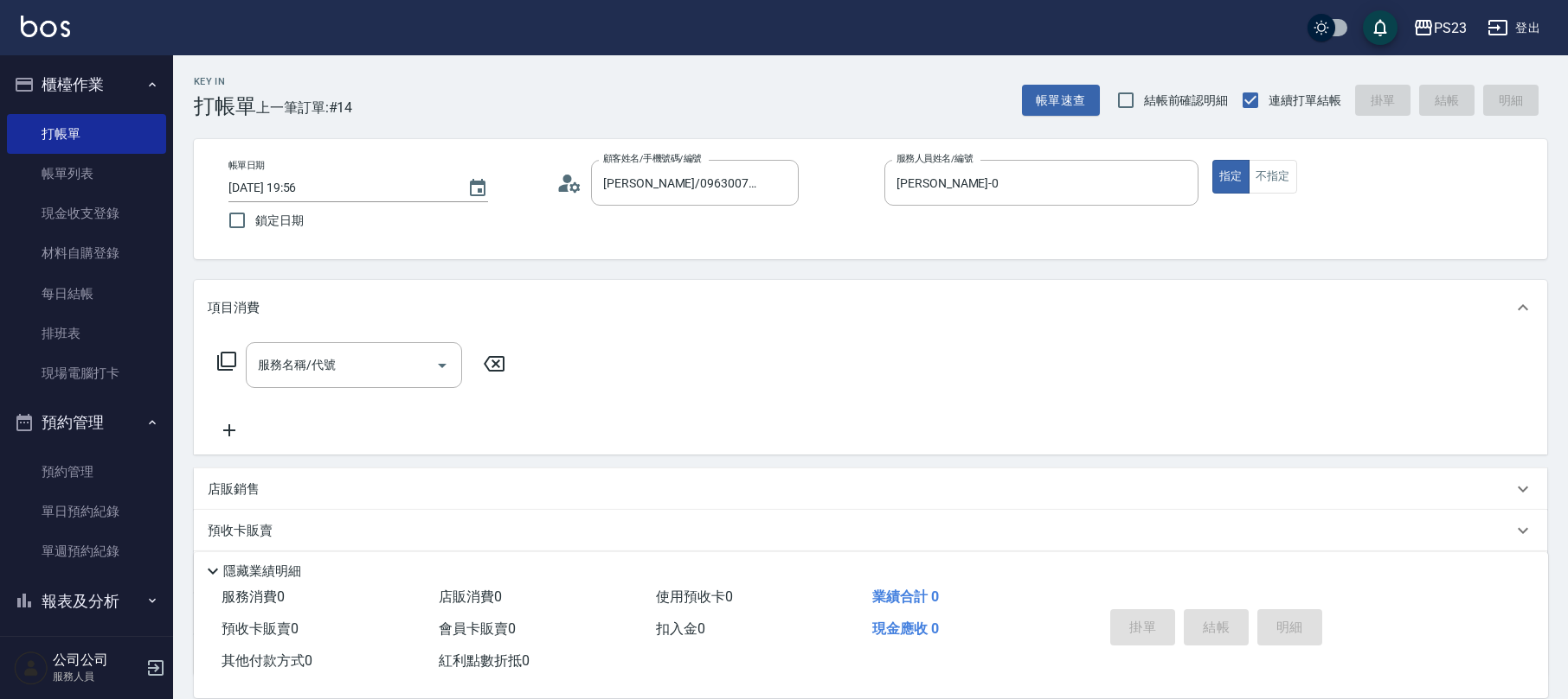
click at [233, 368] on icon at bounding box center [226, 361] width 20 height 20
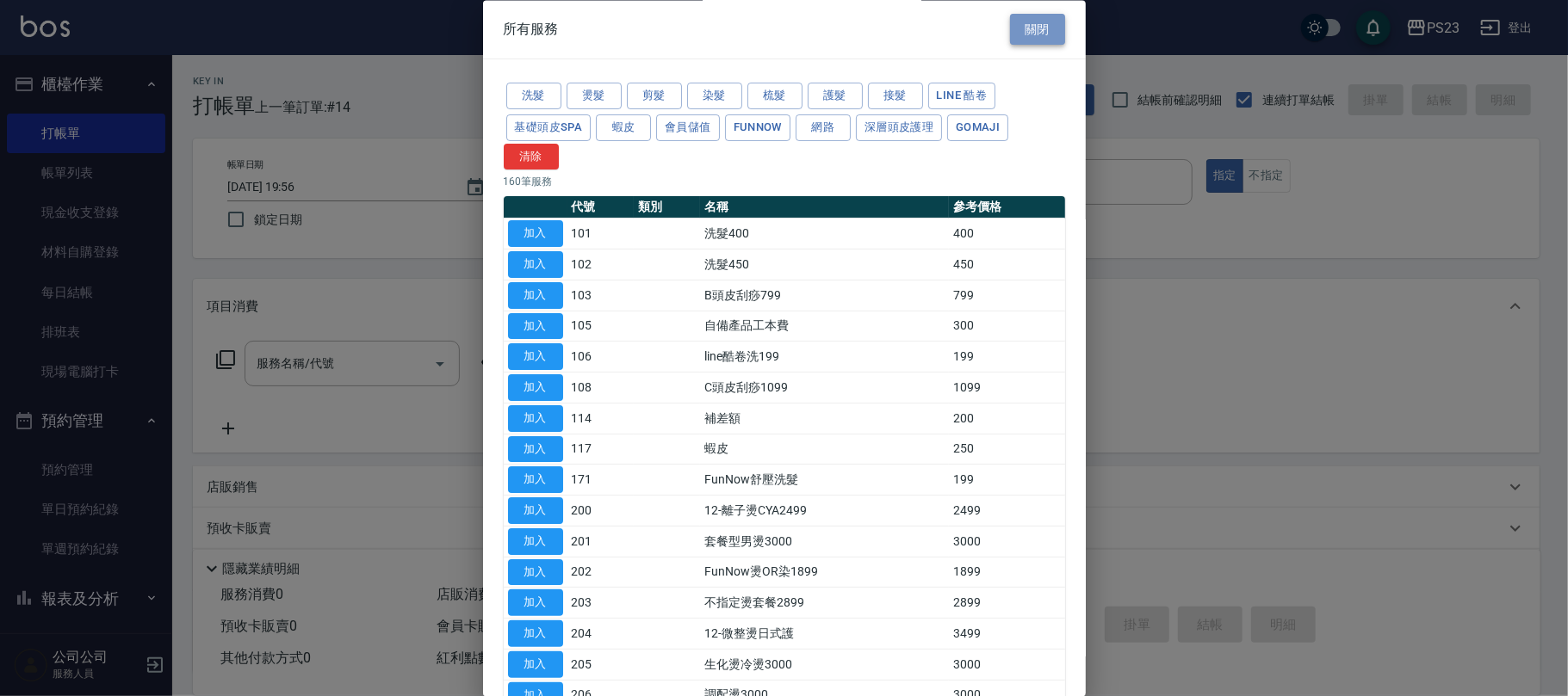
click at [1044, 40] on button "關閉" at bounding box center [1037, 30] width 56 height 32
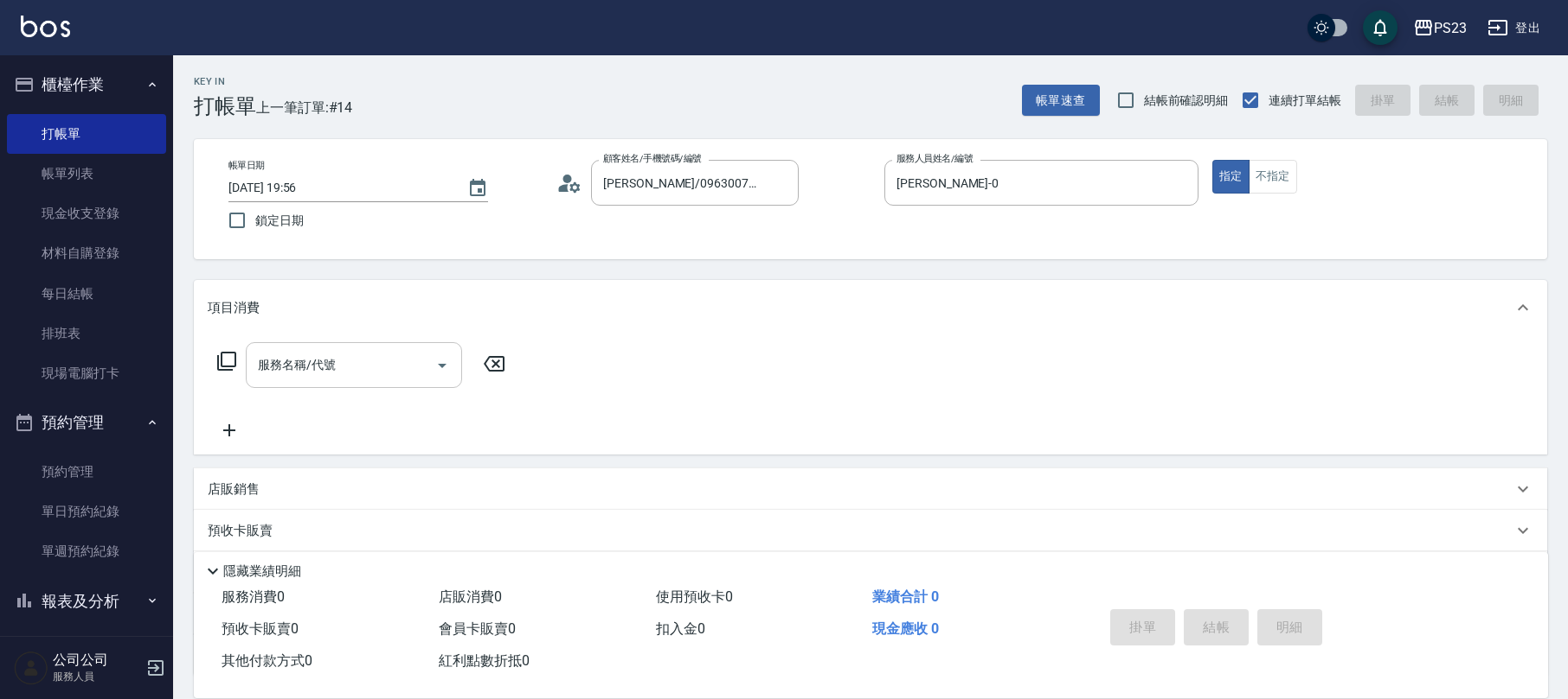
click at [355, 380] on input "服務名稱/代號" at bounding box center [340, 365] width 174 height 30
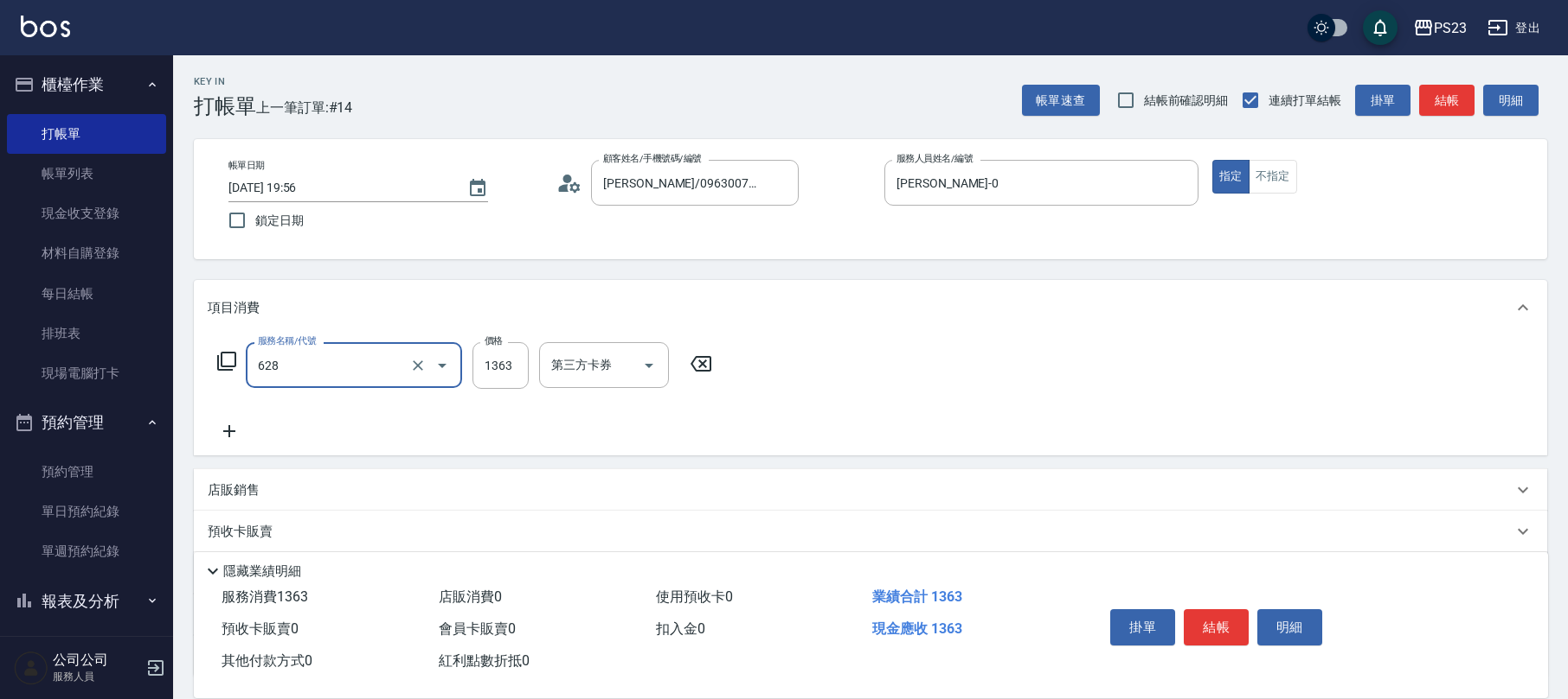
type input "中草藥2000(628)"
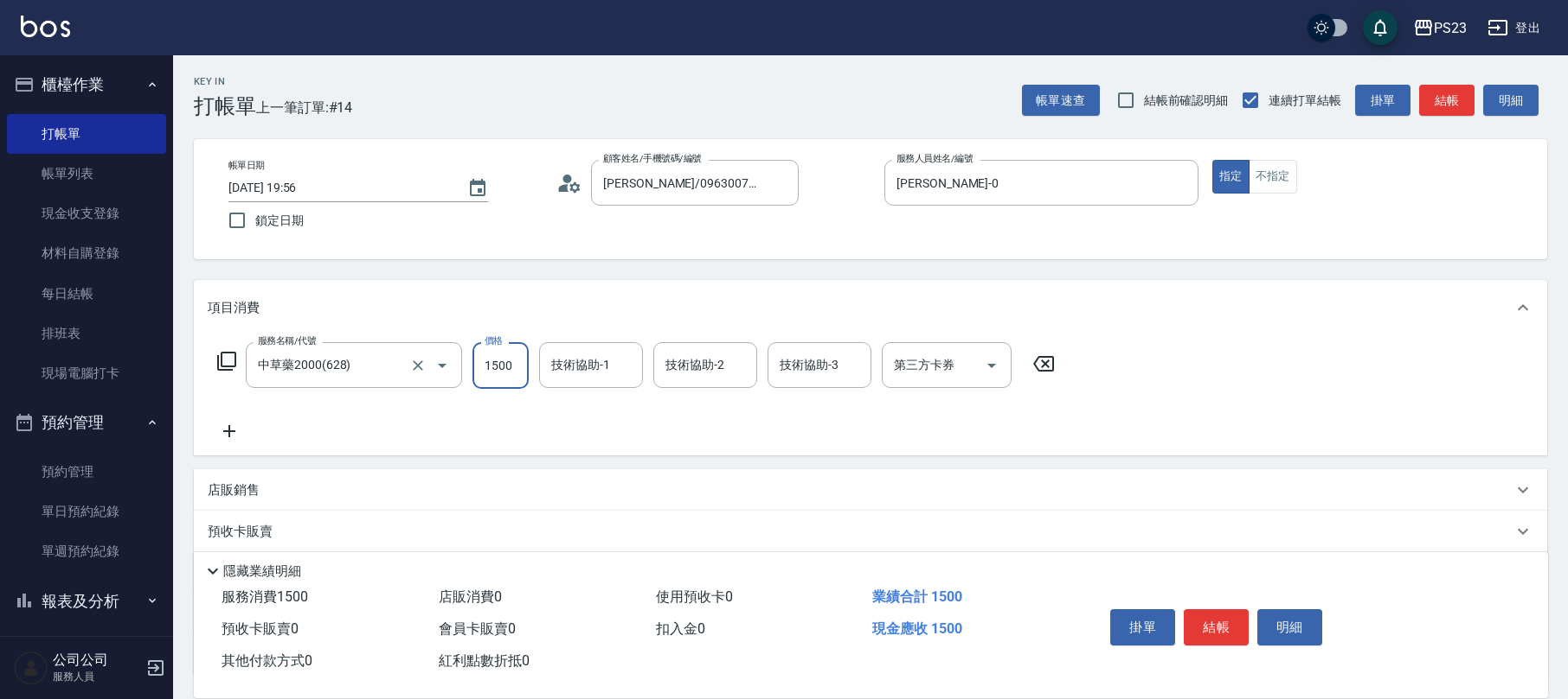
type input "1500"
type input "ALin-8"
type input "[PERSON_NAME]-89"
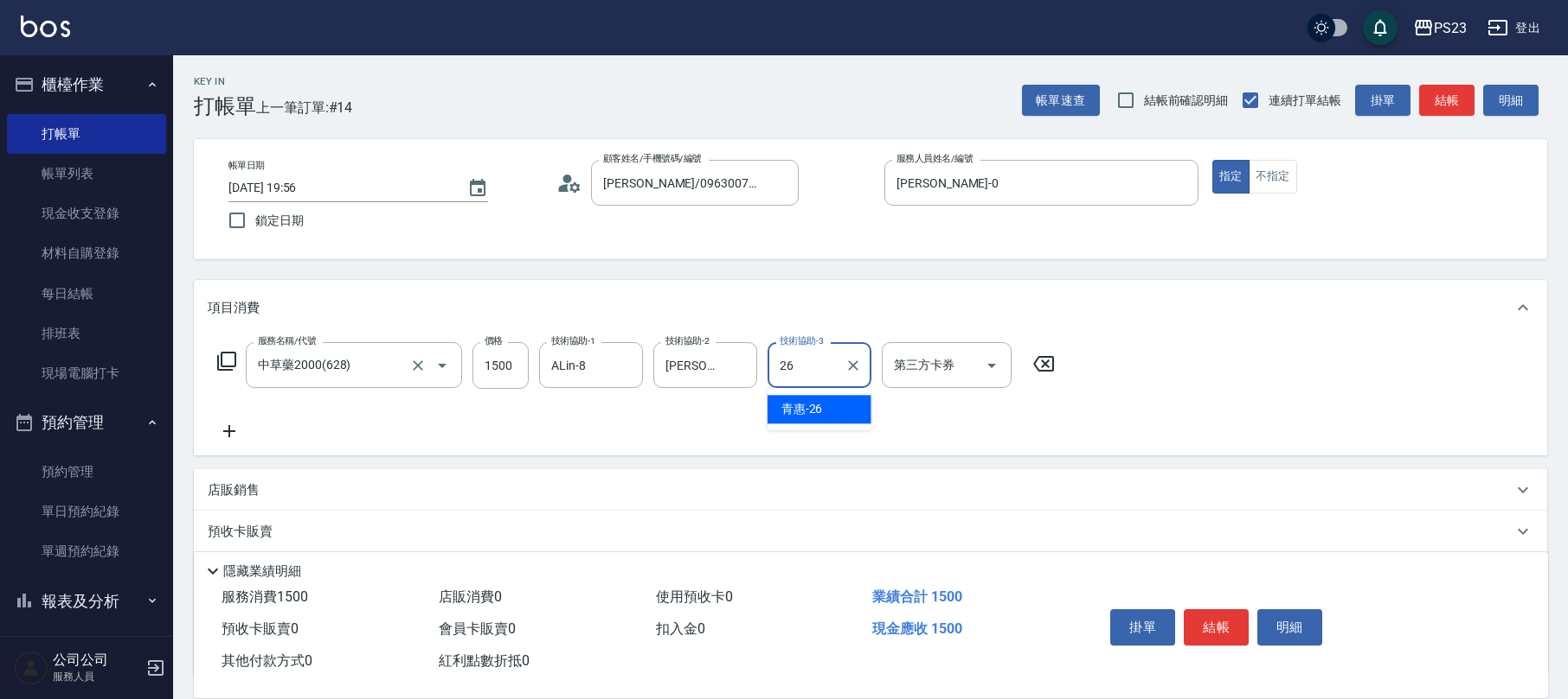
type input "青惠-26"
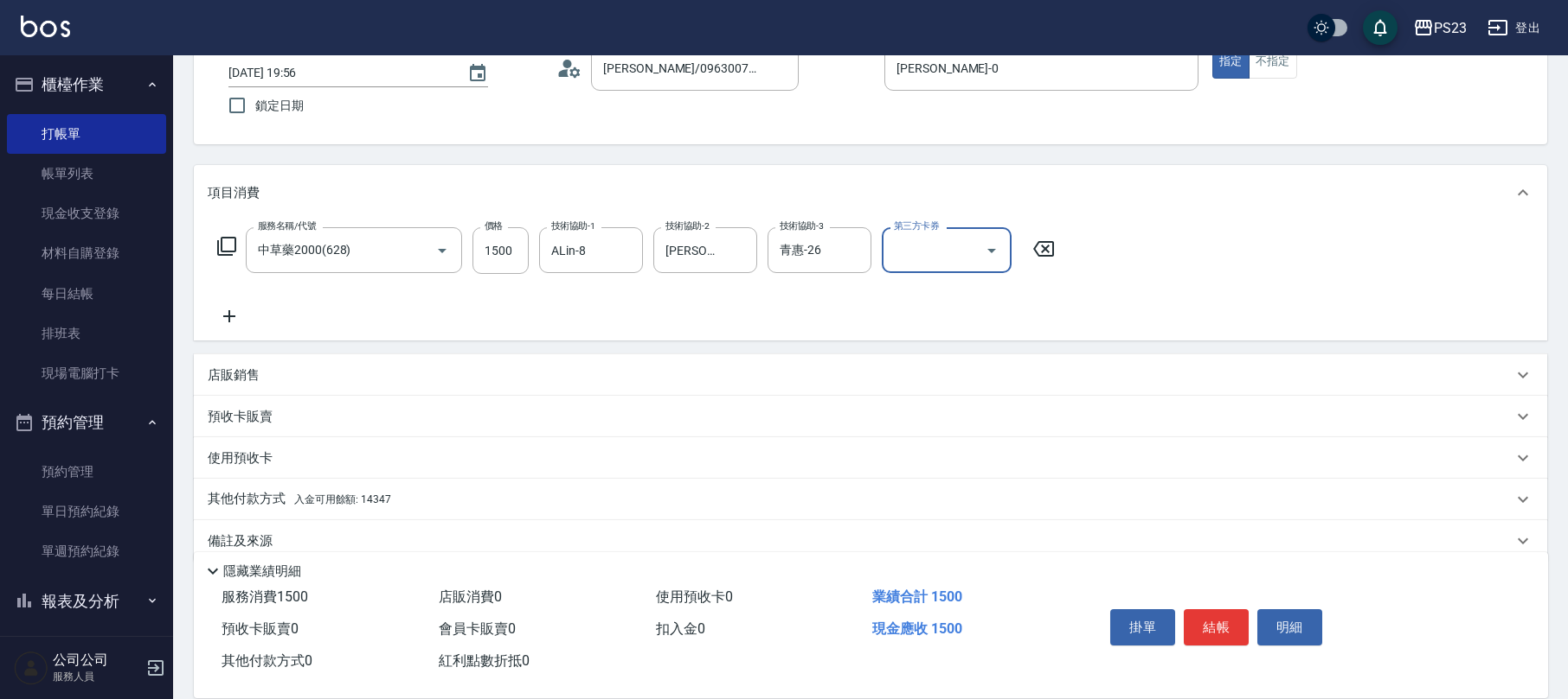
scroll to position [139, 0]
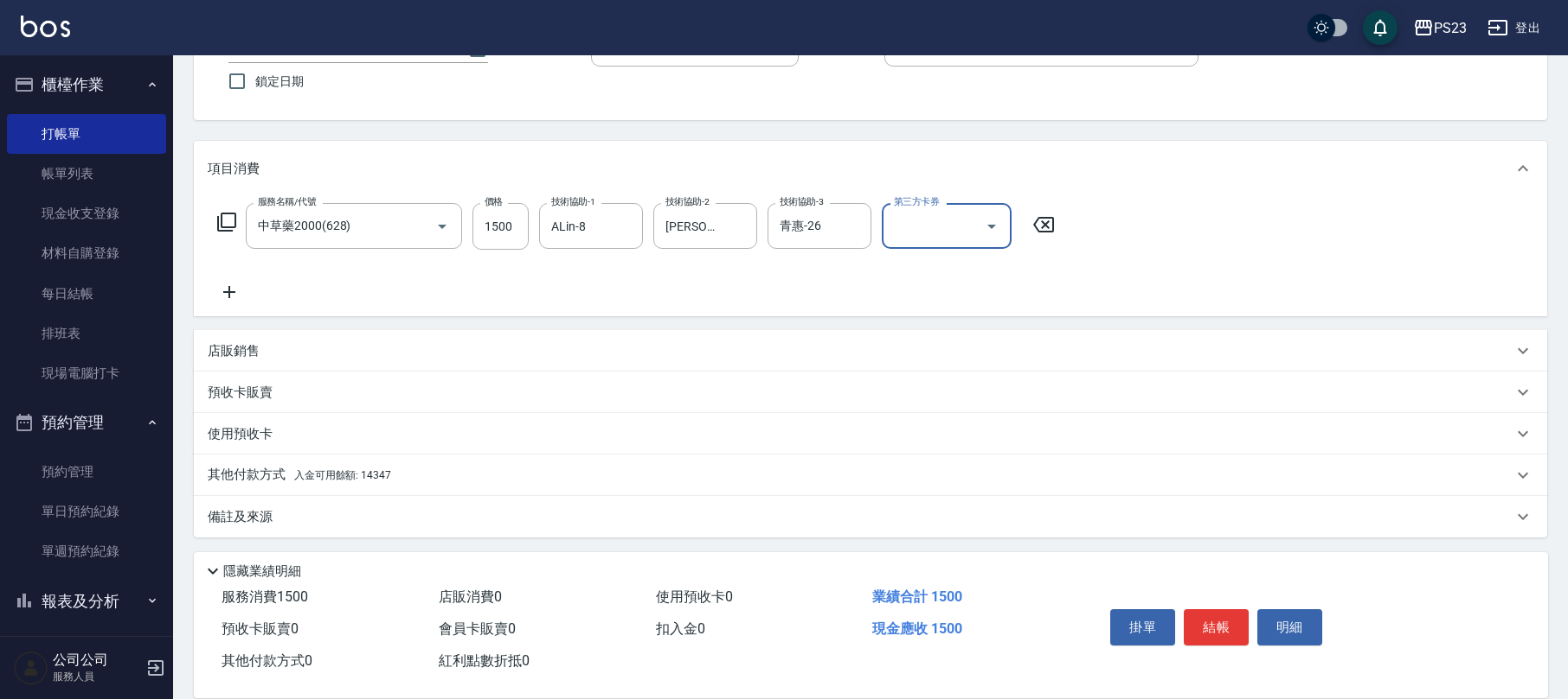
drag, startPoint x: 296, startPoint y: 507, endPoint x: 328, endPoint y: 503, distance: 32.2
click at [303, 506] on div "備註及來源" at bounding box center [870, 517] width 1353 height 42
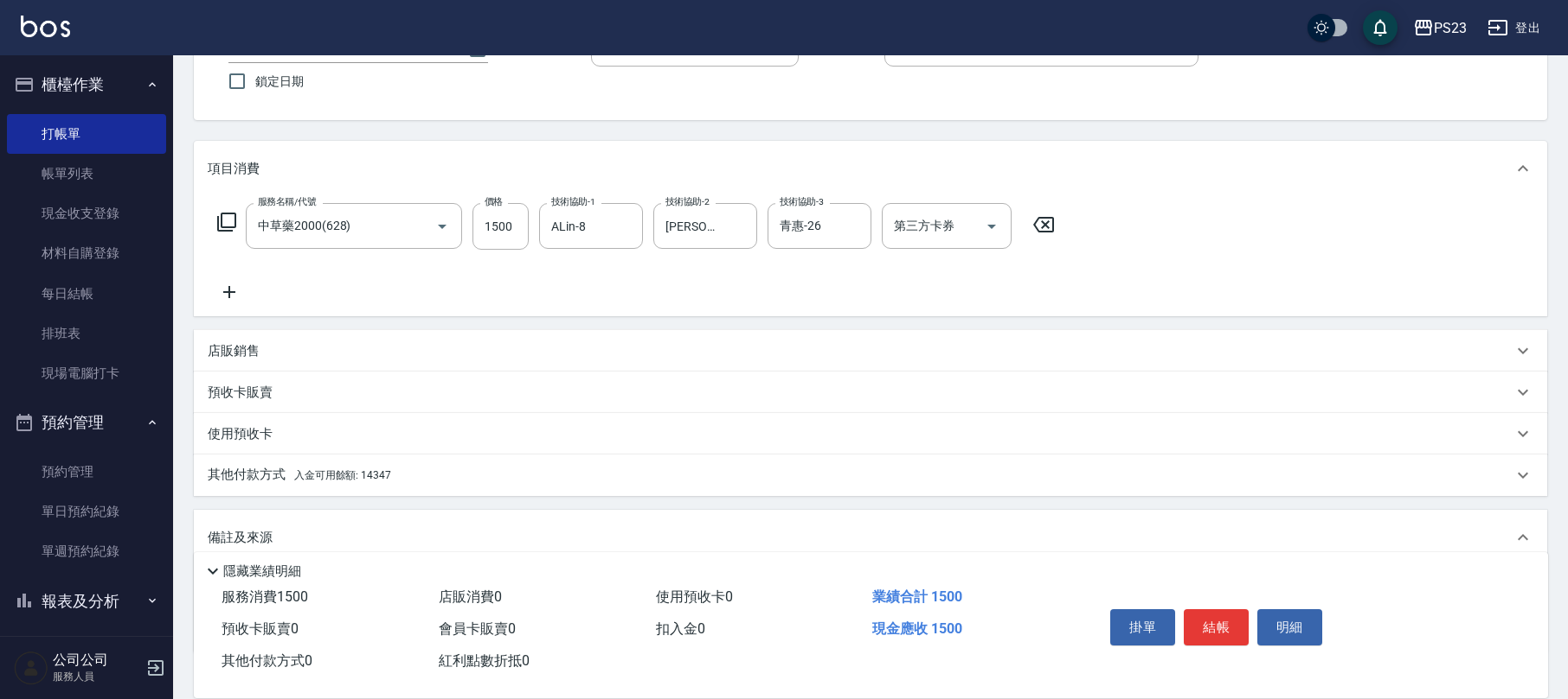
scroll to position [254, 0]
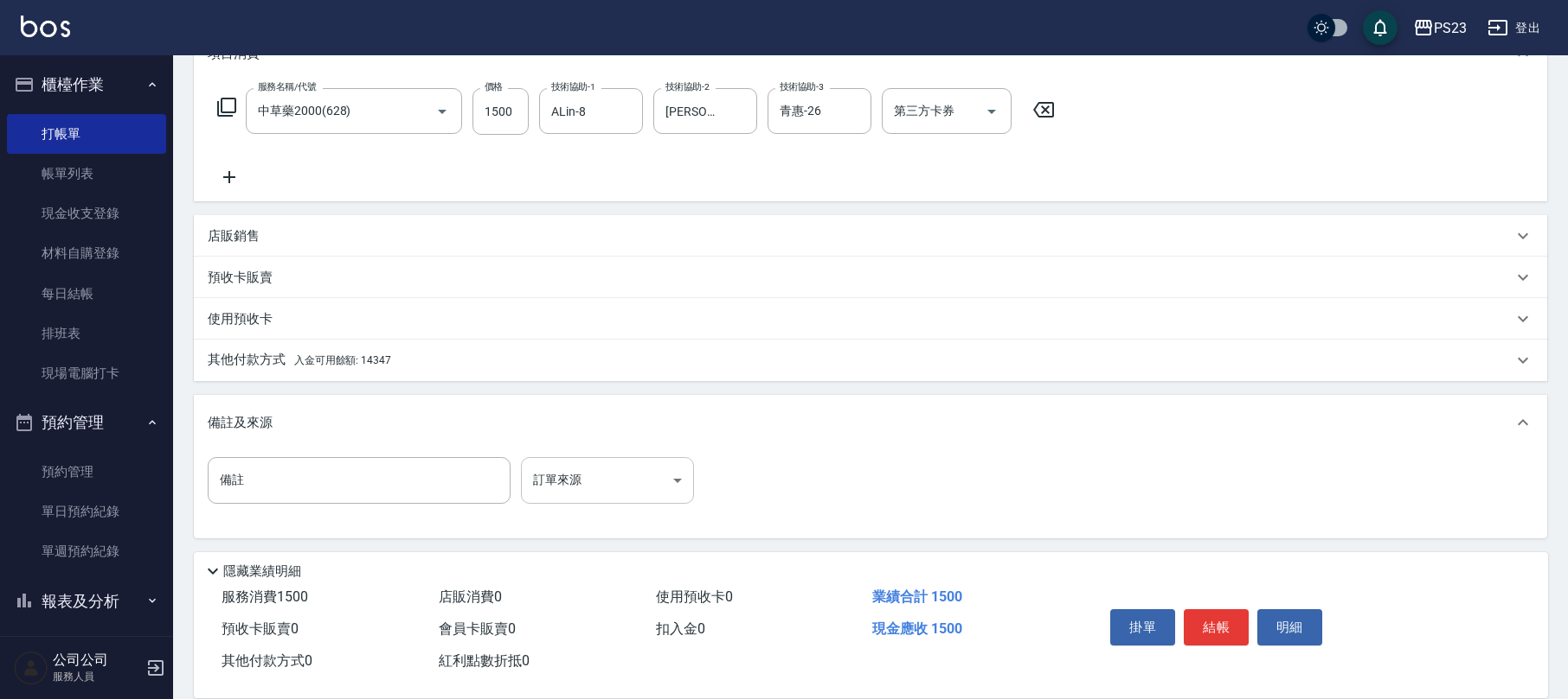
click at [673, 479] on body "PS23 登出 櫃檯作業 打帳單 帳單列表 現金收支登錄 材料自購登錄 每日結帳 排班表 現場電腦打卡 預約管理 預約管理 單日預約紀錄 單週預約紀錄 報表及…" at bounding box center [784, 224] width 1568 height 956
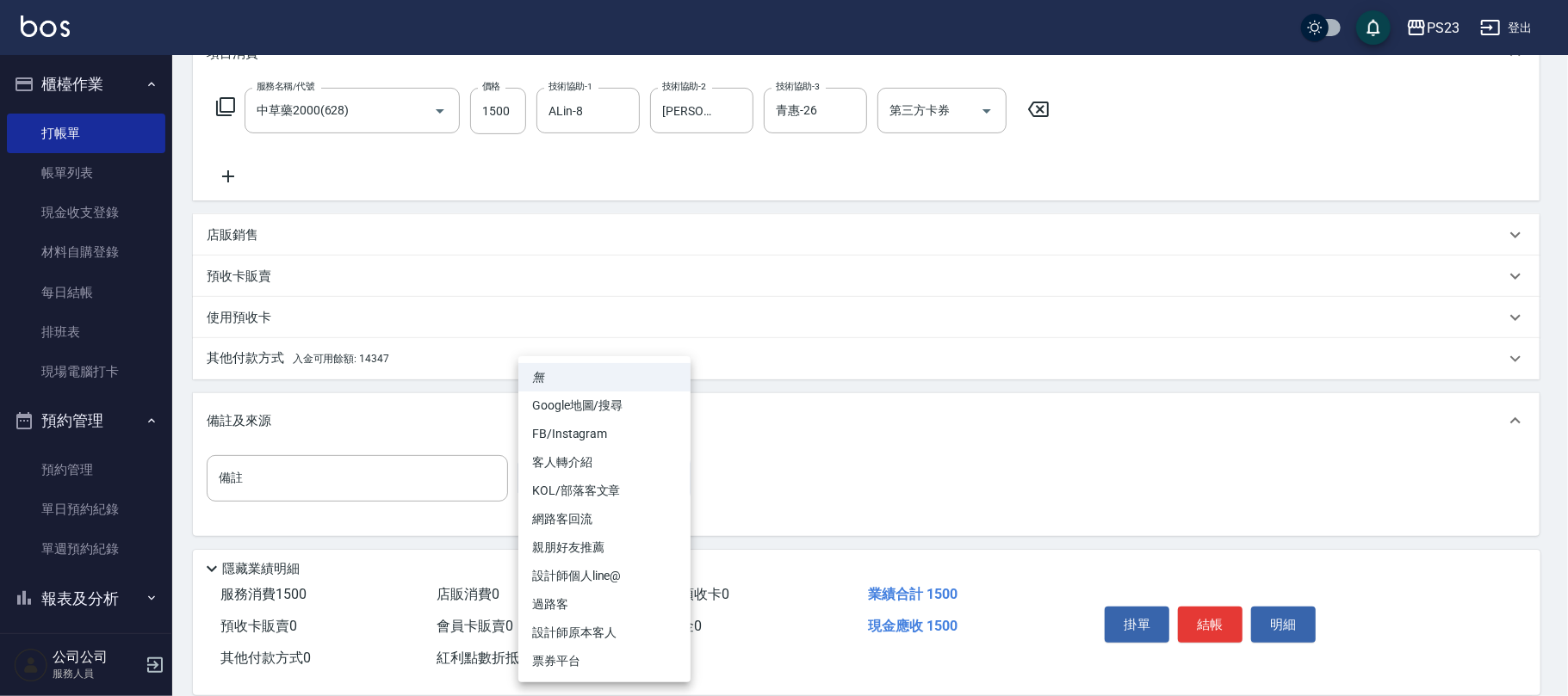
click at [581, 633] on li "設計師原本客人" at bounding box center [604, 633] width 172 height 28
type input "設計師原本客人"
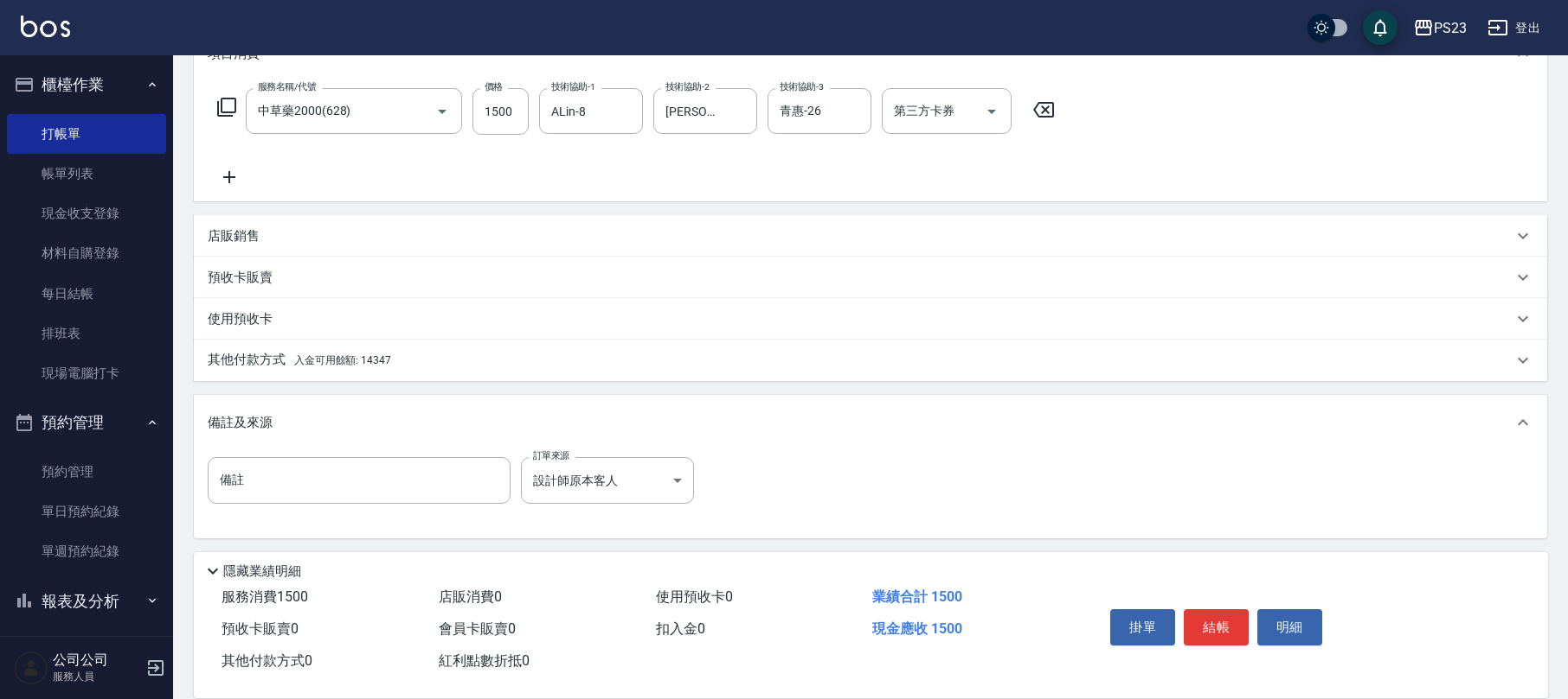
click at [379, 351] on p "其他付款方式 入金可用餘額: 14347" at bounding box center [299, 360] width 183 height 19
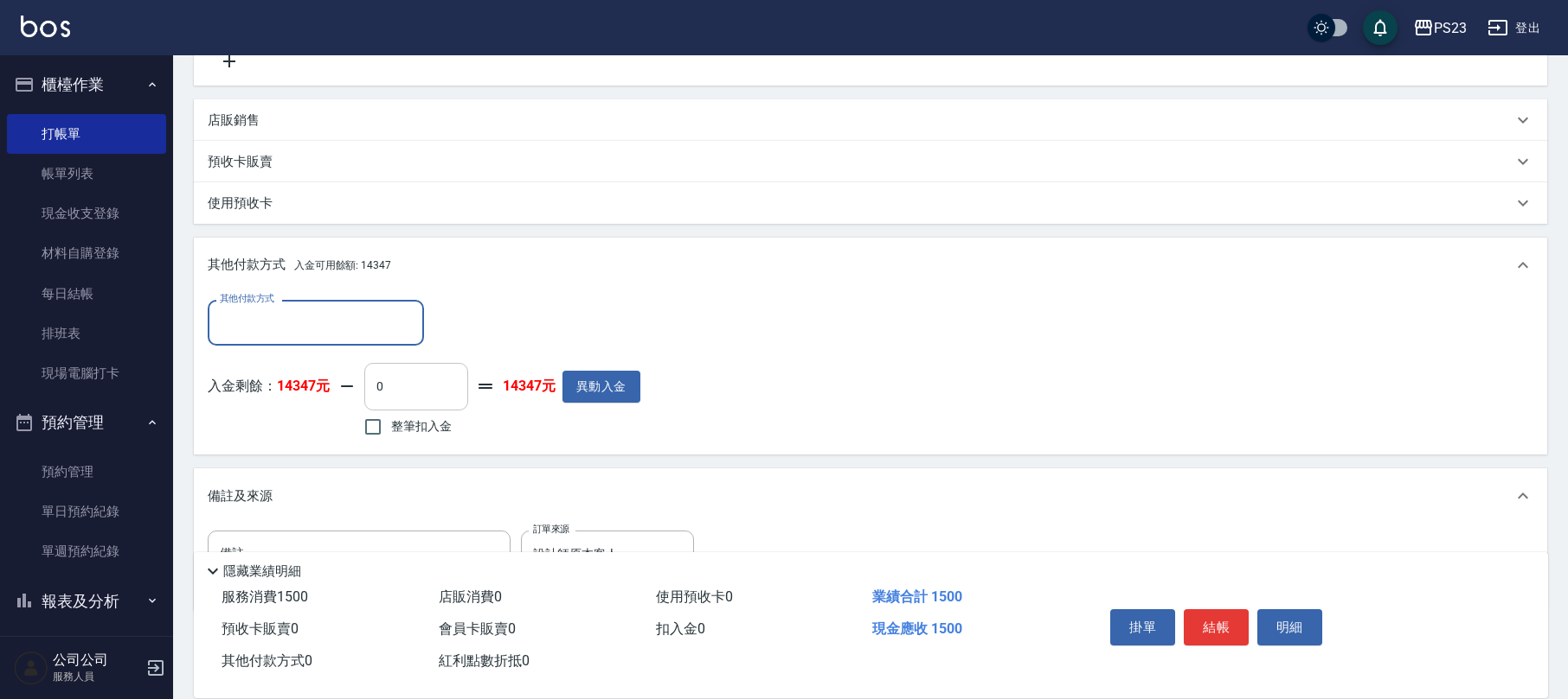
scroll to position [0, 0]
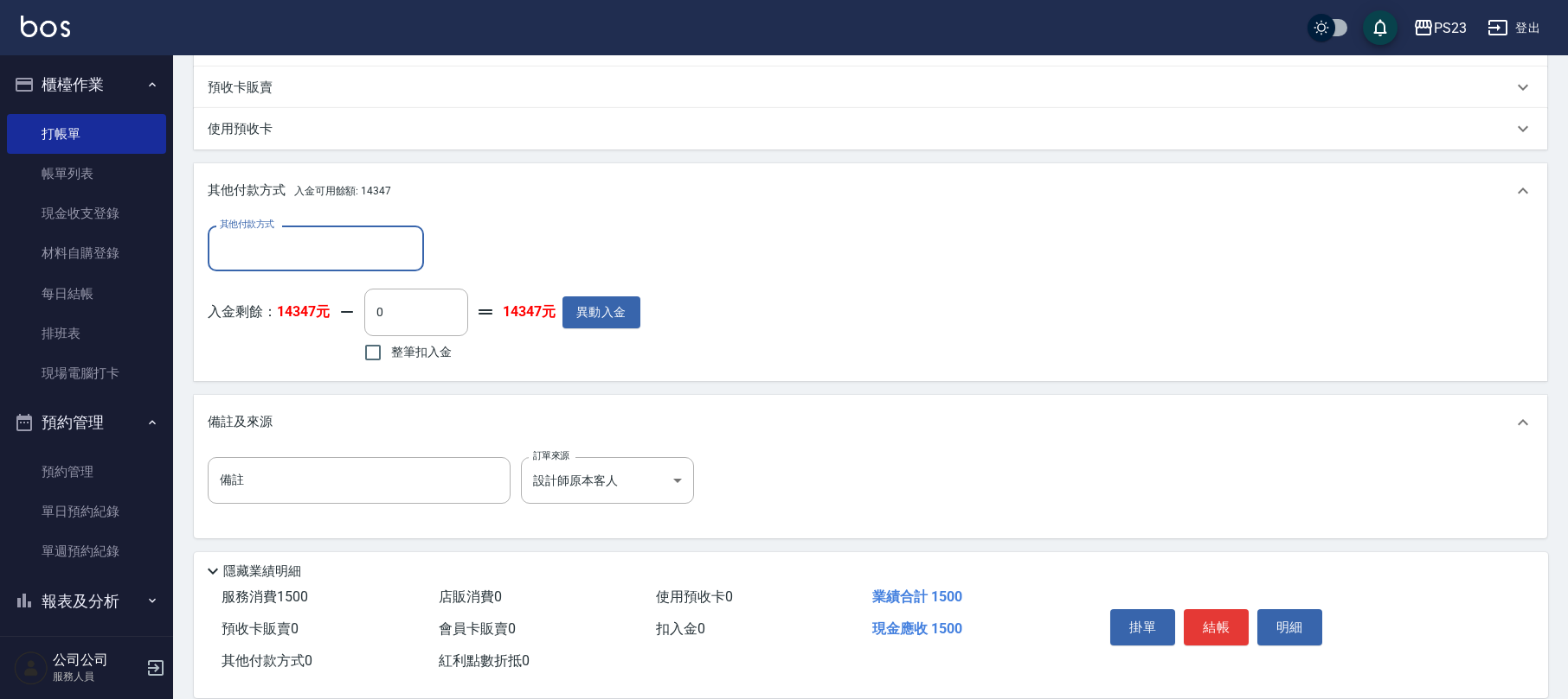
click at [428, 364] on label "整筆扣入金" at bounding box center [403, 352] width 97 height 36
click at [391, 364] on input "整筆扣入金" at bounding box center [373, 352] width 36 height 36
checkbox input "true"
type input "1500"
click at [1204, 619] on button "結帳" at bounding box center [1216, 627] width 65 height 36
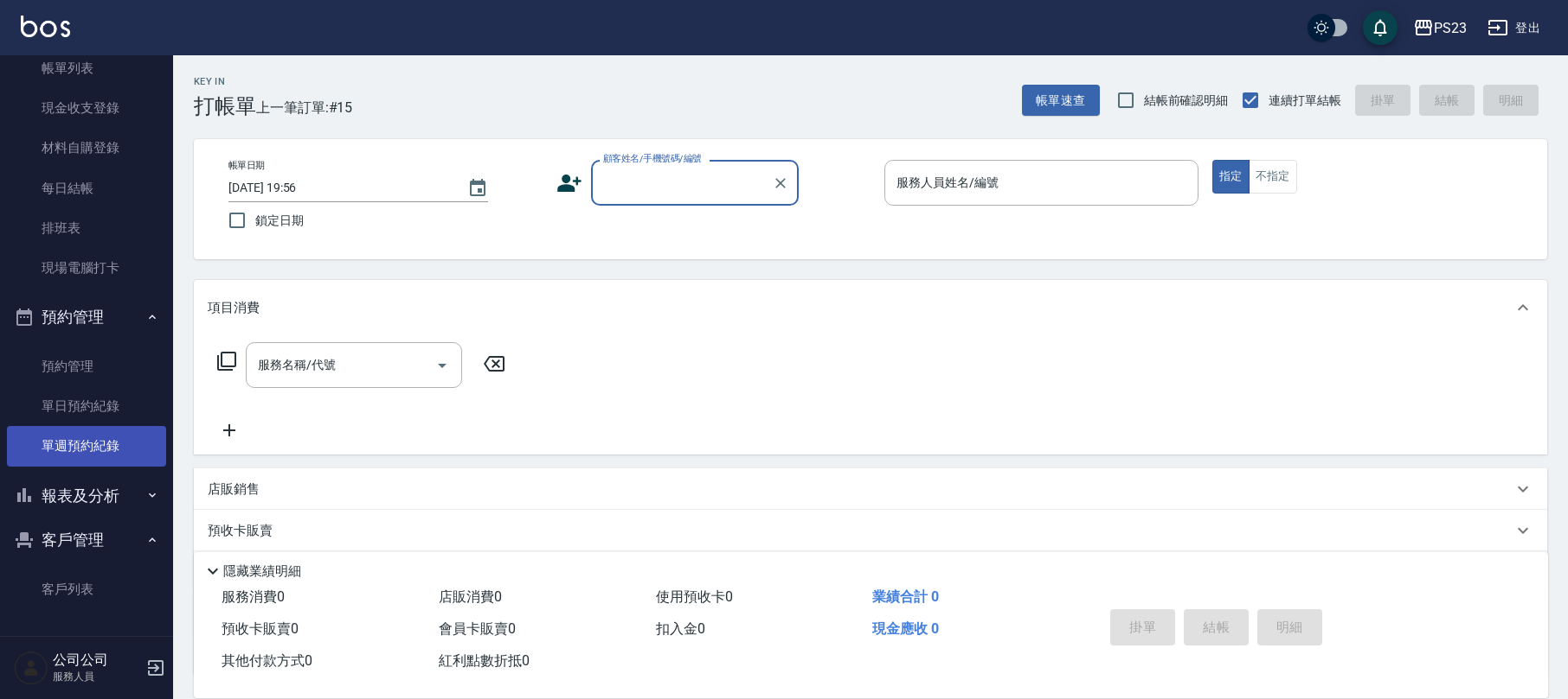
scroll to position [115, 0]
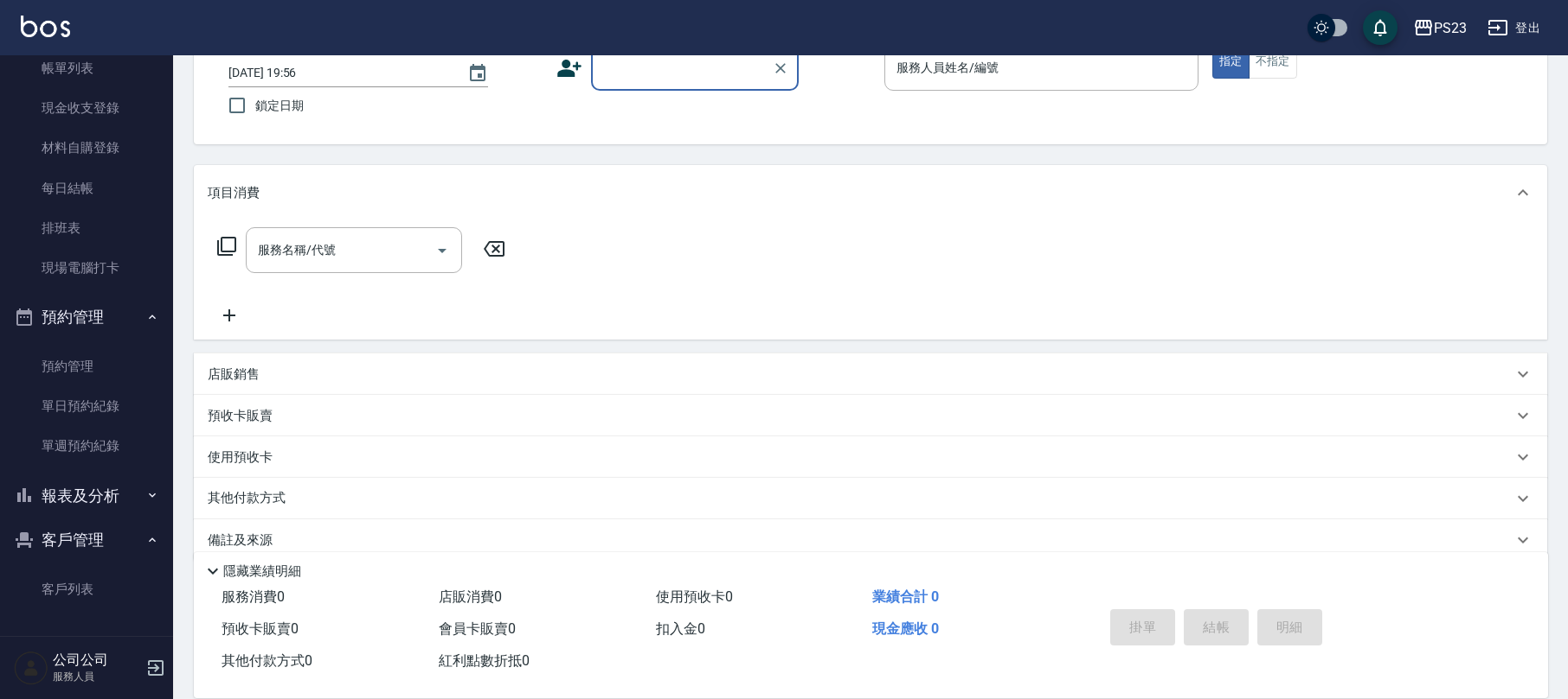
click at [107, 498] on button "報表及分析" at bounding box center [87, 495] width 159 height 45
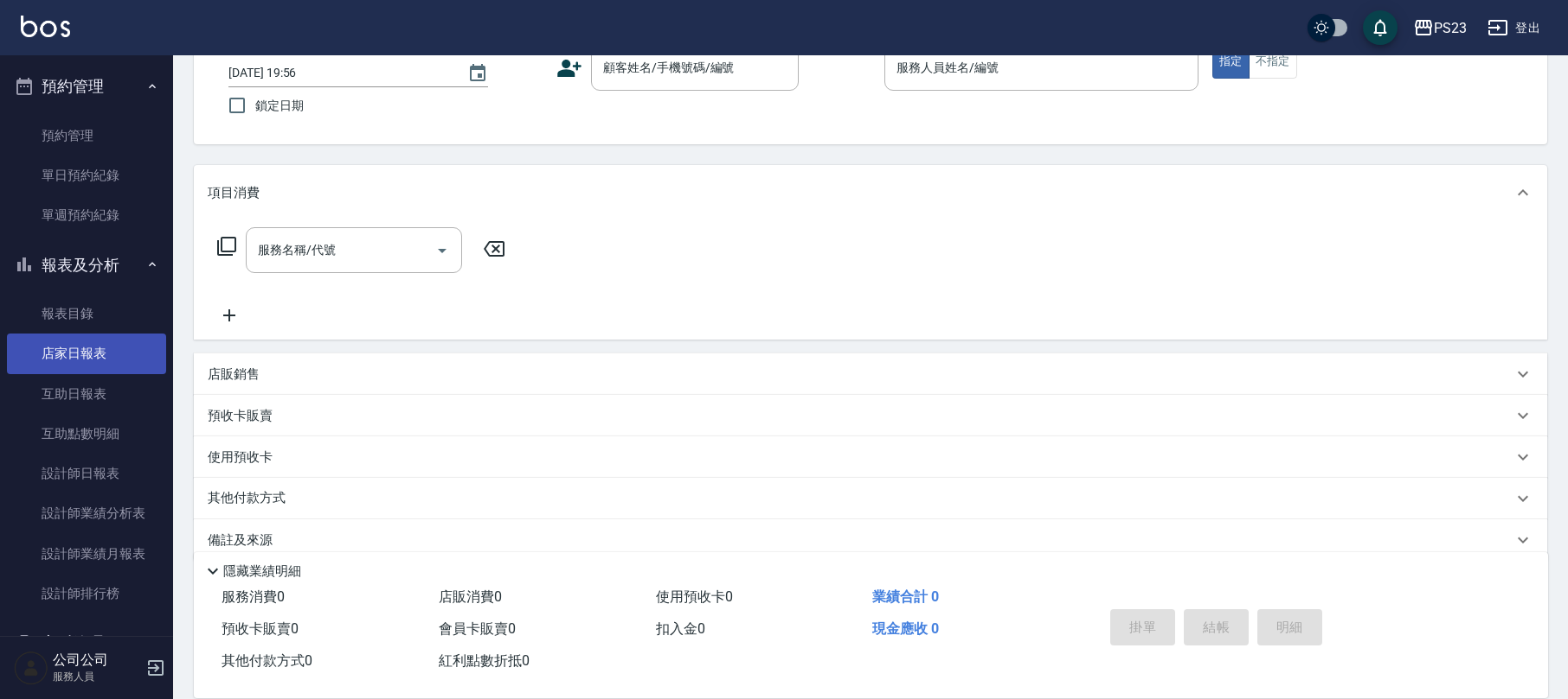
click at [111, 358] on link "店家日報表" at bounding box center [87, 353] width 159 height 40
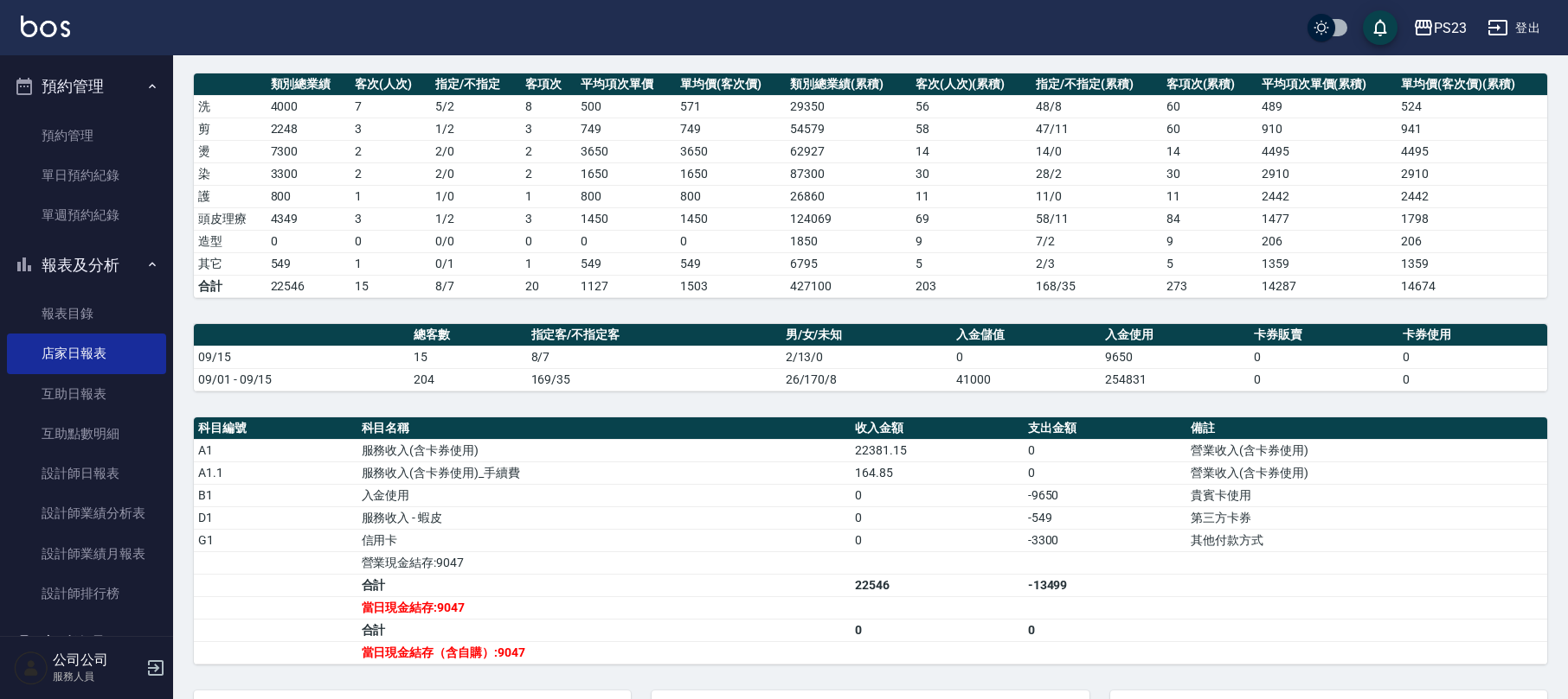
scroll to position [520, 0]
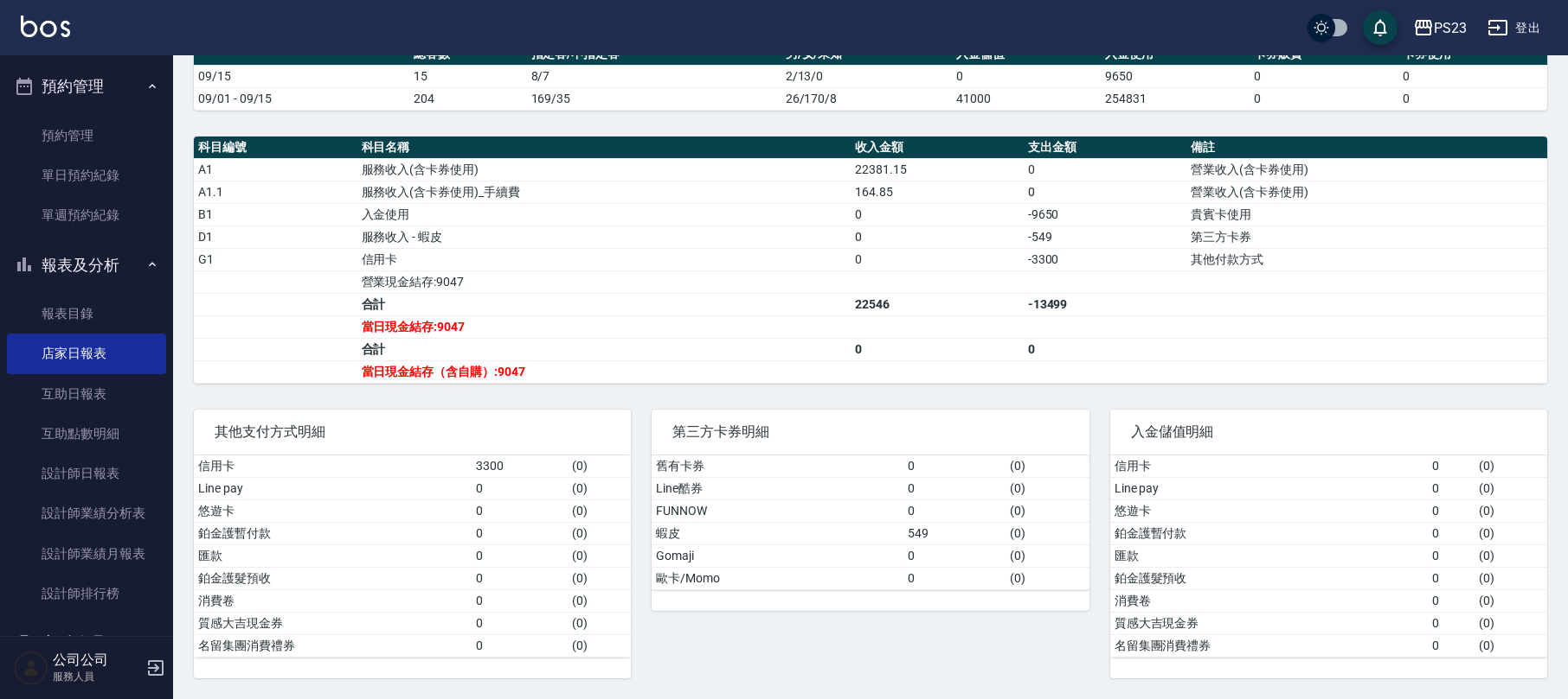
click at [97, 90] on button "預約管理" at bounding box center [87, 86] width 159 height 45
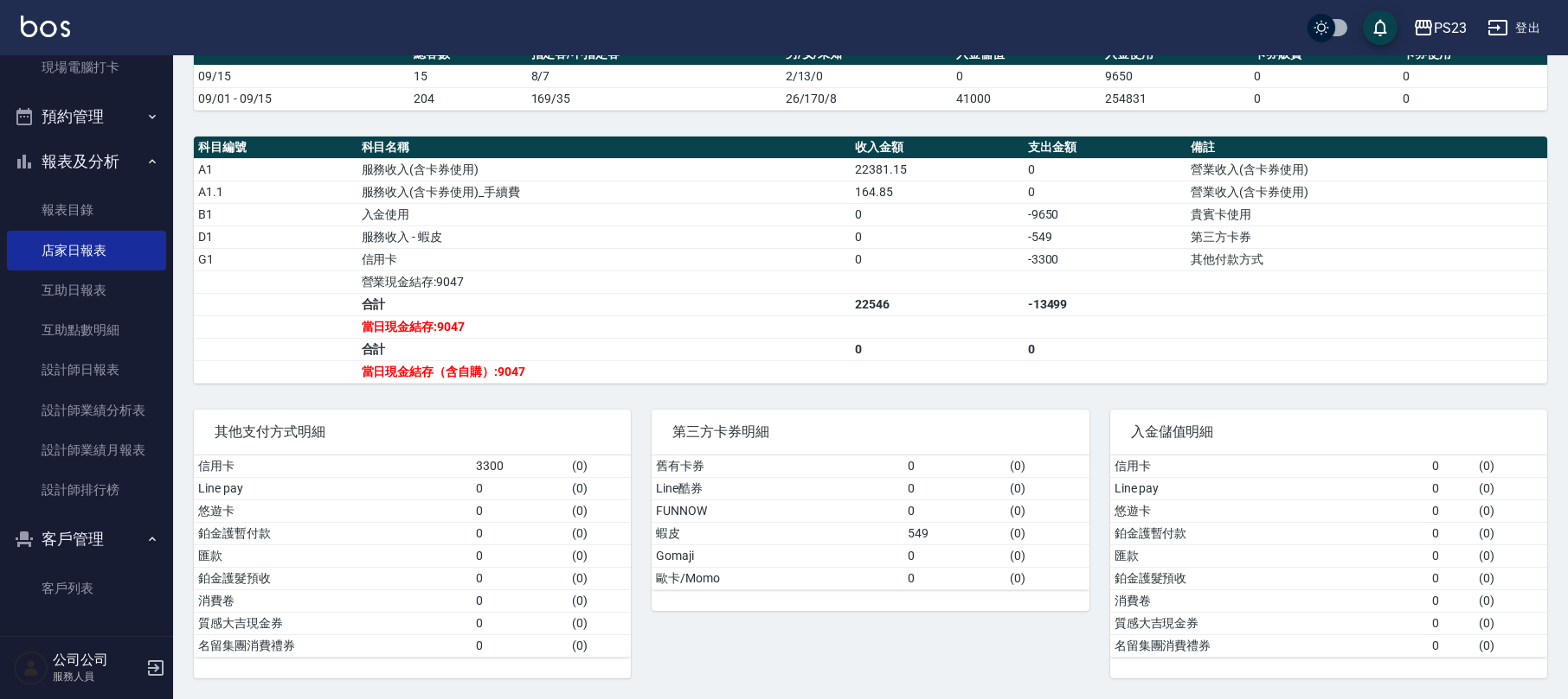
click at [108, 90] on ul "櫃檯作業 打帳單 帳單列表 現金收支登錄 材料自購登錄 每日結帳 排班表 現場電腦打卡 預約管理 預約管理 單日預約紀錄 單週預約紀錄 報表及分析 報表目錄 …" at bounding box center [87, 186] width 159 height 873
click at [105, 108] on button "預約管理" at bounding box center [87, 117] width 159 height 45
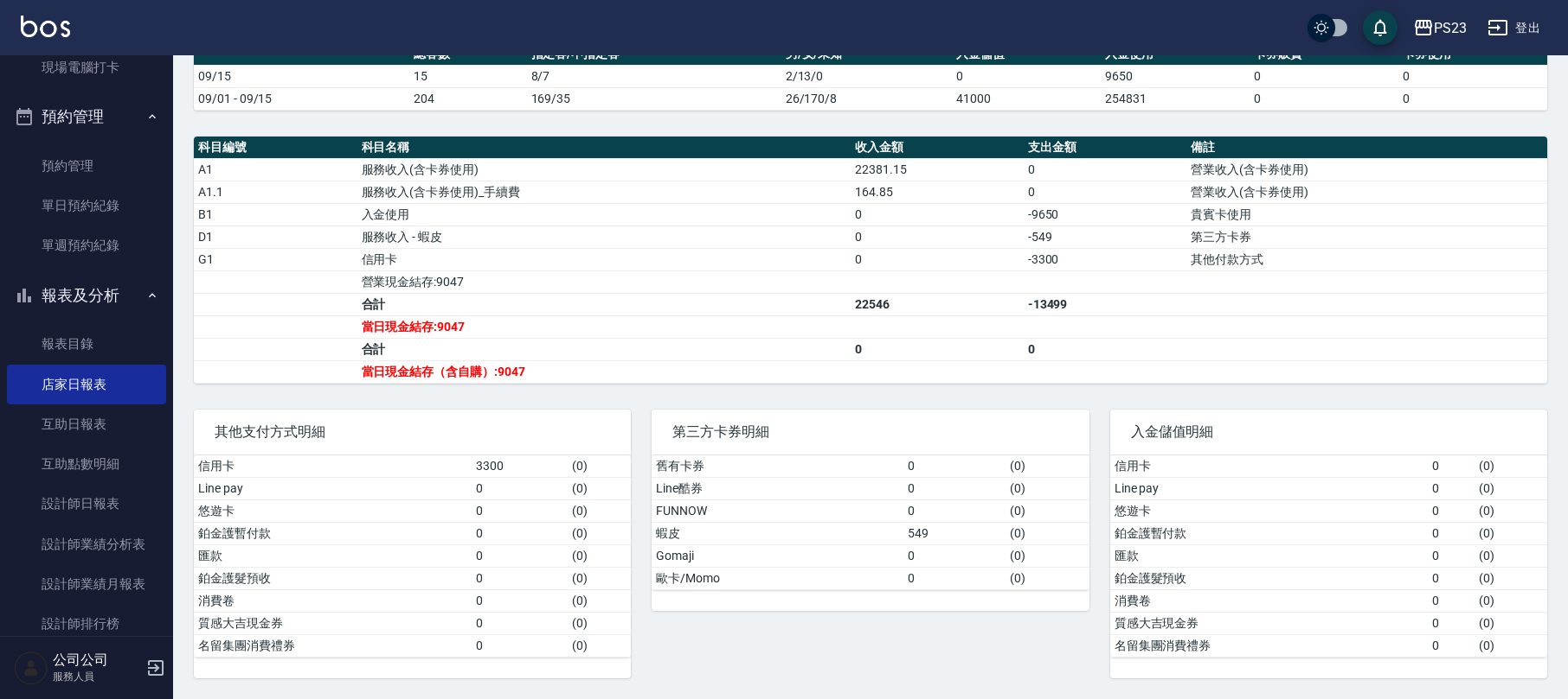
scroll to position [336, 0]
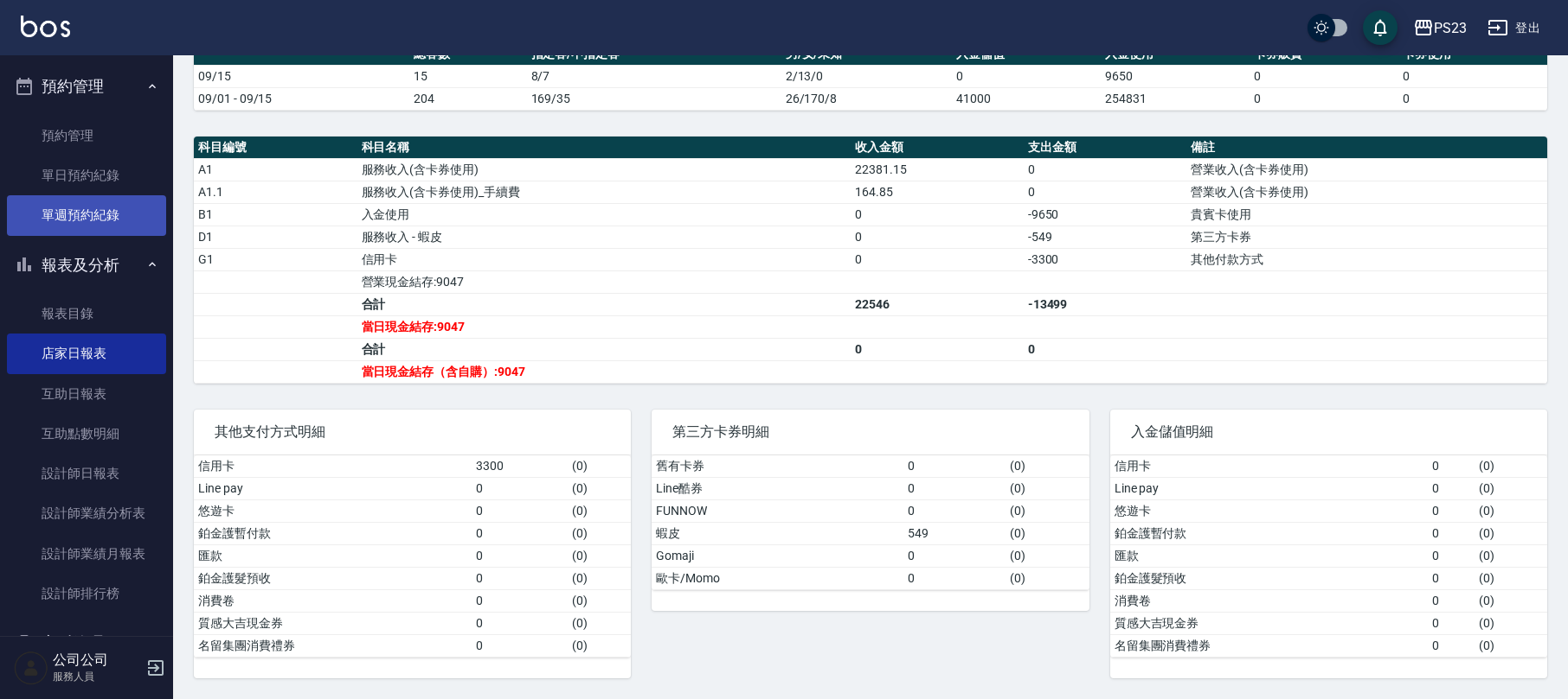
drag, startPoint x: 90, startPoint y: 215, endPoint x: 87, endPoint y: 234, distance: 19.2
click at [87, 218] on link "單週預約紀錄" at bounding box center [87, 215] width 159 height 40
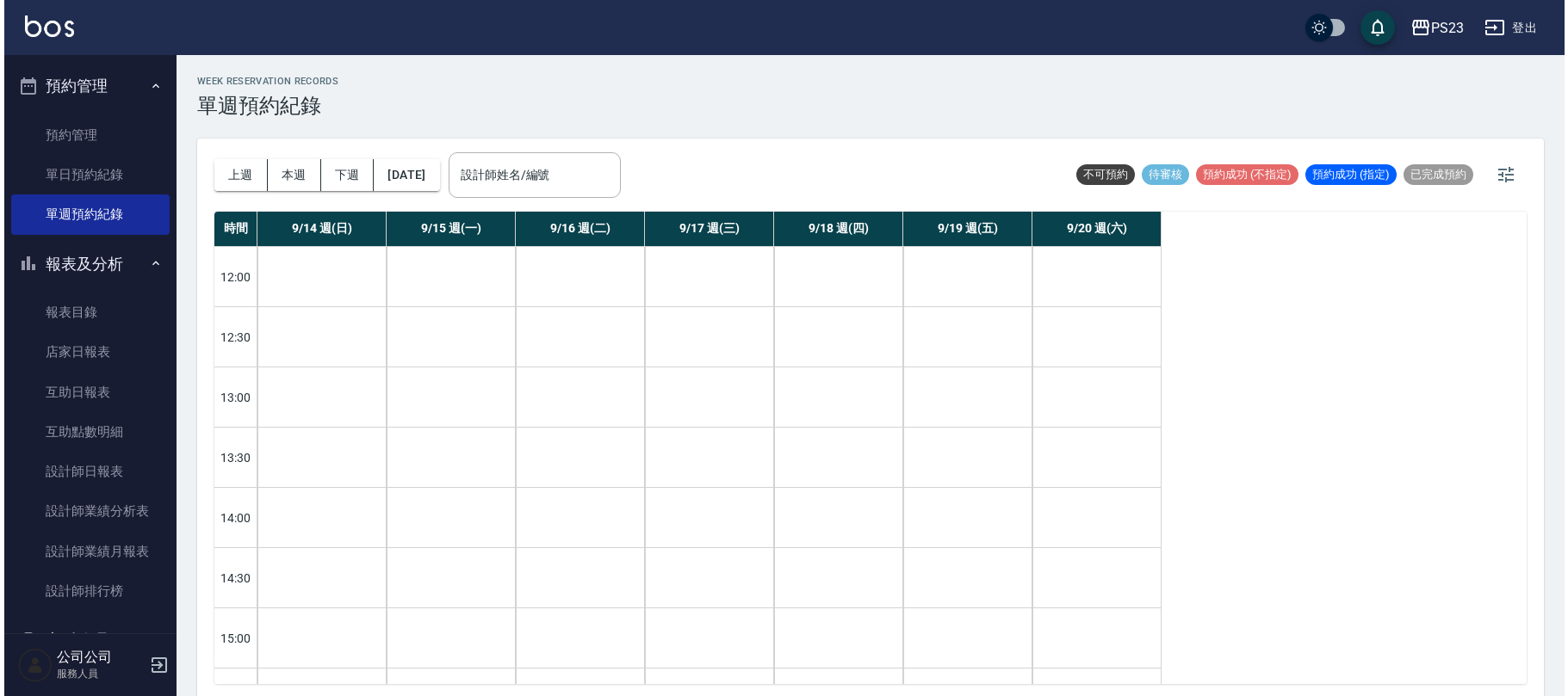
scroll to position [438, 0]
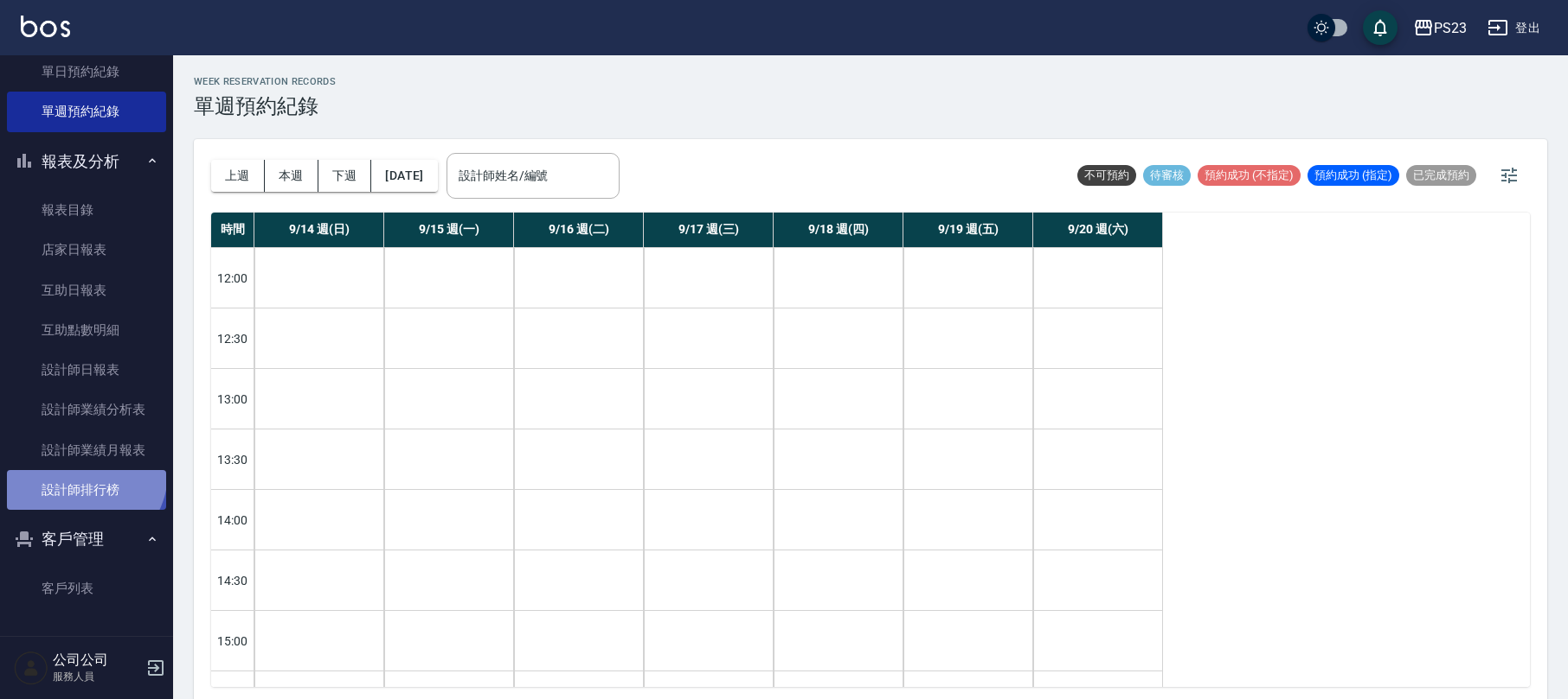
click at [81, 472] on link "設計師排行榜" at bounding box center [87, 490] width 159 height 40
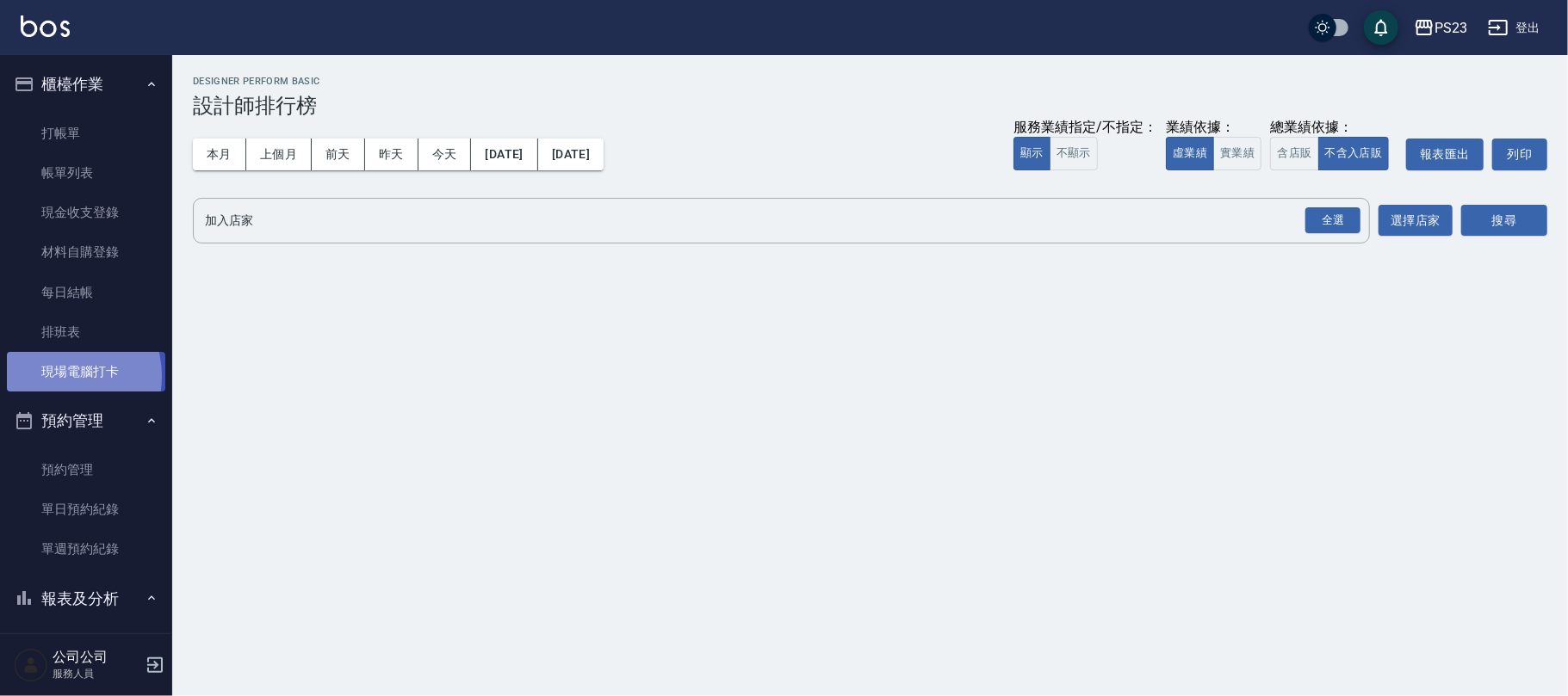
click at [59, 376] on link "現場電腦打卡" at bounding box center [86, 372] width 159 height 40
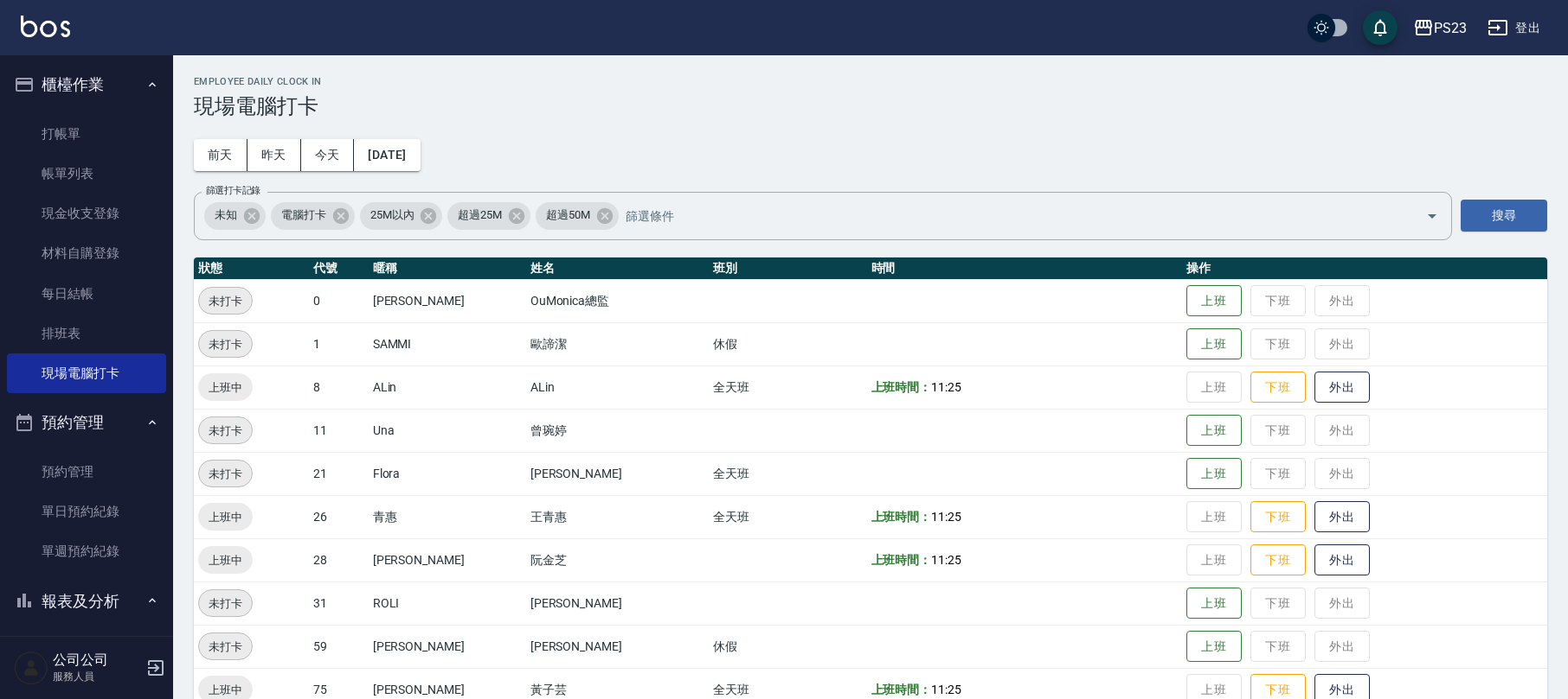
scroll to position [119, 0]
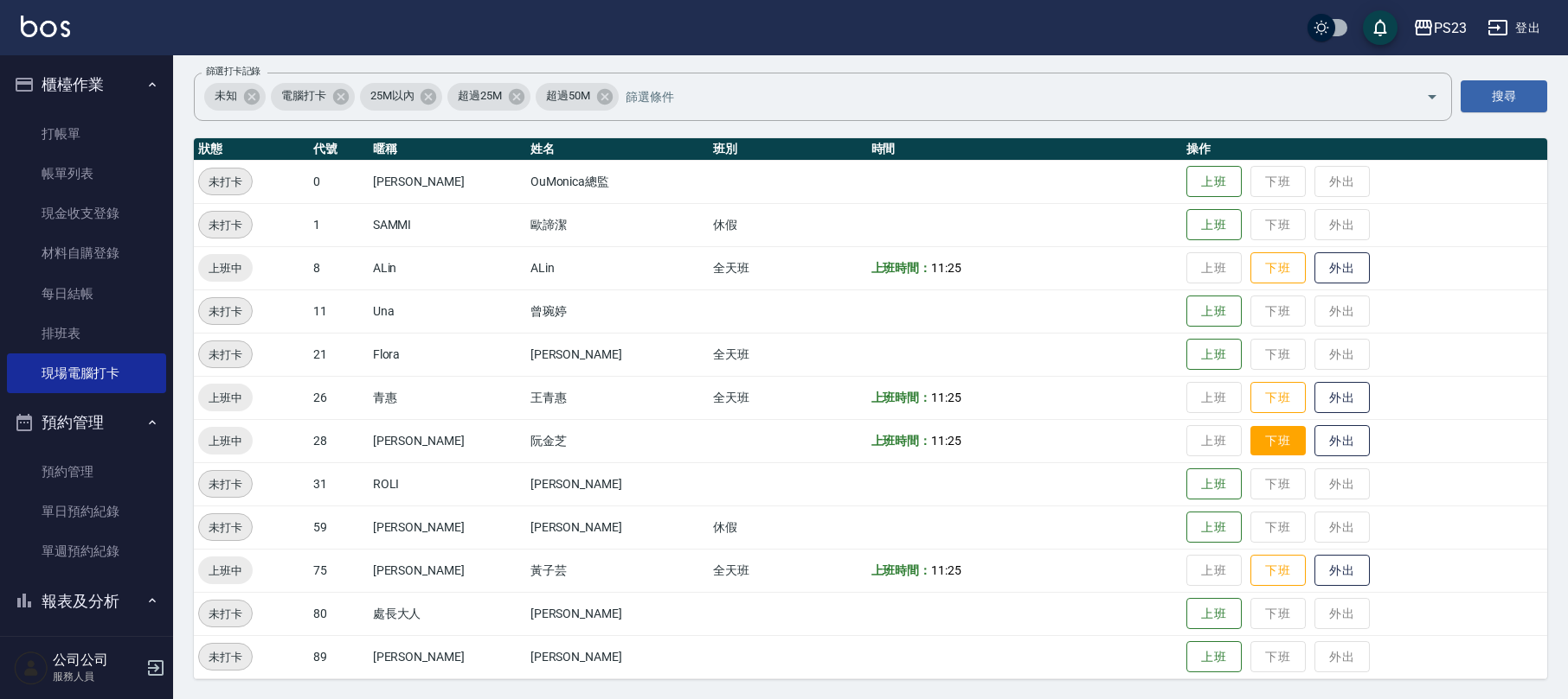
click at [1250, 434] on button "下班" at bounding box center [1278, 442] width 56 height 30
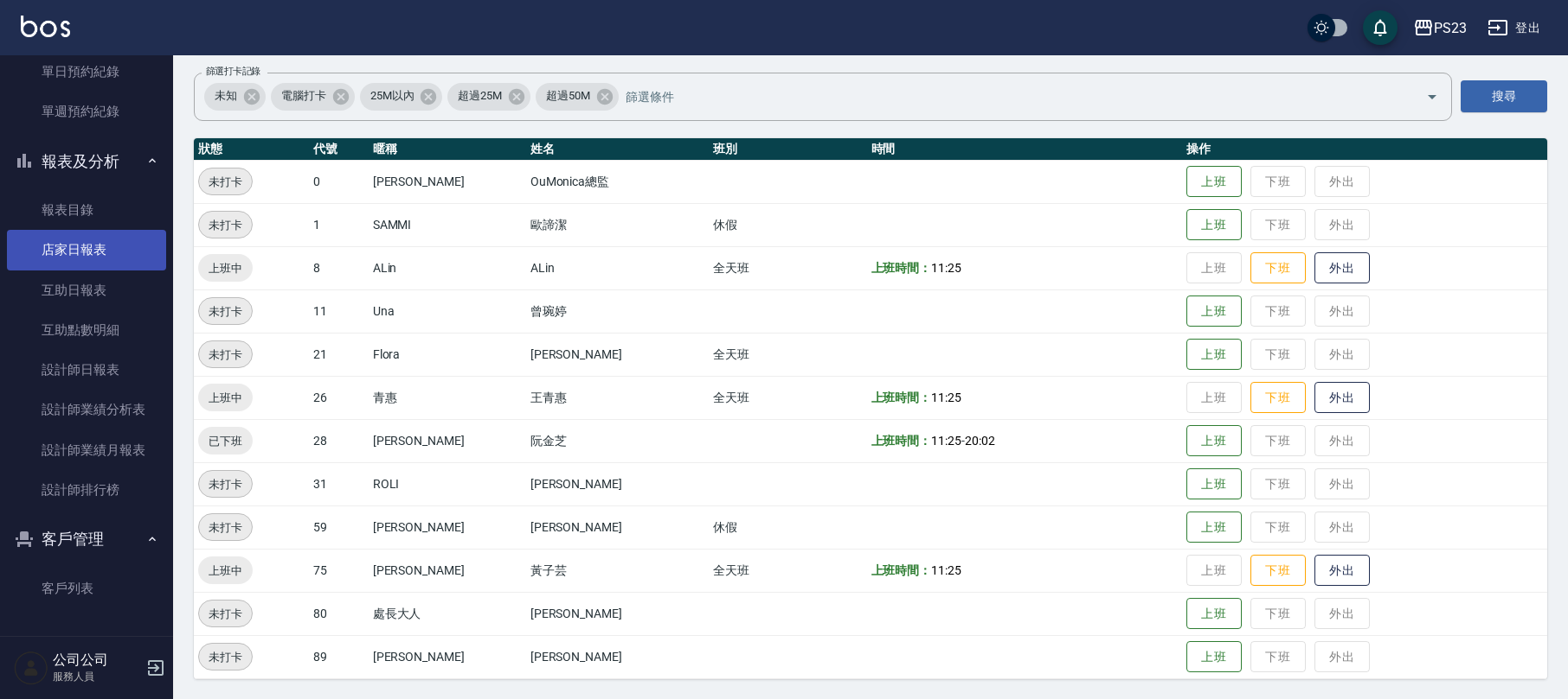
click at [128, 256] on link "店家日報表" at bounding box center [87, 250] width 159 height 40
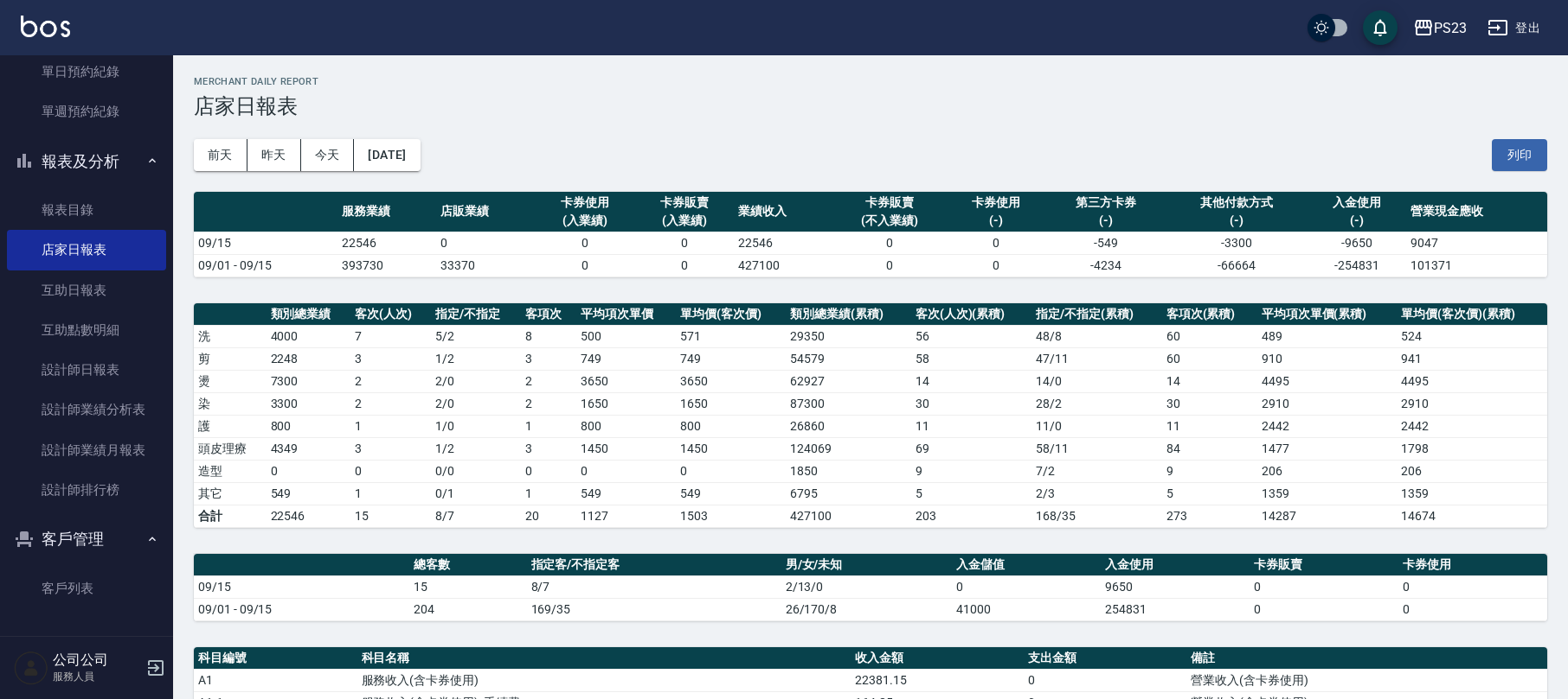
scroll to position [461, 0]
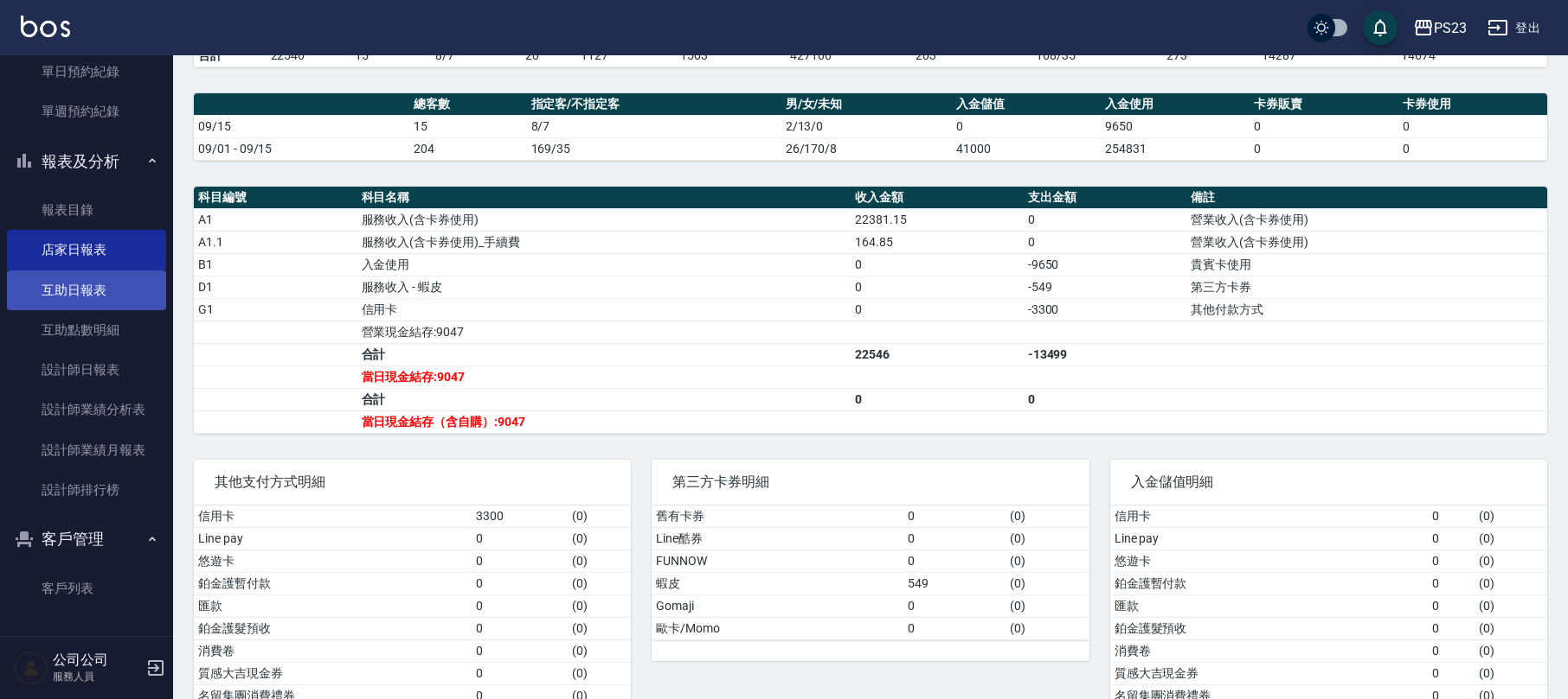
click at [119, 279] on link "互助日報表" at bounding box center [87, 290] width 159 height 40
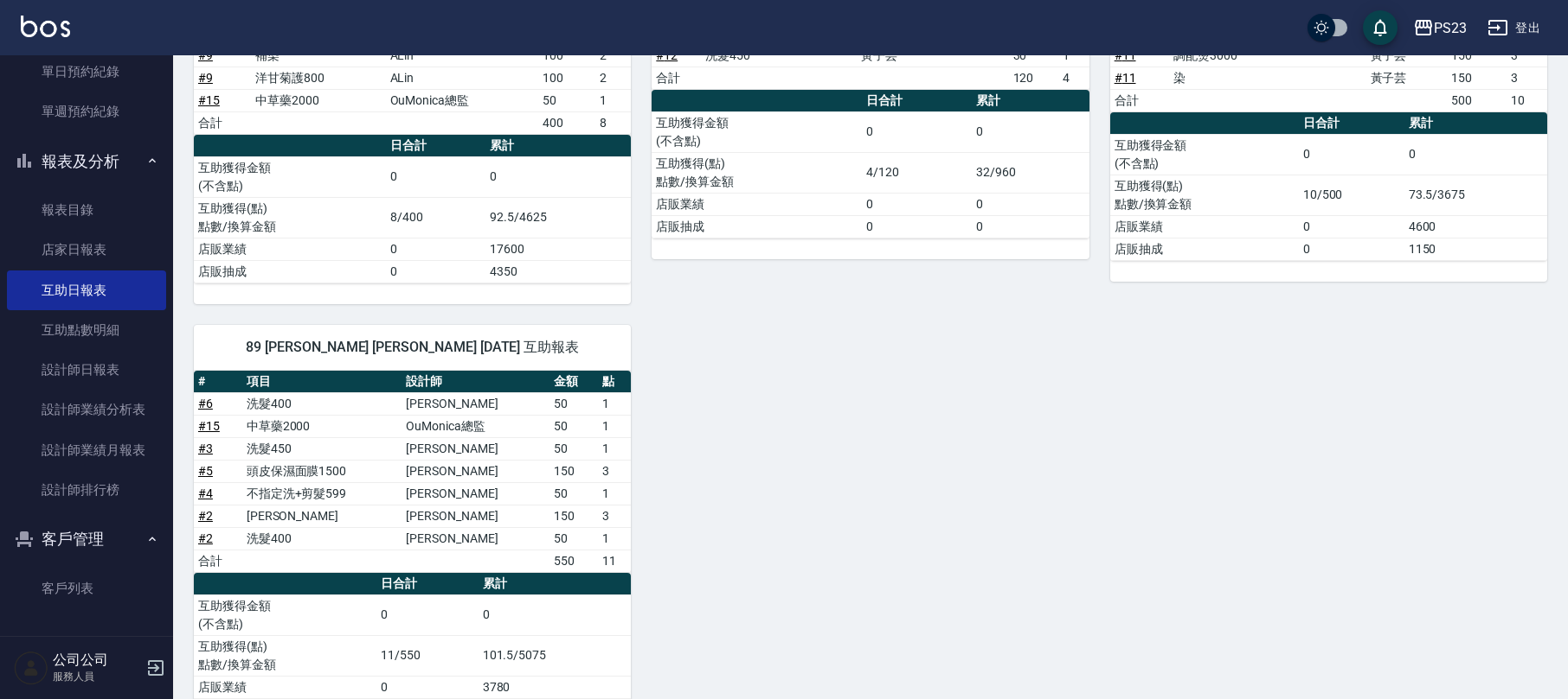
scroll to position [417, 0]
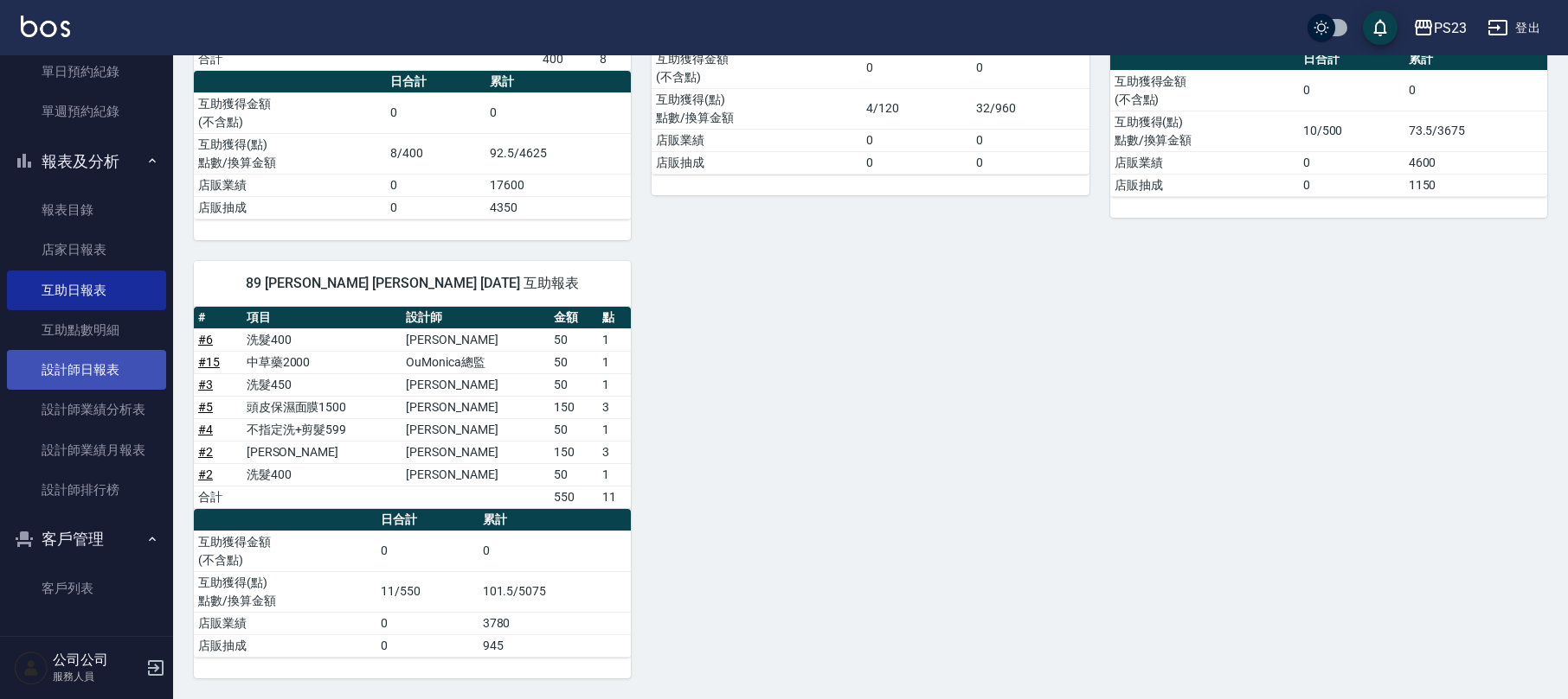
click at [133, 372] on link "設計師日報表" at bounding box center [87, 370] width 159 height 40
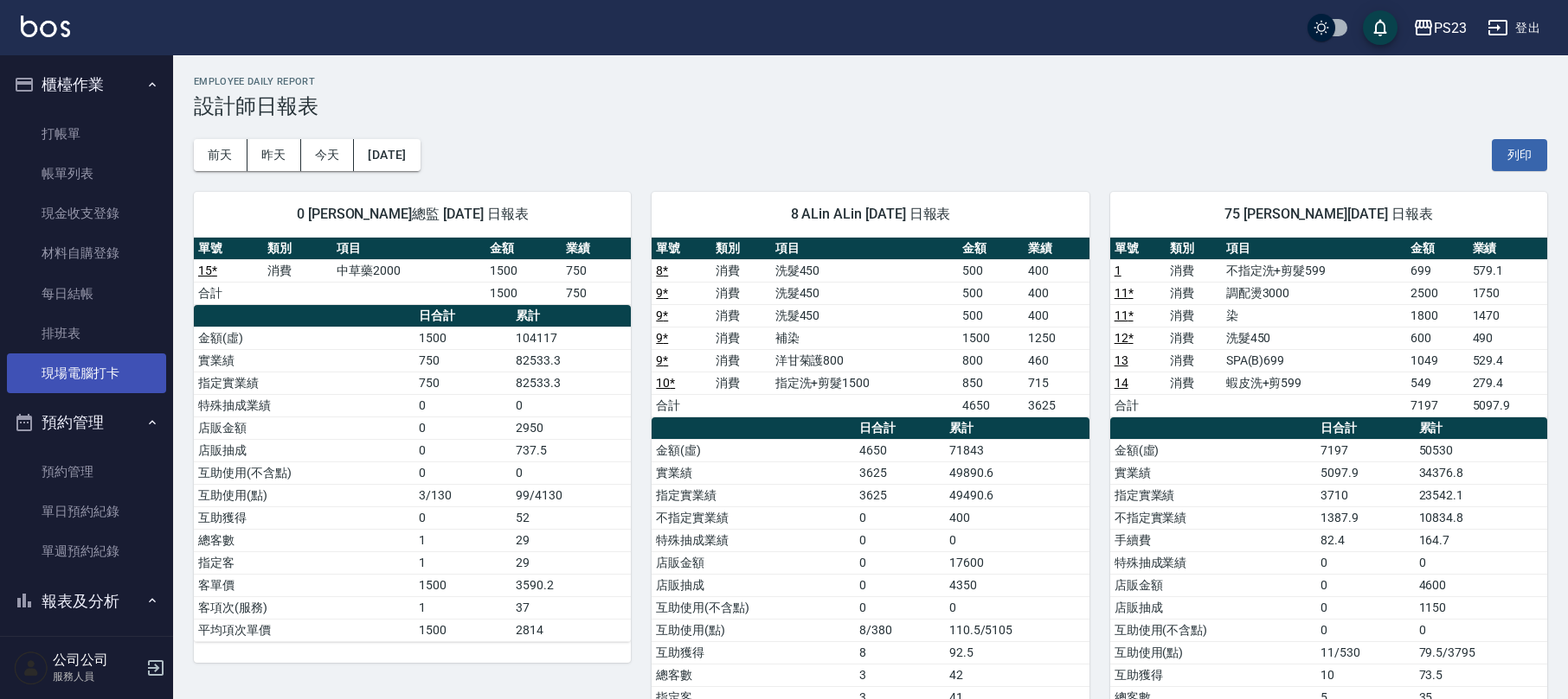
click at [143, 379] on link "現場電腦打卡" at bounding box center [87, 373] width 159 height 40
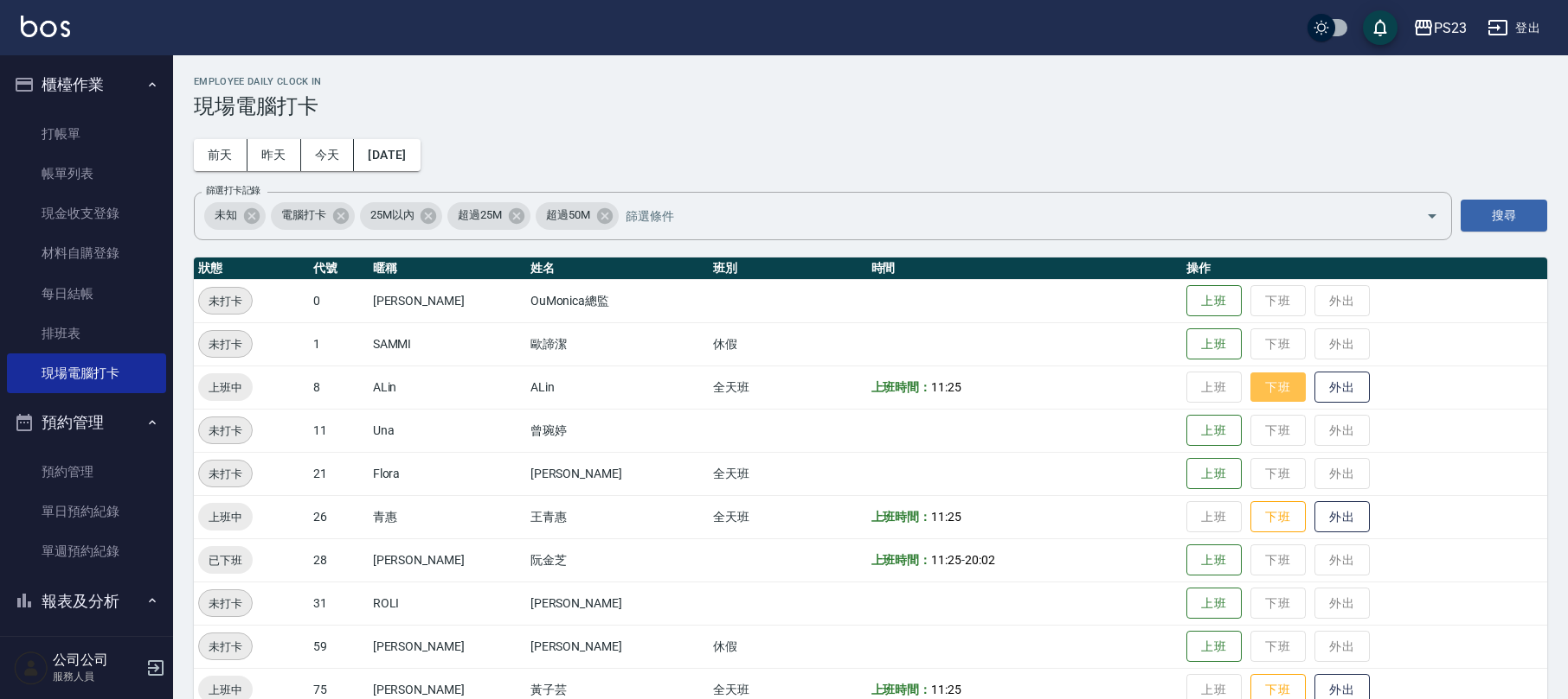
click at [1265, 382] on button "下班" at bounding box center [1278, 388] width 56 height 30
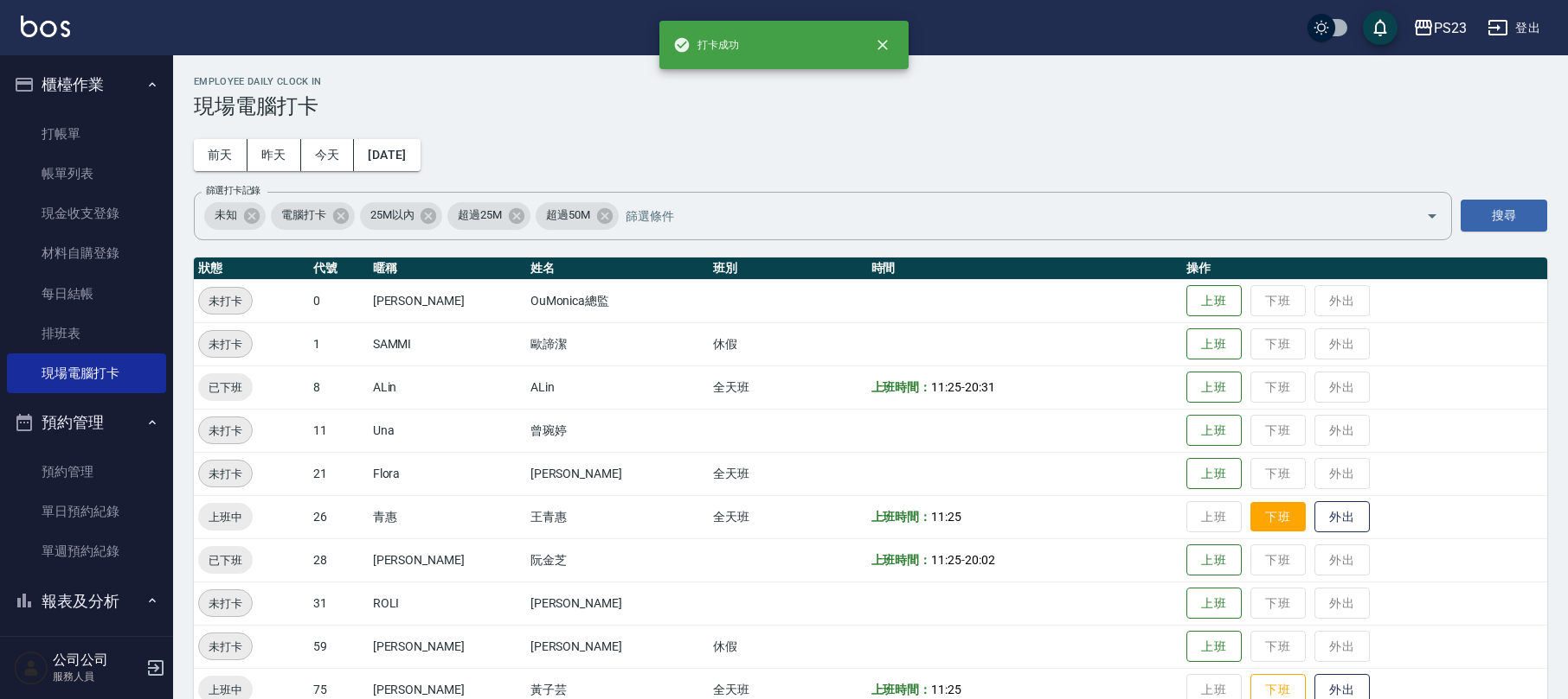
click at [1265, 516] on button "下班" at bounding box center [1278, 518] width 56 height 30
click at [1266, 676] on button "下班" at bounding box center [1278, 690] width 56 height 30
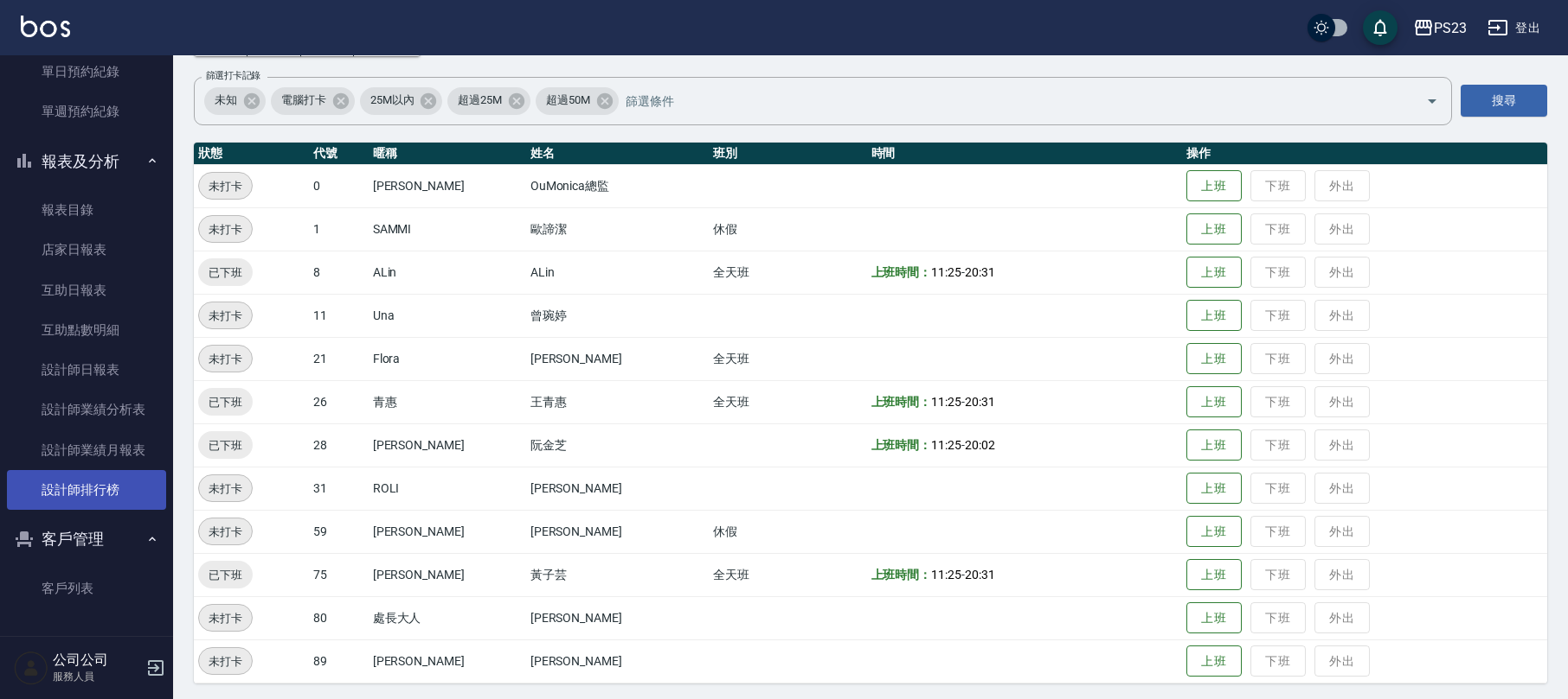
scroll to position [119, 0]
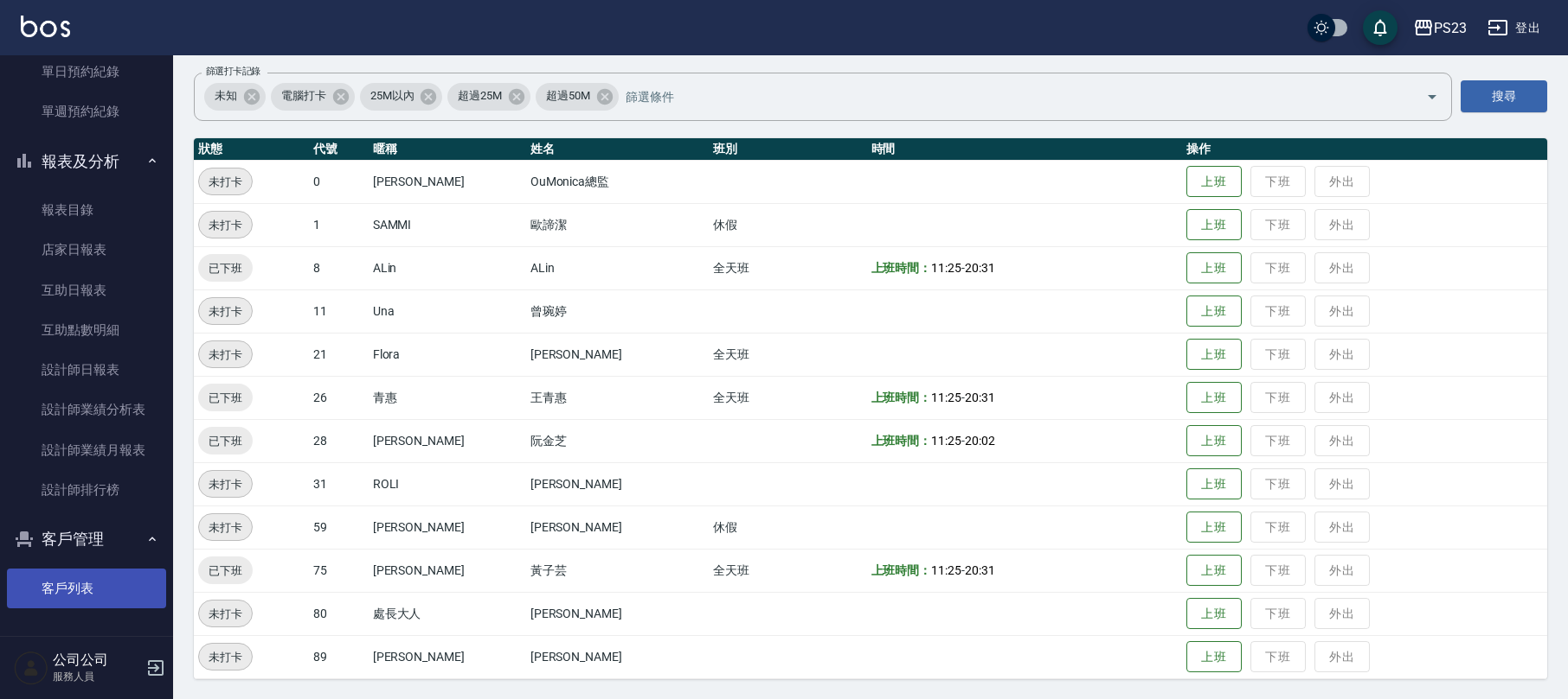
click at [140, 588] on link "客戶列表" at bounding box center [87, 588] width 159 height 40
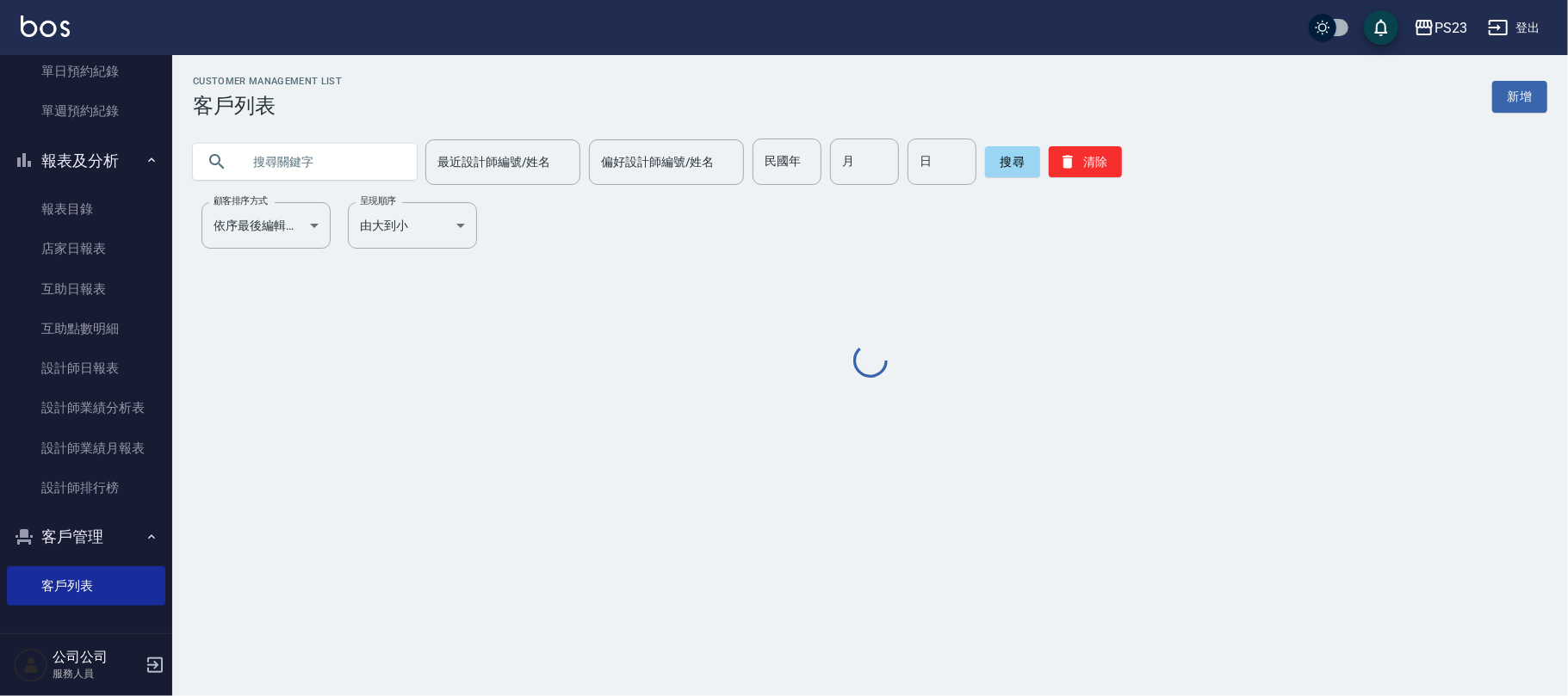
drag, startPoint x: 308, startPoint y: 122, endPoint x: 296, endPoint y: 130, distance: 14.4
click at [303, 126] on div "最近設計師編號/姓名 最近設計師編號/姓名 偏好設計師編號/姓名 偏好設計師編號/姓名 民國年 民國年 月 月 日 日 搜尋 清除" at bounding box center [859, 152] width 1375 height 67
click at [269, 150] on input "text" at bounding box center [323, 161] width 162 height 47
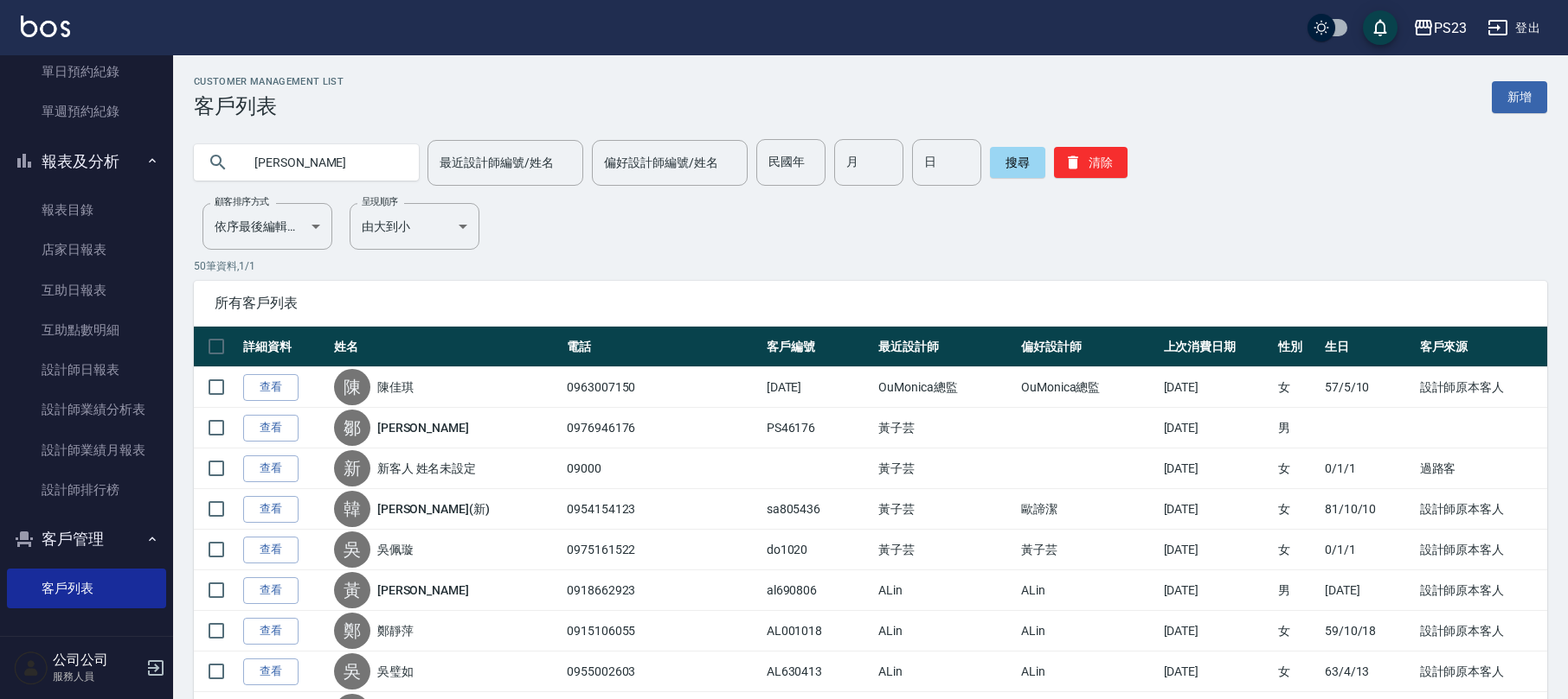
type input "[PERSON_NAME]"
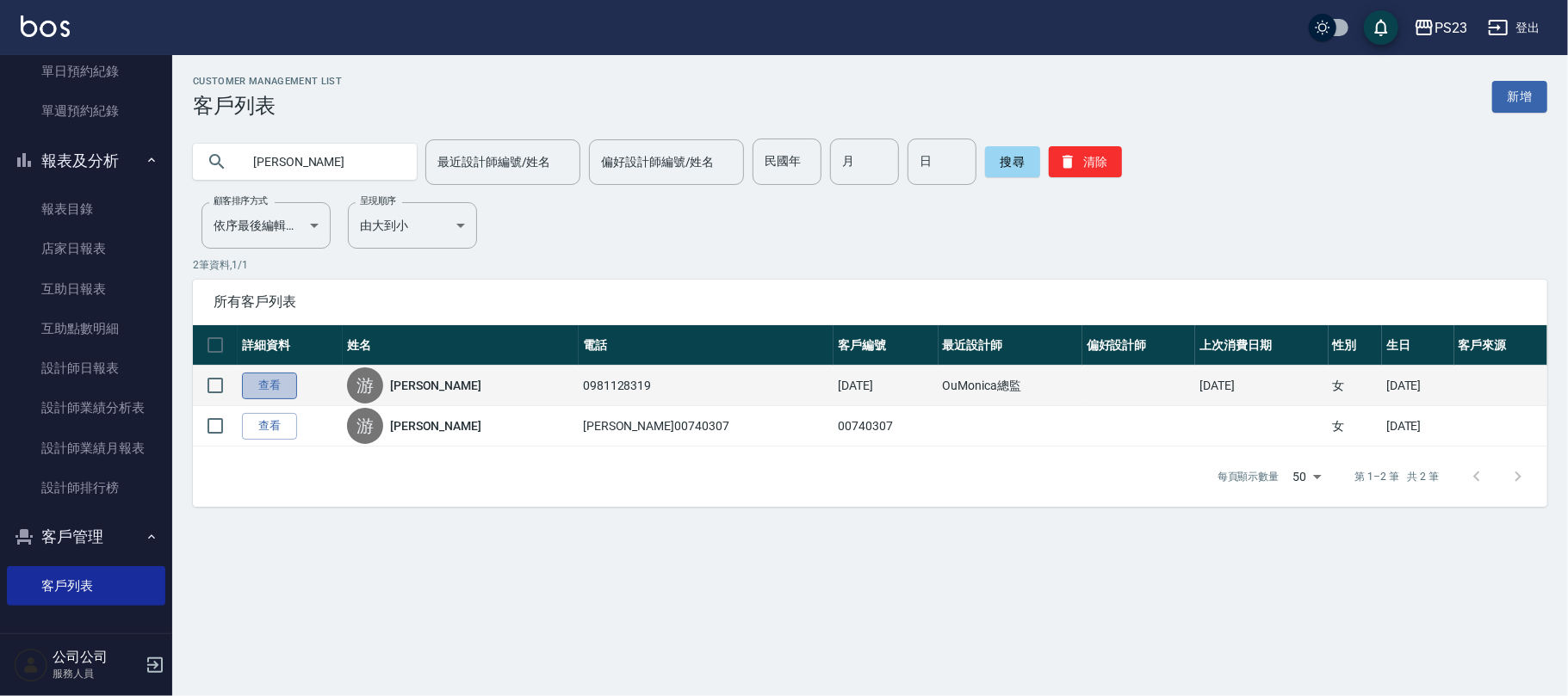
click at [270, 379] on link "查看" at bounding box center [270, 386] width 56 height 26
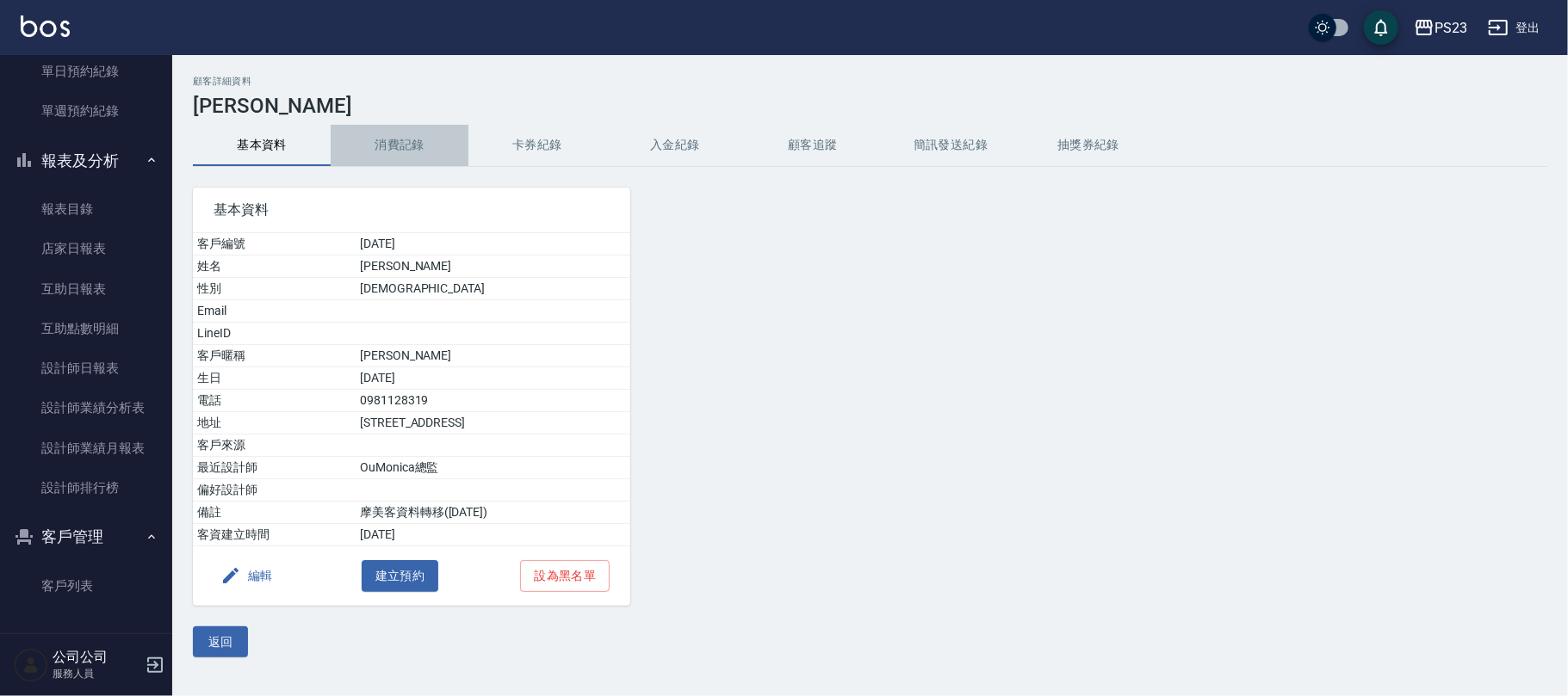
click at [418, 136] on button "消費記錄" at bounding box center [399, 145] width 137 height 41
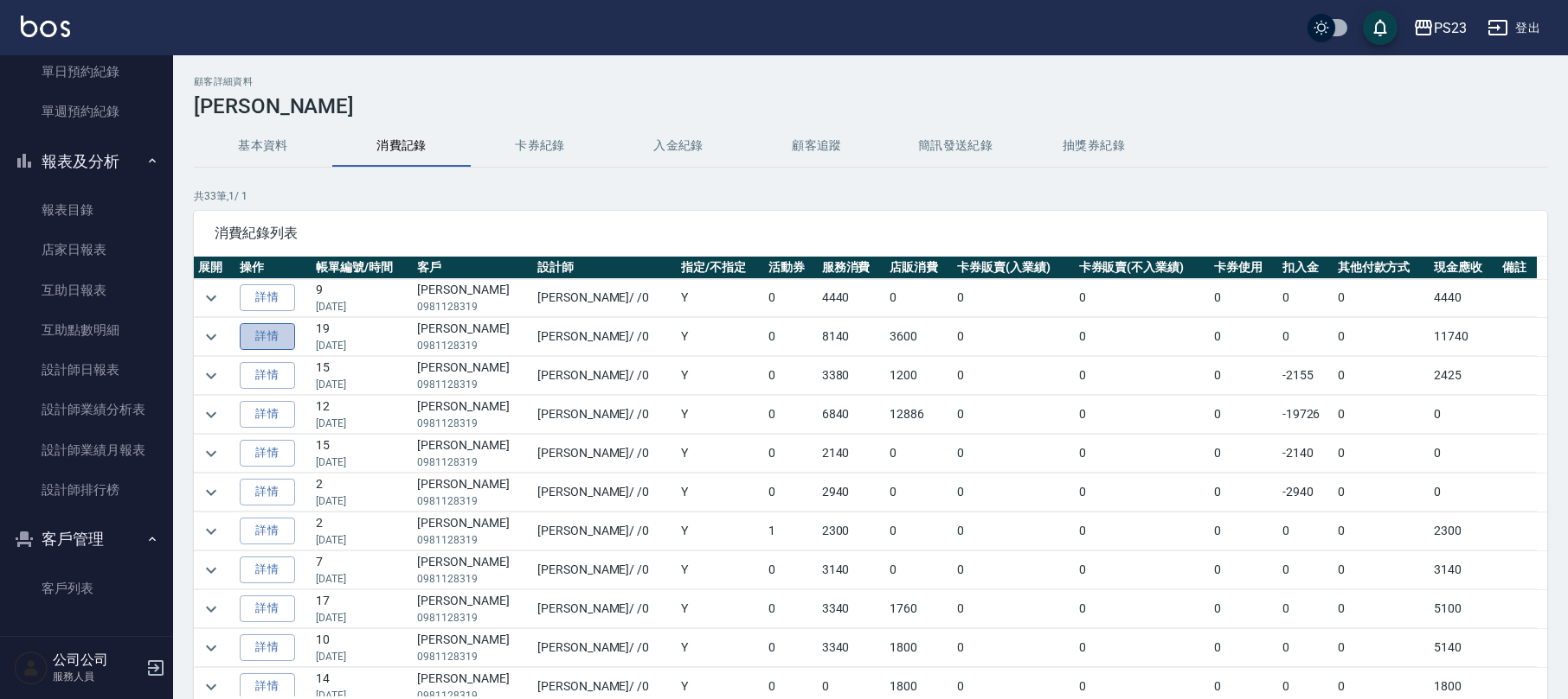
click at [295, 344] on link "詳情" at bounding box center [267, 336] width 56 height 27
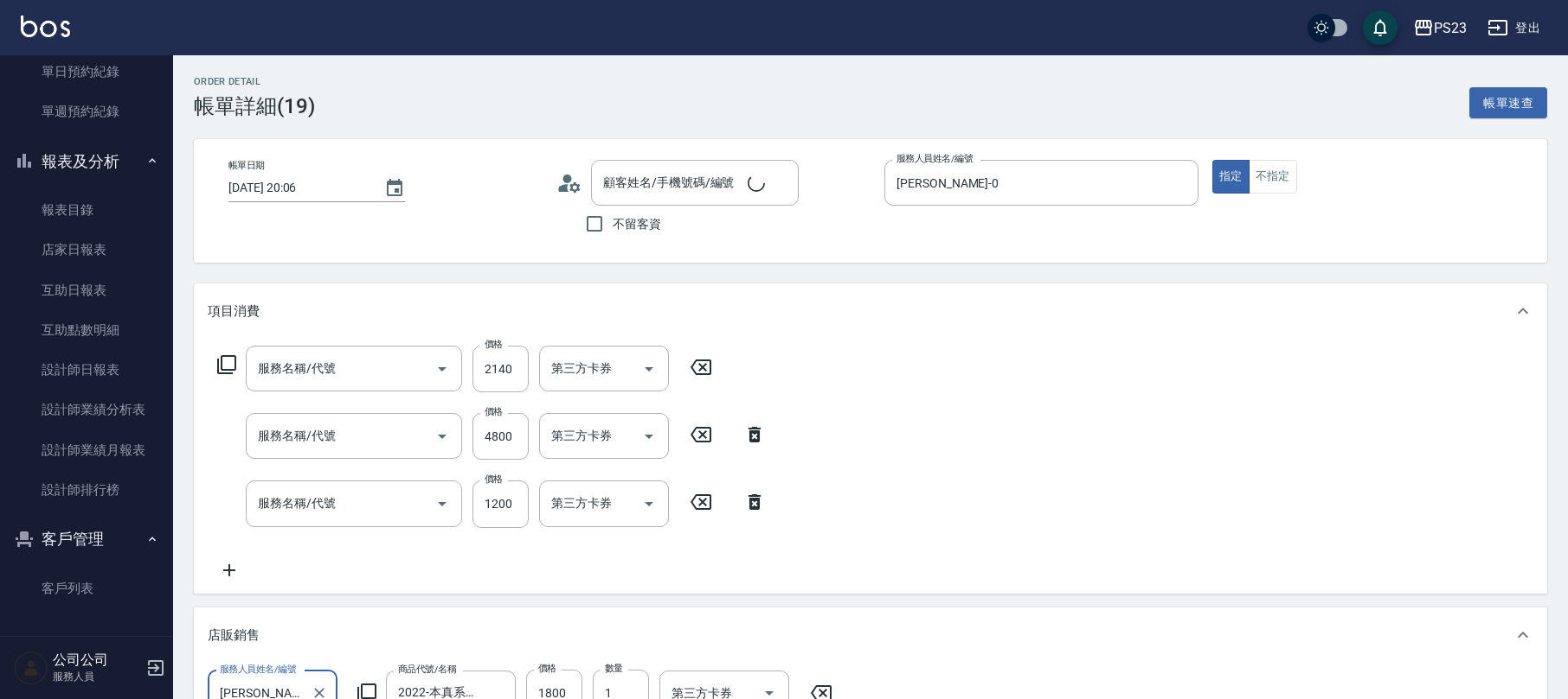
type input "[DATE] 20:06"
type input "[PERSON_NAME]-0"
type input "中草藥2000(628)"
type input "仙[PERSON_NAME]拉鍍膜離子護(673)"
type input "指定洗+剪髮1500(306)"
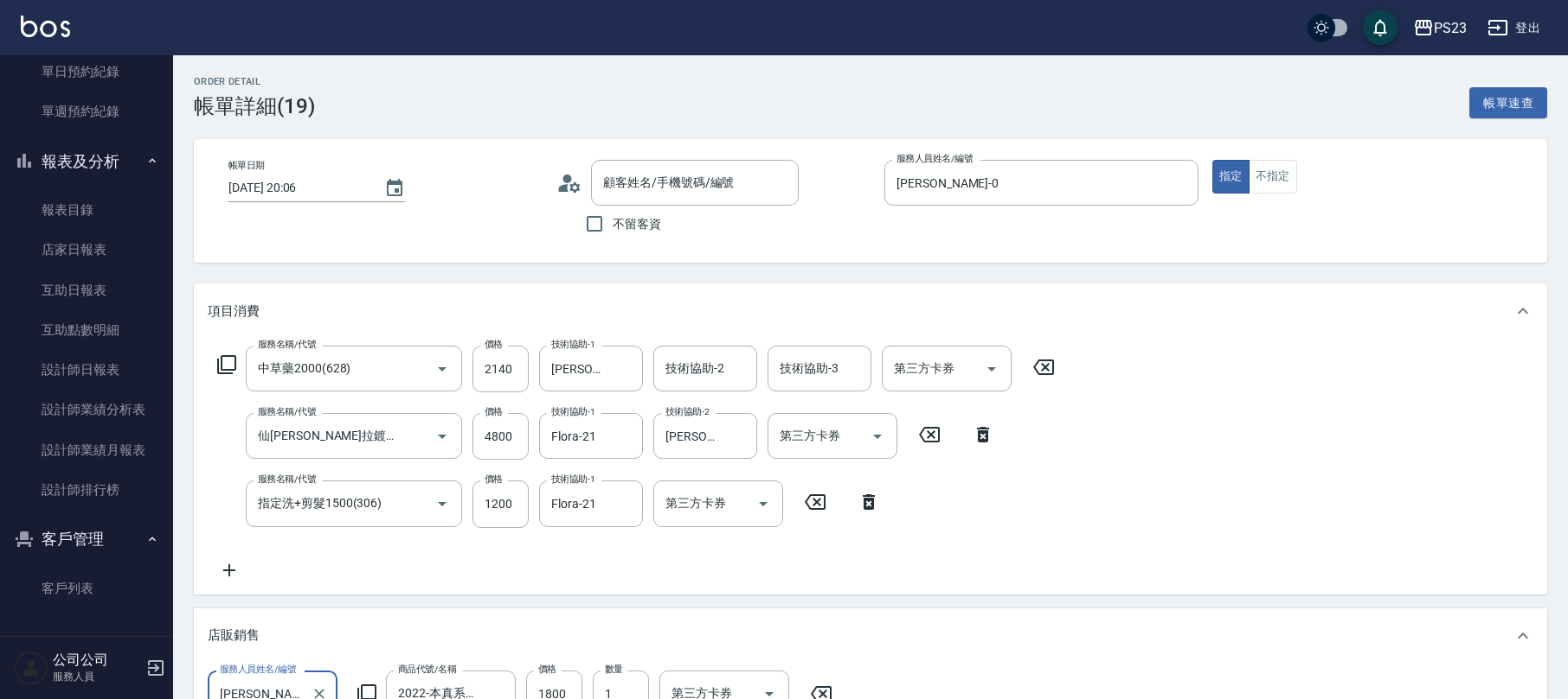
type input "[PERSON_NAME]/0981128319/[DATE]"
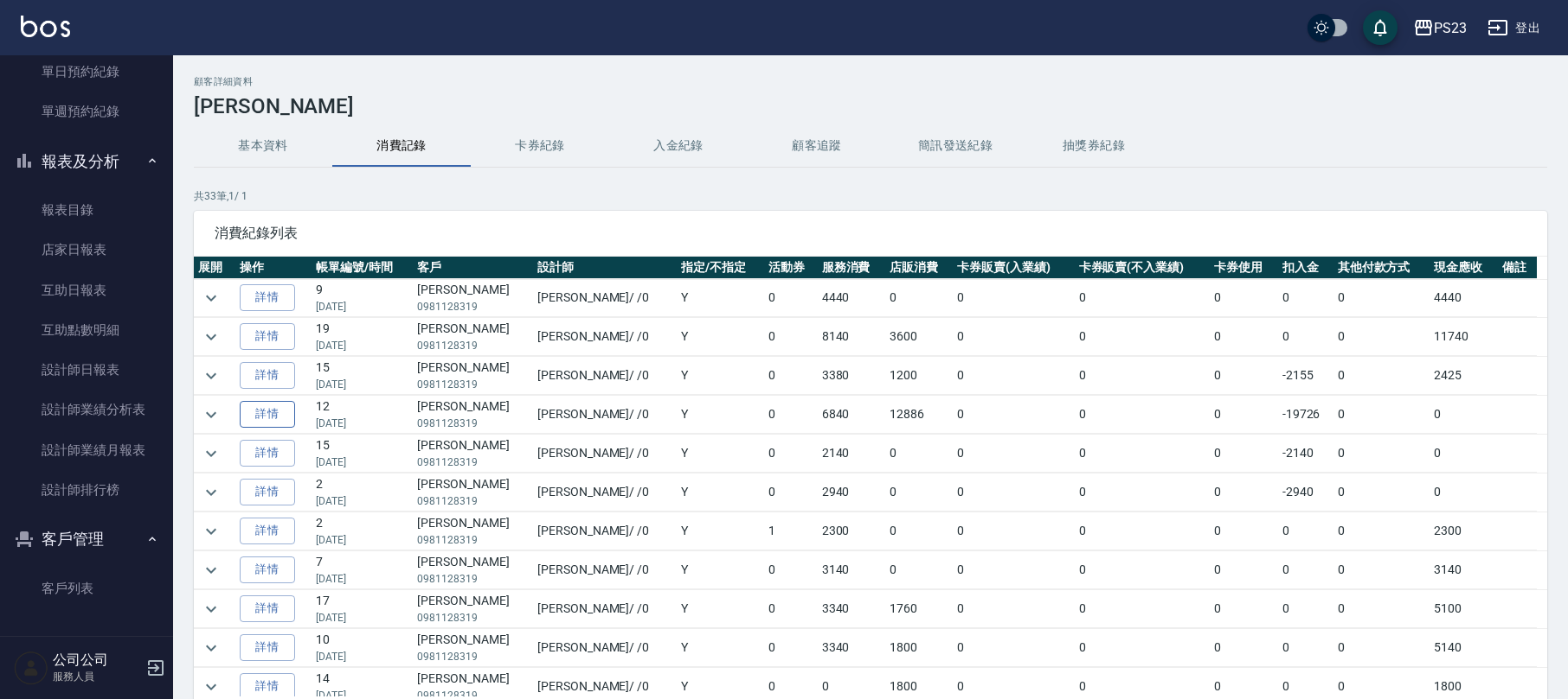
click at [247, 410] on link "詳情" at bounding box center [267, 414] width 56 height 27
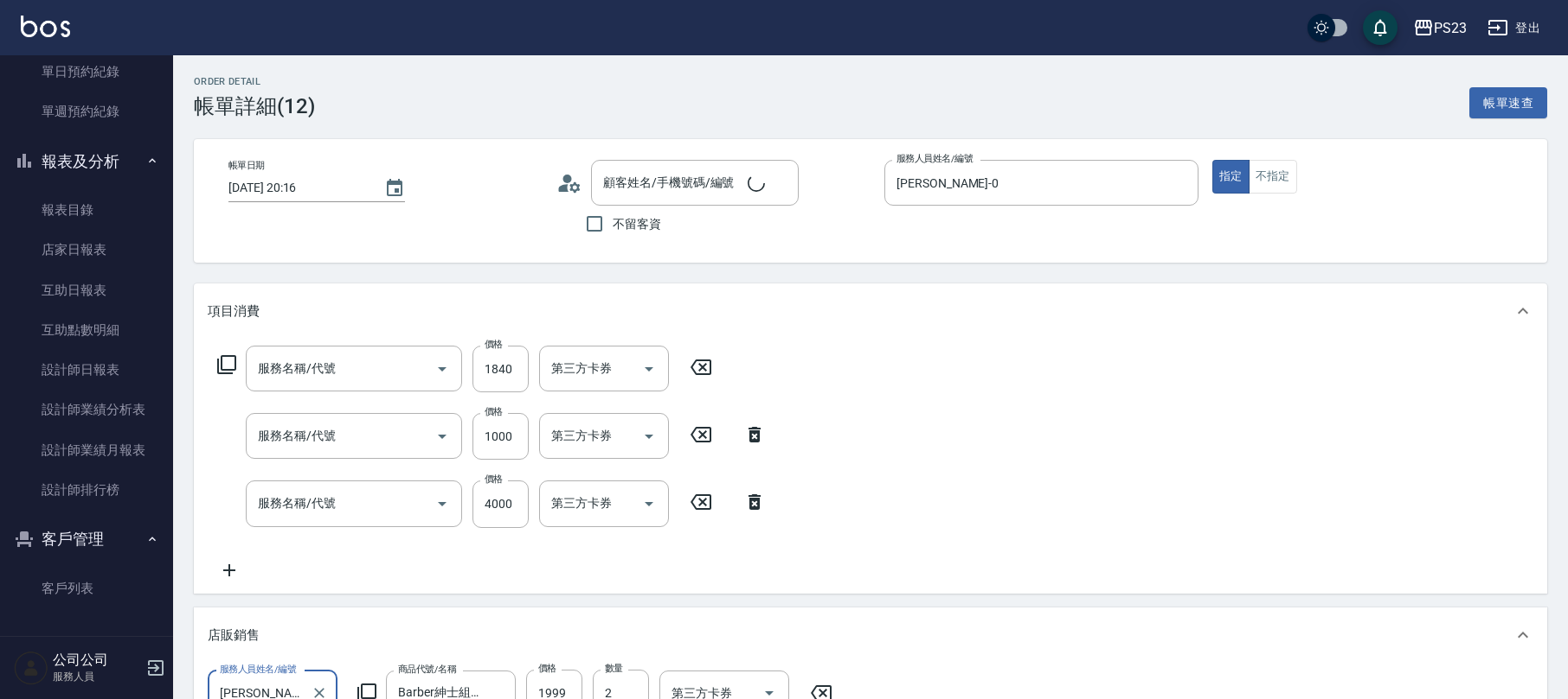
type input "[DATE] 20:16"
type input "[PERSON_NAME]-0"
type input "[PERSON_NAME]/0981128319/[DATE]"
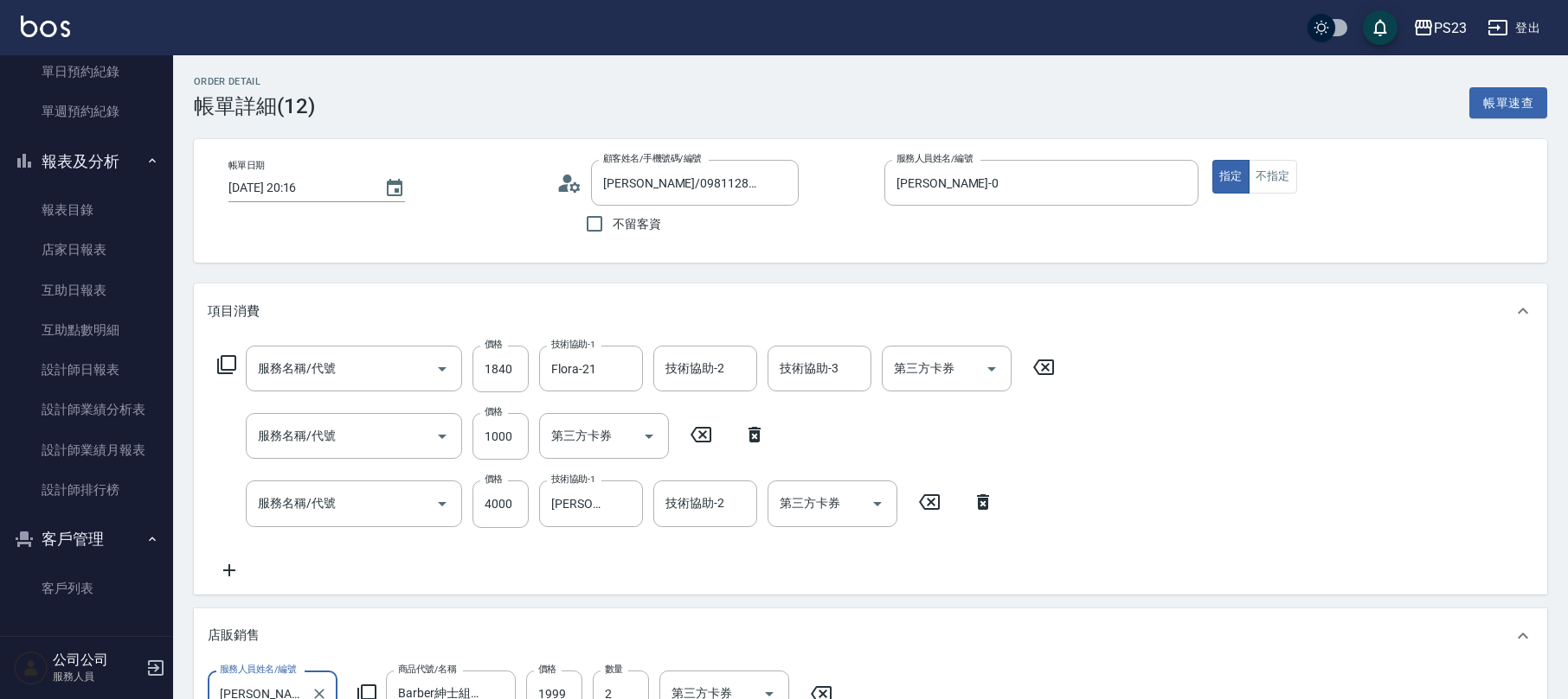
type input "中草藥2000(628)"
type input "單剪400(302)"
type input "仙[PERSON_NAME]拉鍍膜離子護(673)"
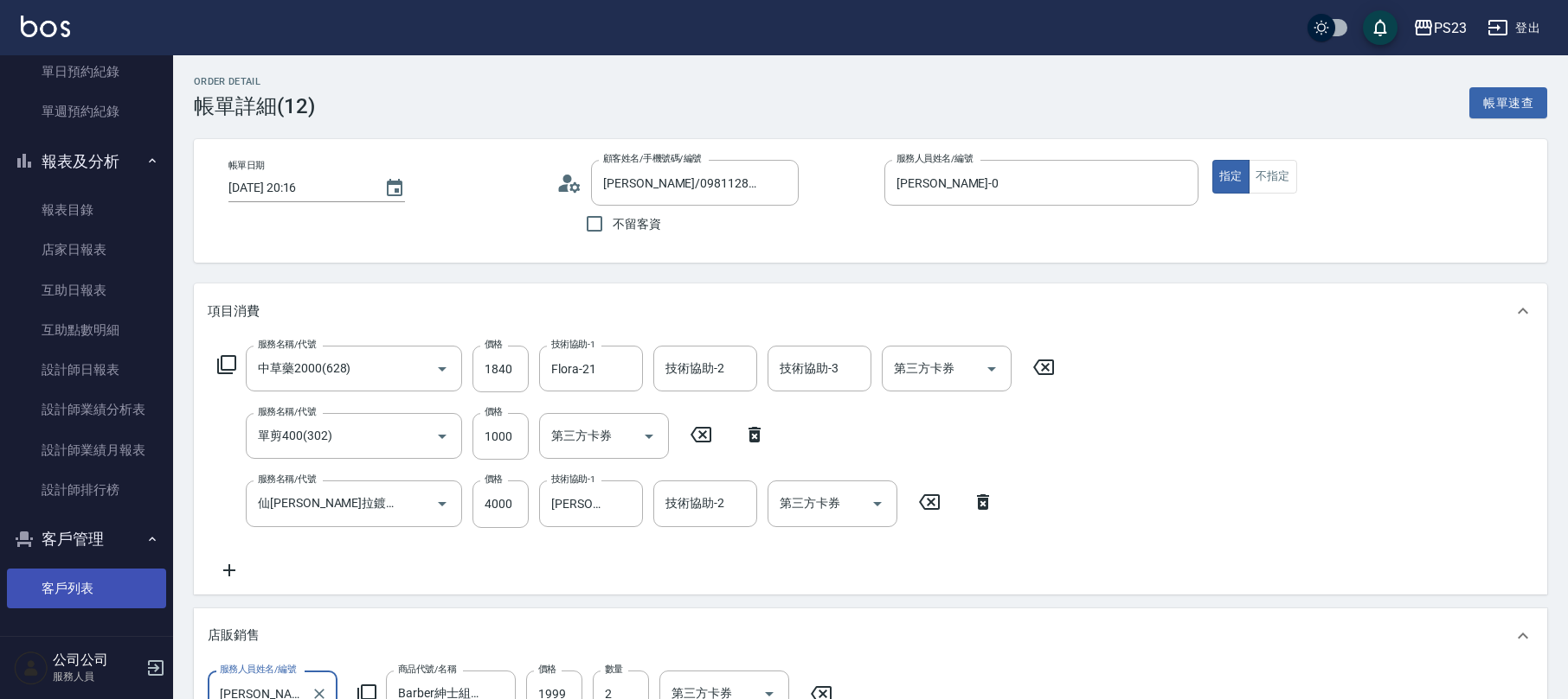
click at [70, 576] on link "客戶列表" at bounding box center [87, 588] width 159 height 40
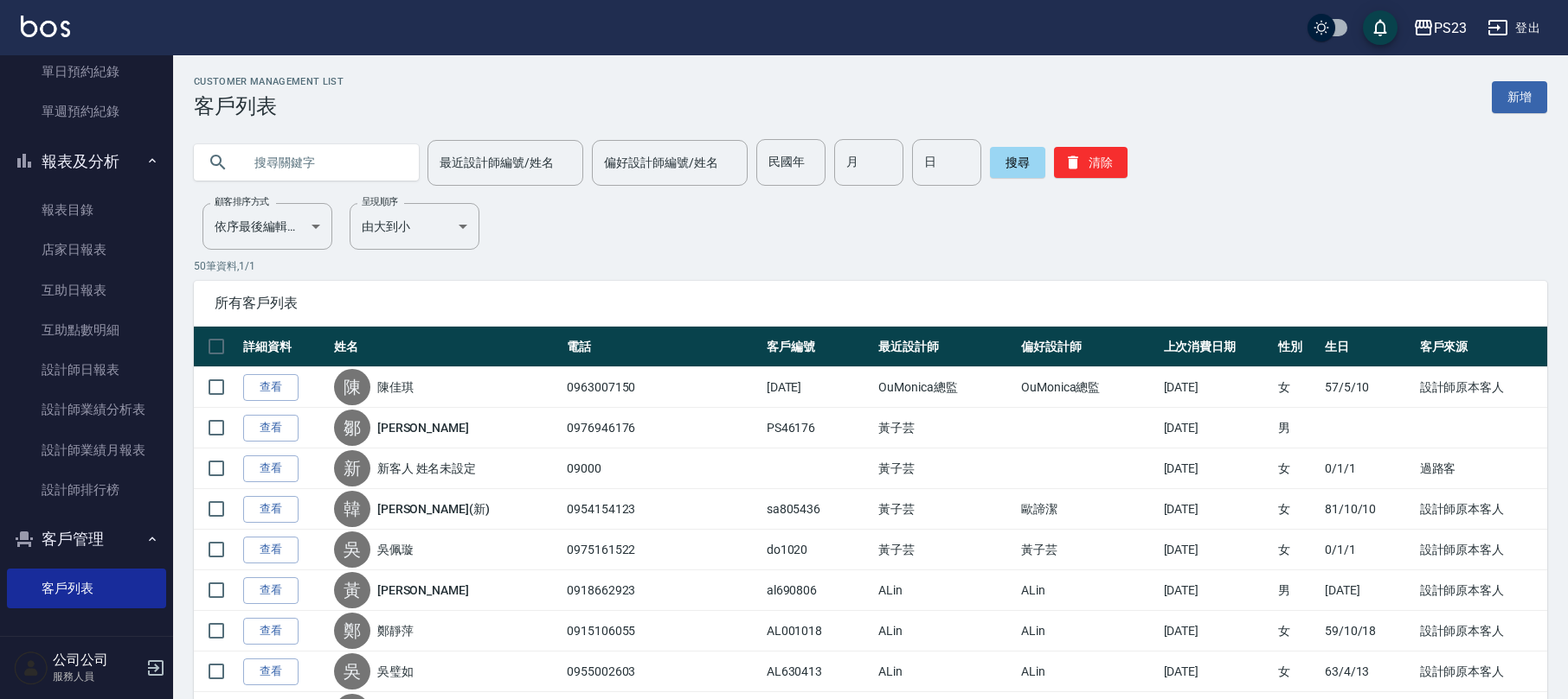
click at [319, 153] on input "text" at bounding box center [324, 162] width 163 height 47
type input "[PERSON_NAME]"
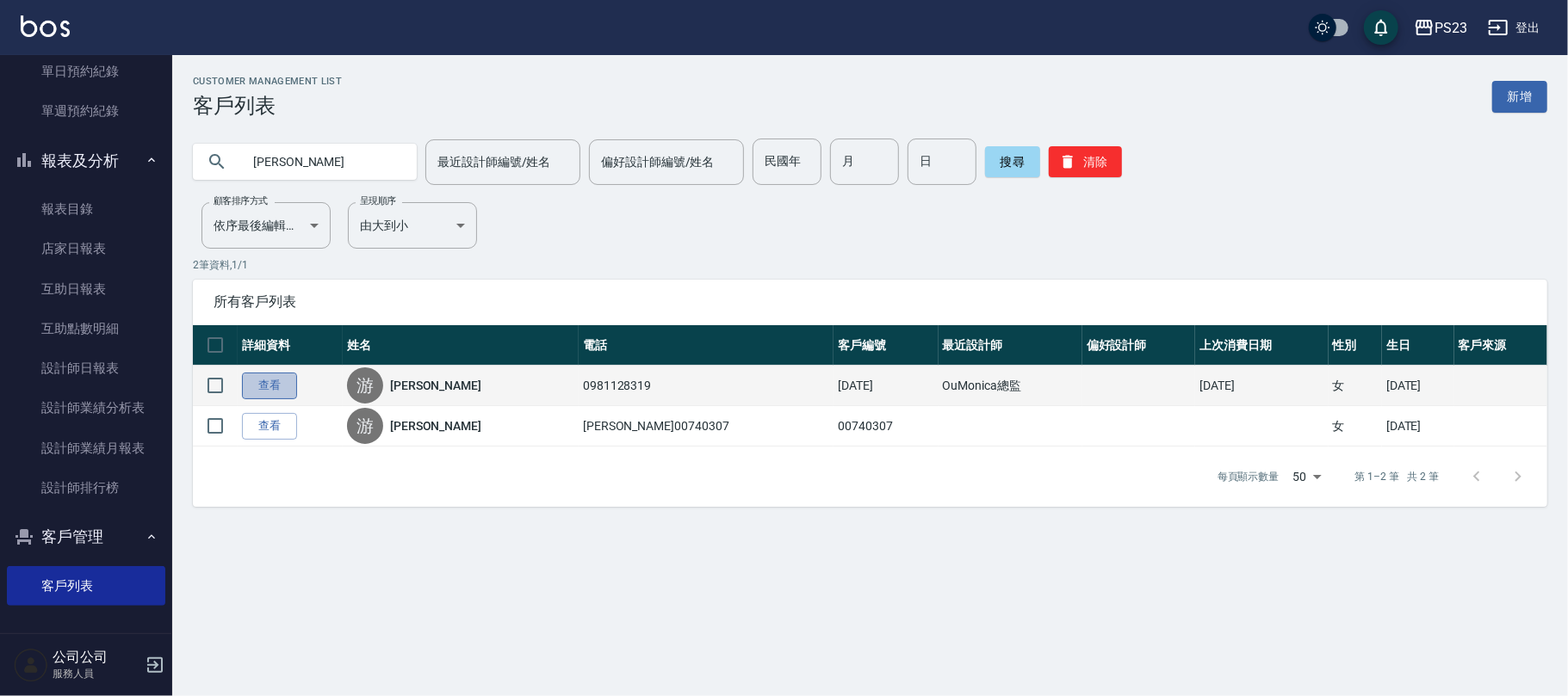
click at [272, 388] on link "查看" at bounding box center [270, 386] width 56 height 26
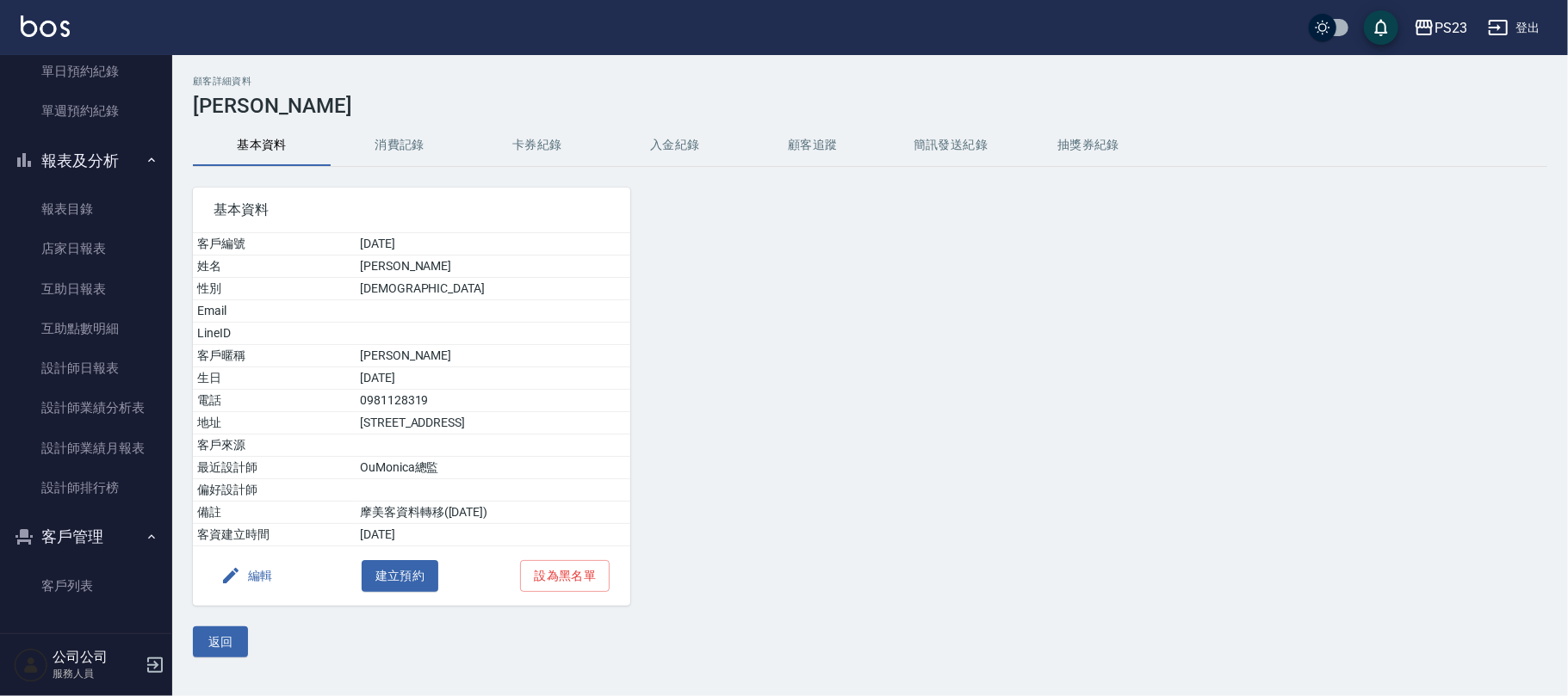
click at [396, 139] on button "消費記錄" at bounding box center [399, 145] width 137 height 41
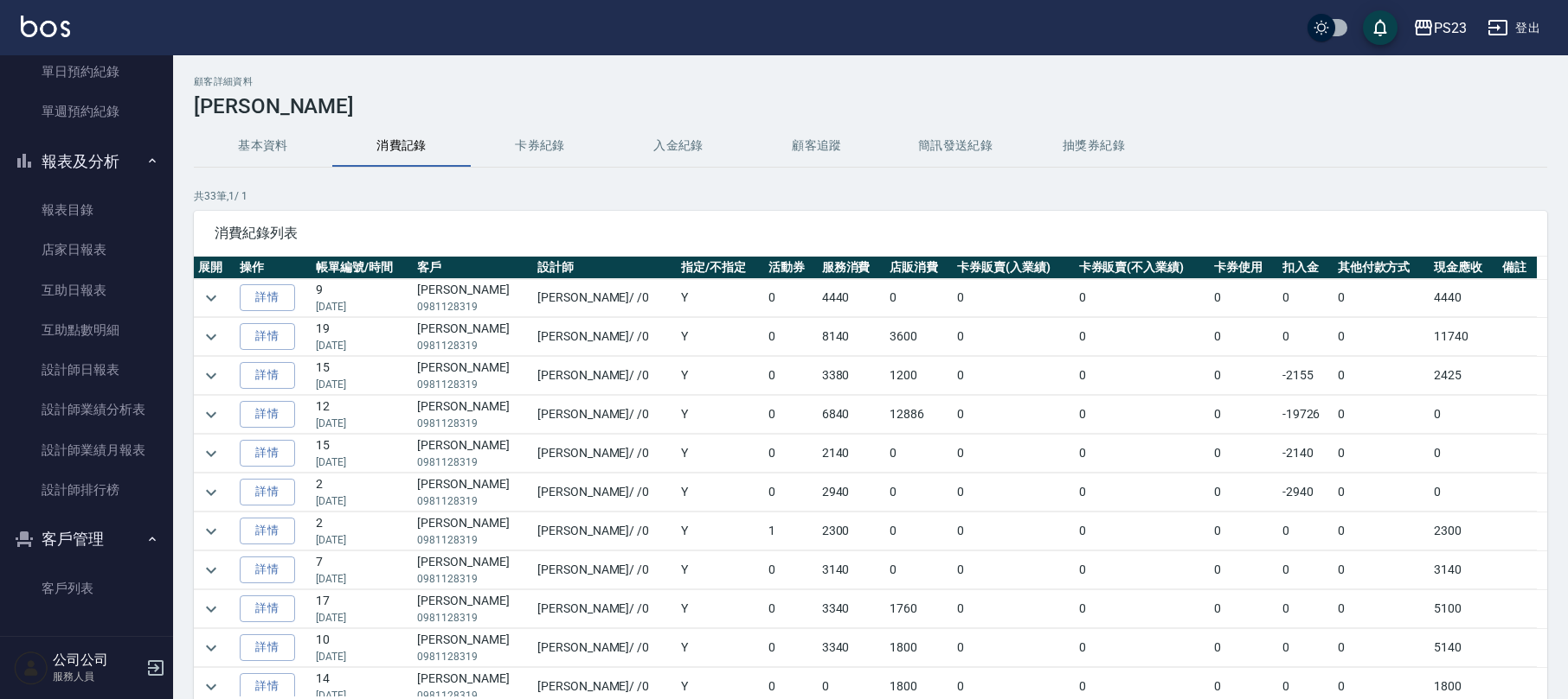
scroll to position [230, 0]
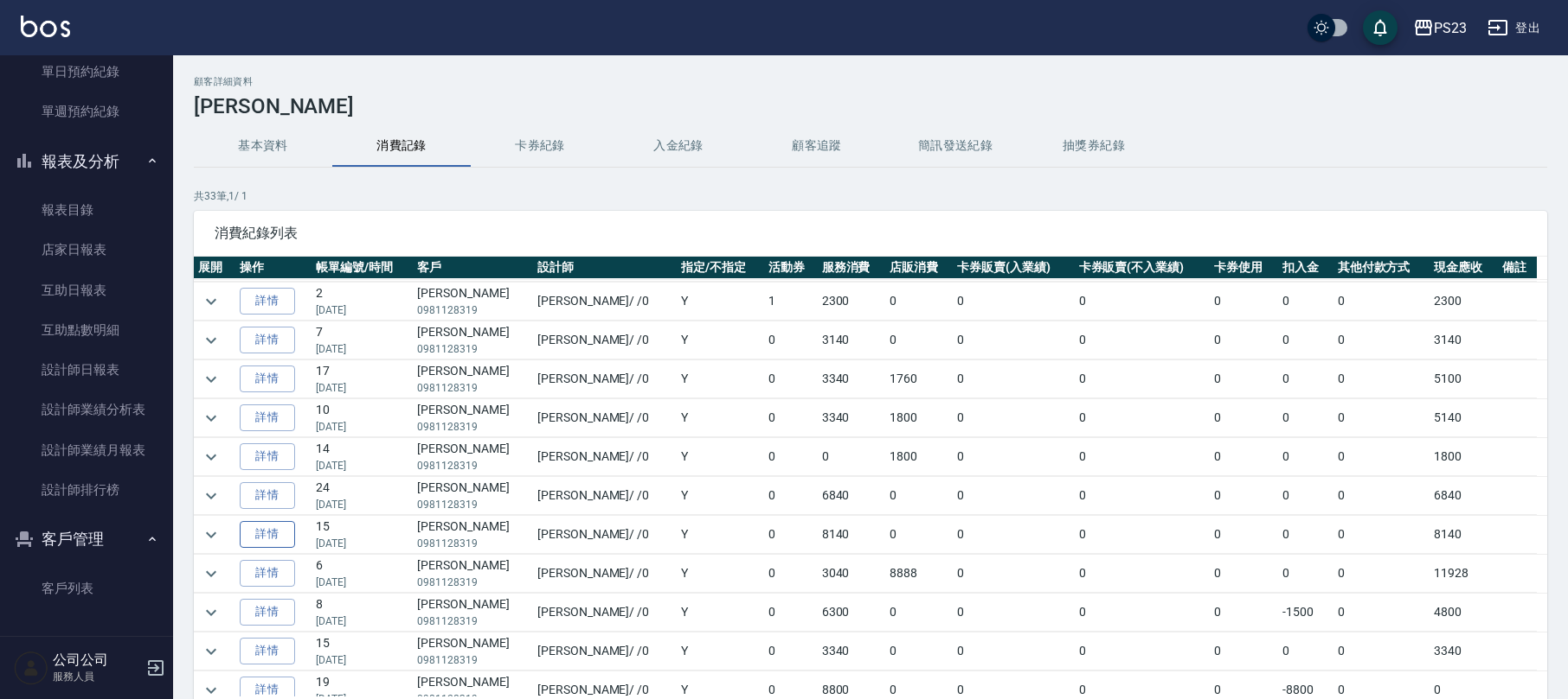
click at [253, 545] on link "詳情" at bounding box center [267, 534] width 56 height 27
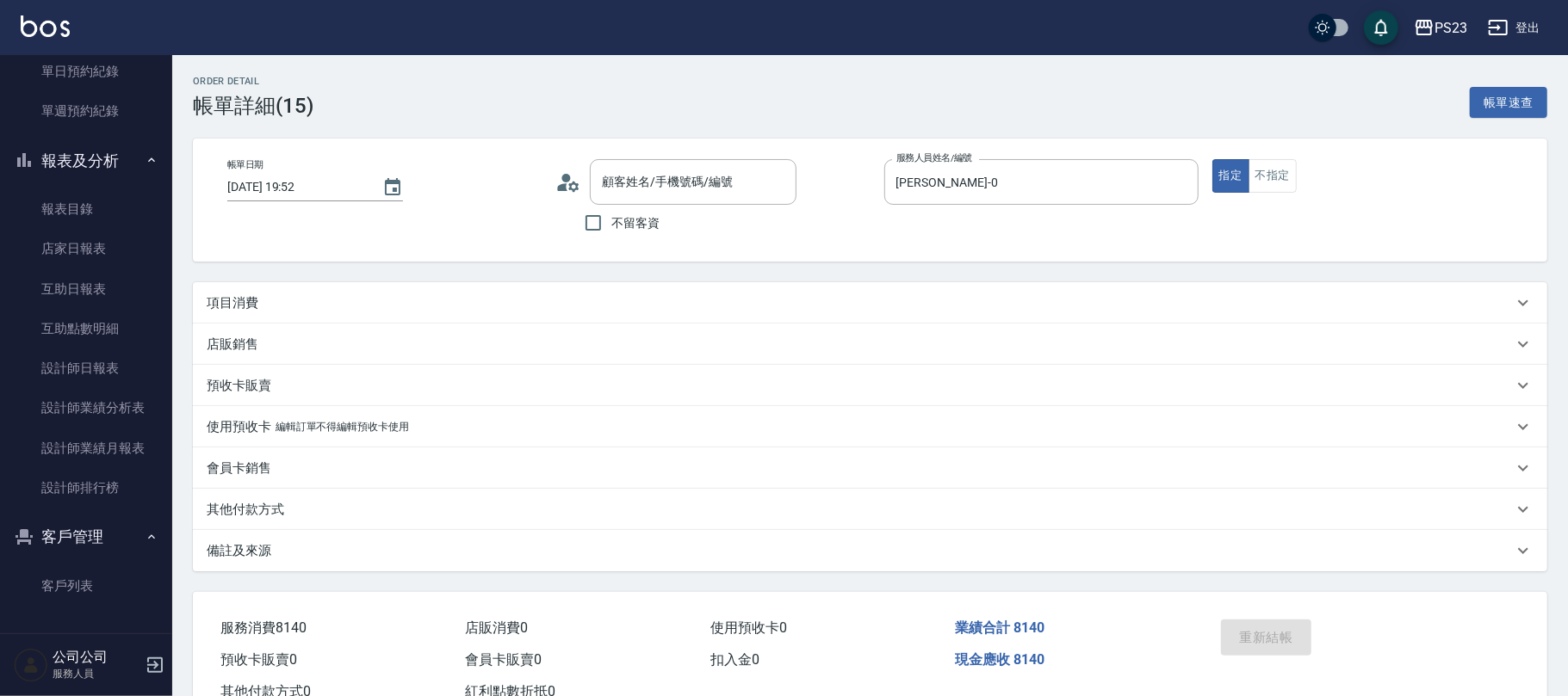
type input "[DATE] 19:52"
type input "[PERSON_NAME]-0"
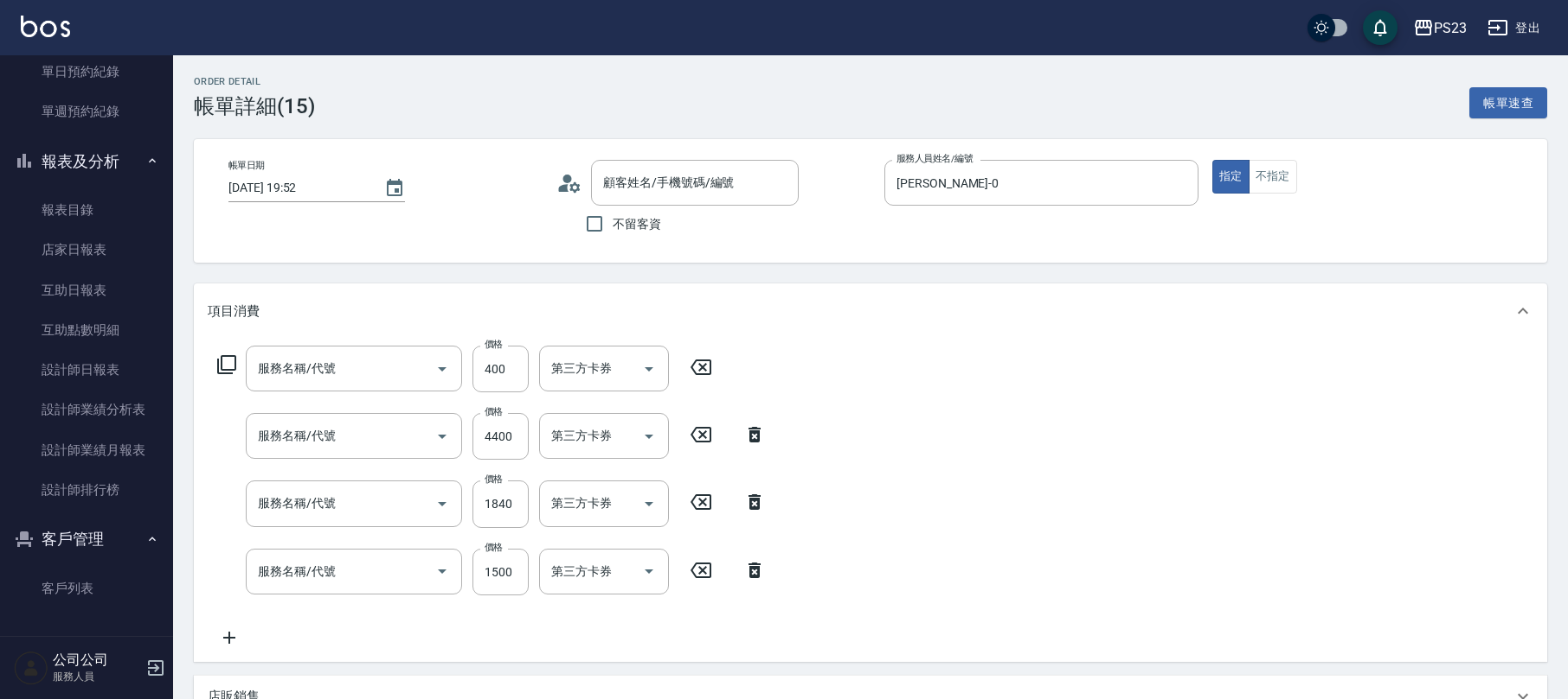
type input "[PERSON_NAME]/0981128319/[DATE]"
type input "洗髮450(102)"
type input "仙[PERSON_NAME]拉鍍膜離子護(673)"
type input "中草藥2000(628)"
type input "單剪400(302)"
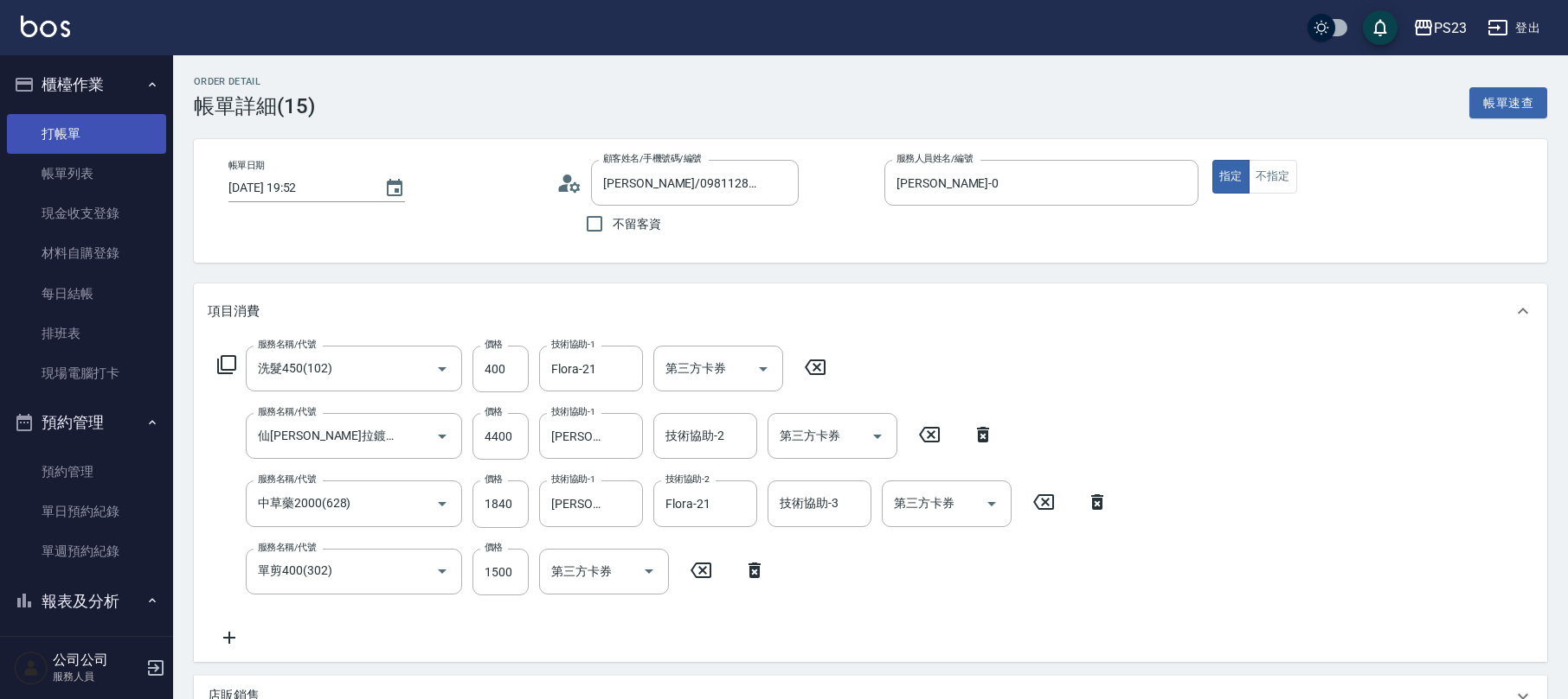
click at [49, 116] on link "打帳單" at bounding box center [87, 134] width 159 height 40
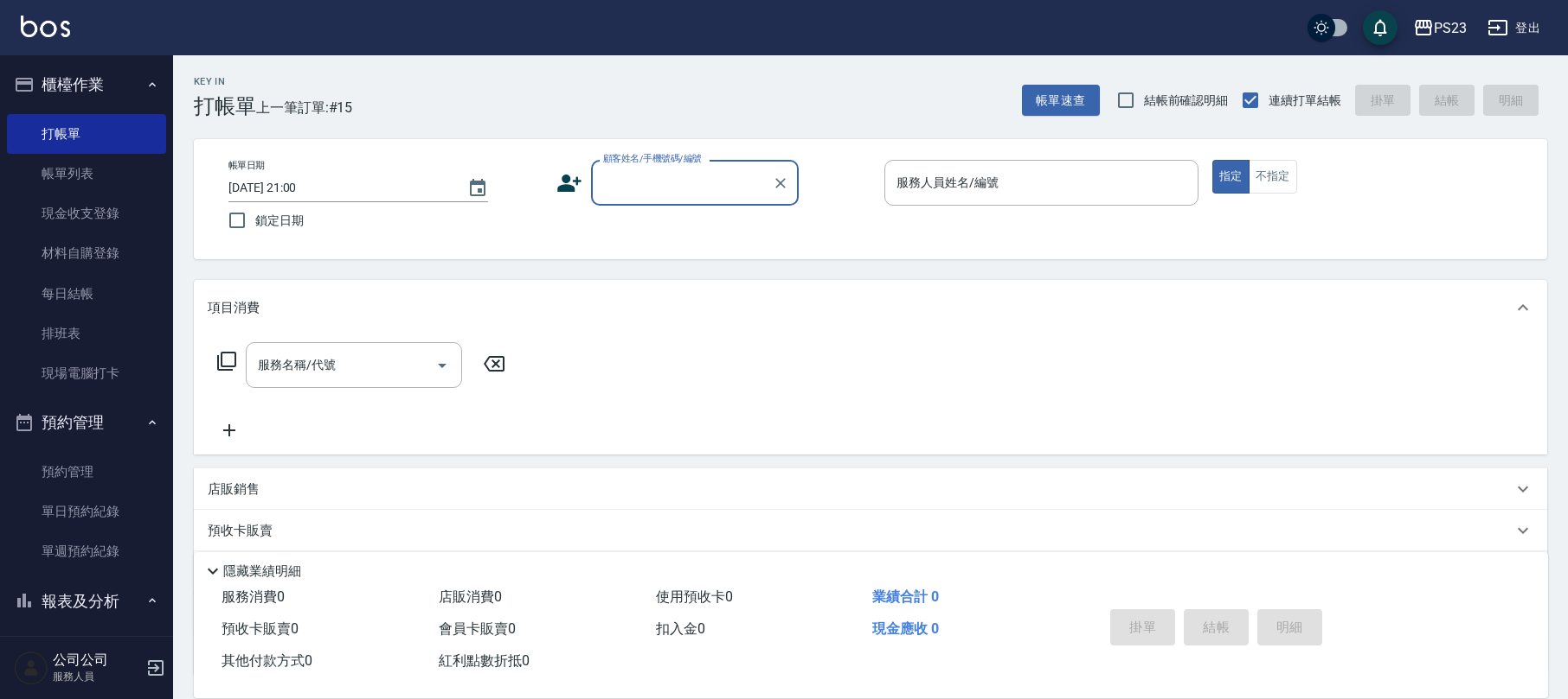
click at [679, 184] on input "顧客姓名/手機號碼/編號" at bounding box center [682, 183] width 166 height 30
click at [704, 178] on input "顧客姓名/手機號碼/編號" at bounding box center [682, 183] width 166 height 30
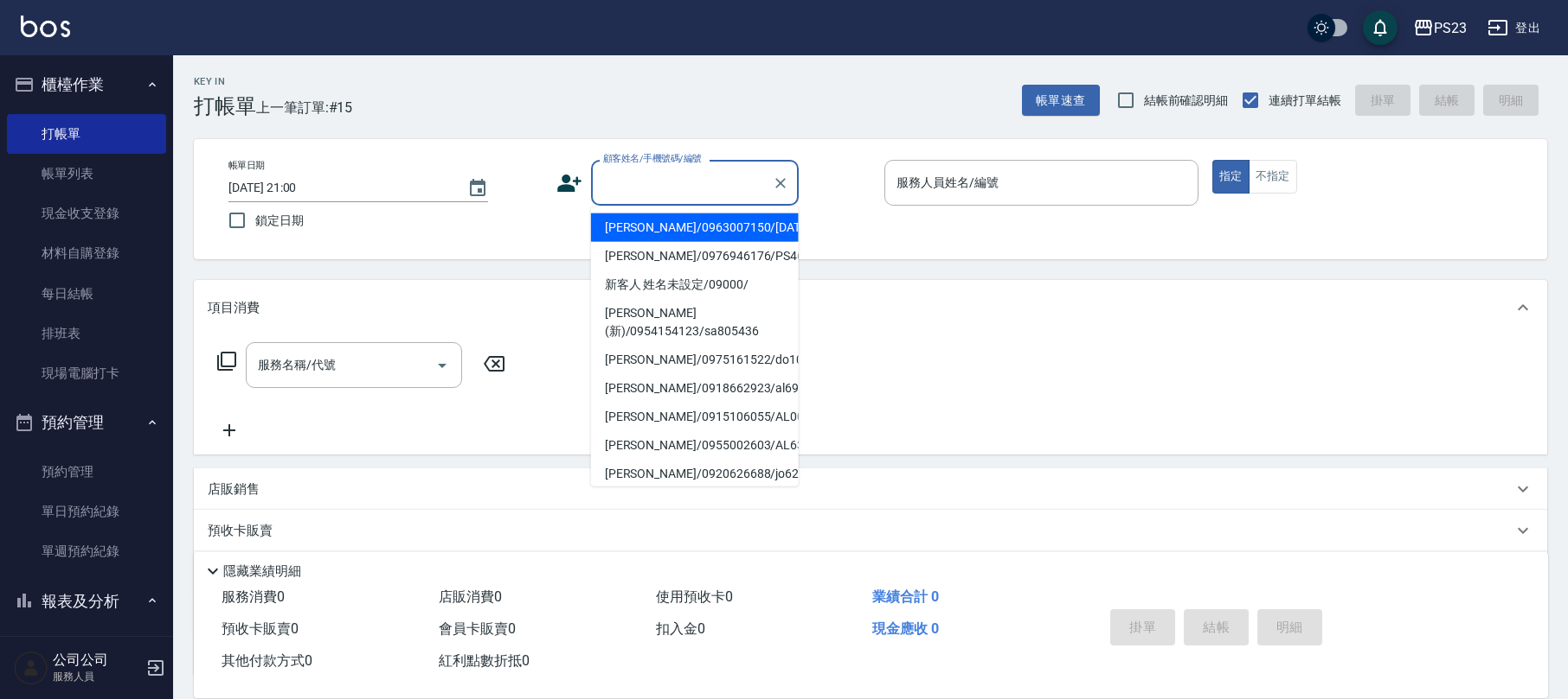
click at [647, 184] on input "顧客姓名/手機號碼/編號" at bounding box center [682, 183] width 166 height 30
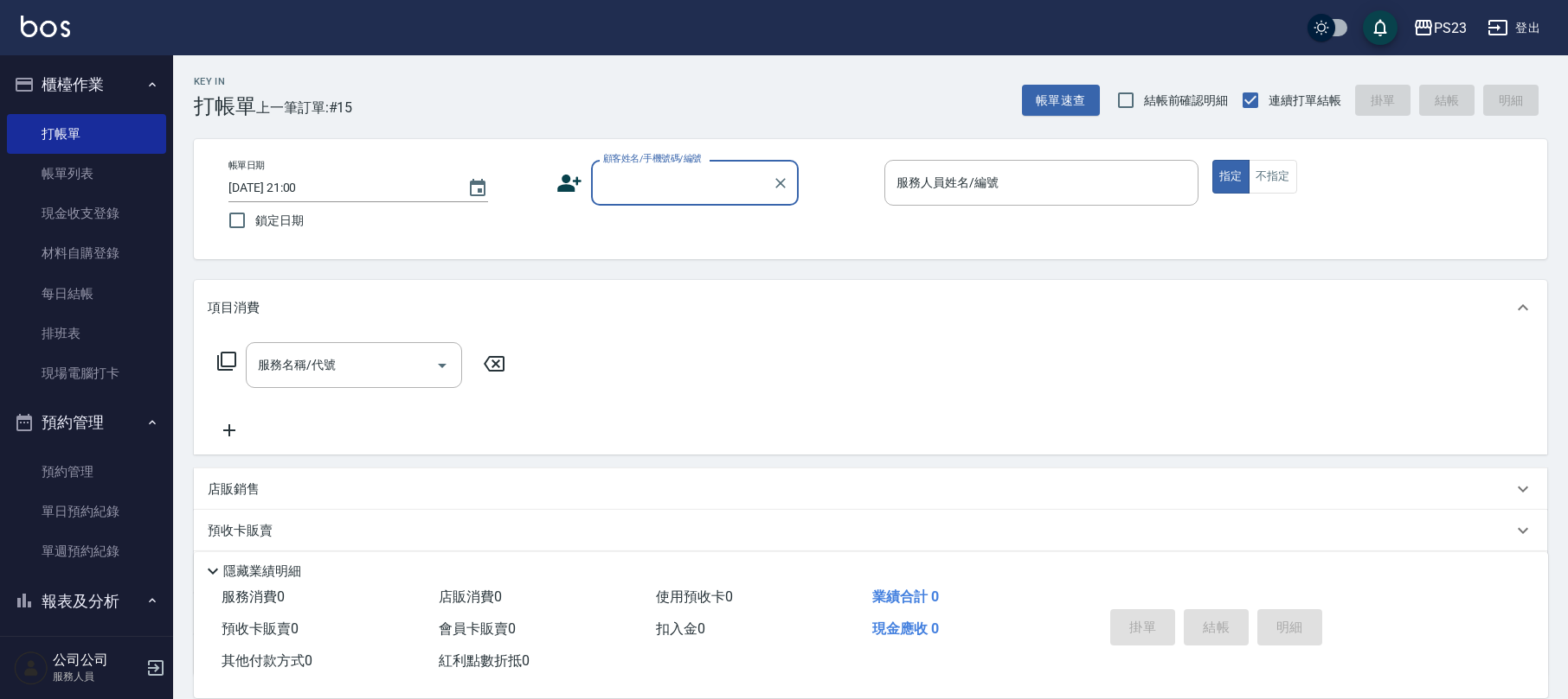
click at [651, 183] on input "顧客姓名/手機號碼/編號" at bounding box center [682, 183] width 166 height 30
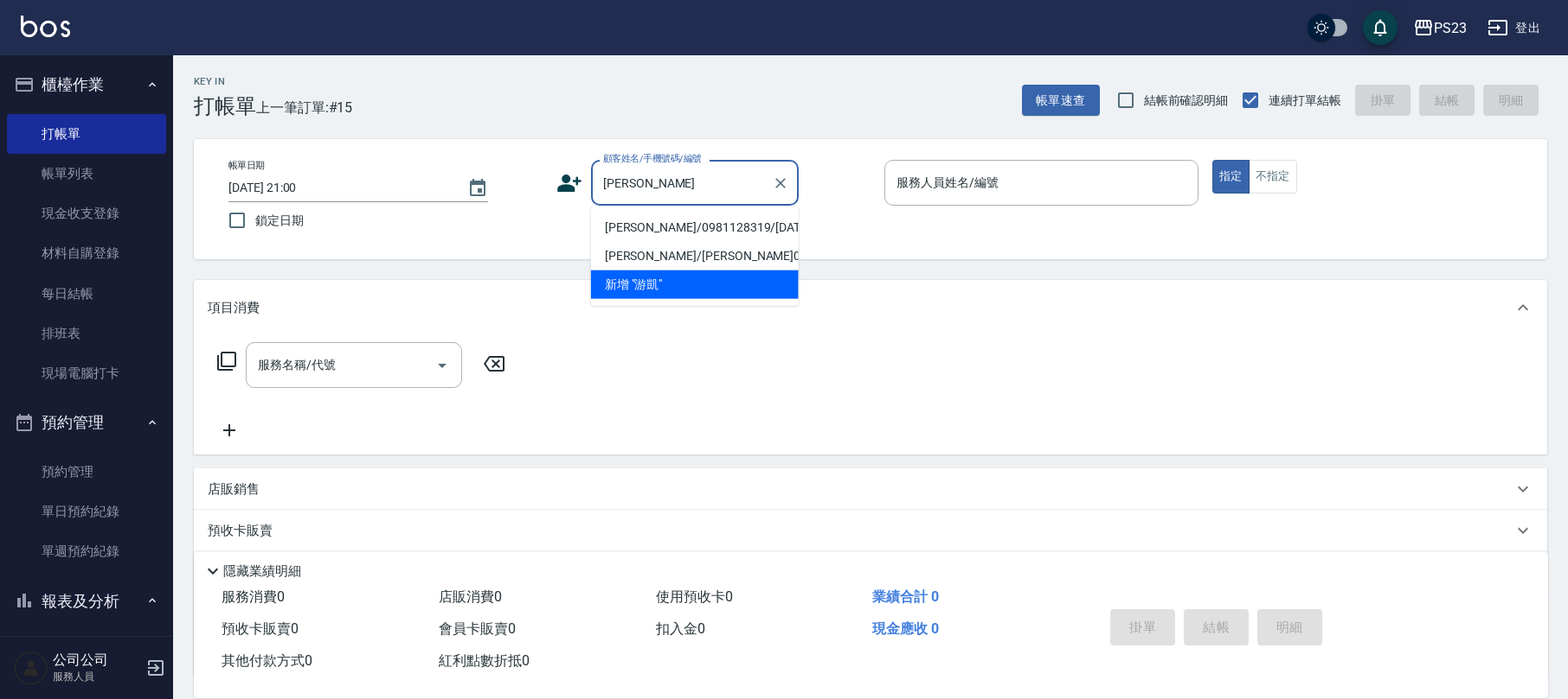
click at [626, 227] on li "[PERSON_NAME]/0981128319/[DATE]" at bounding box center [694, 227] width 208 height 28
type input "[PERSON_NAME]/0981128319/[DATE]"
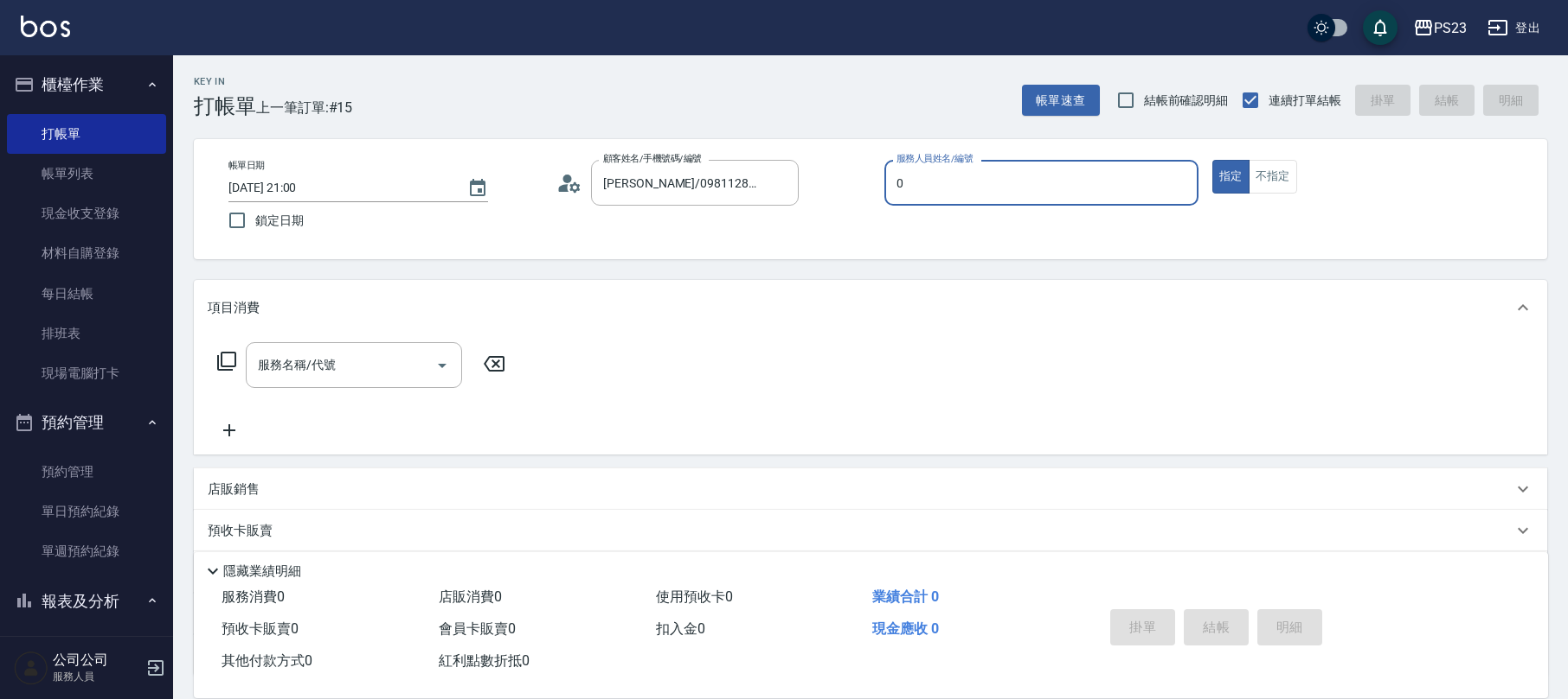
type input "[PERSON_NAME]-0"
type button "true"
click at [226, 358] on icon at bounding box center [226, 361] width 20 height 20
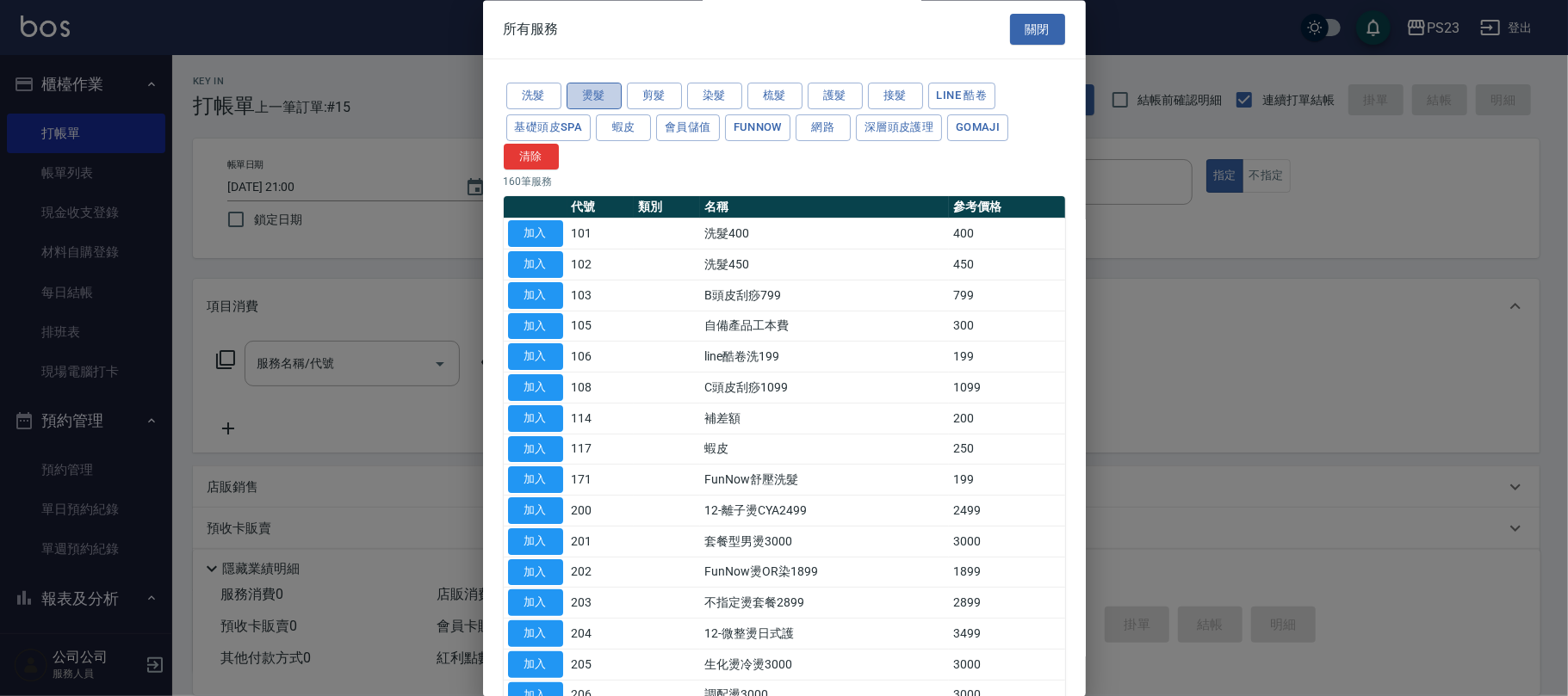
click at [594, 100] on button "燙髮" at bounding box center [594, 97] width 56 height 26
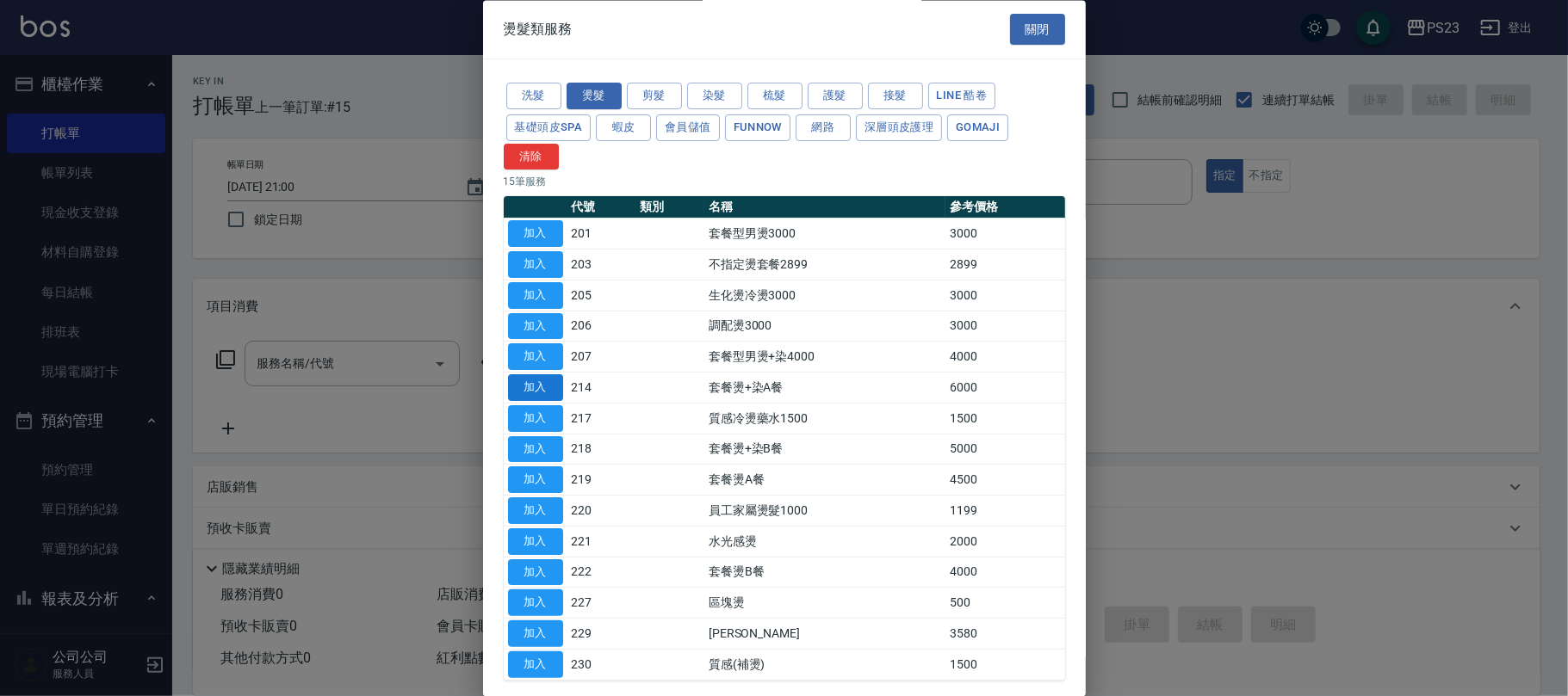
click at [542, 394] on button "加入" at bounding box center [535, 389] width 56 height 26
type input "套餐燙+染A餐(214)"
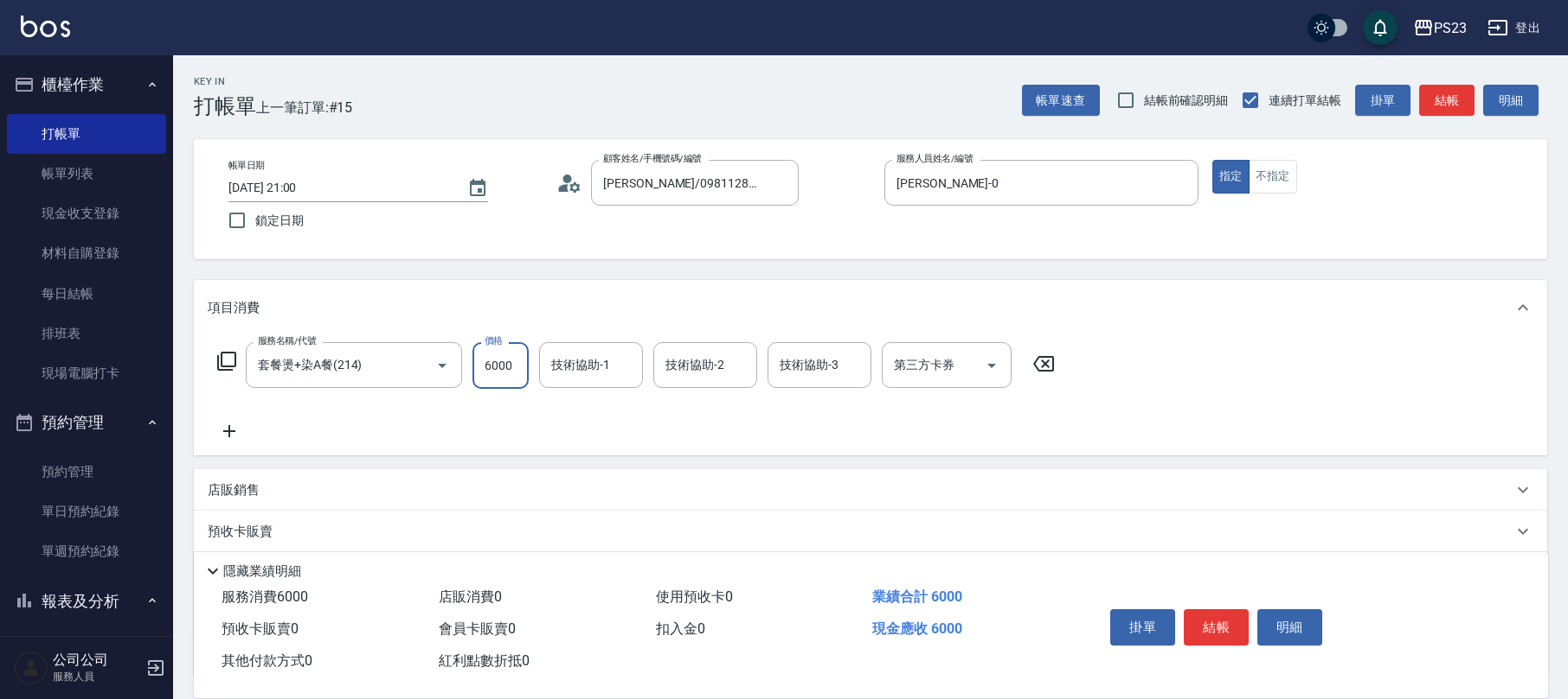
click at [489, 351] on input "6000" at bounding box center [500, 365] width 57 height 47
type input "8400"
type input "[PERSON_NAME]-0"
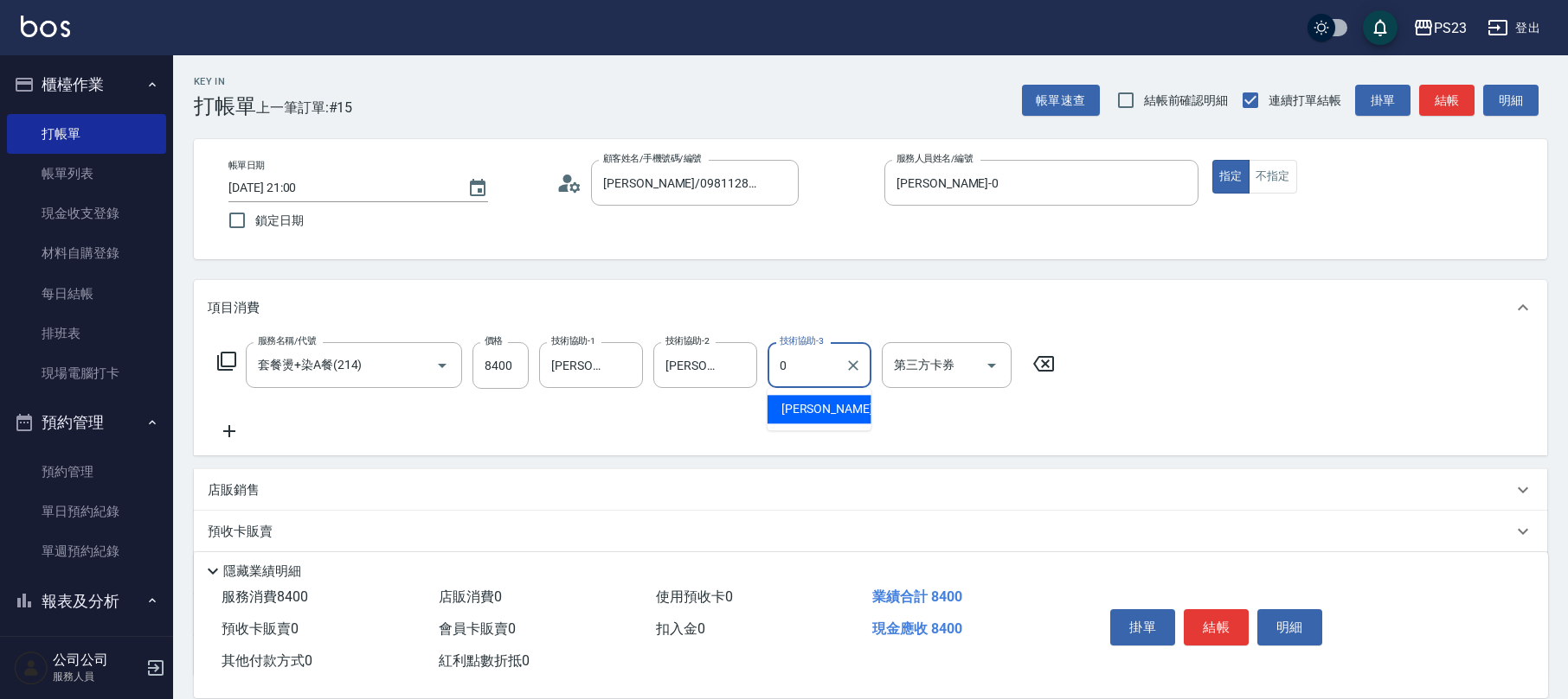
type input "[PERSON_NAME]-0"
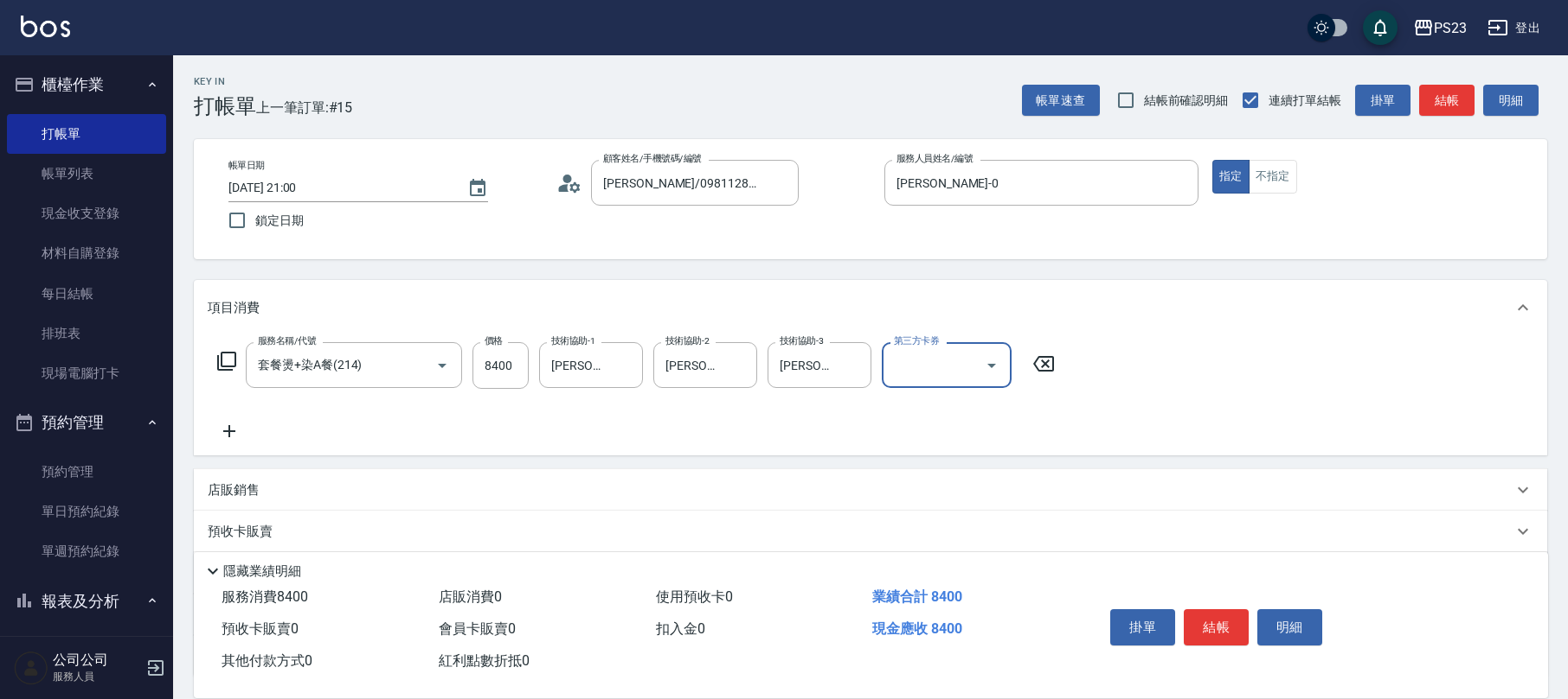
click at [226, 366] on icon at bounding box center [226, 361] width 19 height 19
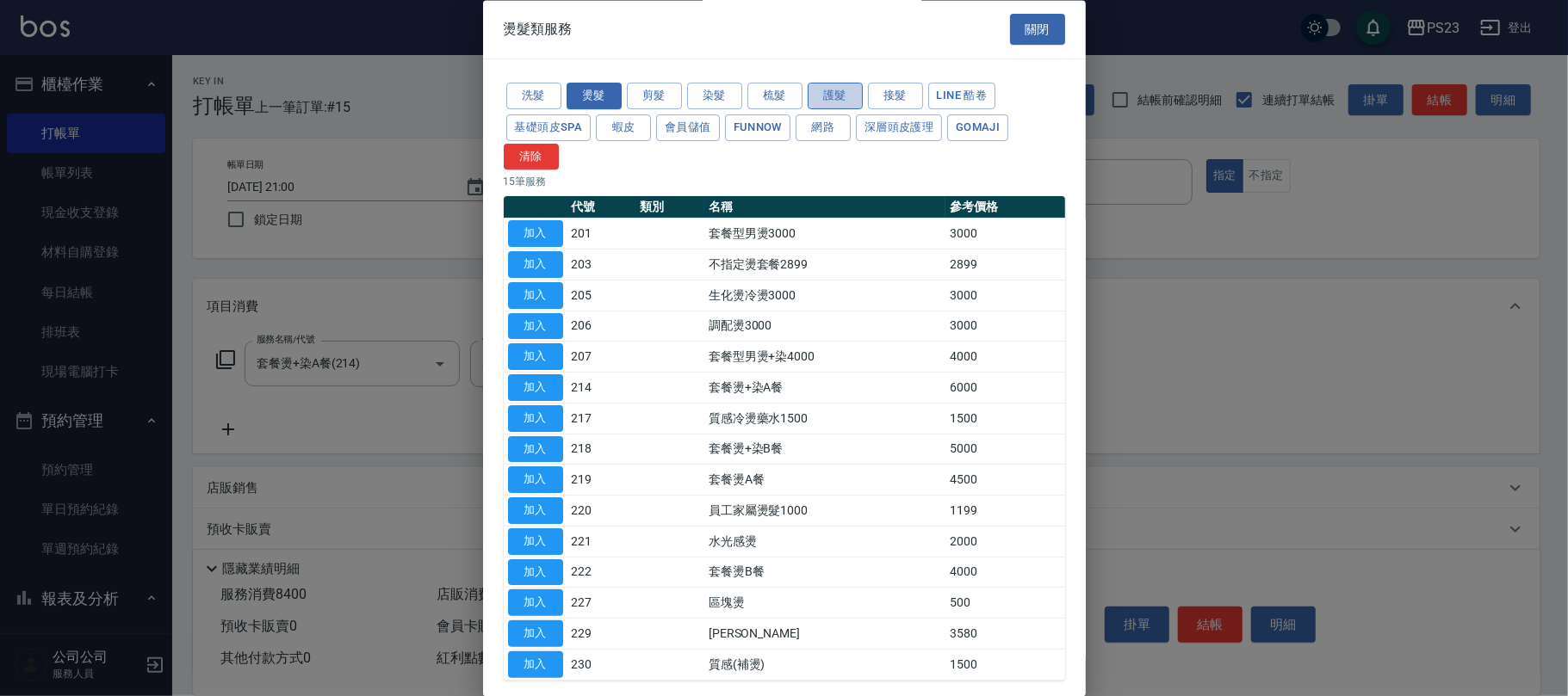
click at [820, 103] on button "護髮" at bounding box center [836, 97] width 56 height 26
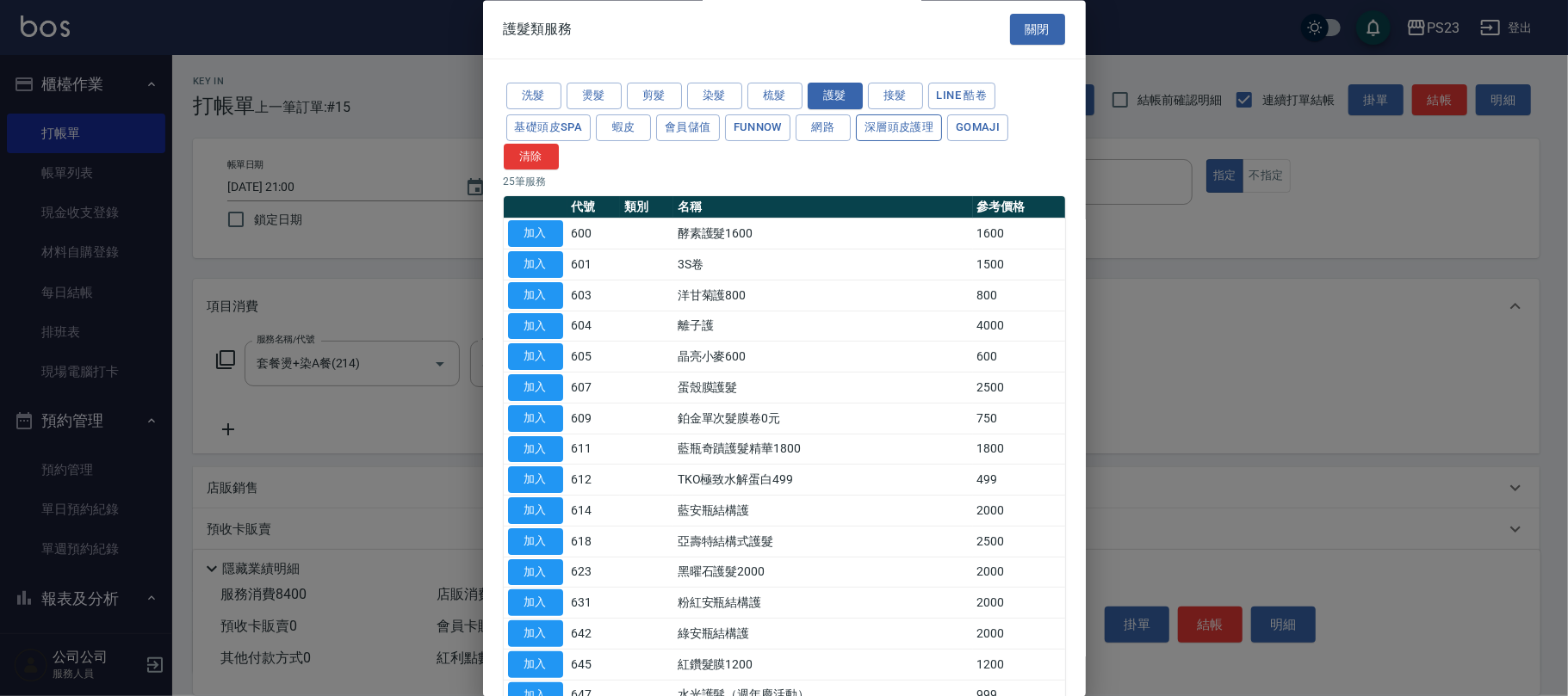
click at [904, 129] on button "深層頭皮護理" at bounding box center [899, 128] width 86 height 26
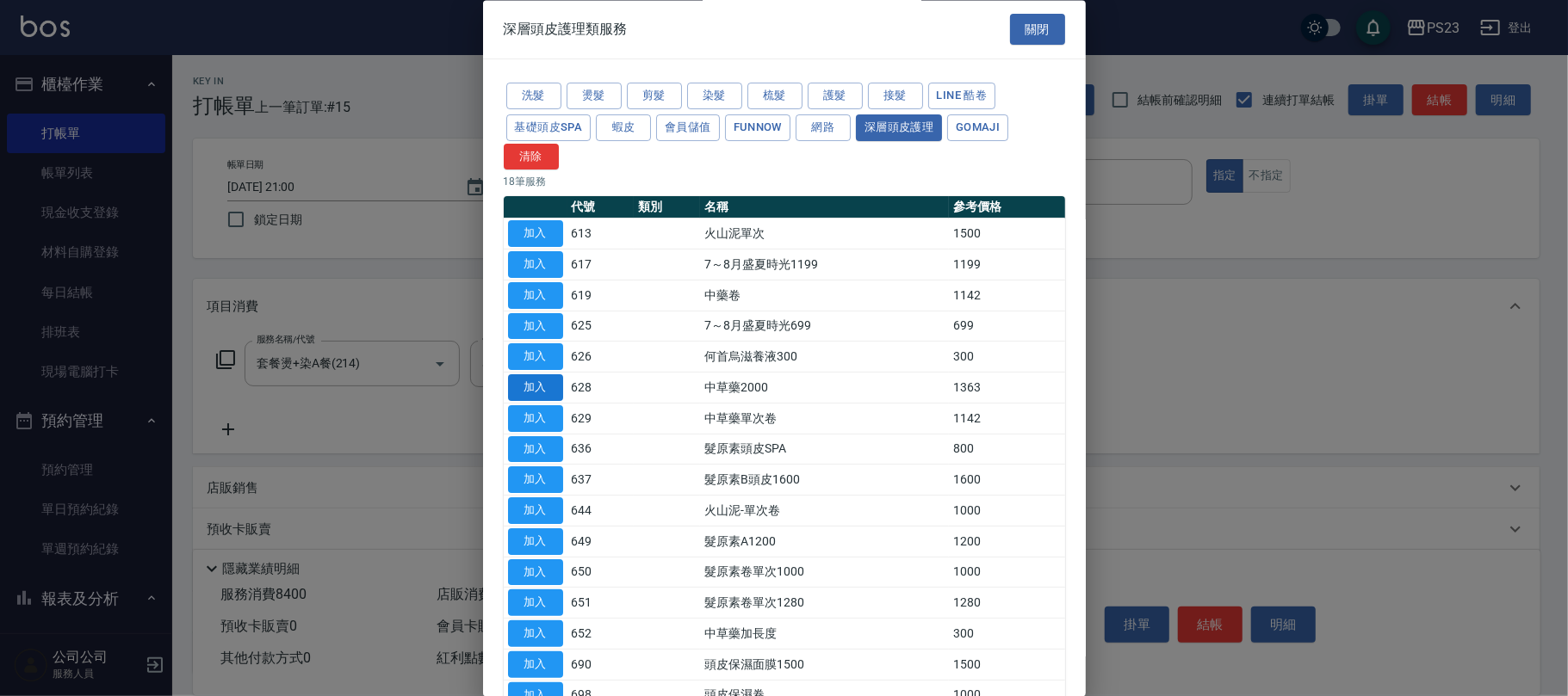
click at [534, 383] on button "加入" at bounding box center [535, 389] width 56 height 26
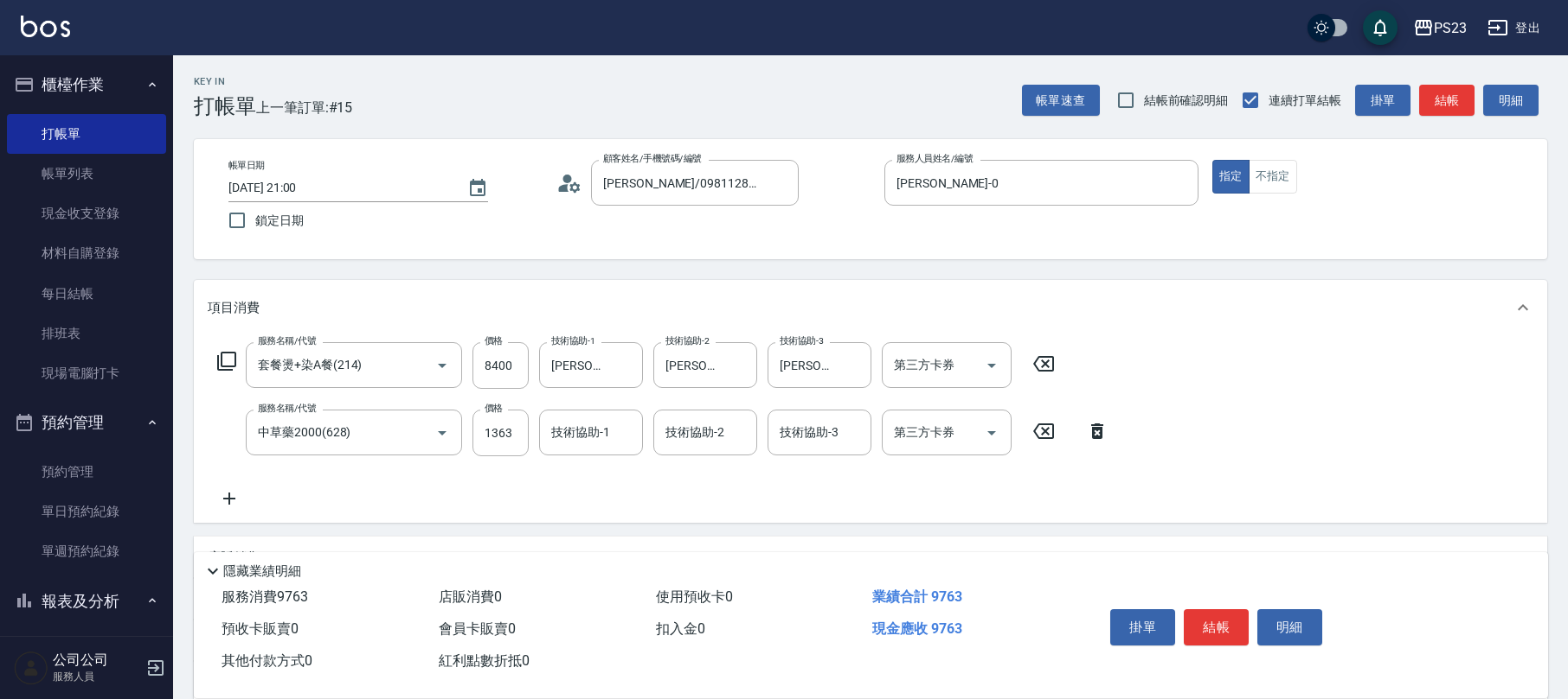
click at [462, 426] on div "服務名稱/代號 中草藥2000(628) 服務名稱/代號 價格 1363 價格 技術協助-1 技術協助-1 技術協助-2 技術協助-2 技術協助-3 技術協助…" at bounding box center [663, 433] width 911 height 47
drag, startPoint x: 471, startPoint y: 424, endPoint x: 488, endPoint y: 424, distance: 17.0
click at [478, 424] on div "服務名稱/代號 中草藥2000(628) 服務名稱/代號 價格 1363 價格 技術協助-1 技術協助-1 技術協助-2 技術協助-2 技術協助-3 技術協助…" at bounding box center [663, 433] width 911 height 47
click at [488, 424] on input "1363" at bounding box center [500, 433] width 57 height 47
type input "2180"
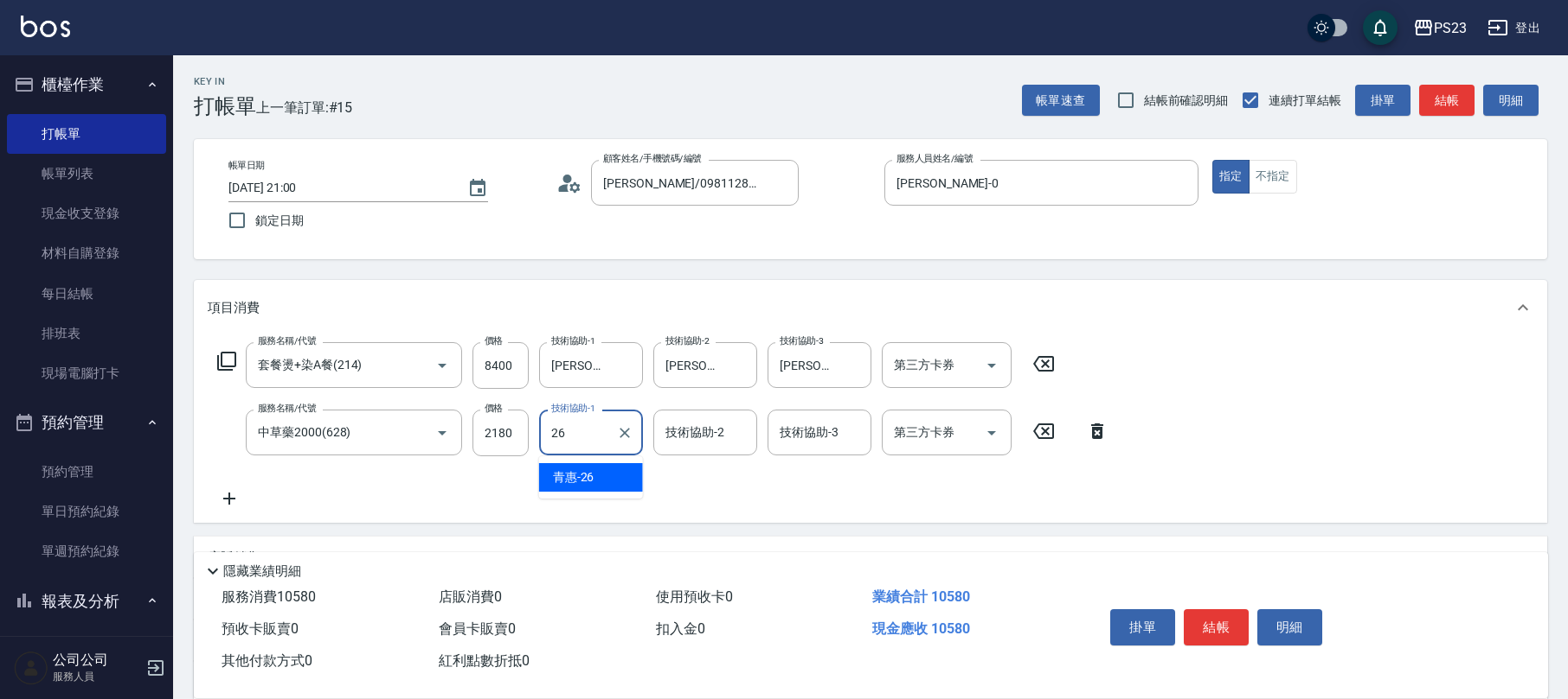
type input "青惠-26"
type input "2"
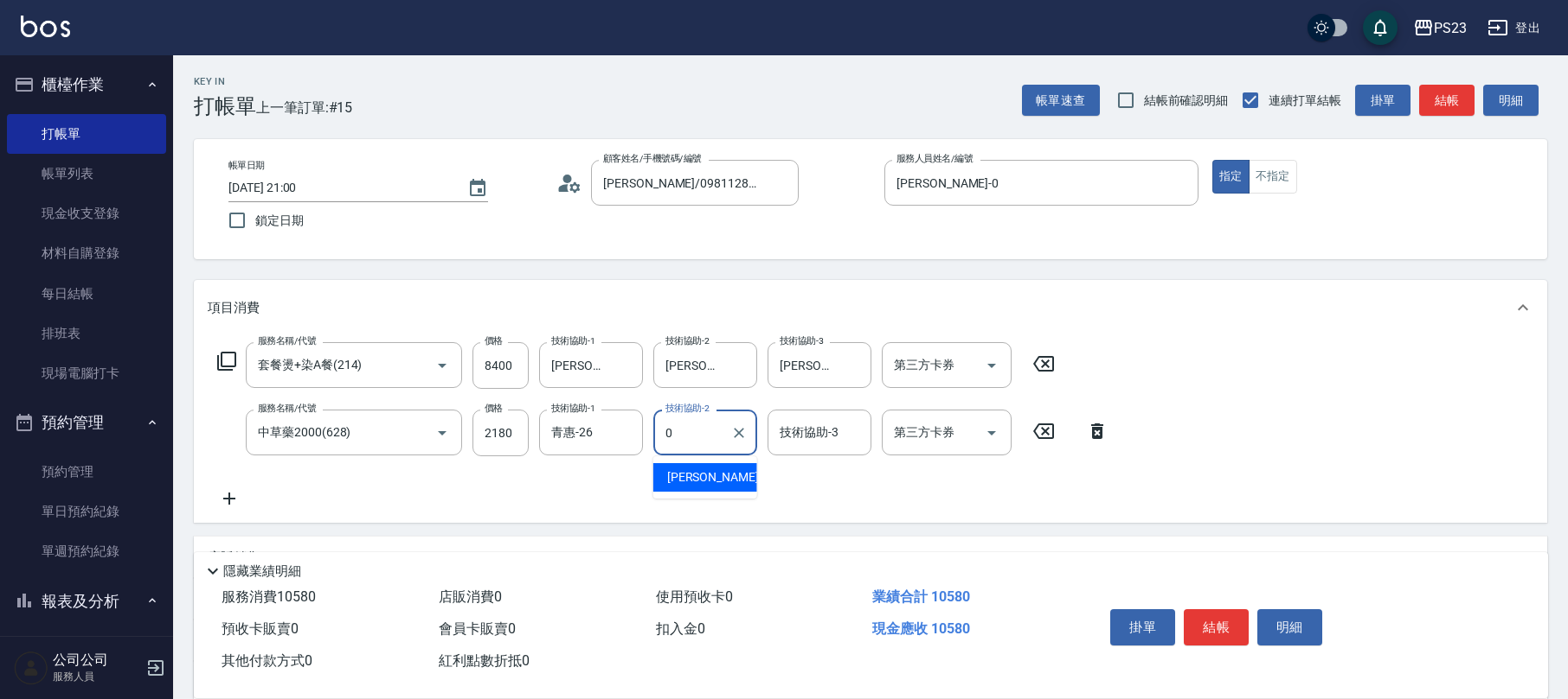
type input "[PERSON_NAME]-0"
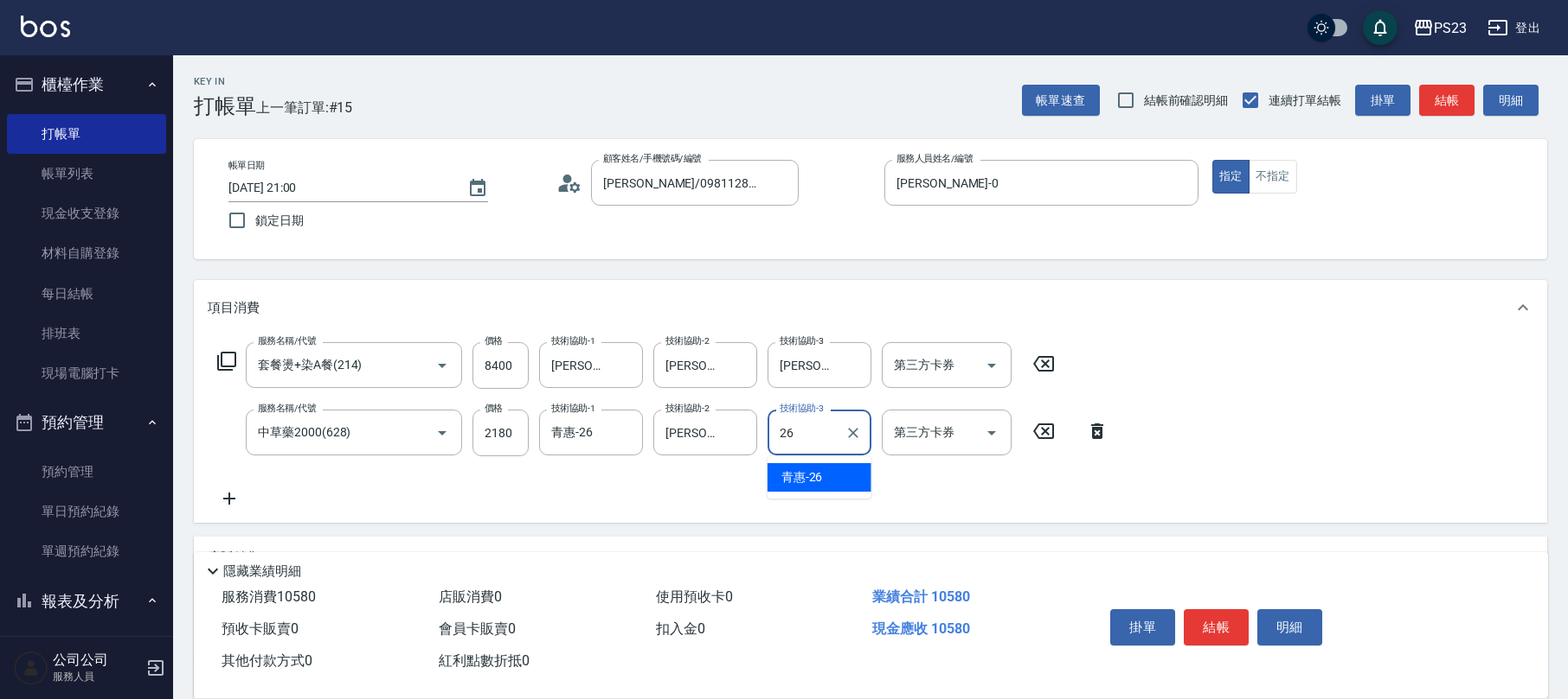
type input "青惠-26"
click at [592, 435] on input "青惠-26" at bounding box center [578, 433] width 62 height 30
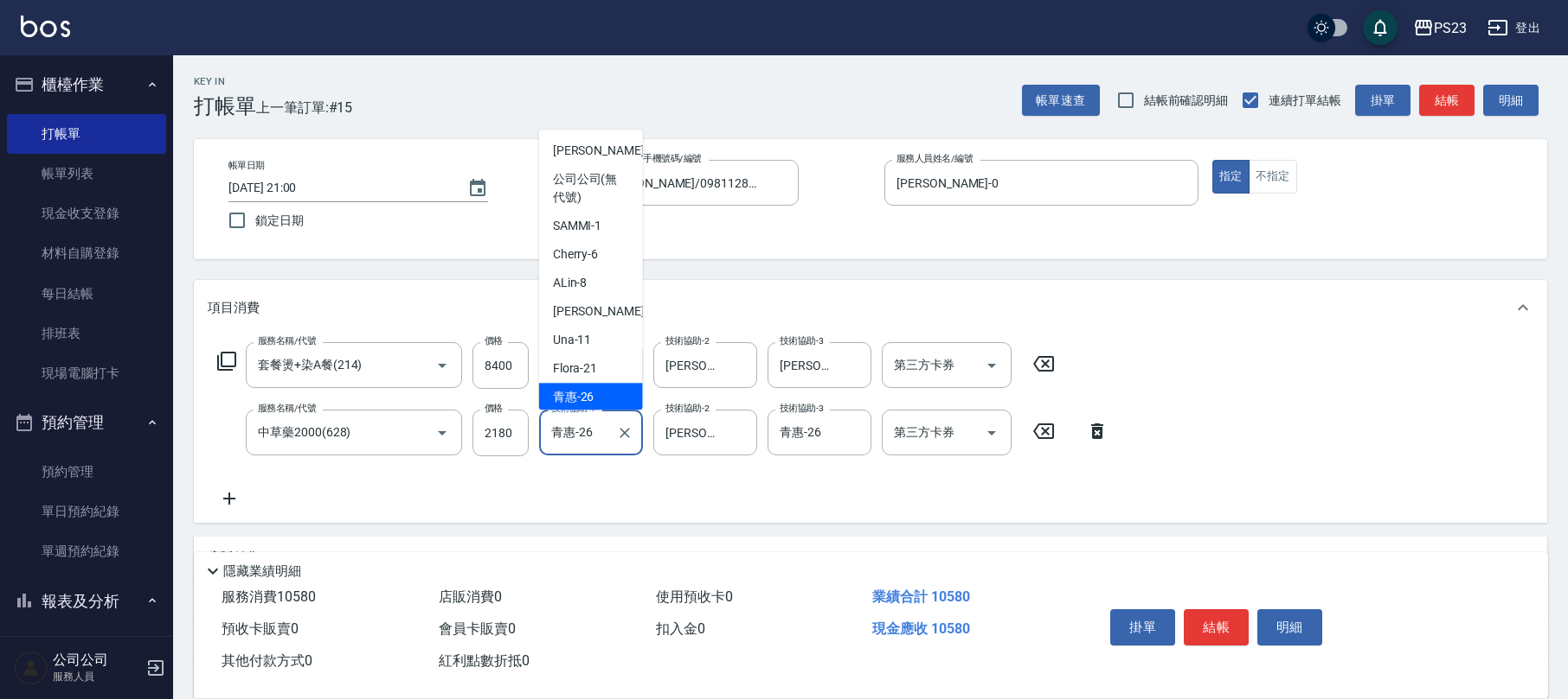
scroll to position [2, 0]
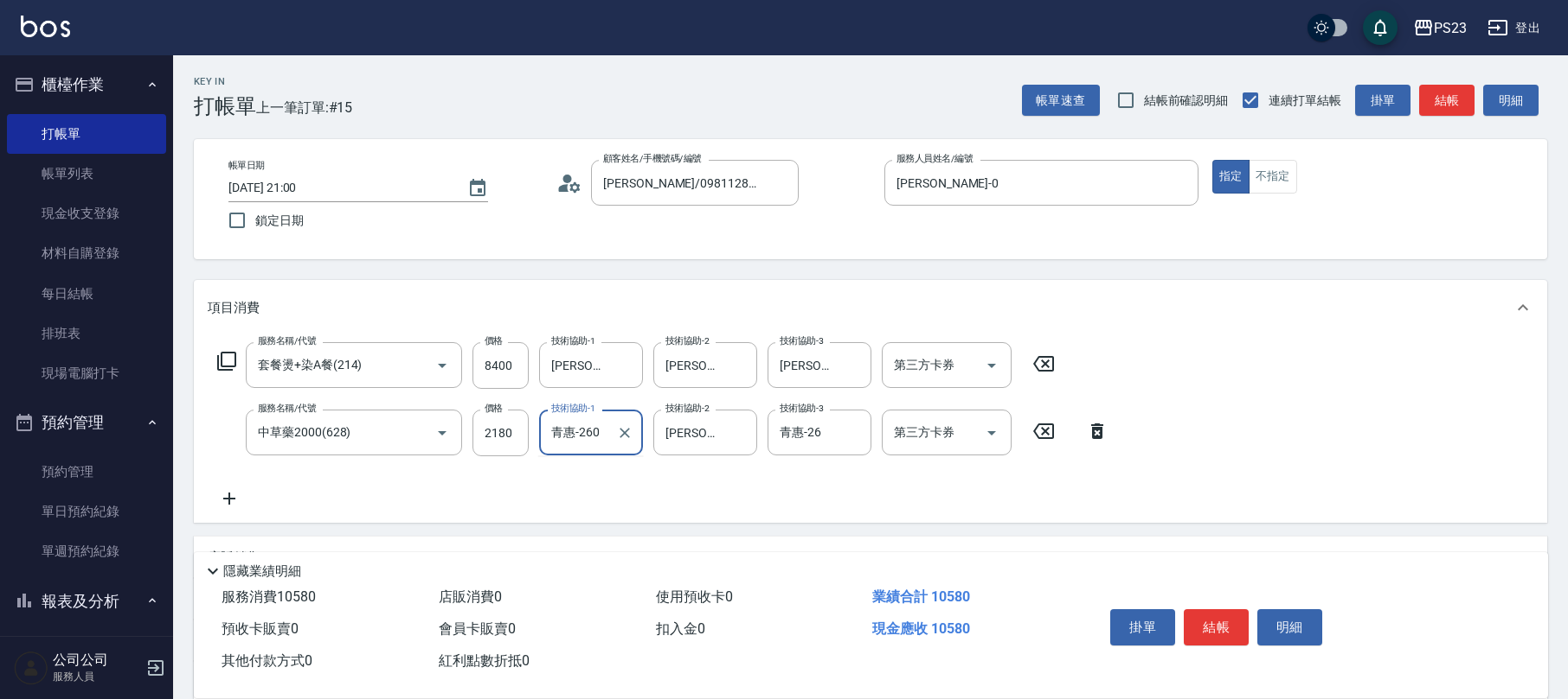
type input "青惠-26"
click at [620, 434] on icon "Clear" at bounding box center [625, 434] width 18 height 18
type input "[PERSON_NAME]-0"
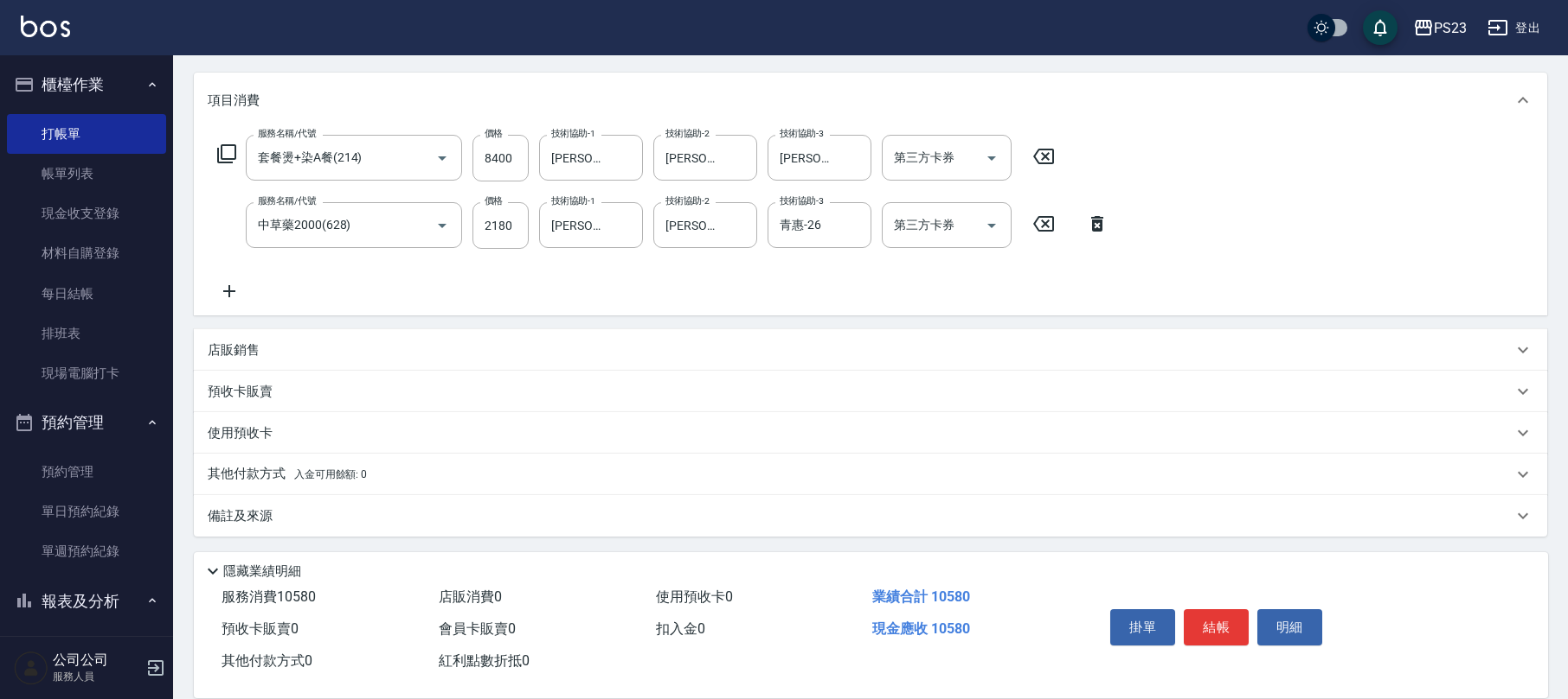
click at [218, 147] on icon at bounding box center [226, 153] width 20 height 20
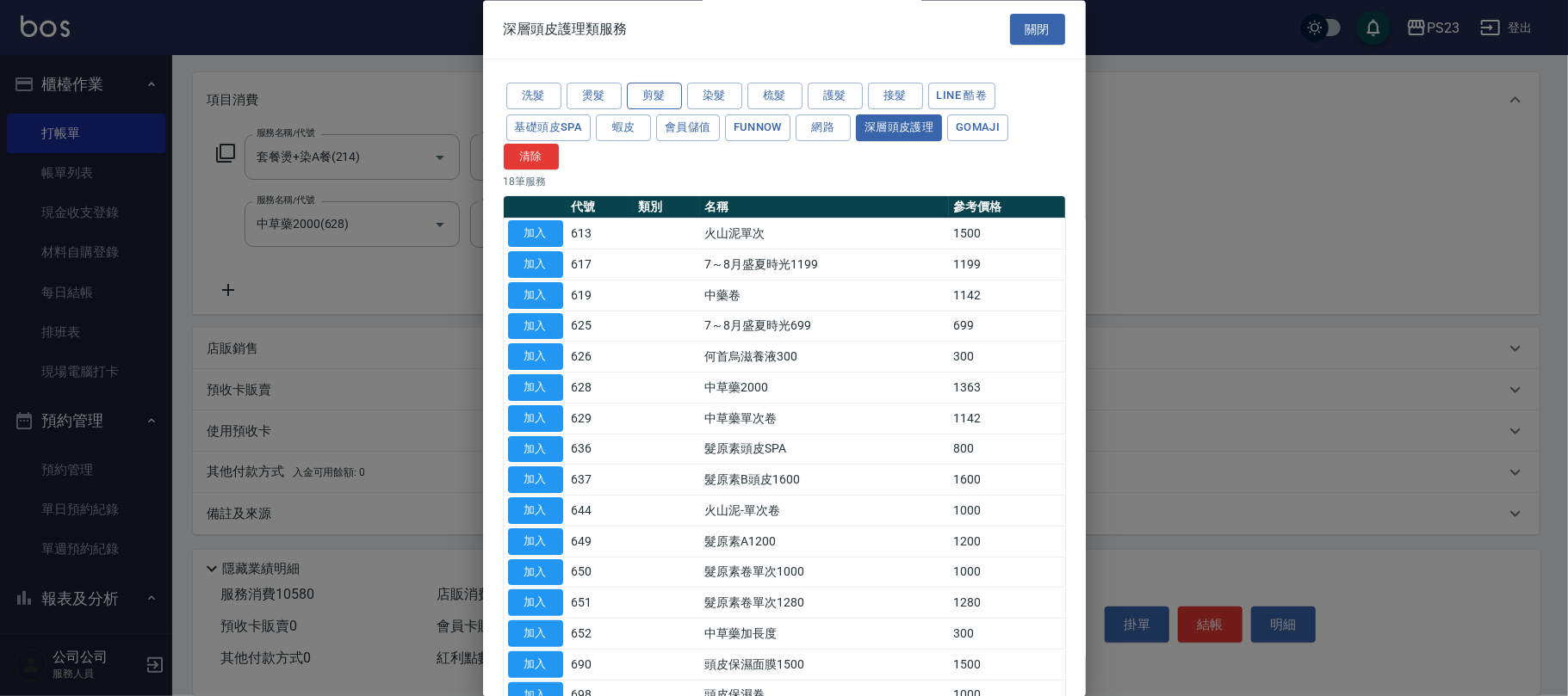
click at [665, 98] on button "剪髮" at bounding box center [654, 97] width 56 height 26
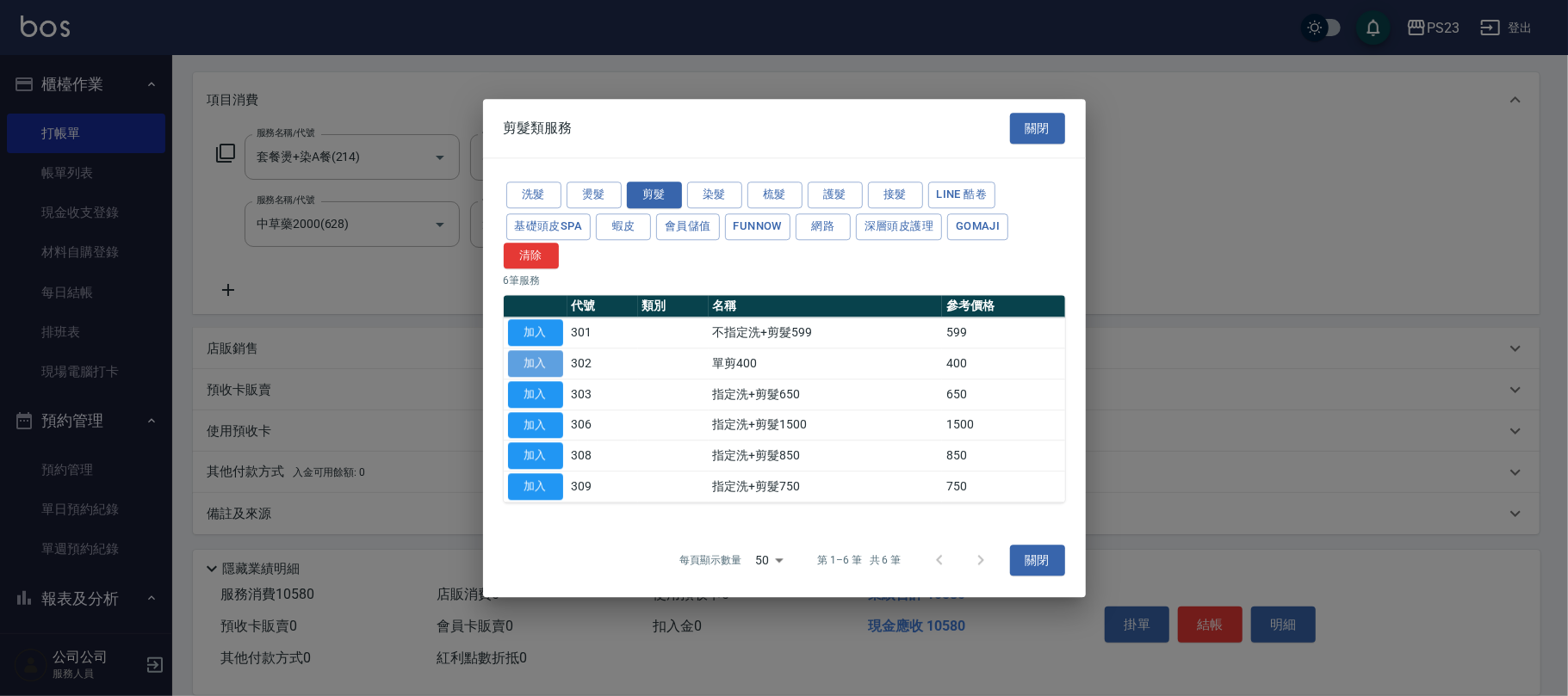
click at [538, 352] on button "加入" at bounding box center [535, 364] width 56 height 26
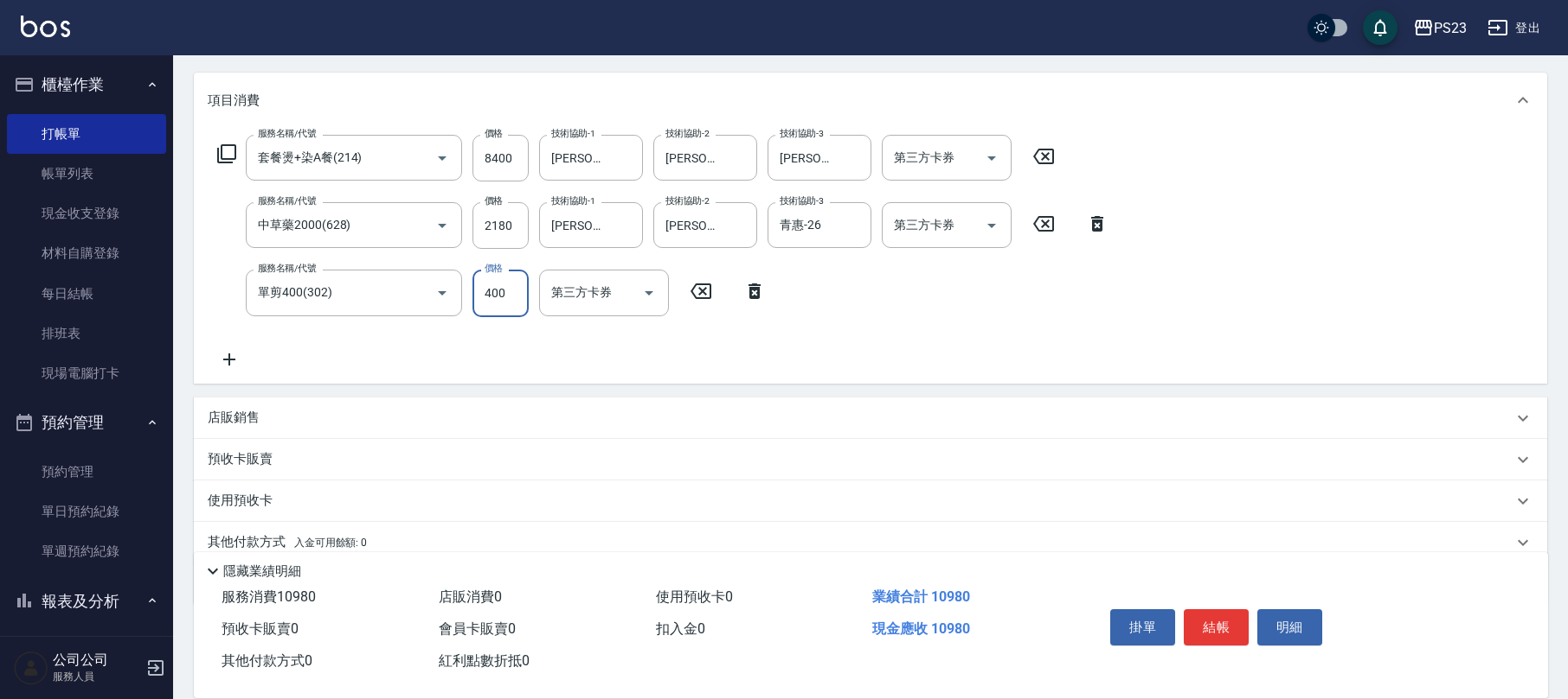
click at [510, 292] on input "400" at bounding box center [500, 293] width 57 height 47
type input "1200"
click at [239, 417] on p "店販銷售" at bounding box center [234, 418] width 52 height 19
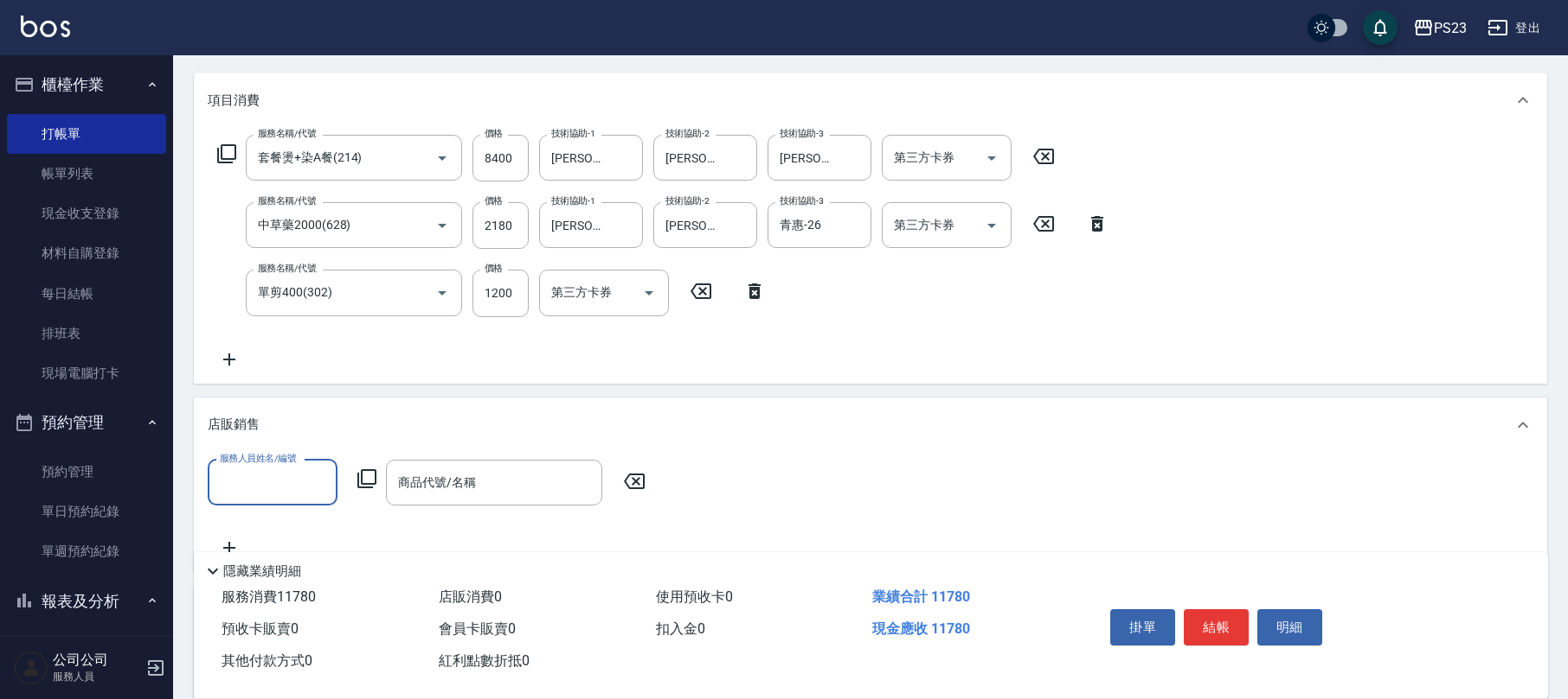
scroll to position [0, 0]
type input "[PERSON_NAME]-0"
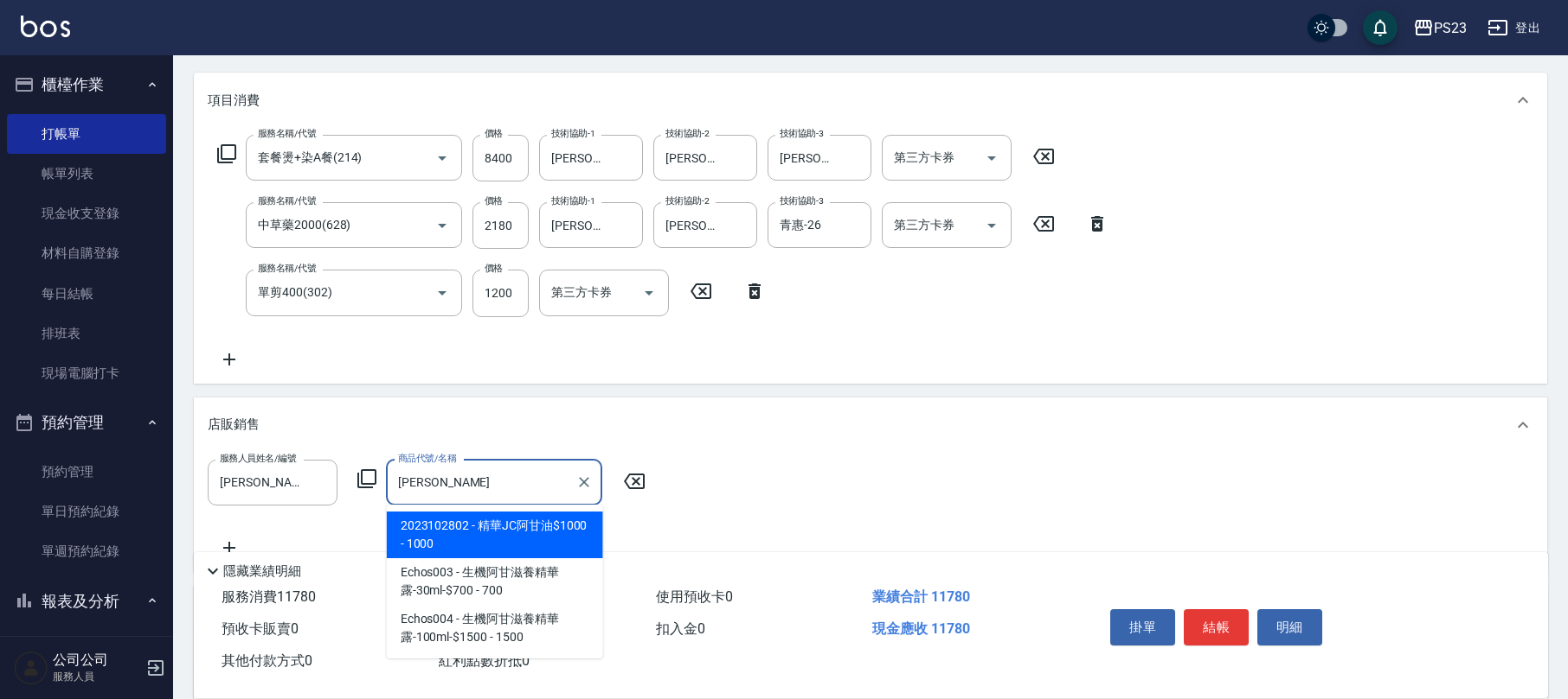
click at [561, 540] on span "2023102802 - 精華JC阿甘油$1000 - 1000" at bounding box center [495, 534] width 216 height 47
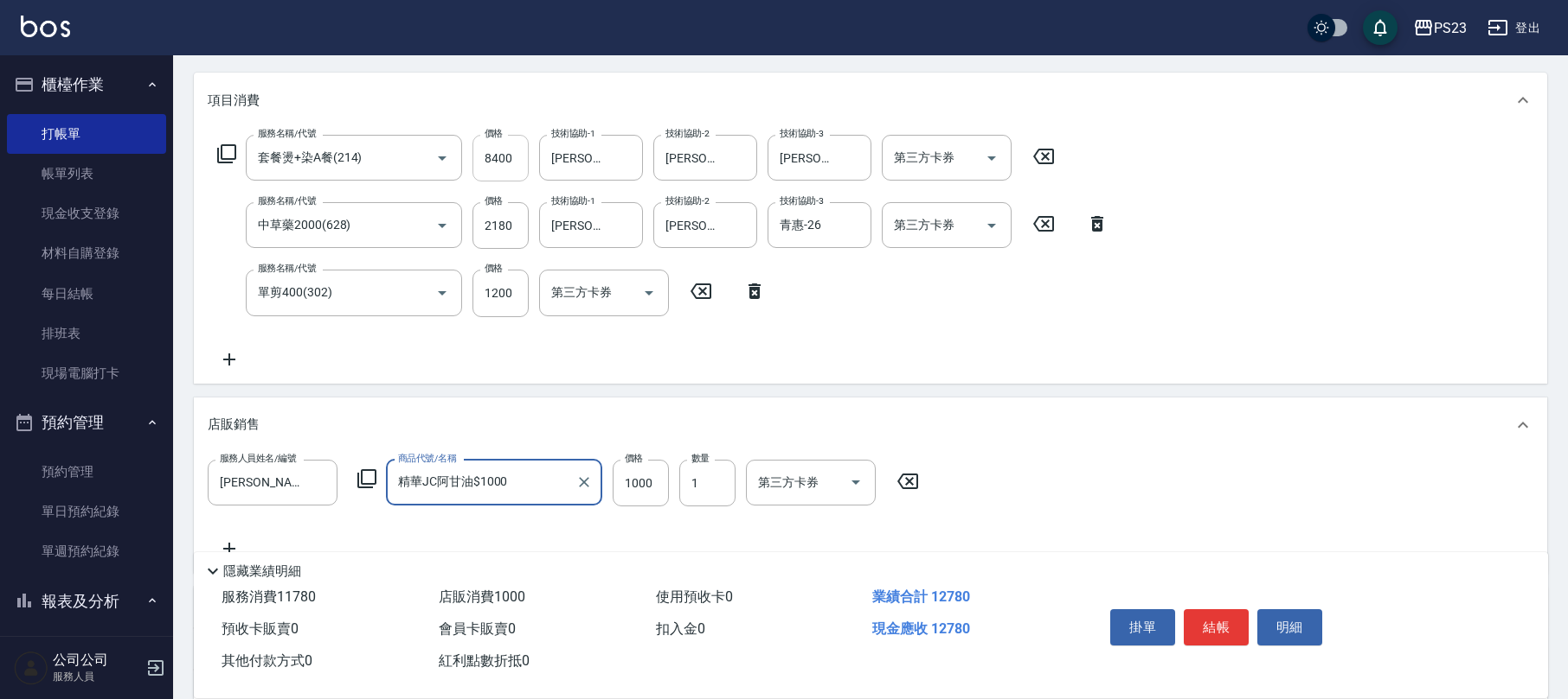
type input "精華JC阿甘油$1000"
click at [498, 168] on input "8400" at bounding box center [500, 157] width 57 height 47
click at [590, 479] on icon "Clear" at bounding box center [584, 482] width 18 height 18
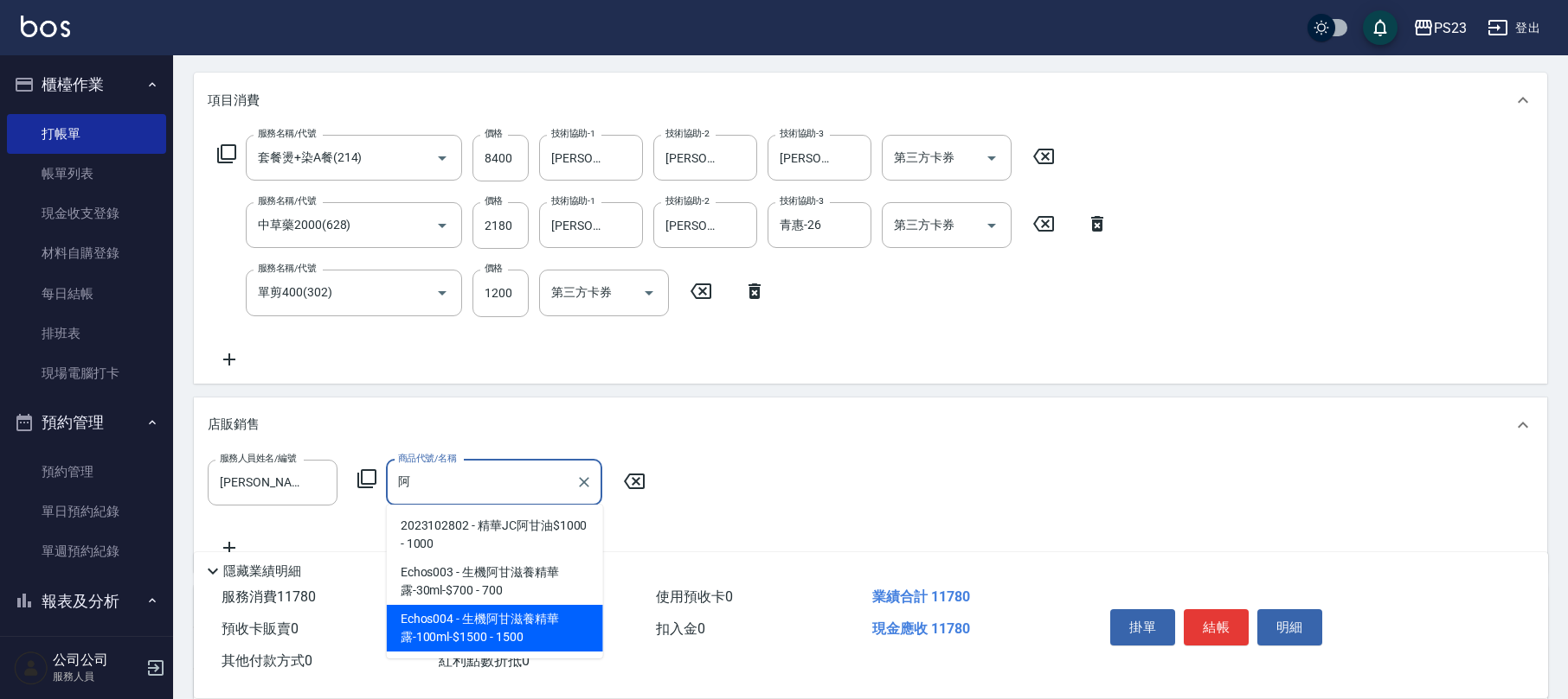
click at [452, 623] on span "Echos004 - 生機阿甘滋養精華露-100ml-$1500 - 1500" at bounding box center [495, 628] width 216 height 47
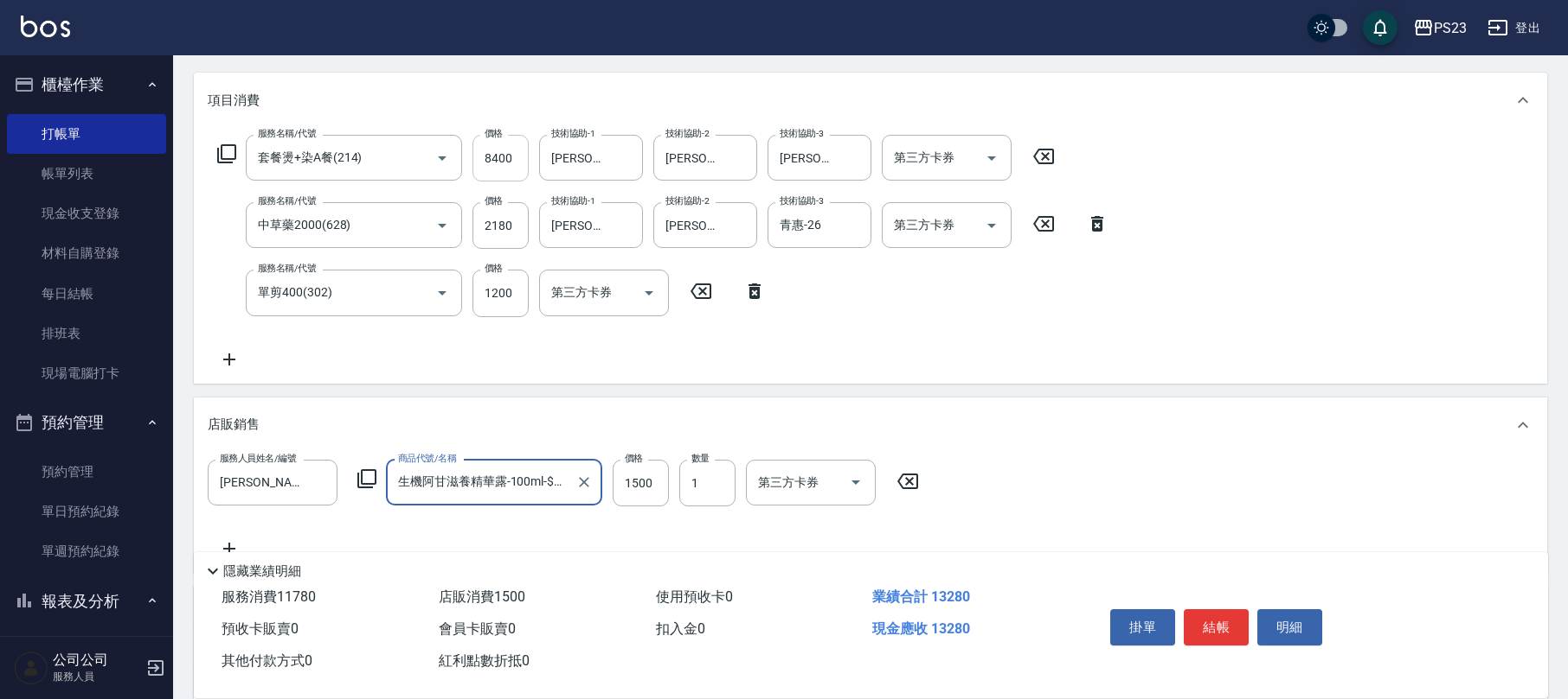
type input "生機阿甘滋養精華露-100ml-$1500"
click at [499, 173] on input "8400" at bounding box center [500, 157] width 57 height 47
type input "8520"
click at [479, 295] on input "1200" at bounding box center [500, 293] width 57 height 47
click at [1228, 626] on button "結帳" at bounding box center [1216, 627] width 65 height 36
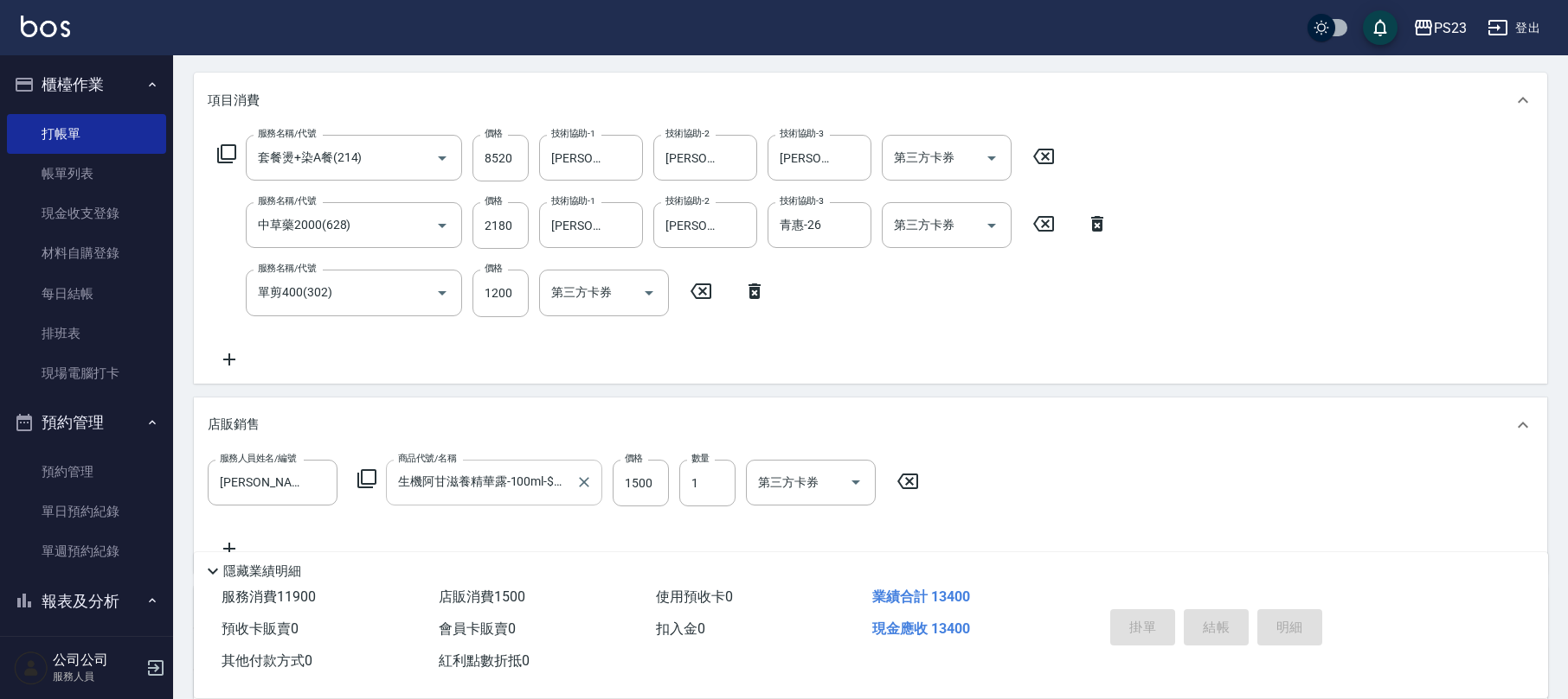
type input "[DATE] 21:04"
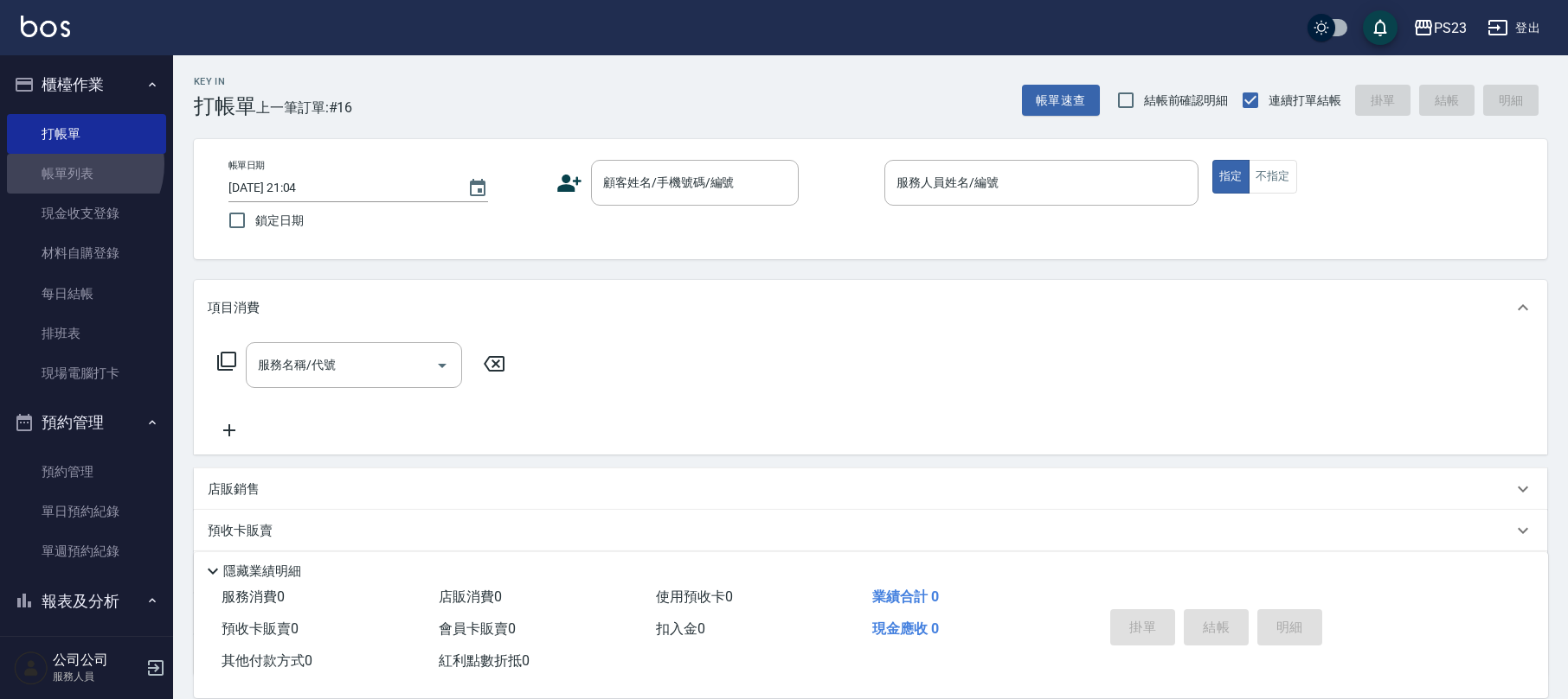
drag, startPoint x: 73, startPoint y: 165, endPoint x: 976, endPoint y: 323, distance: 916.7
click at [73, 165] on link "帳單列表" at bounding box center [87, 173] width 159 height 40
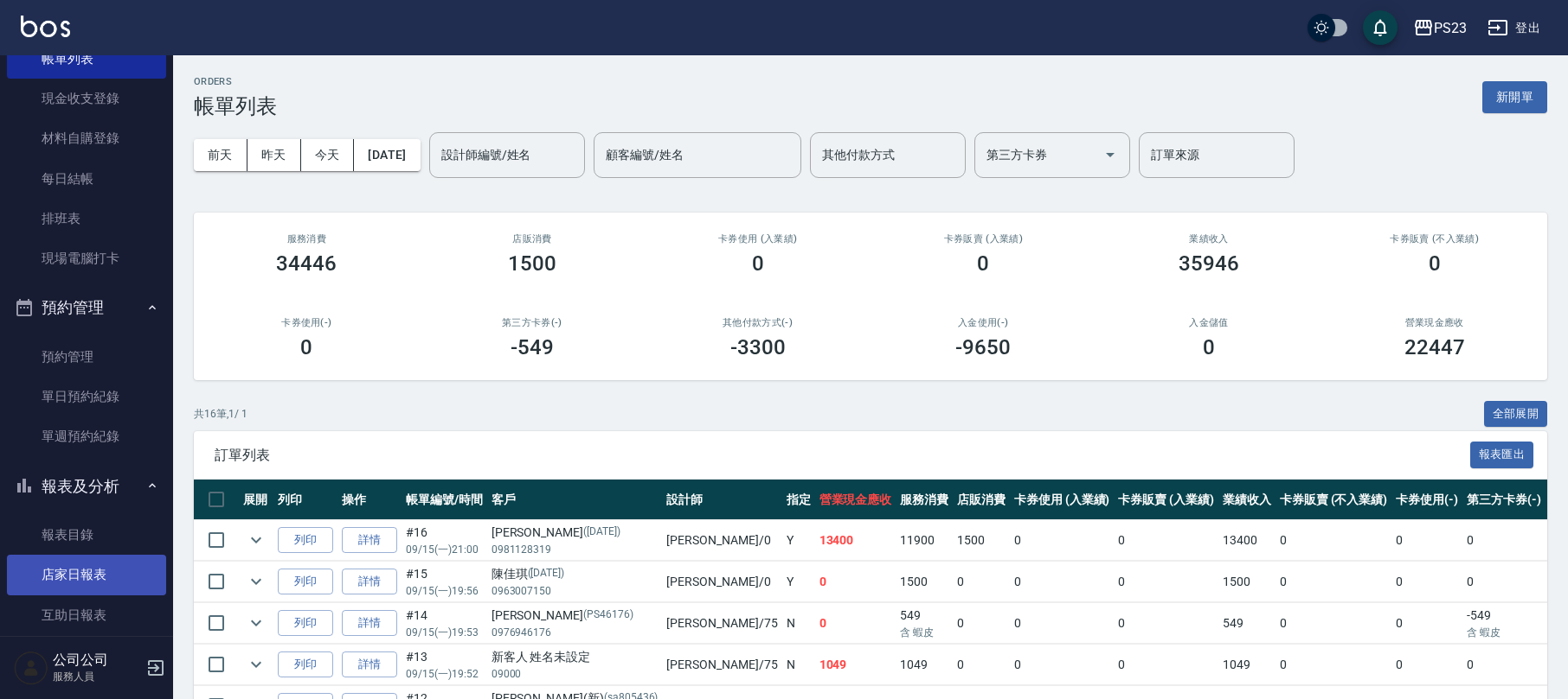
scroll to position [230, 0]
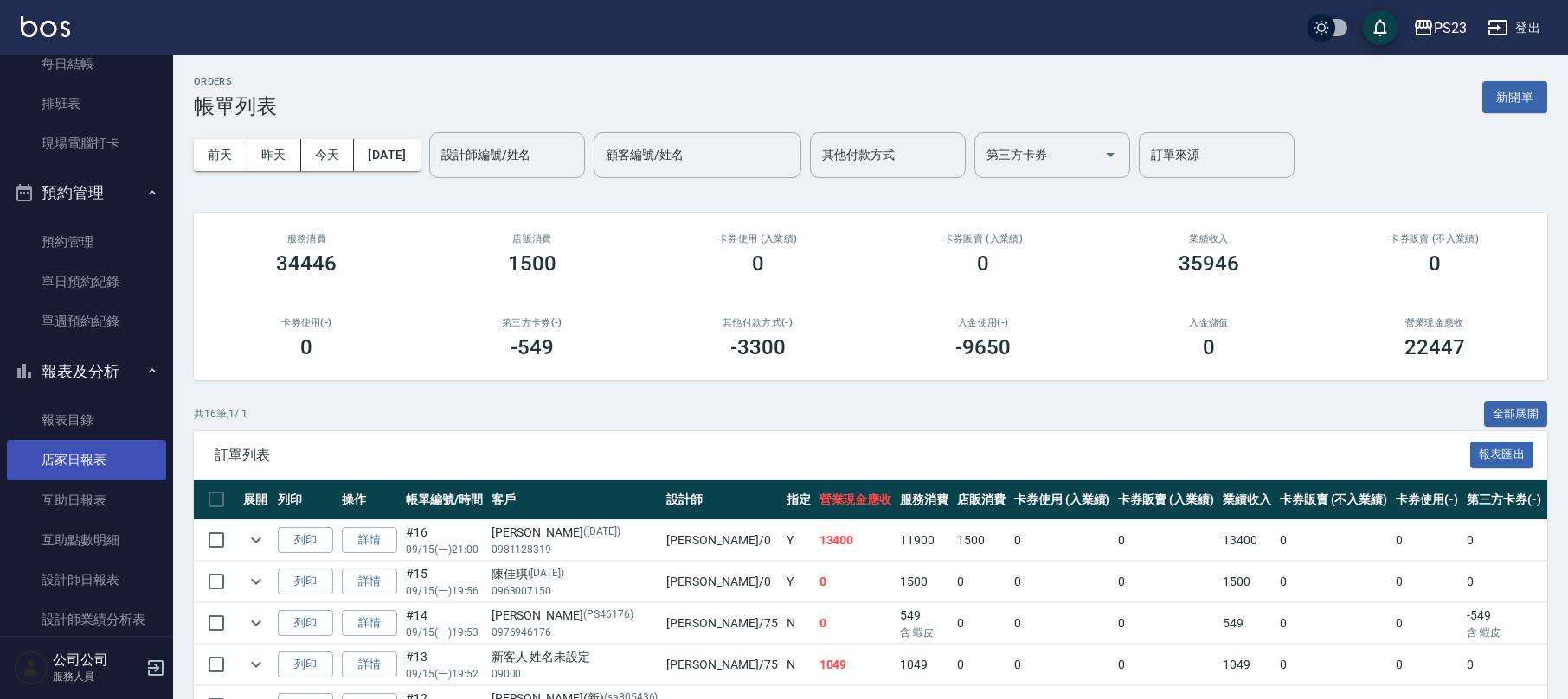
click at [121, 455] on link "店家日報表" at bounding box center [87, 459] width 159 height 40
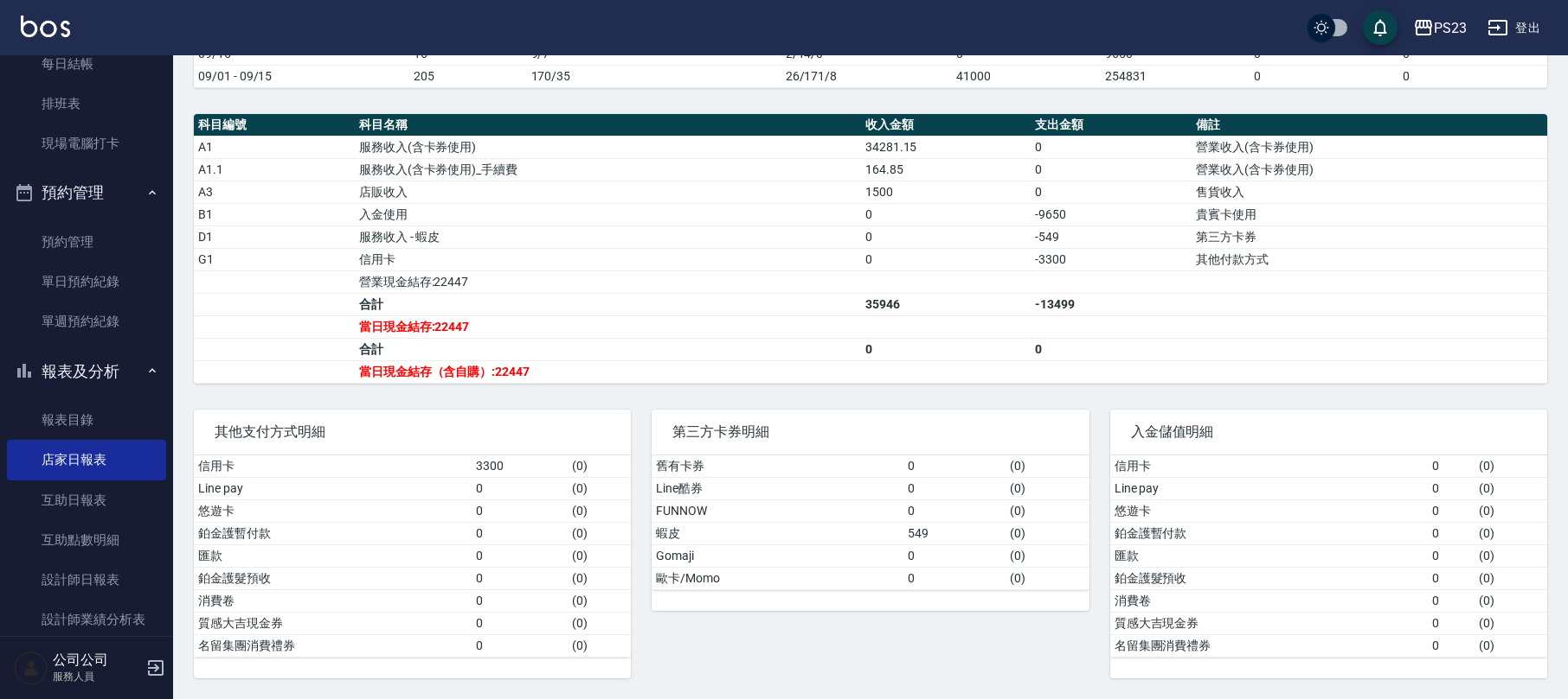
scroll to position [440, 0]
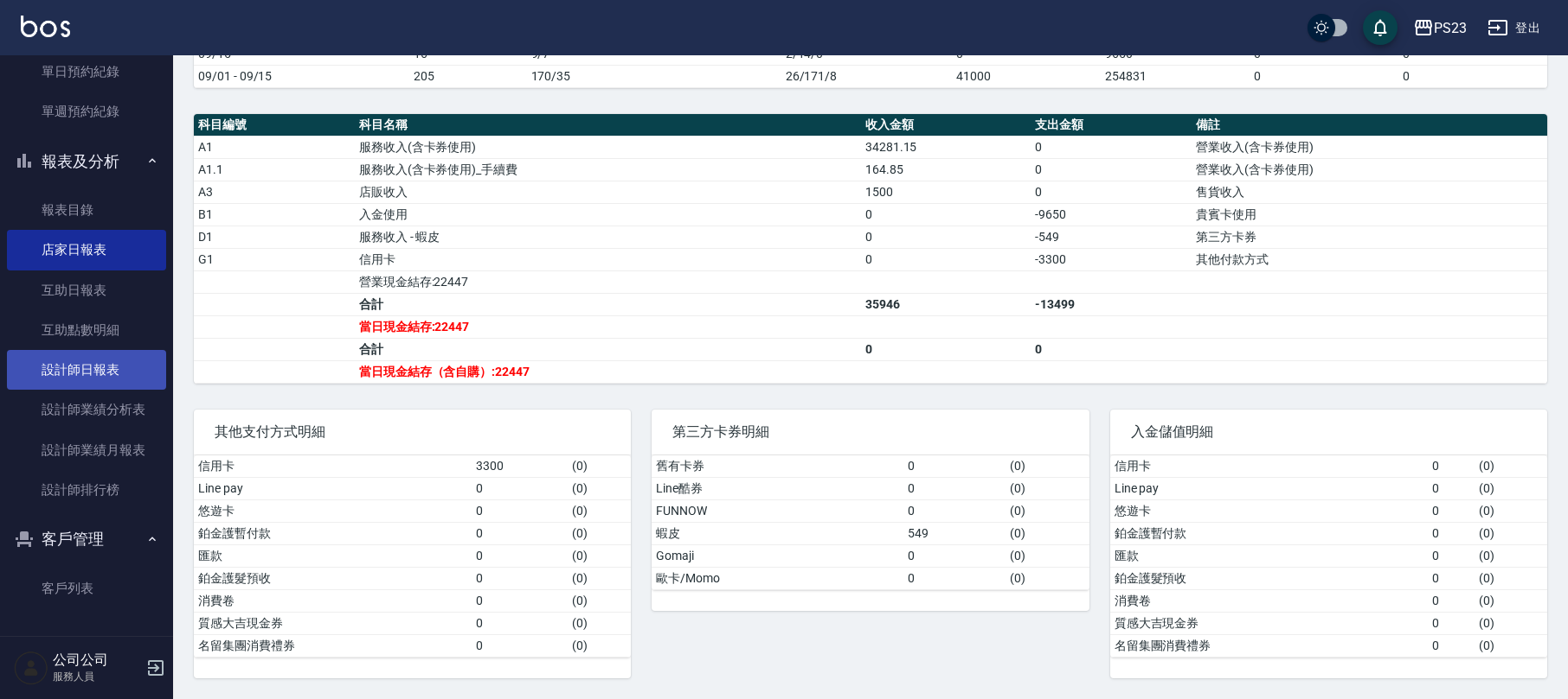
click at [57, 375] on link "設計師日報表" at bounding box center [87, 370] width 159 height 40
